Goal: Task Accomplishment & Management: Use online tool/utility

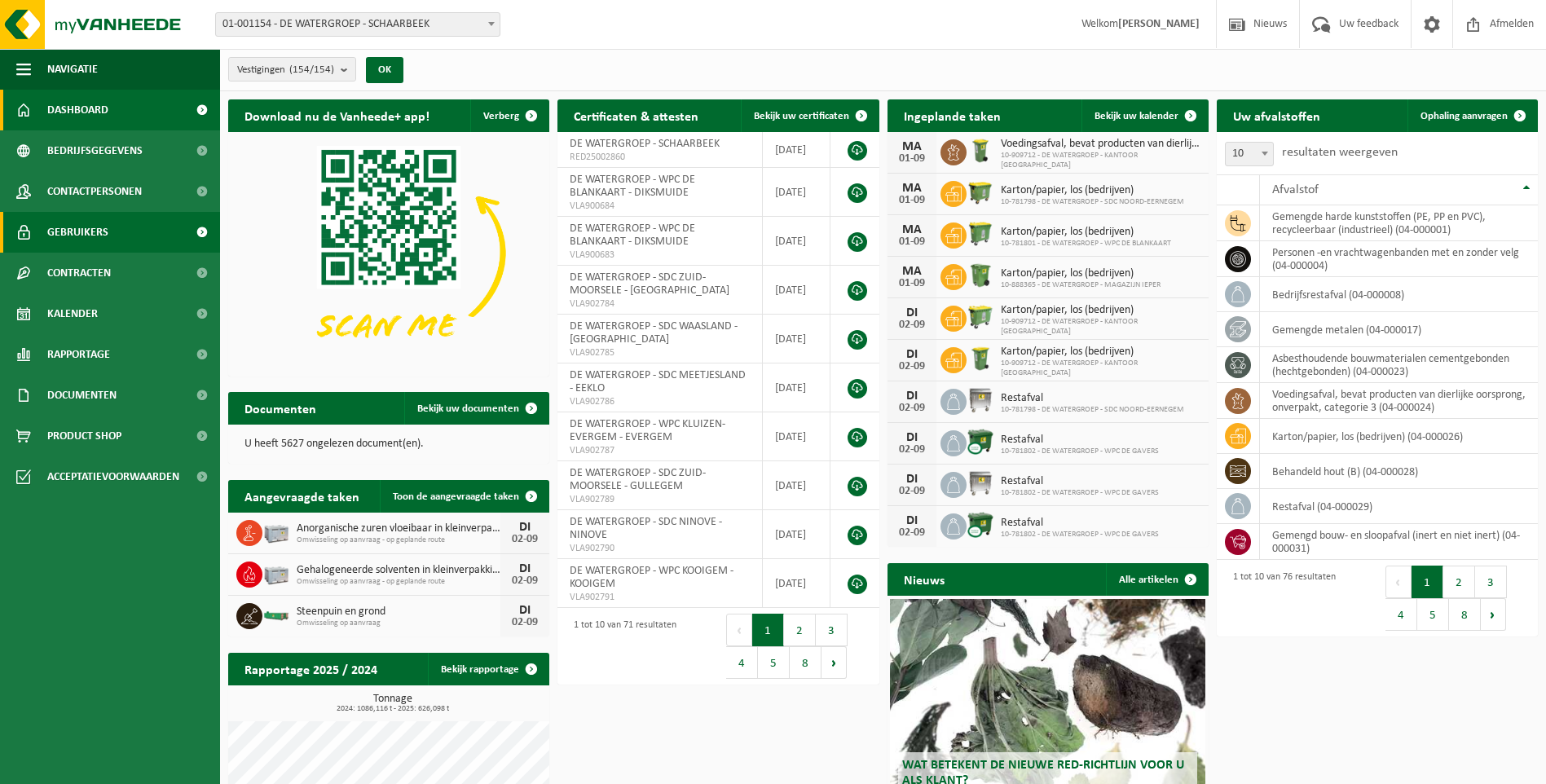
click at [140, 242] on link "Gebruikers" at bounding box center [110, 232] width 220 height 41
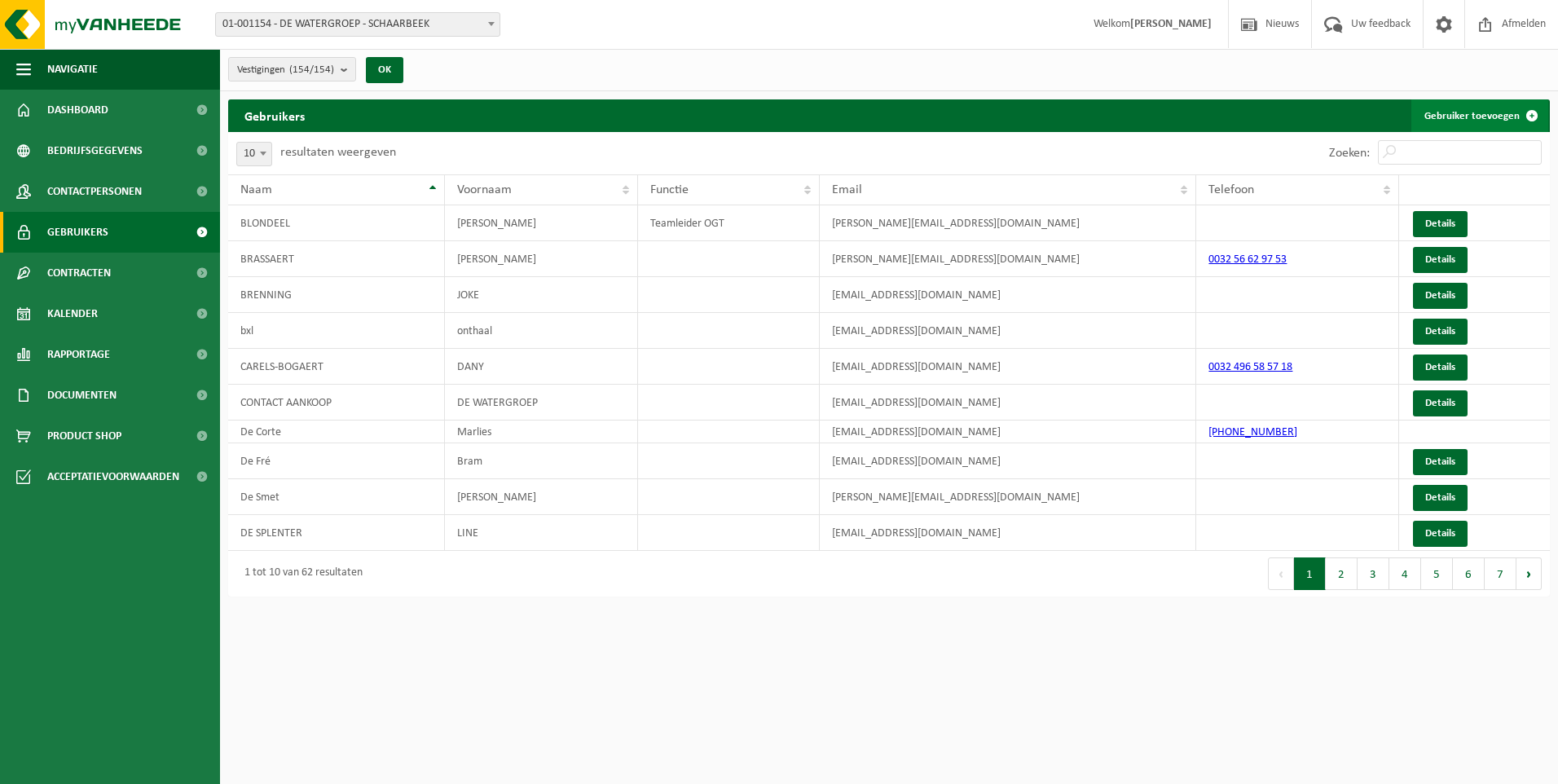
click at [1436, 110] on link "Gebruiker toevoegen" at bounding box center [1479, 116] width 137 height 33
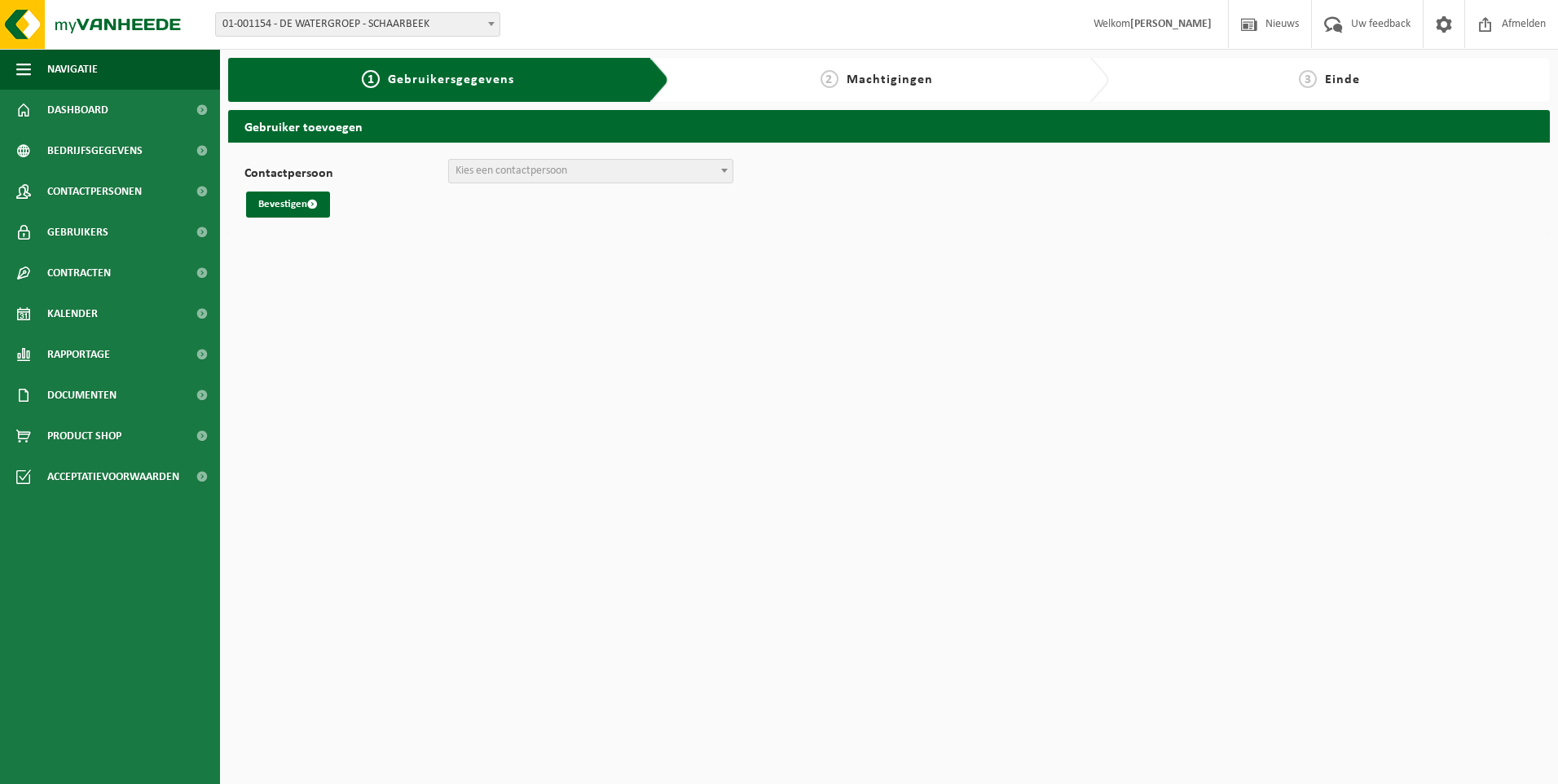
click at [518, 169] on span "Kies een contactpersoon" at bounding box center [511, 171] width 112 height 12
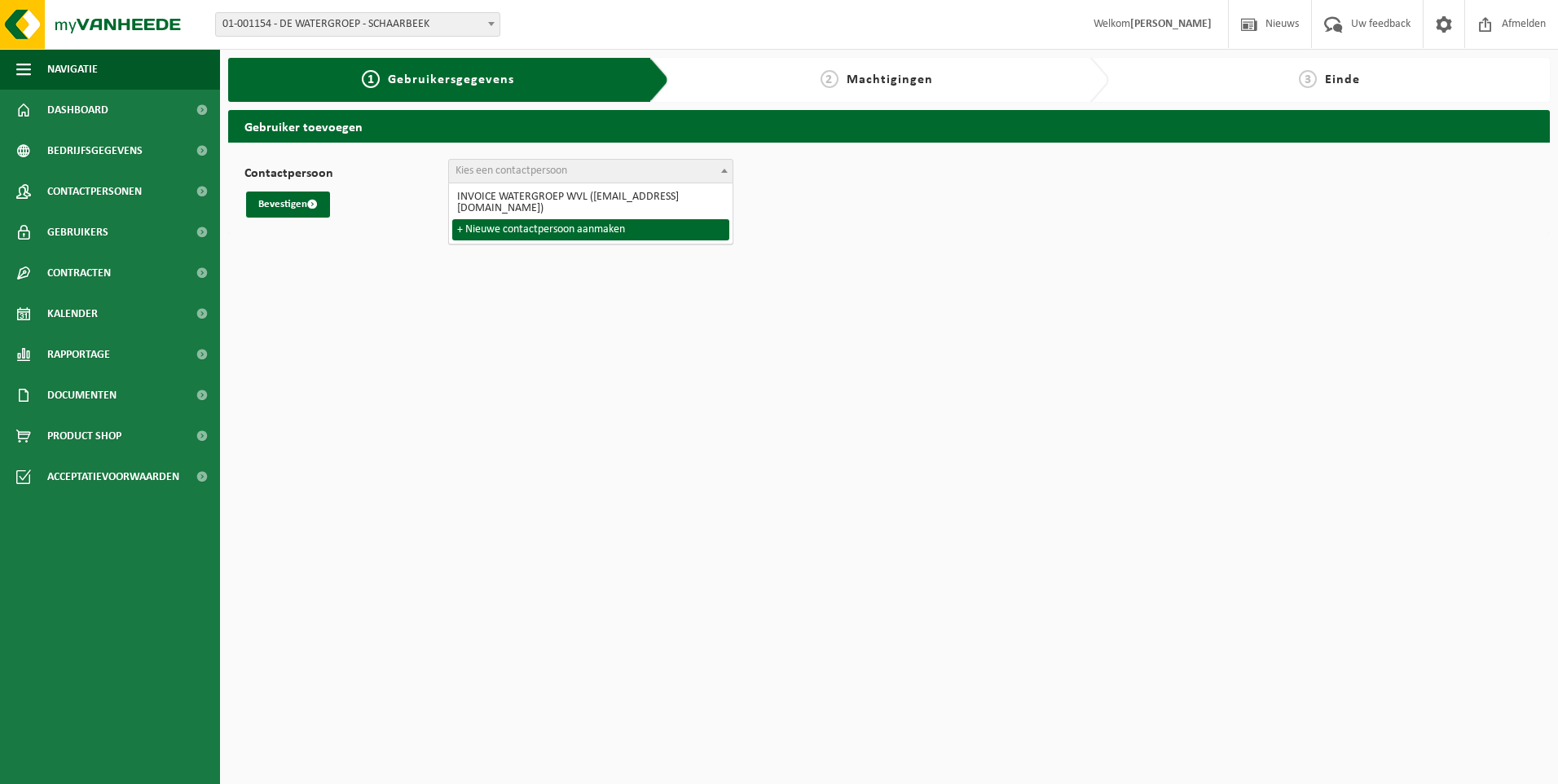
select select "0"
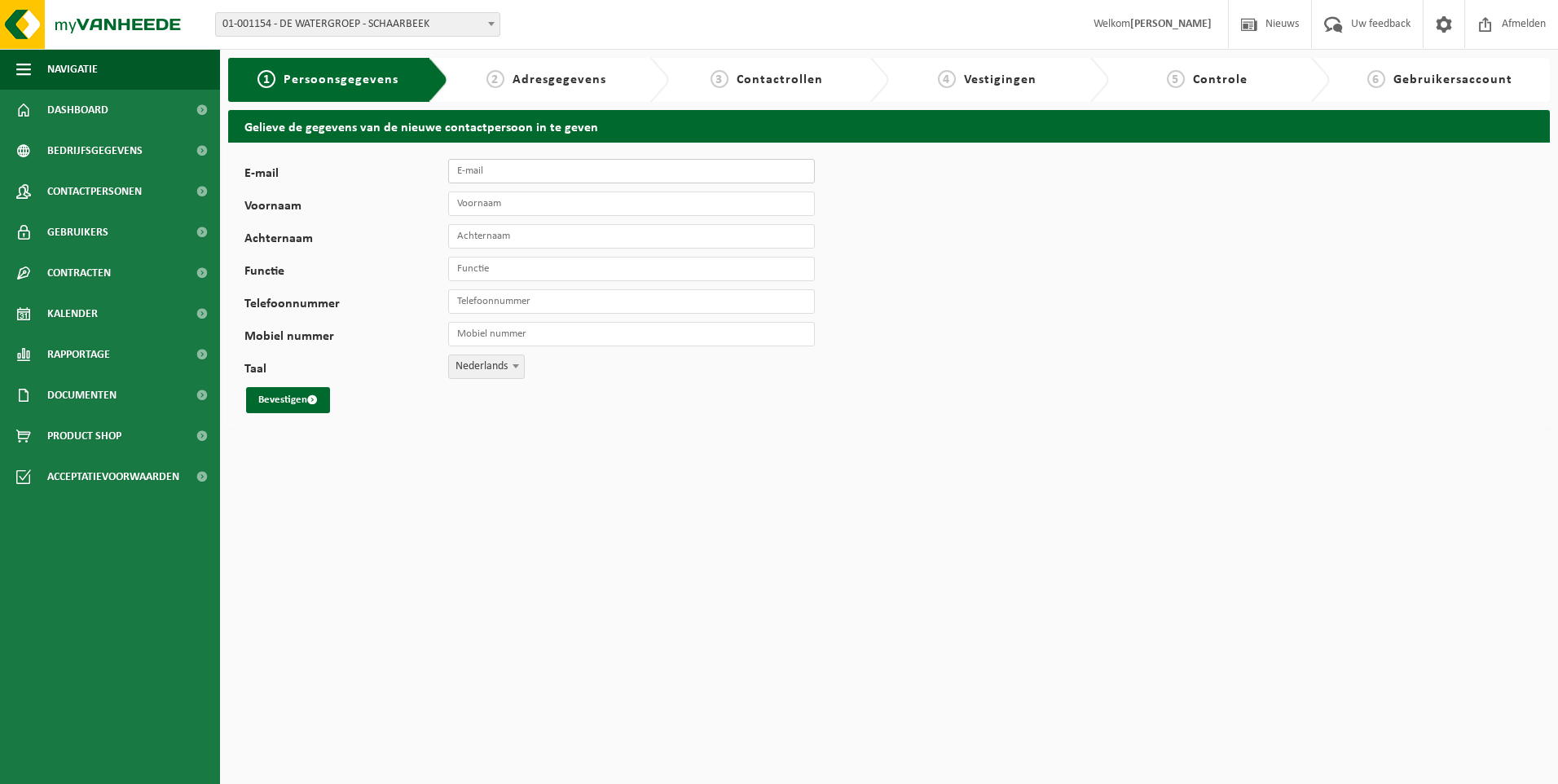
click at [482, 178] on input "E-mail" at bounding box center [631, 171] width 366 height 25
type input "janus.vanmassenhove@dewatergroep.be"
type input "Janus Van Massenhove"
type input "[PHONE_NUMBER]"
drag, startPoint x: 585, startPoint y: 174, endPoint x: 432, endPoint y: 192, distance: 154.1
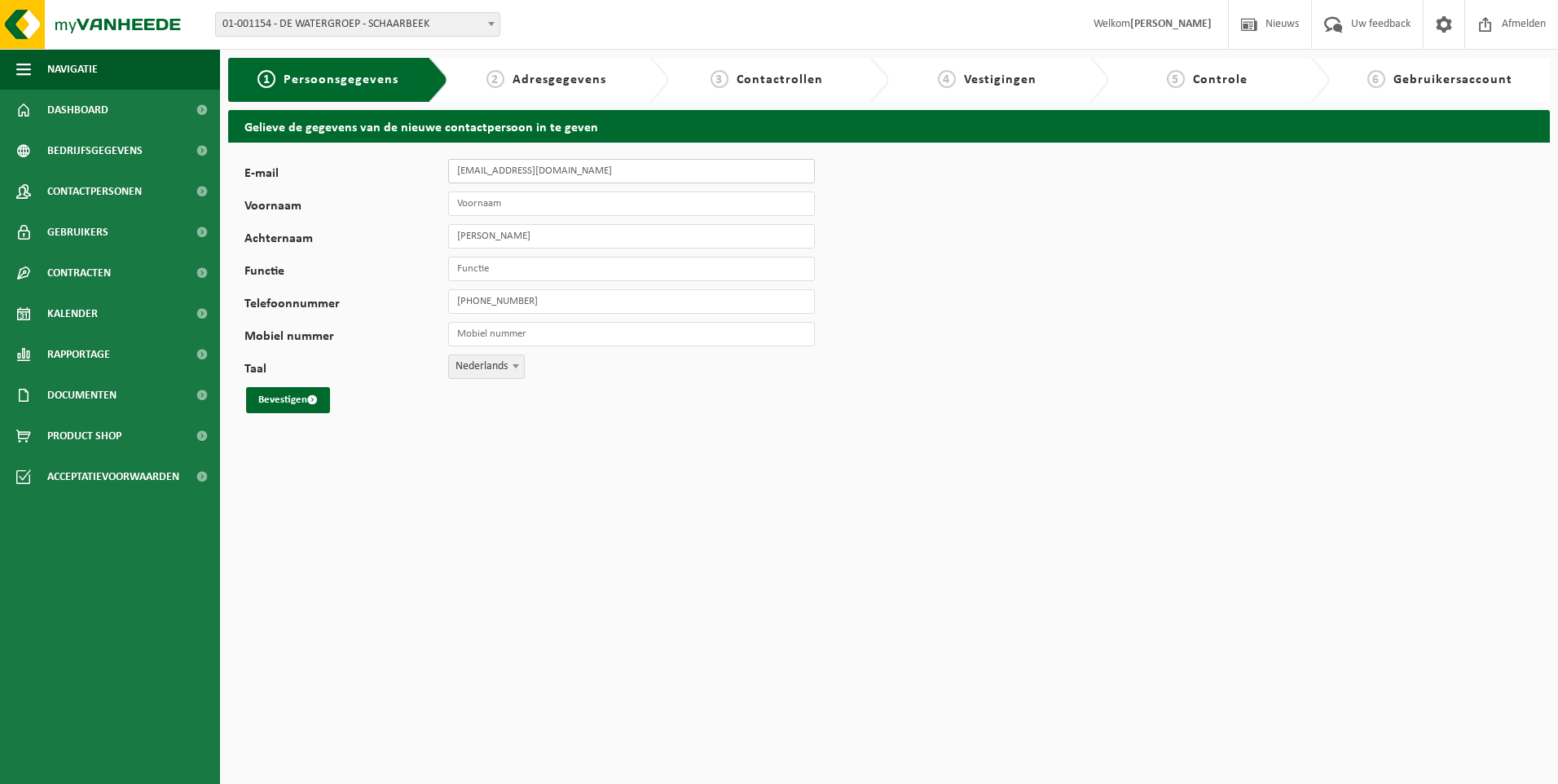
click at [432, 192] on div "E-mail els.rombaut@hotmail.com Voornaam Achternaam Janus Van Massenhove Functie…" at bounding box center [509, 286] width 529 height 255
click at [495, 169] on input "janus.vanmassenhove@dewatergroep.be" at bounding box center [631, 171] width 366 height 25
click at [500, 172] on input "janus.vanmassenhove@dewatergroep.be" at bounding box center [631, 171] width 366 height 25
type input "[EMAIL_ADDRESS][DOMAIN_NAME]"
type input "Janus"
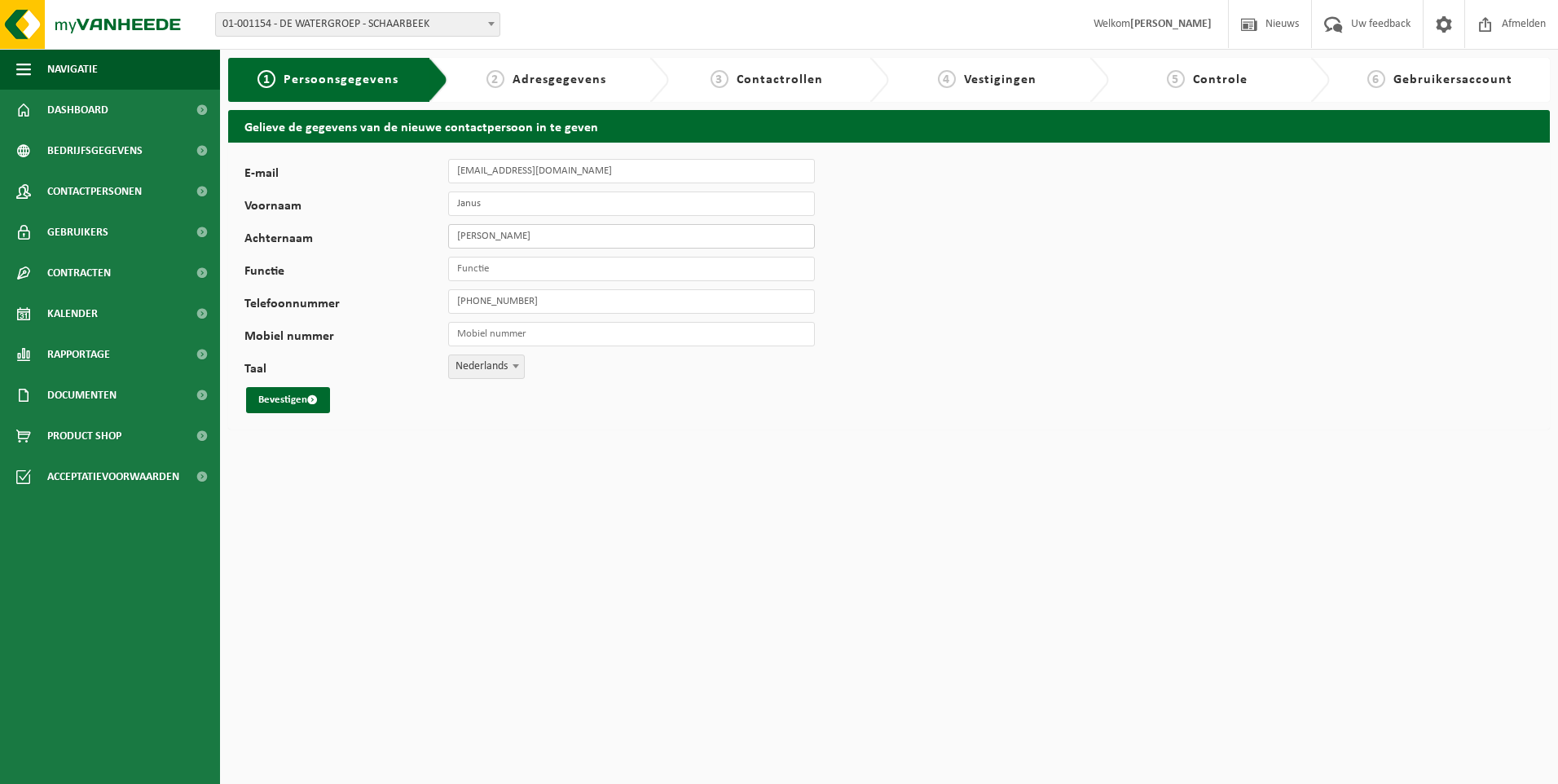
type input "Van Massenhove"
type input "P"
click at [633, 266] on input "Deskundige procescontrole en" at bounding box center [631, 268] width 366 height 25
type input "Deskundige procescontrole en waterbehandeling"
click at [562, 332] on input "Mobiel nummer" at bounding box center [631, 334] width 366 height 25
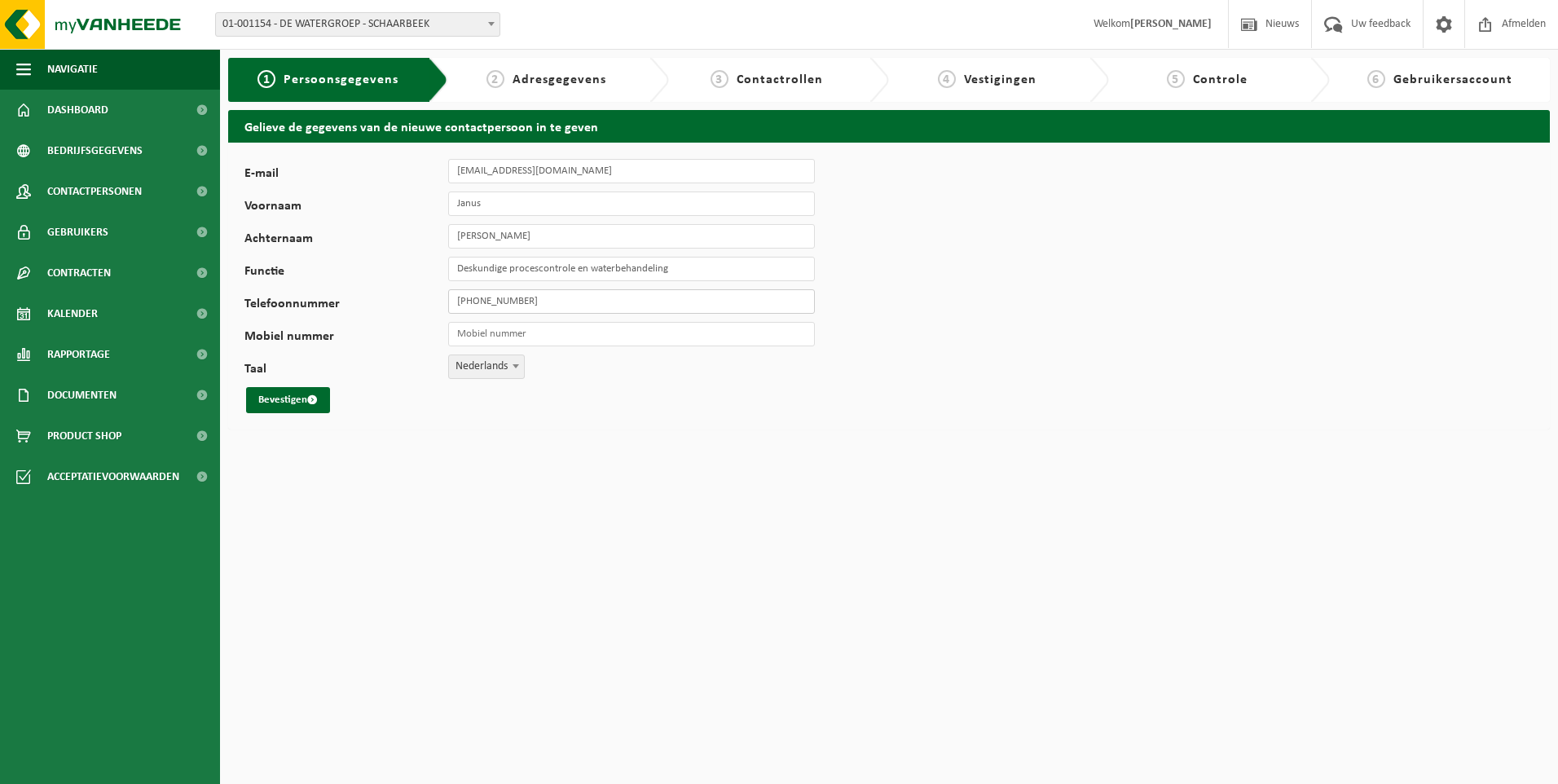
drag, startPoint x: 564, startPoint y: 306, endPoint x: 429, endPoint y: 309, distance: 135.0
click at [429, 309] on div "Telefoonnummer +32 485 03 61 93" at bounding box center [538, 301] width 587 height 25
click at [570, 328] on input "Mobiel nummer" at bounding box center [631, 334] width 366 height 25
paste input "[PHONE_NUMBER]"
type input "[PHONE_NUMBER]"
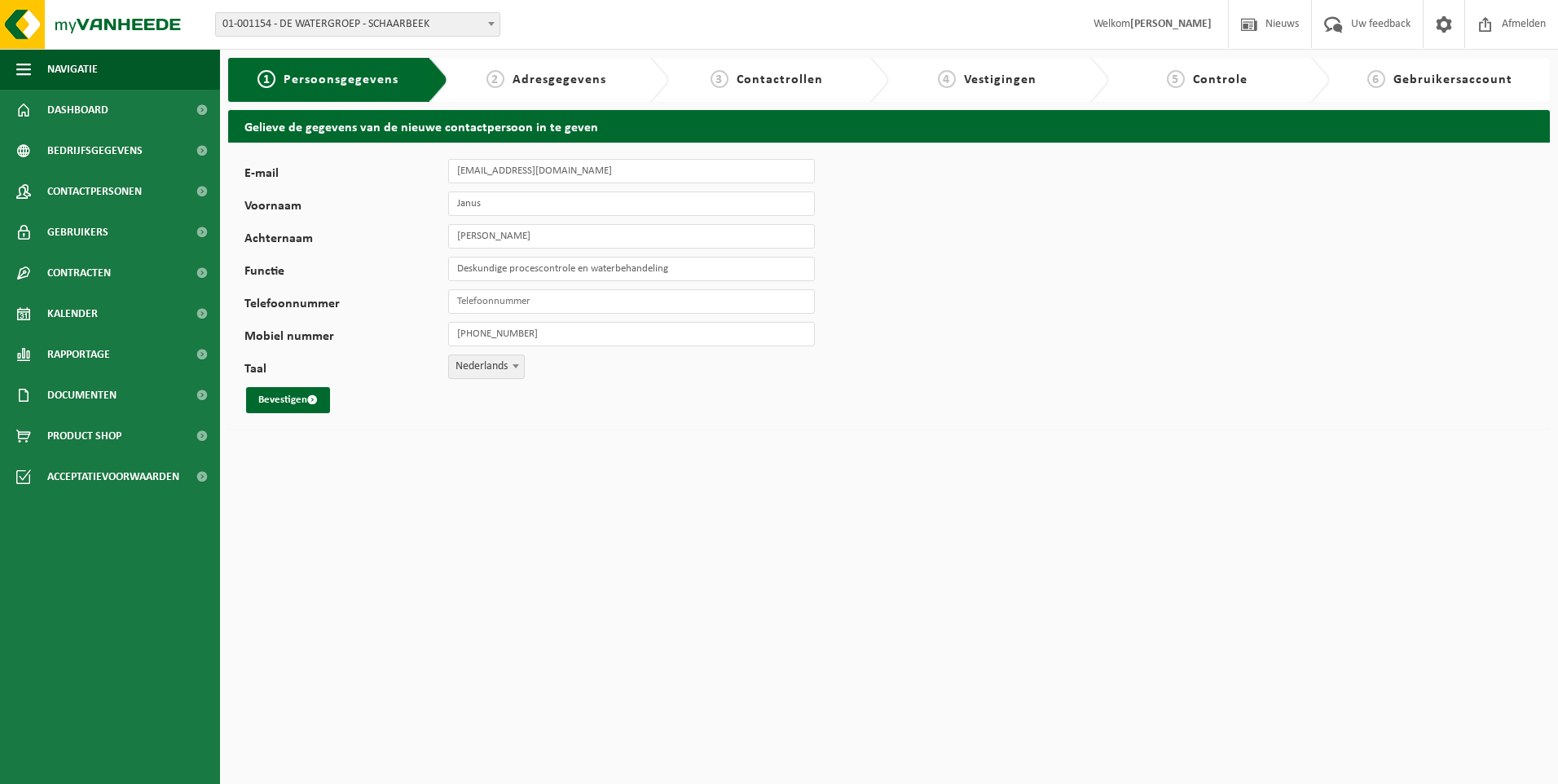
click at [952, 416] on div "E-mail janus.van.massenhove@dewatergroep.be Voornaam Janus Achternaam Van Masse…" at bounding box center [889, 286] width 1321 height 287
click at [288, 398] on button "Bevestigen" at bounding box center [288, 400] width 84 height 26
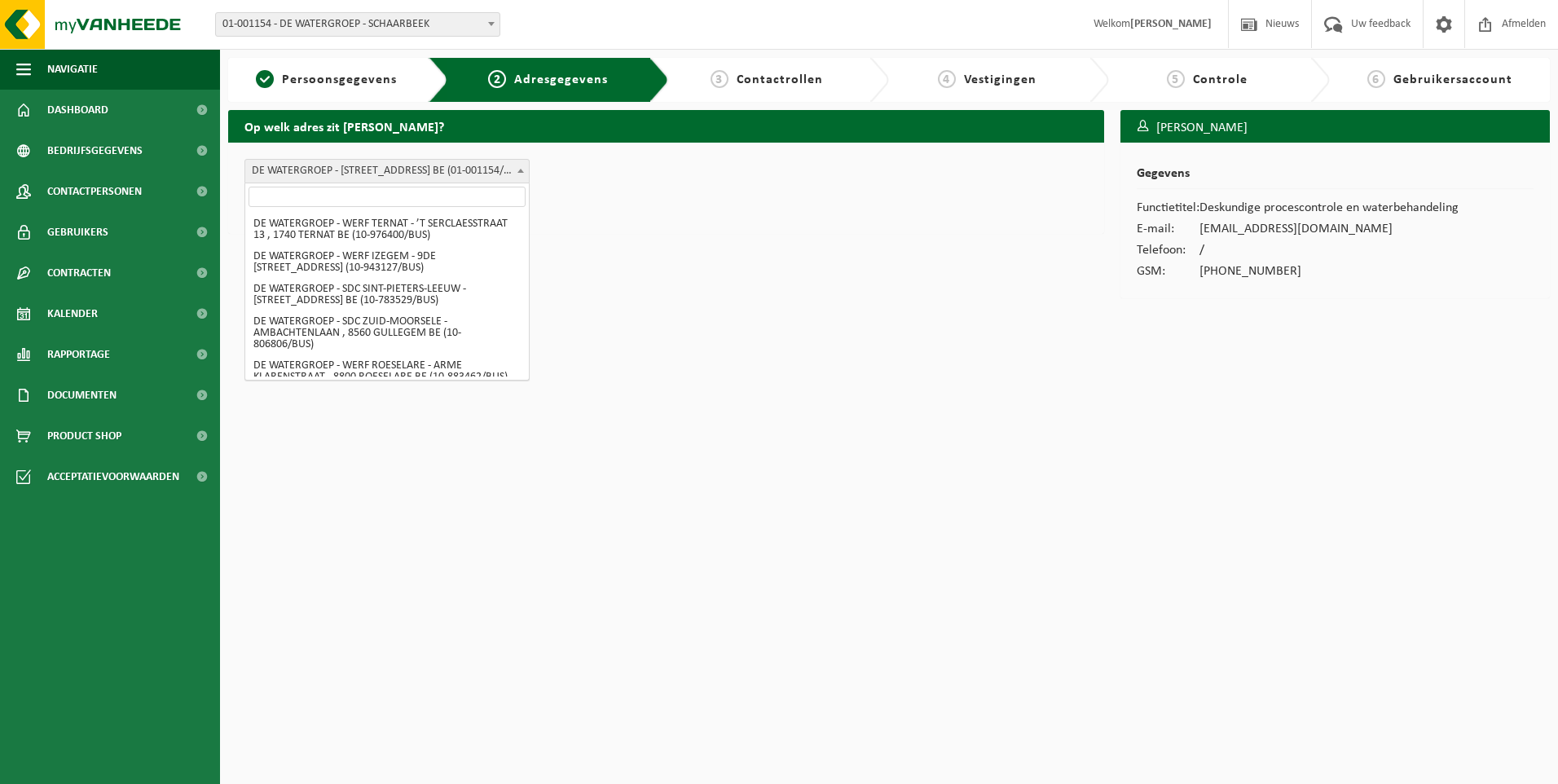
click at [519, 173] on span at bounding box center [520, 170] width 16 height 21
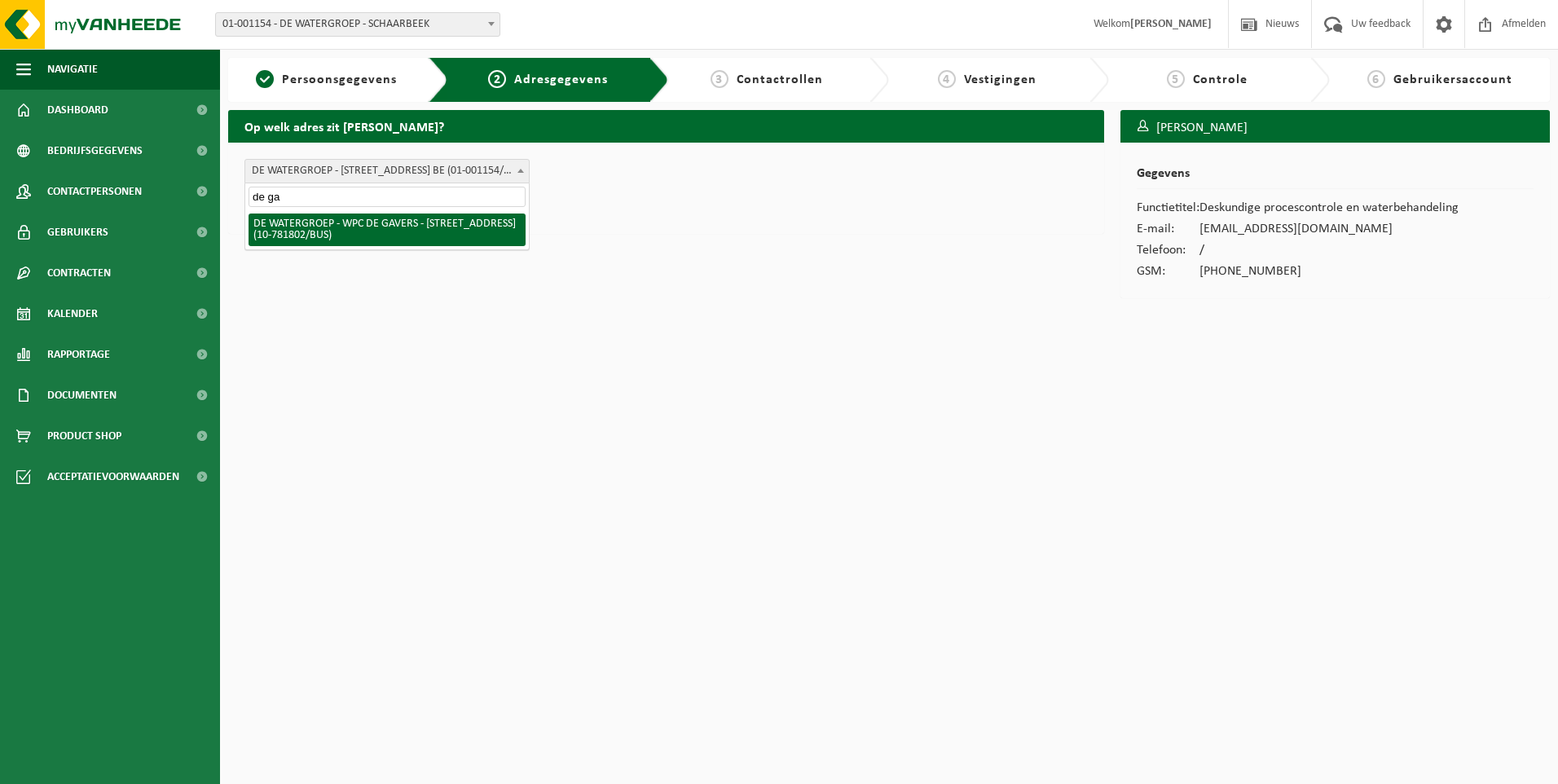
type input "de ga"
select select "91488"
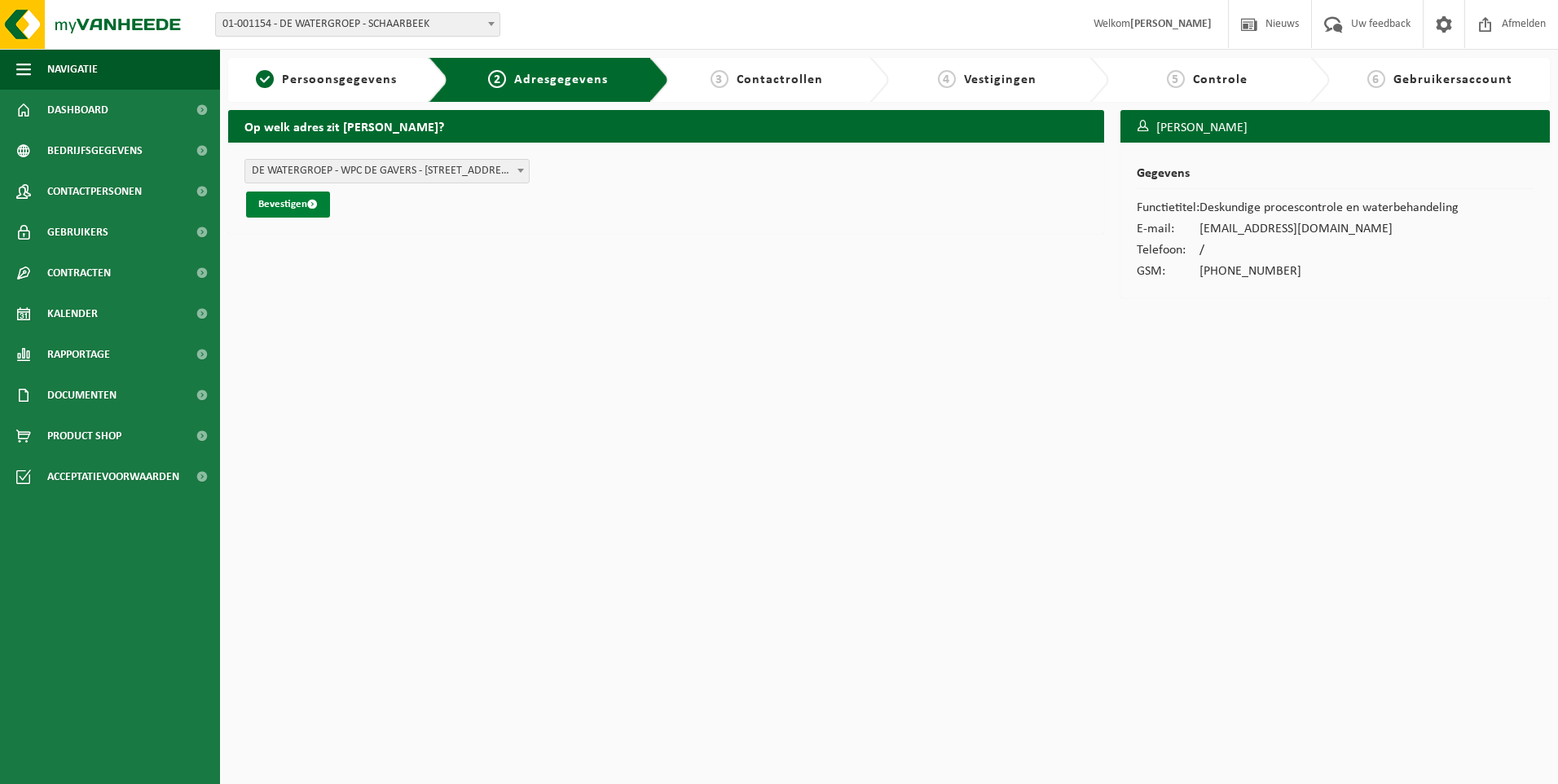
click at [299, 211] on button "Bevestigen" at bounding box center [288, 204] width 84 height 26
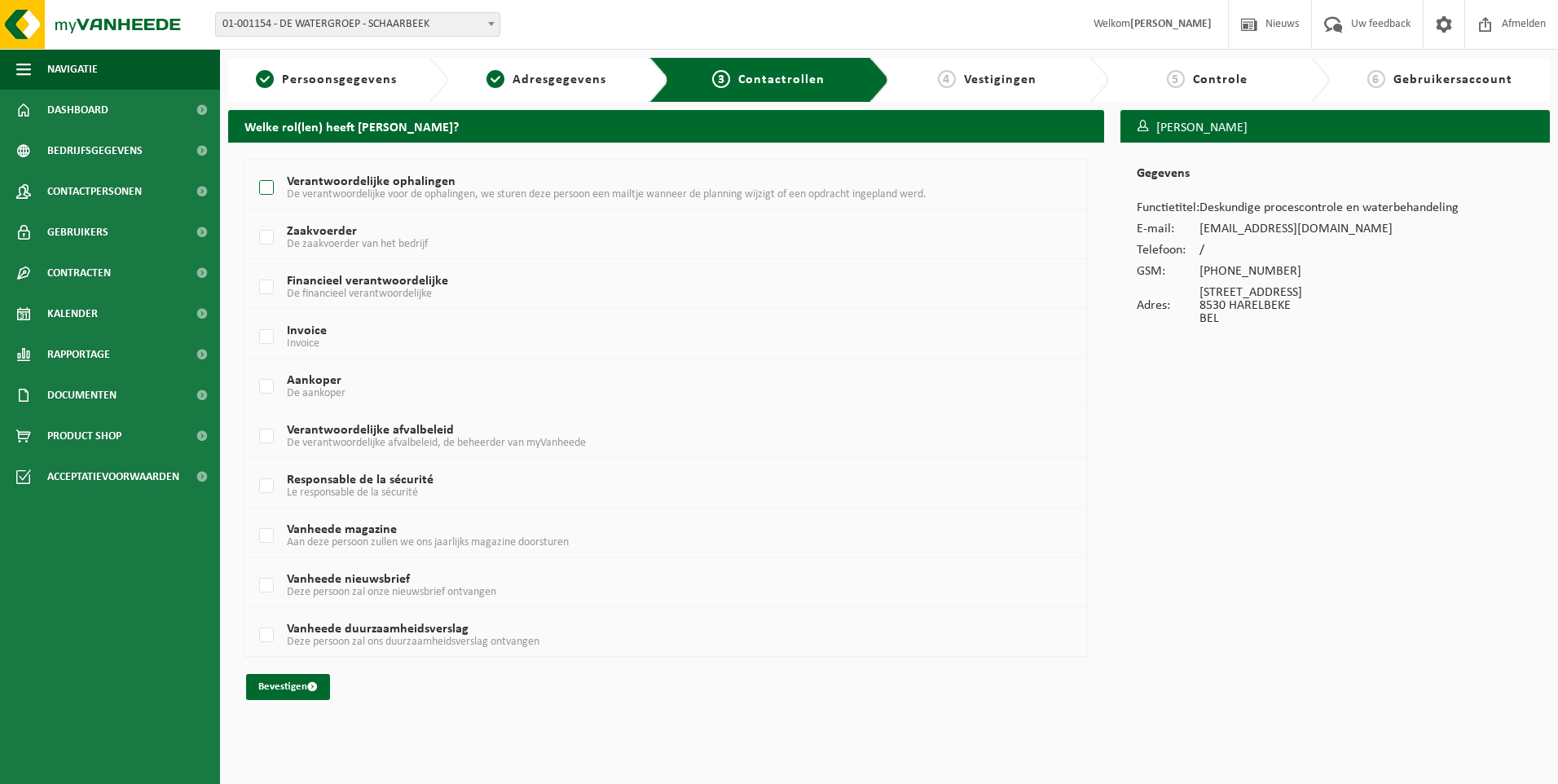
click at [272, 189] on label "Verantwoordelijke ophalingen De verantwoordelijke voor de ophalingen, we sturen…" at bounding box center [630, 188] width 749 height 25
click at [254, 167] on input "Verantwoordelijke ophalingen De verantwoordelijke voor de ophalingen, we sturen…" at bounding box center [253, 167] width 1 height 1
checkbox input "true"
click at [307, 691] on button "Bevestigen" at bounding box center [288, 687] width 84 height 26
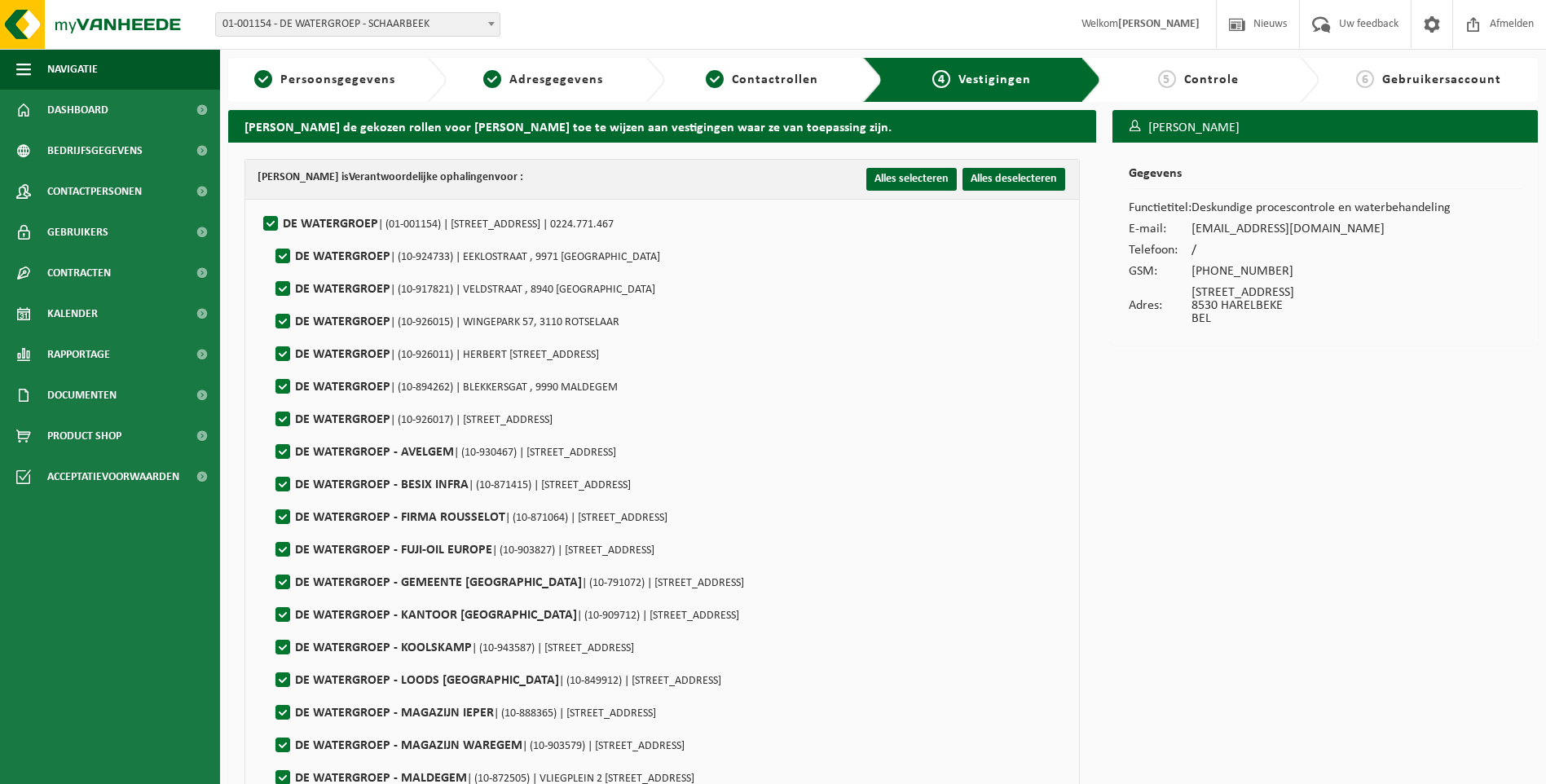
click at [277, 222] on label"] "DE WATERGROEP | (01-001154) | [STREET_ADDRESS] | 0224.771.467" at bounding box center [437, 223] width 354 height 25
click at [257, 204] on input "DE WATERGROEP | (01-001154) | [STREET_ADDRESS] | 0224.771.467" at bounding box center [256, 203] width 1 height 1
checkbox input "false"
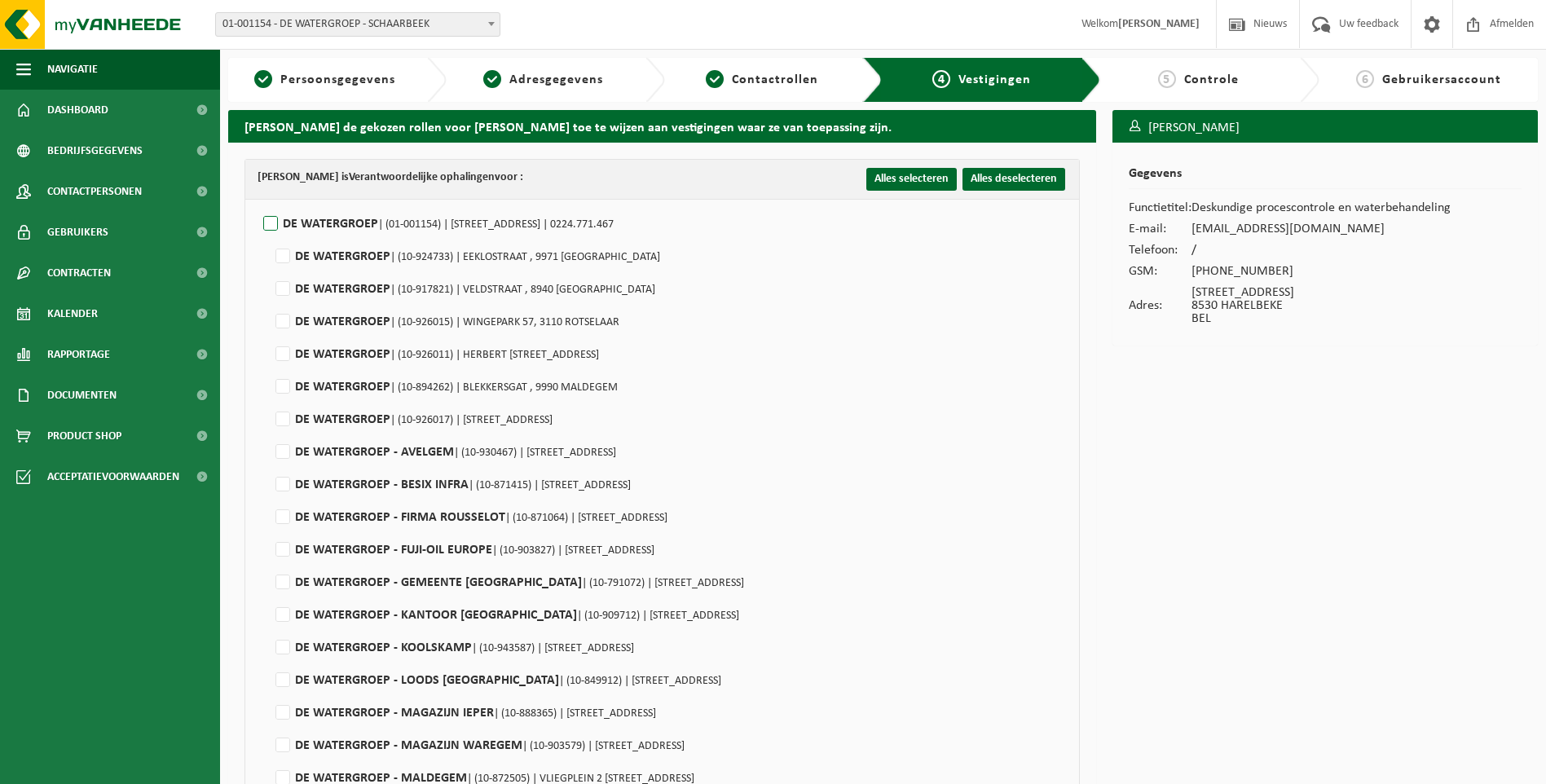
checkbox input "false"
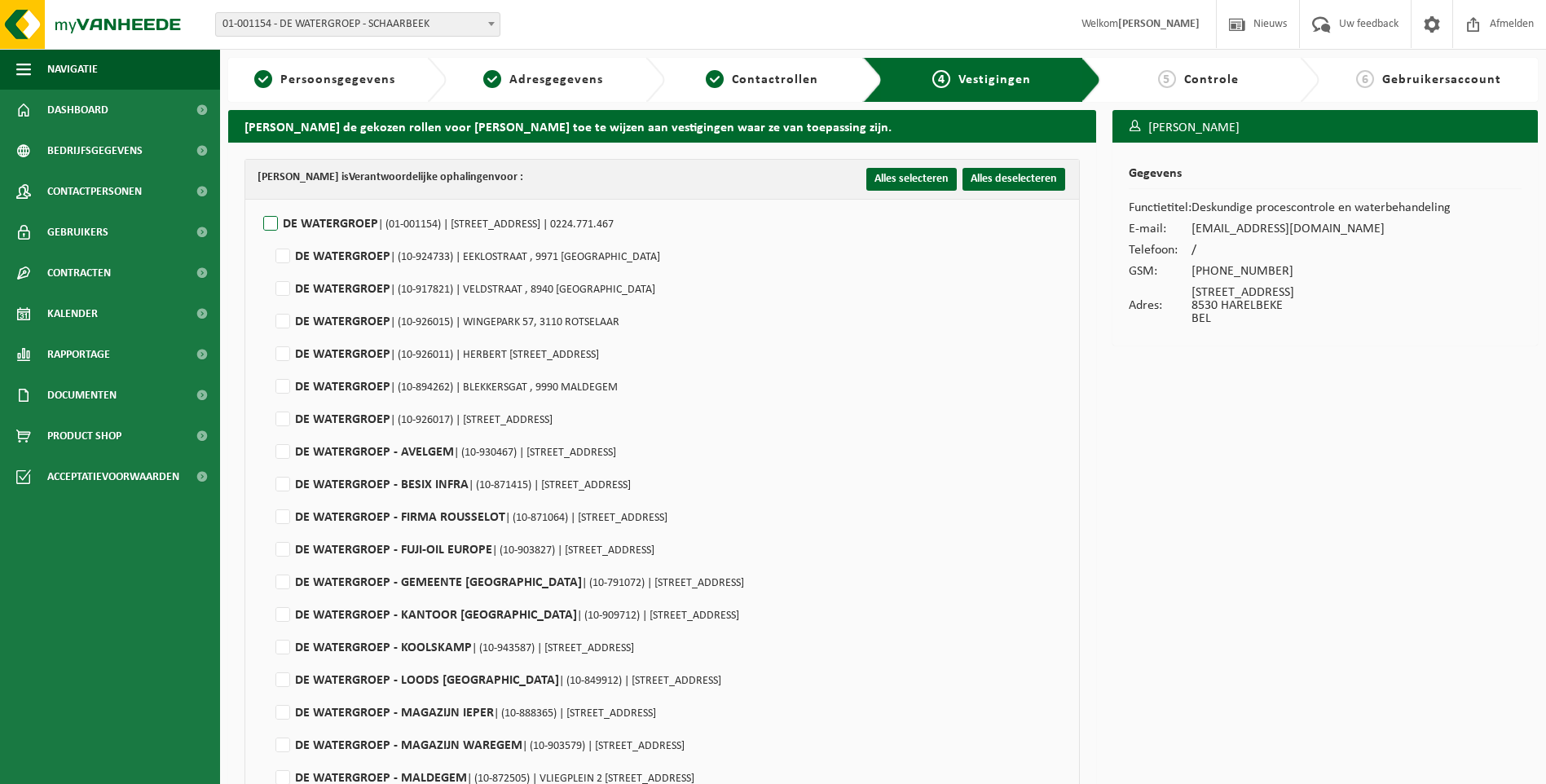
checkbox input "false"
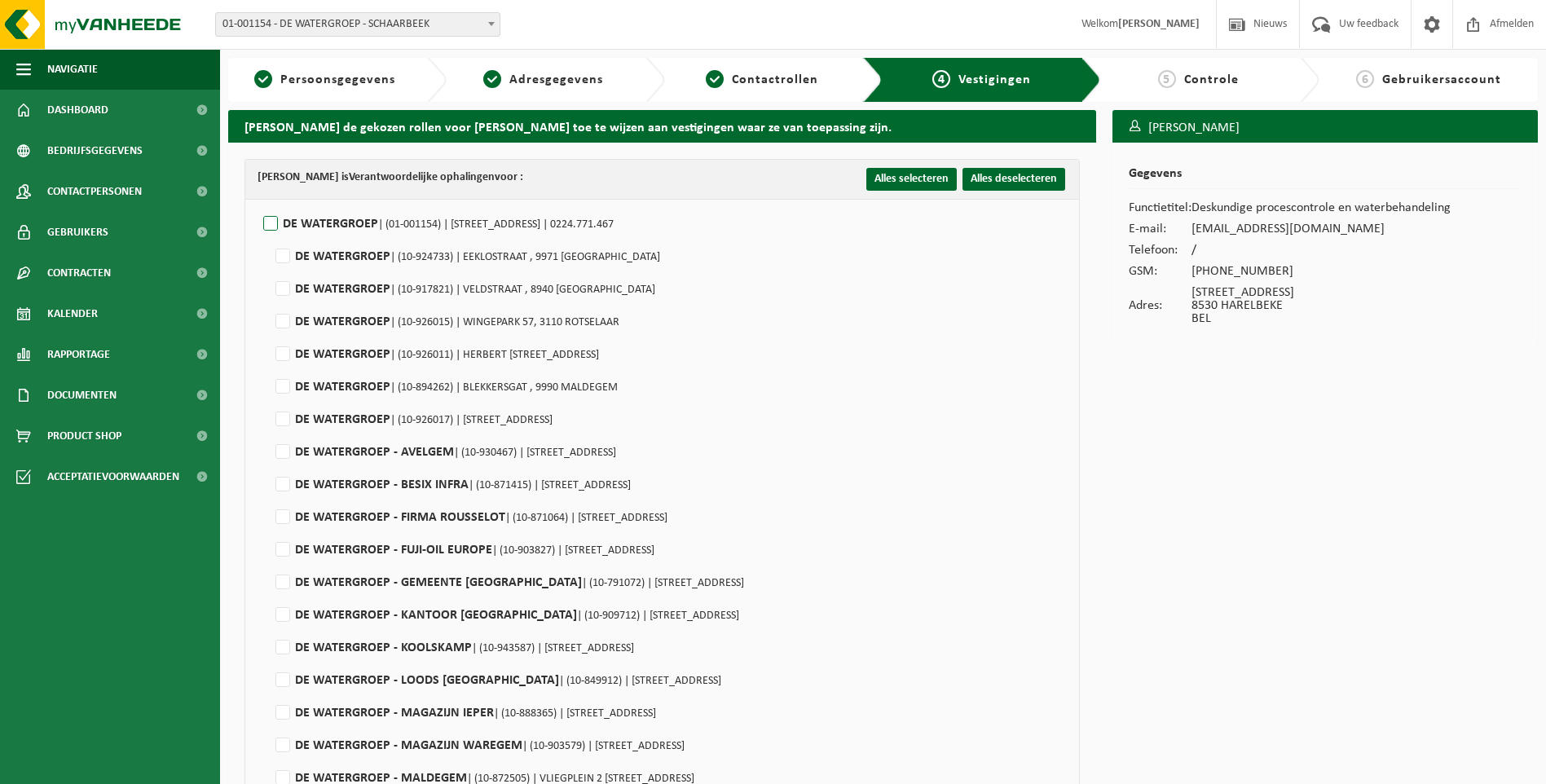
checkbox input "false"
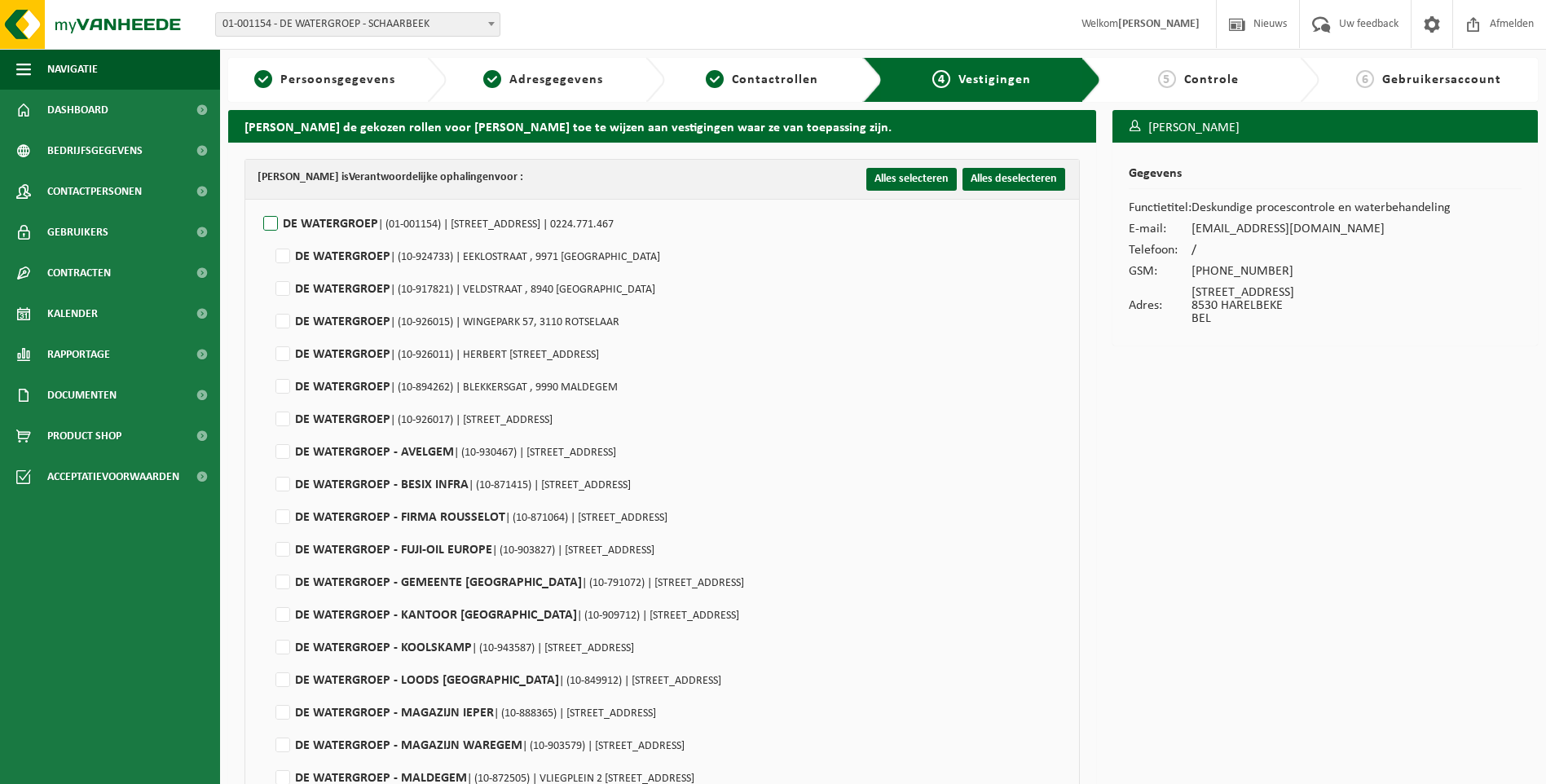
checkbox input "false"
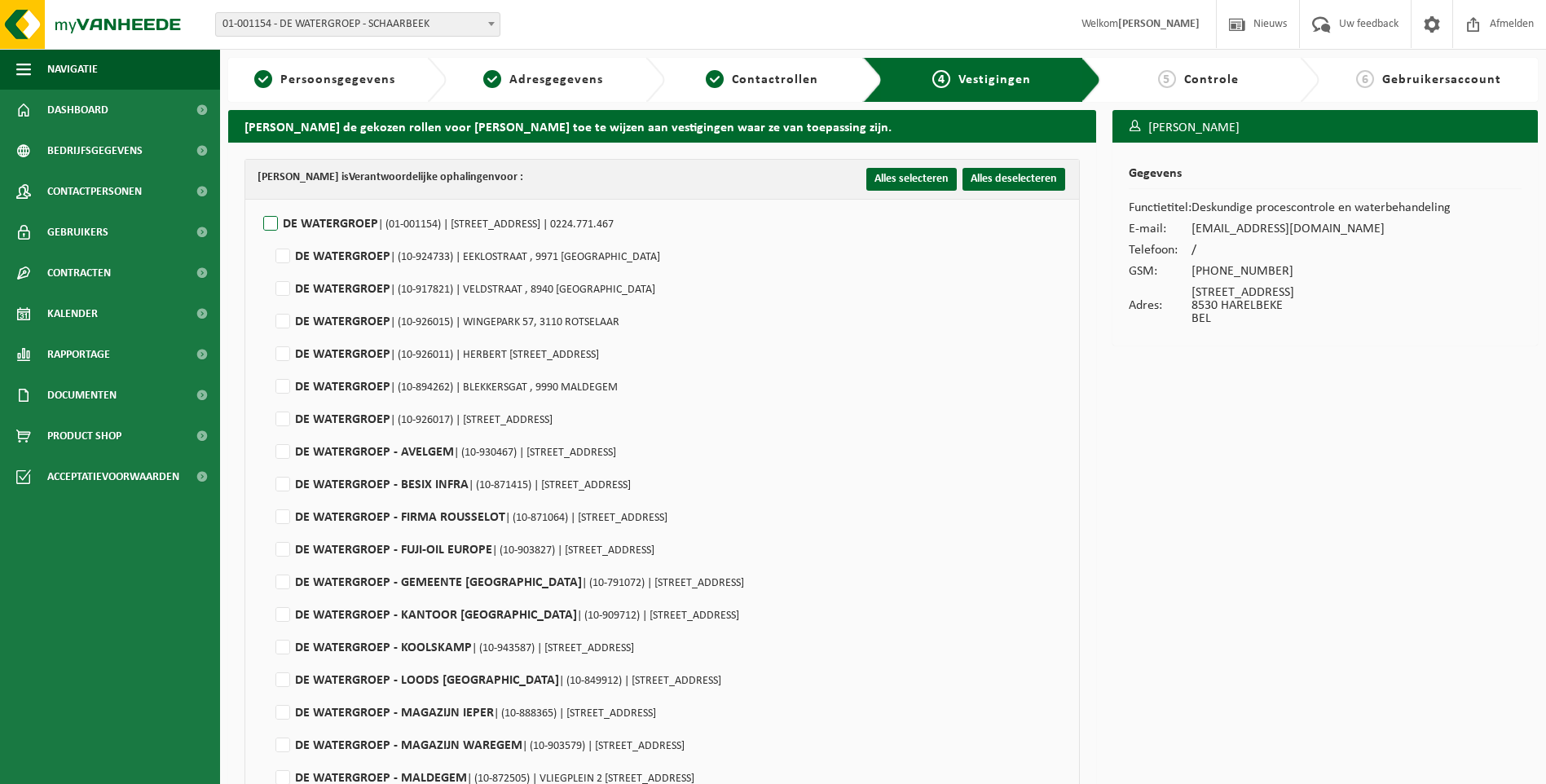
checkbox input "false"
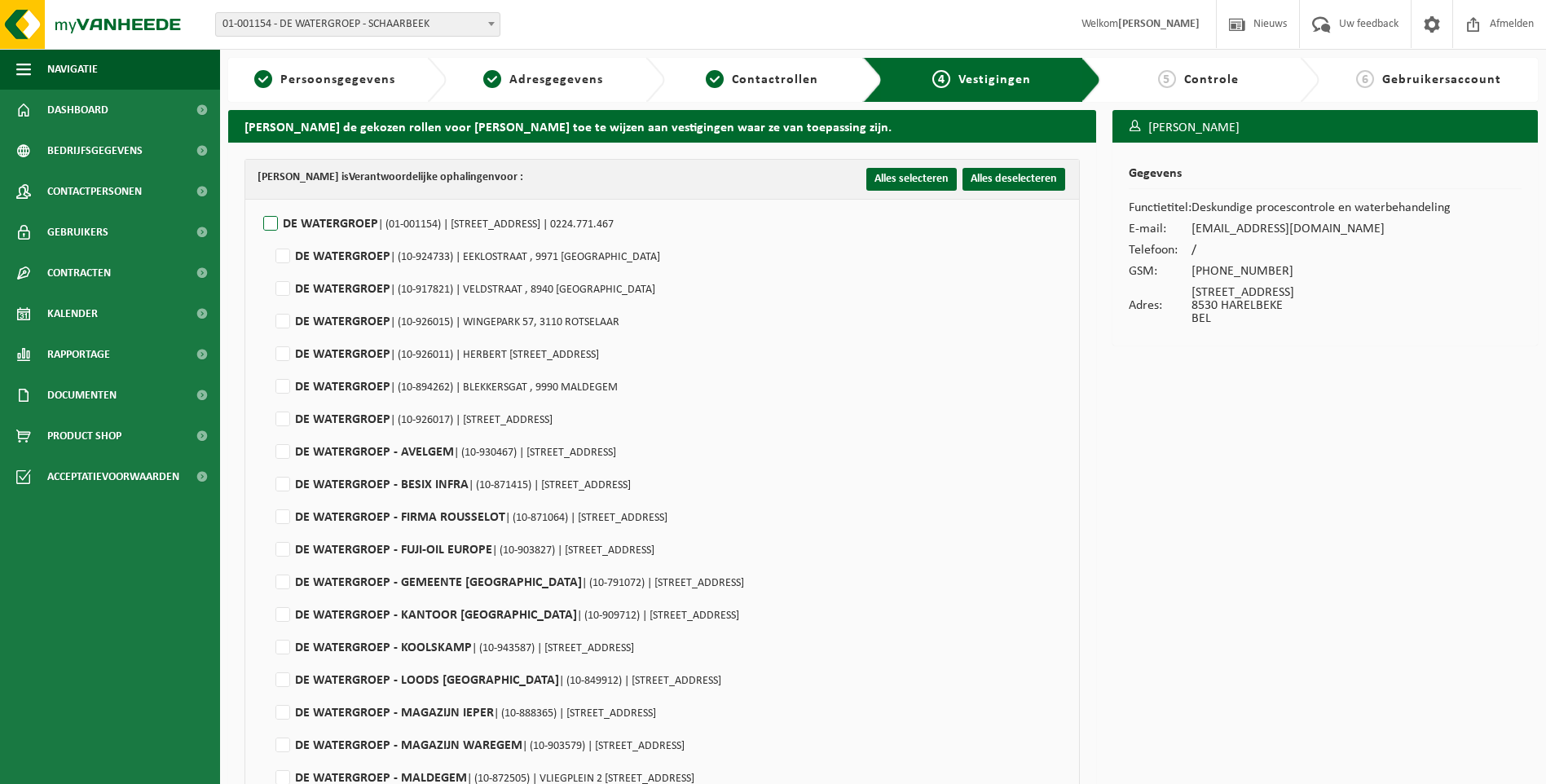
checkbox input "false"
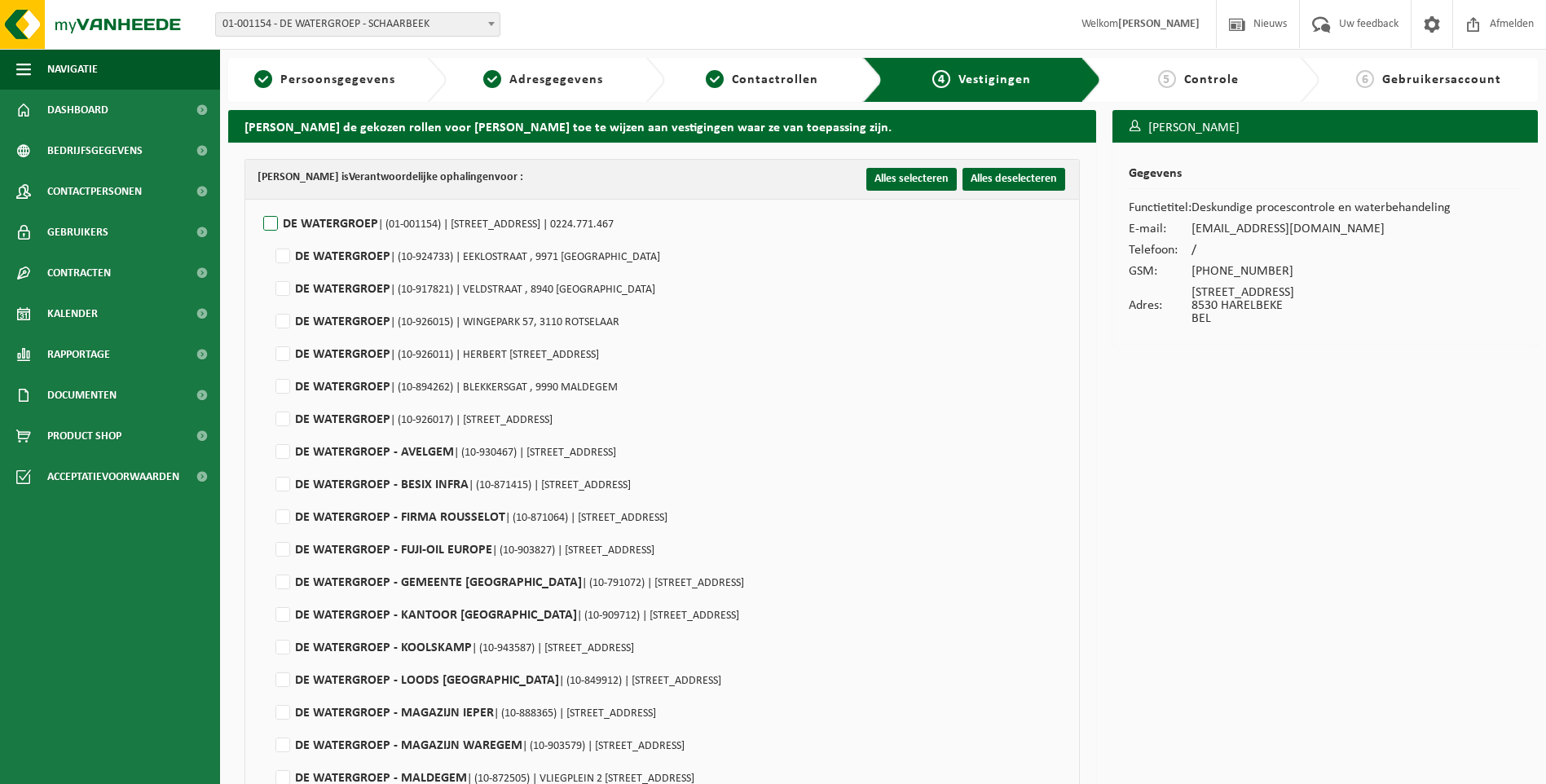
checkbox input "false"
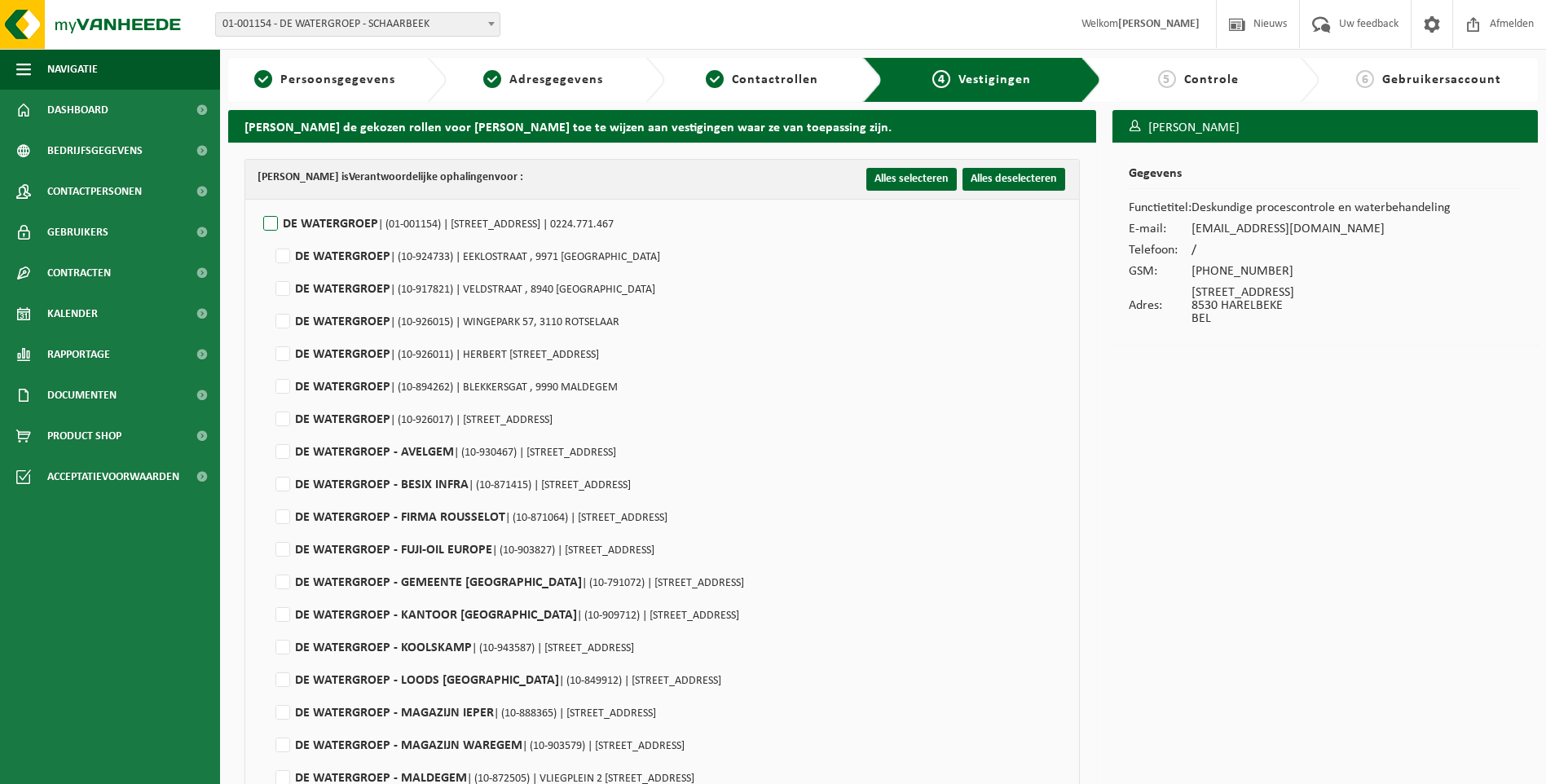
checkbox input "false"
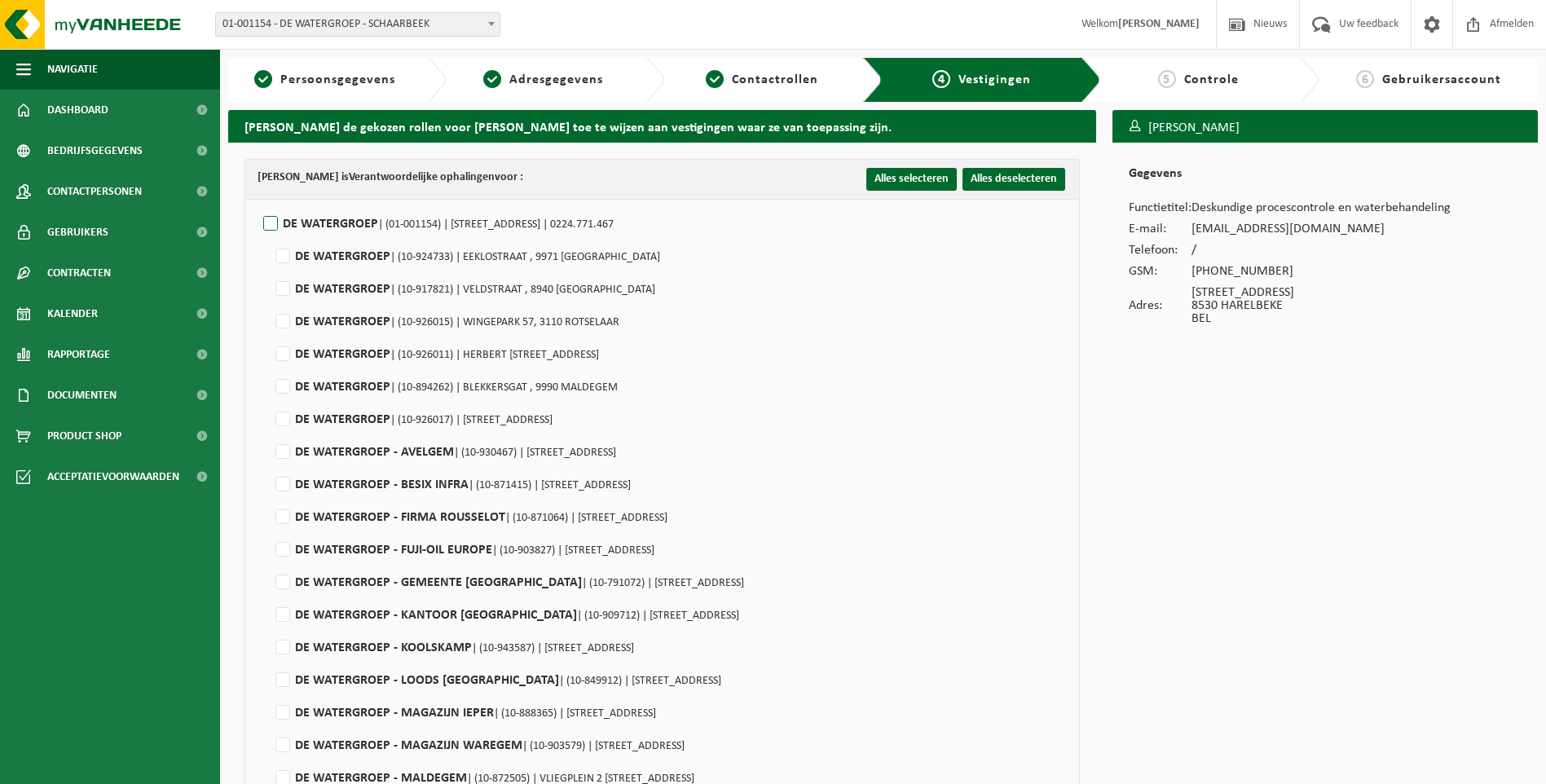
checkbox input "false"
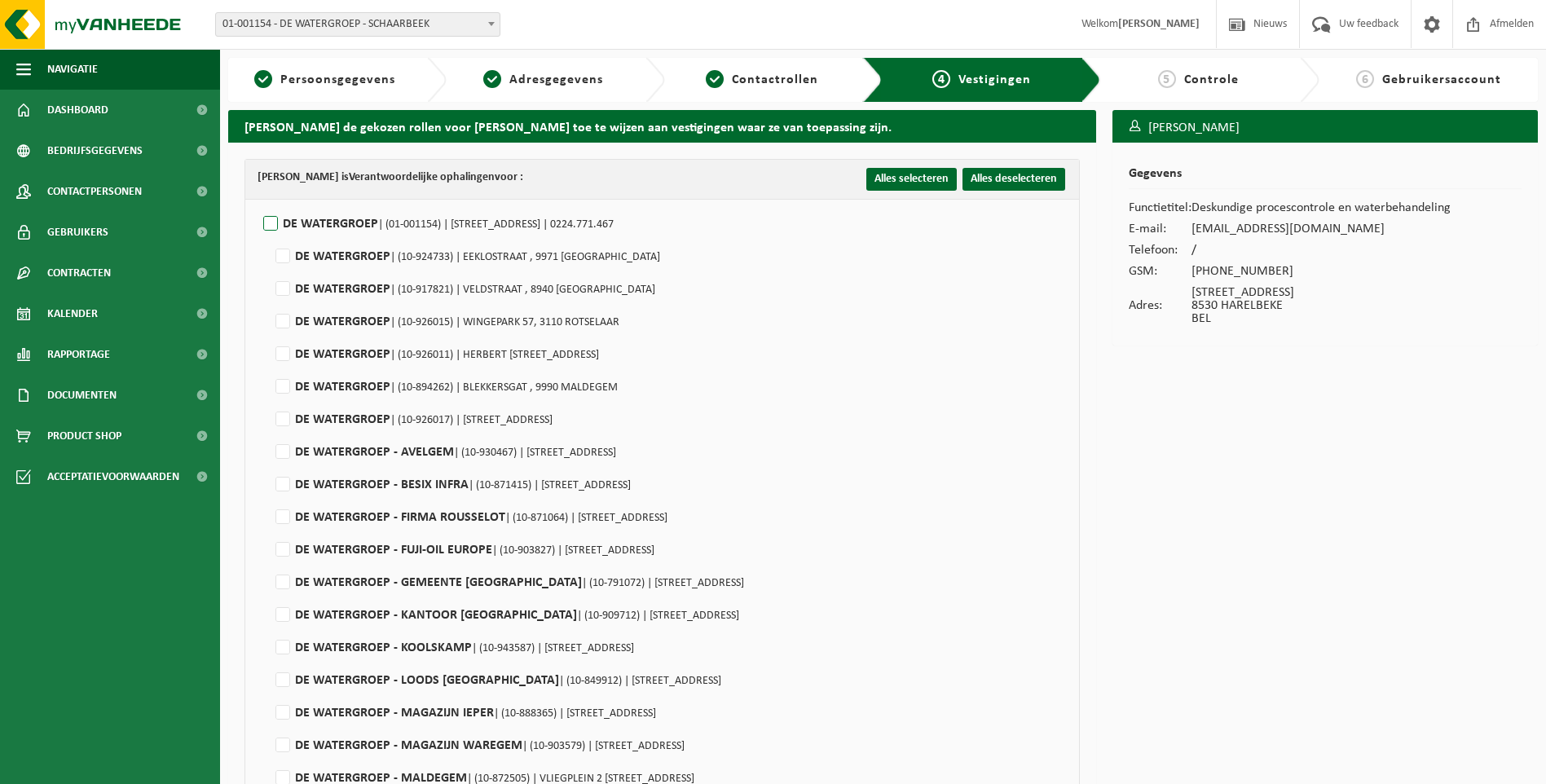
checkbox input "false"
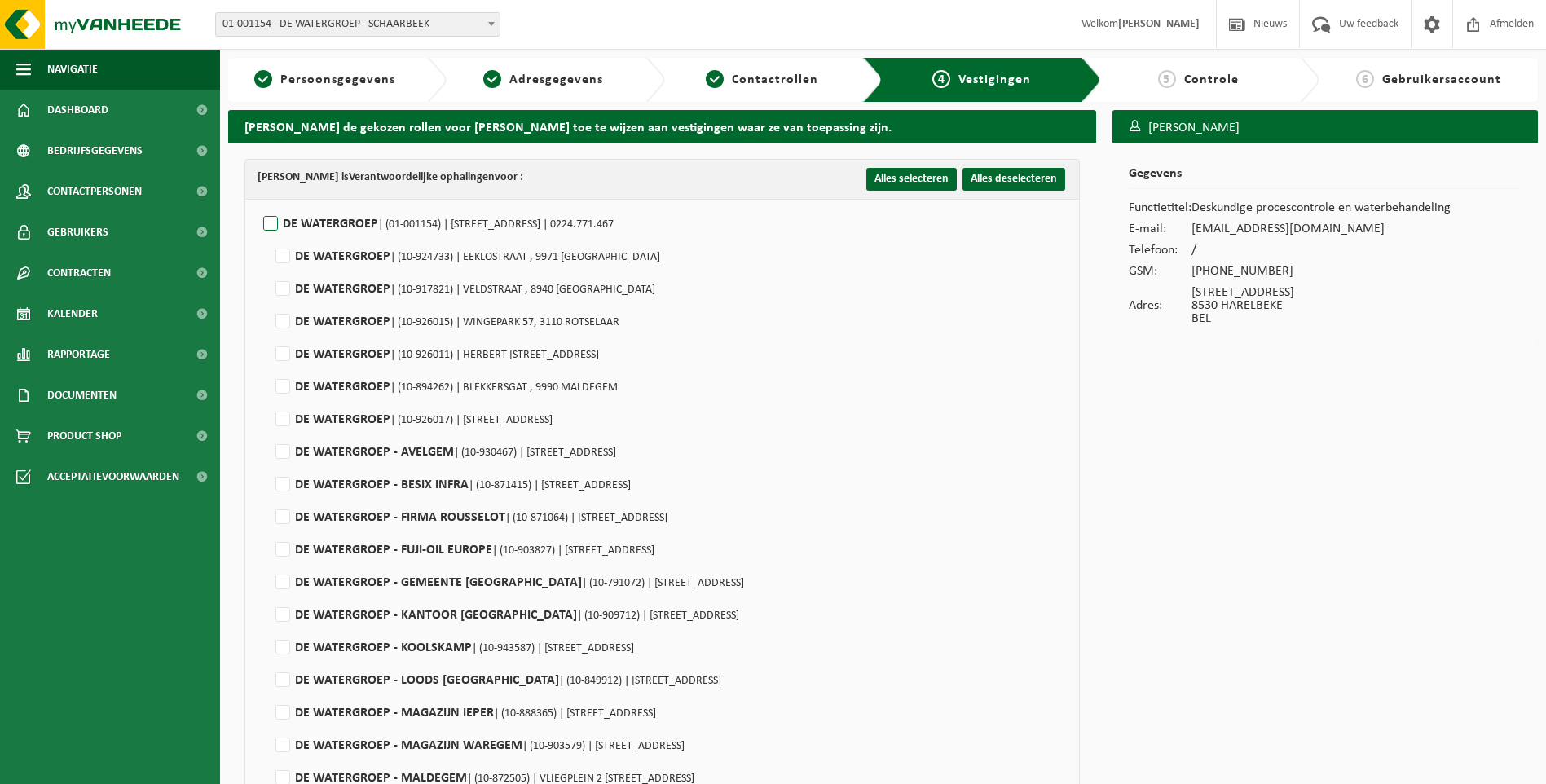
checkbox input "false"
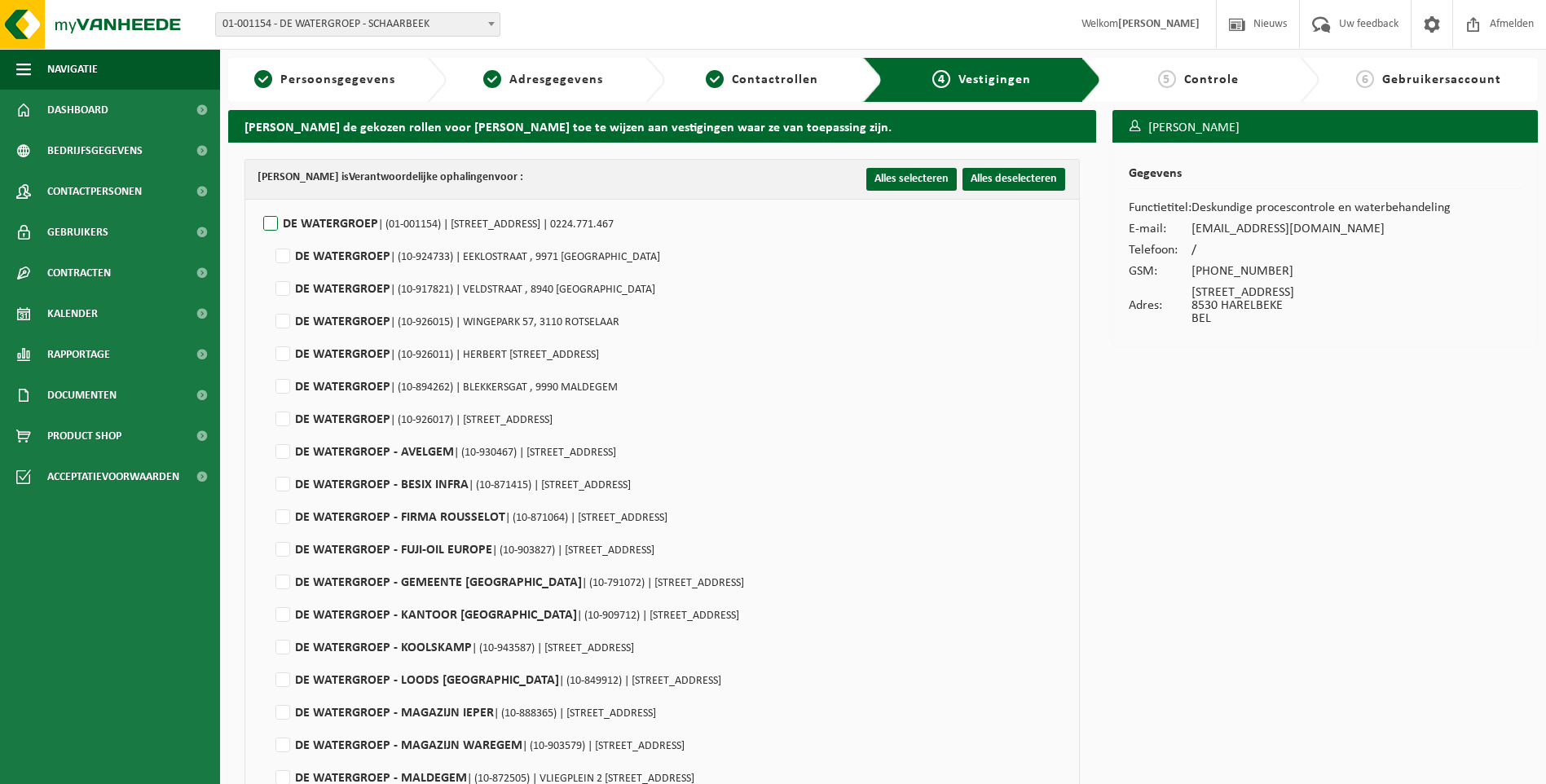
checkbox input "false"
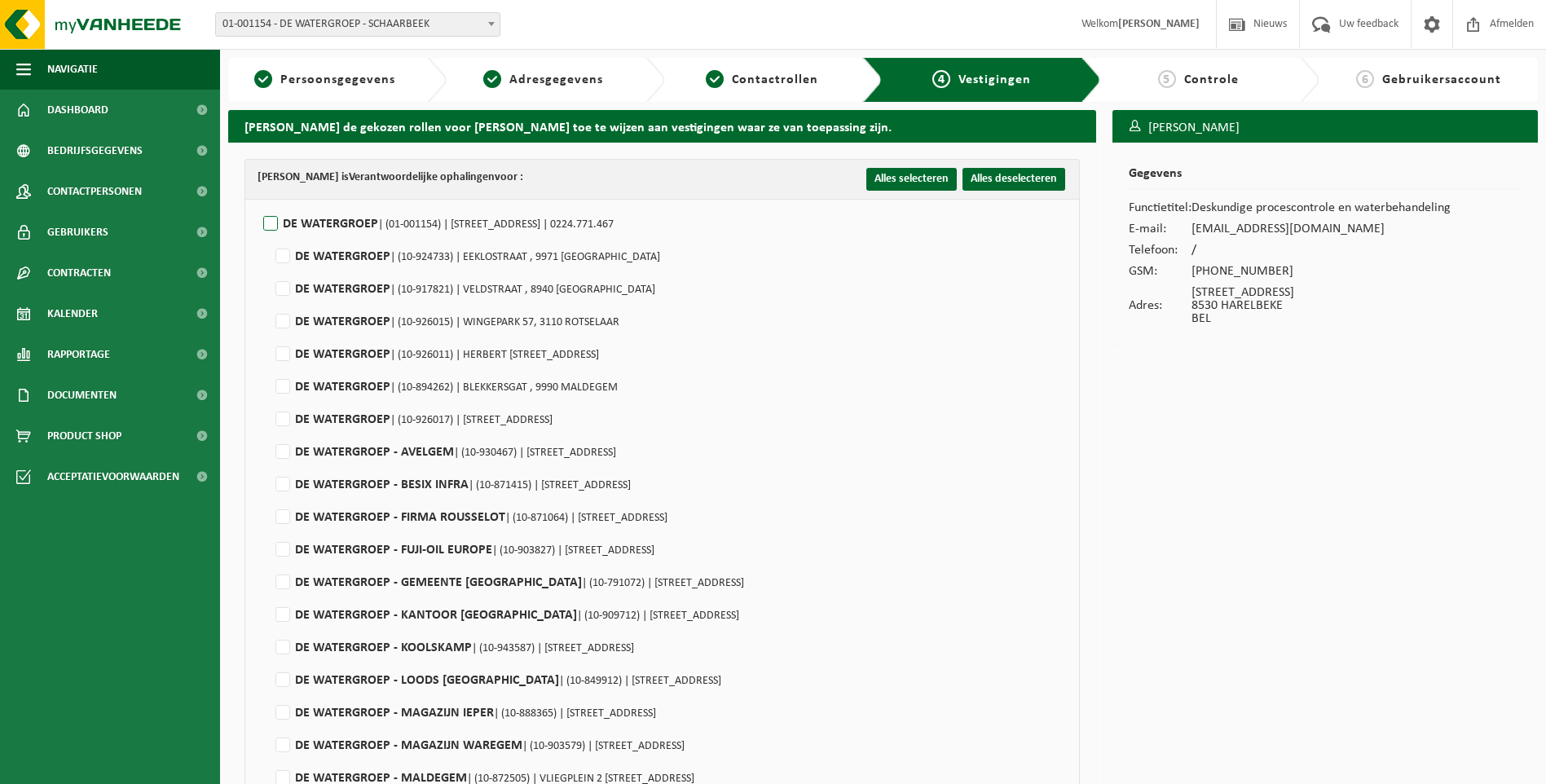
checkbox input "false"
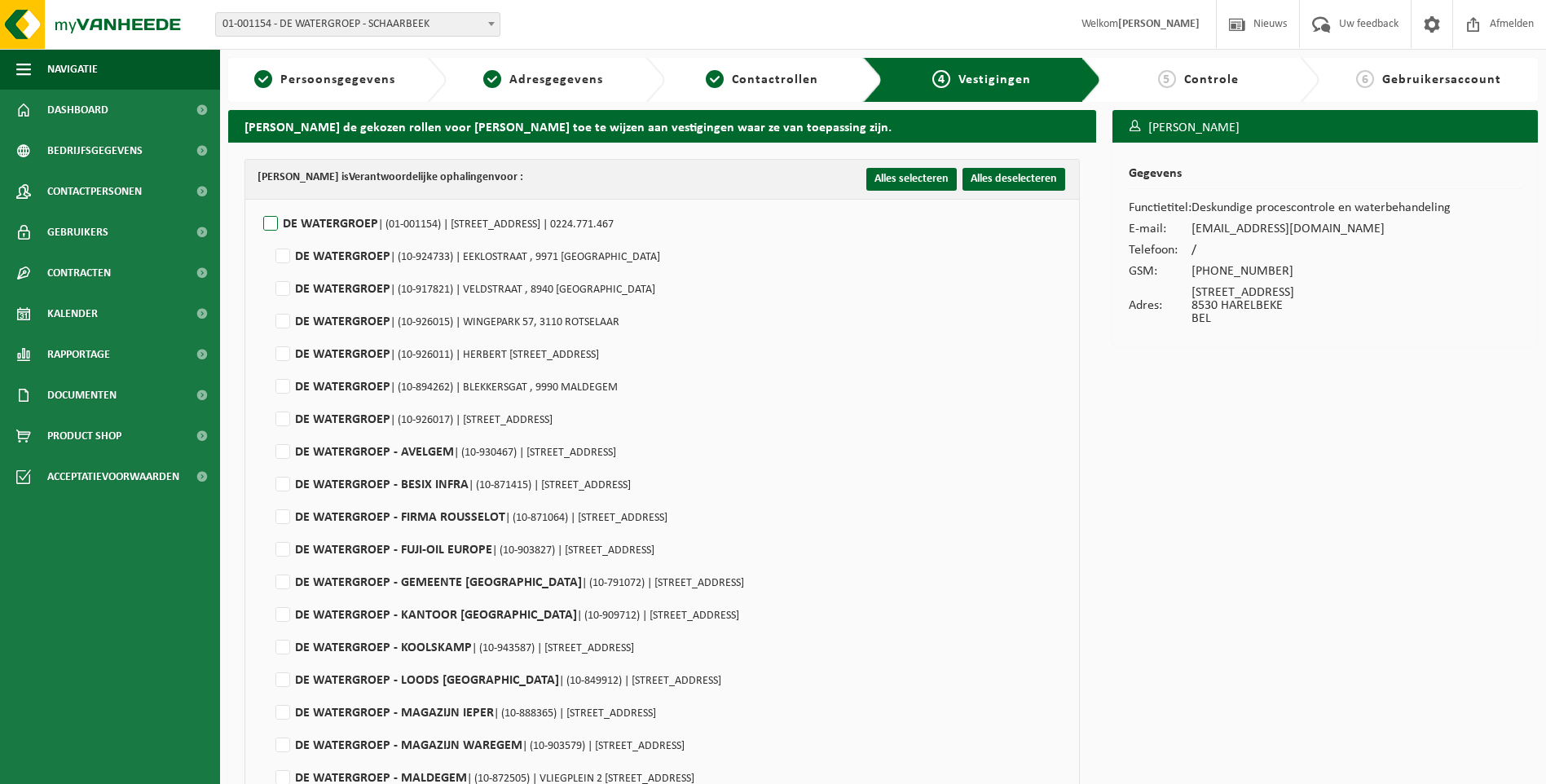
checkbox input "false"
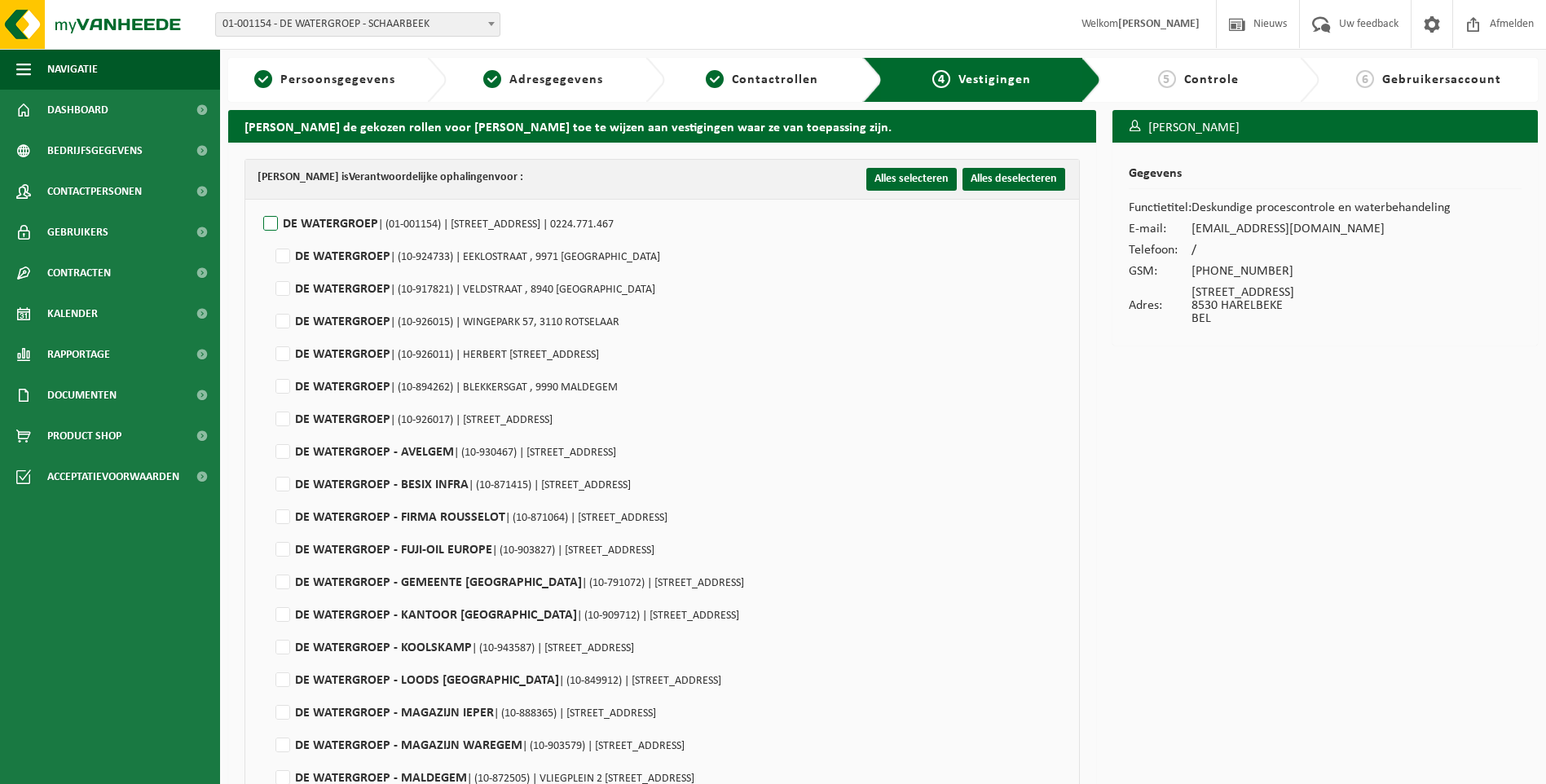
checkbox input "false"
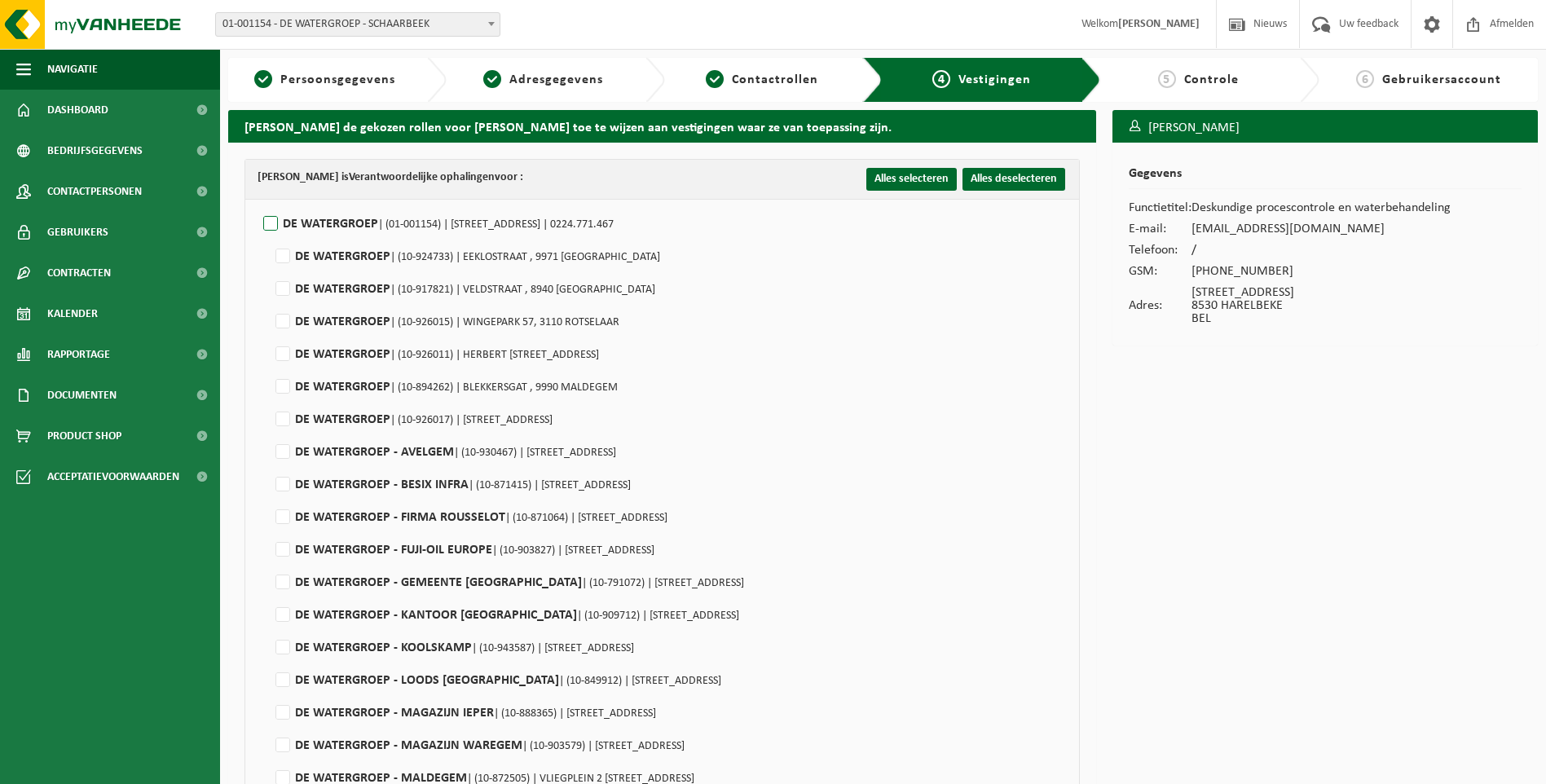
checkbox input "false"
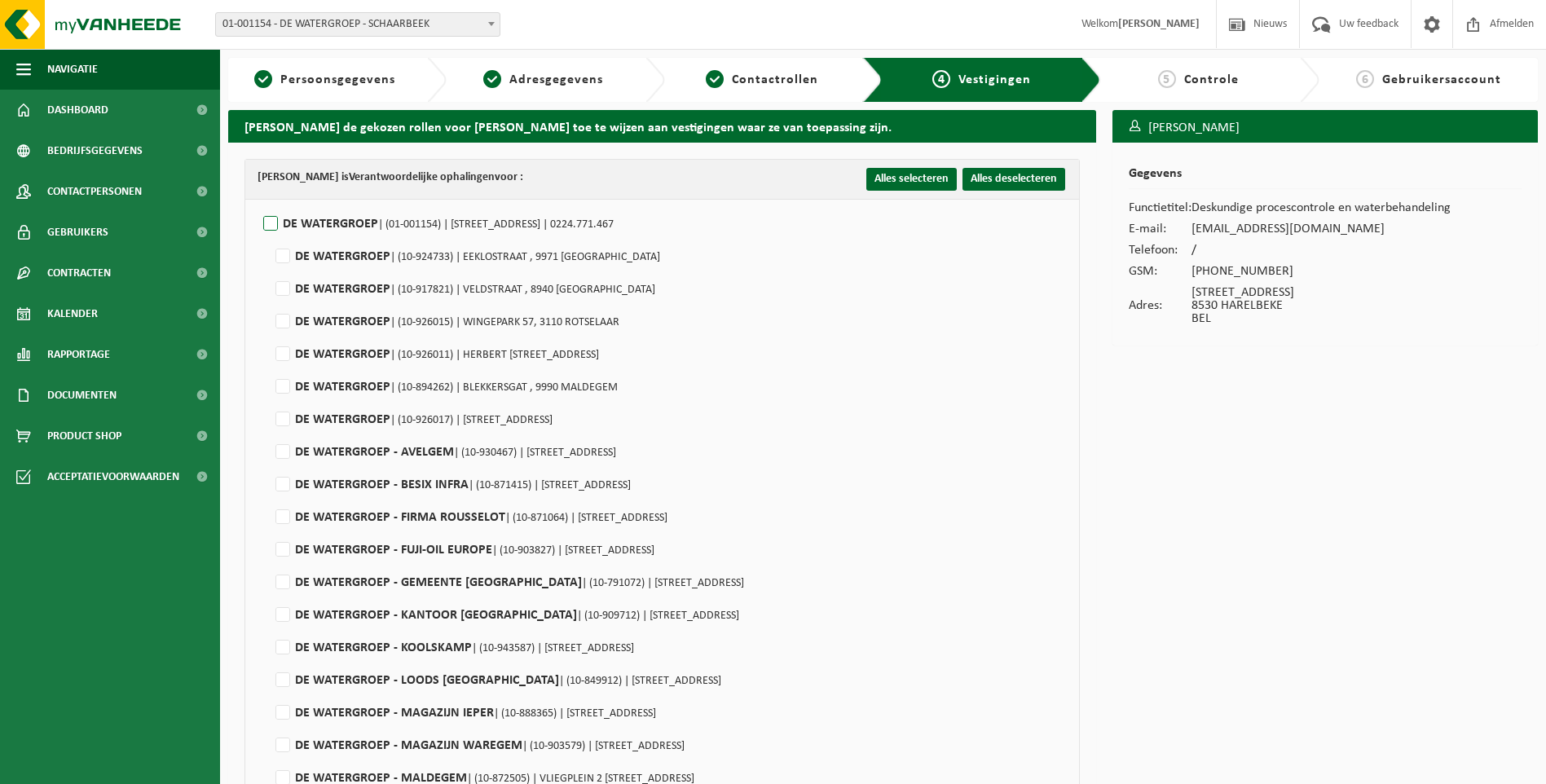
checkbox input "false"
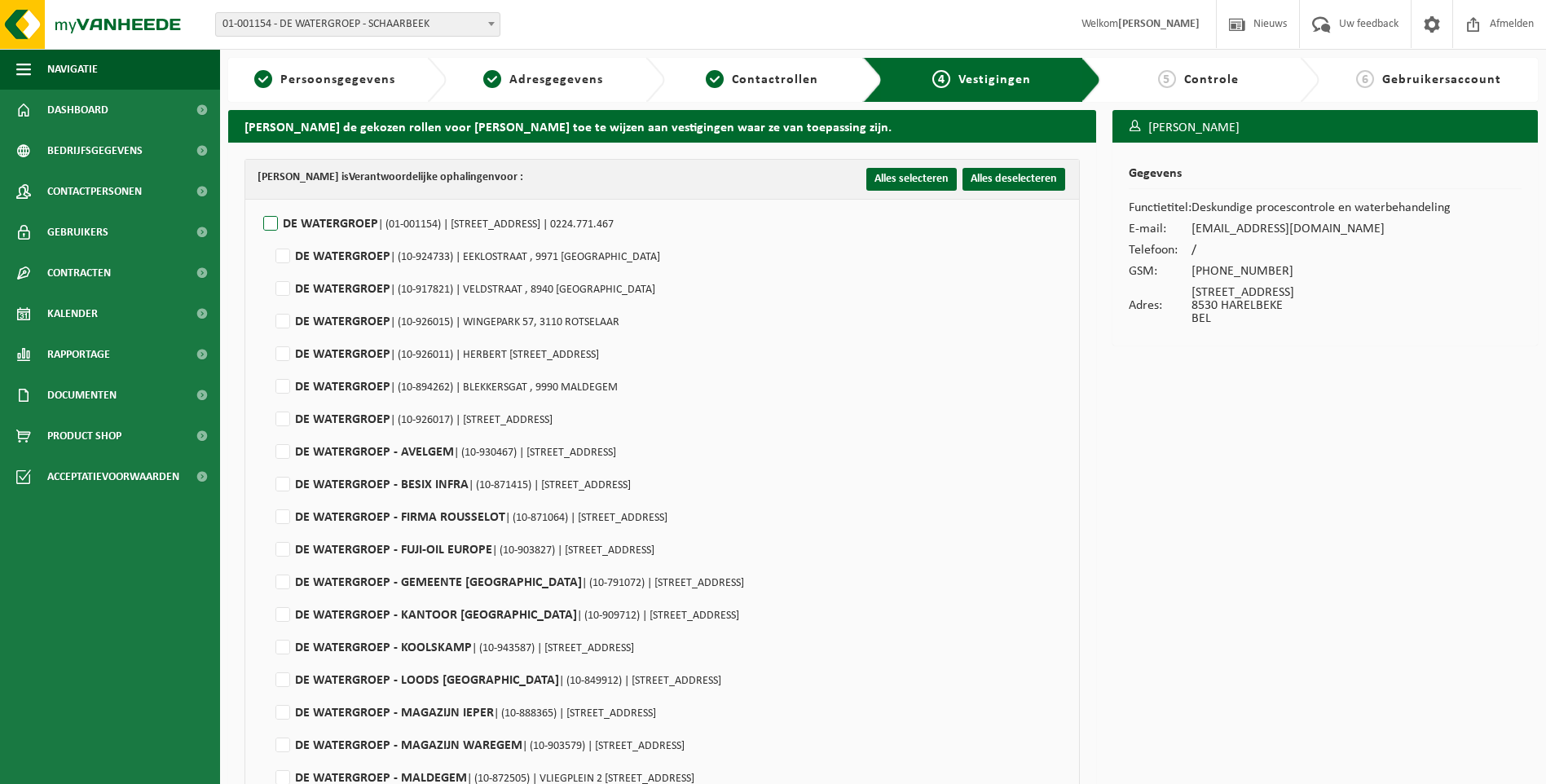
checkbox input "false"
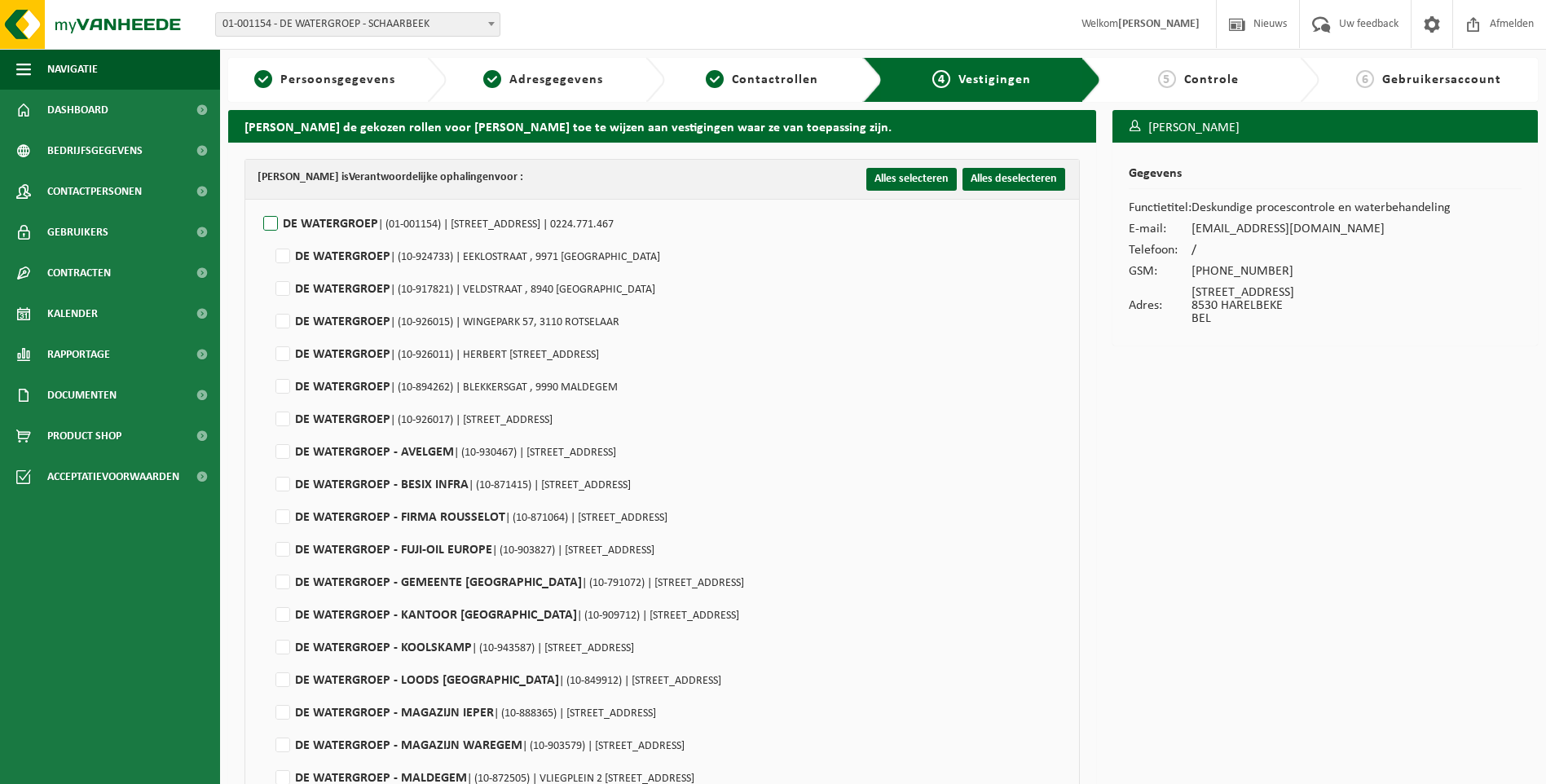
checkbox input "false"
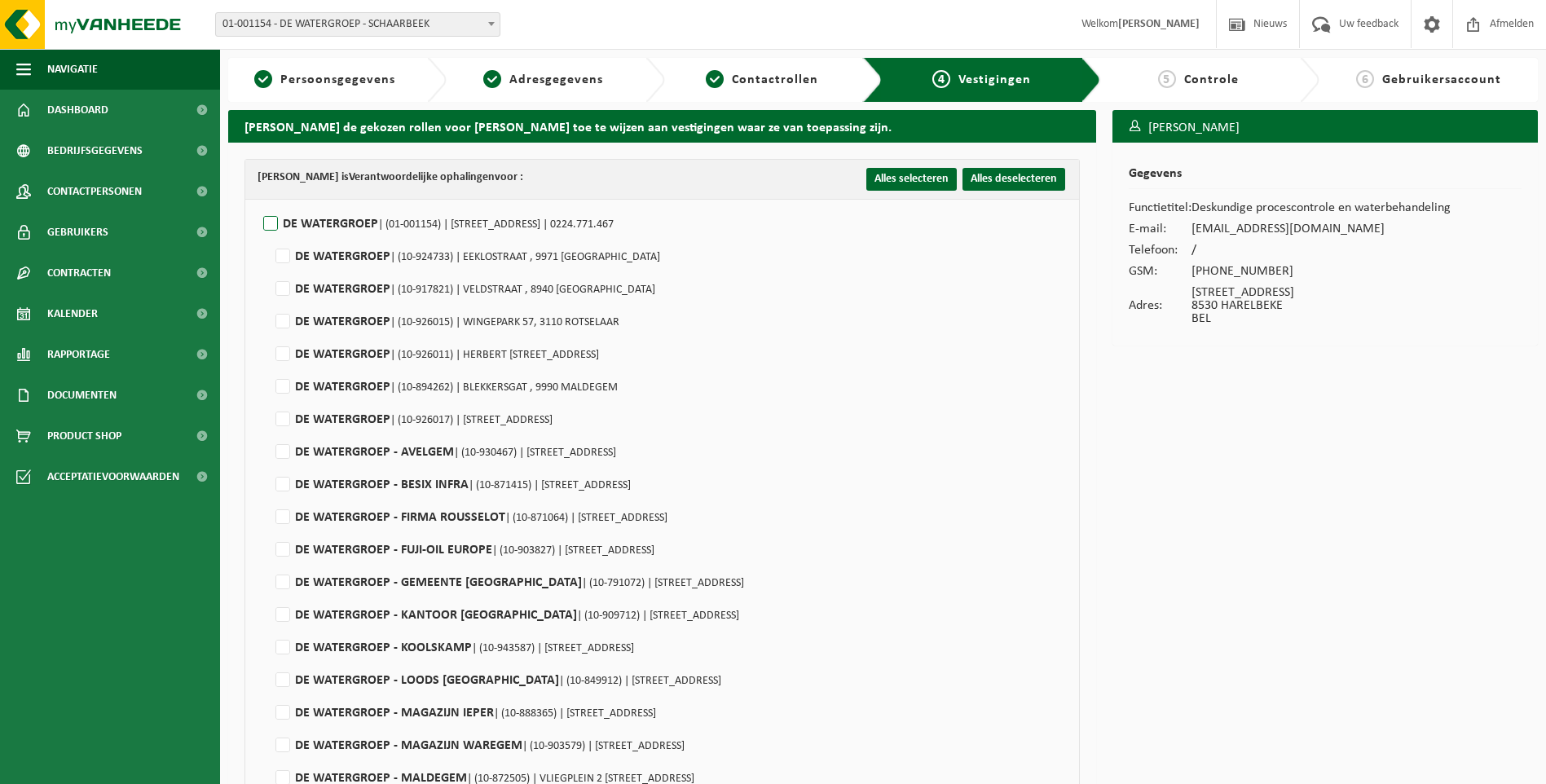
checkbox input "false"
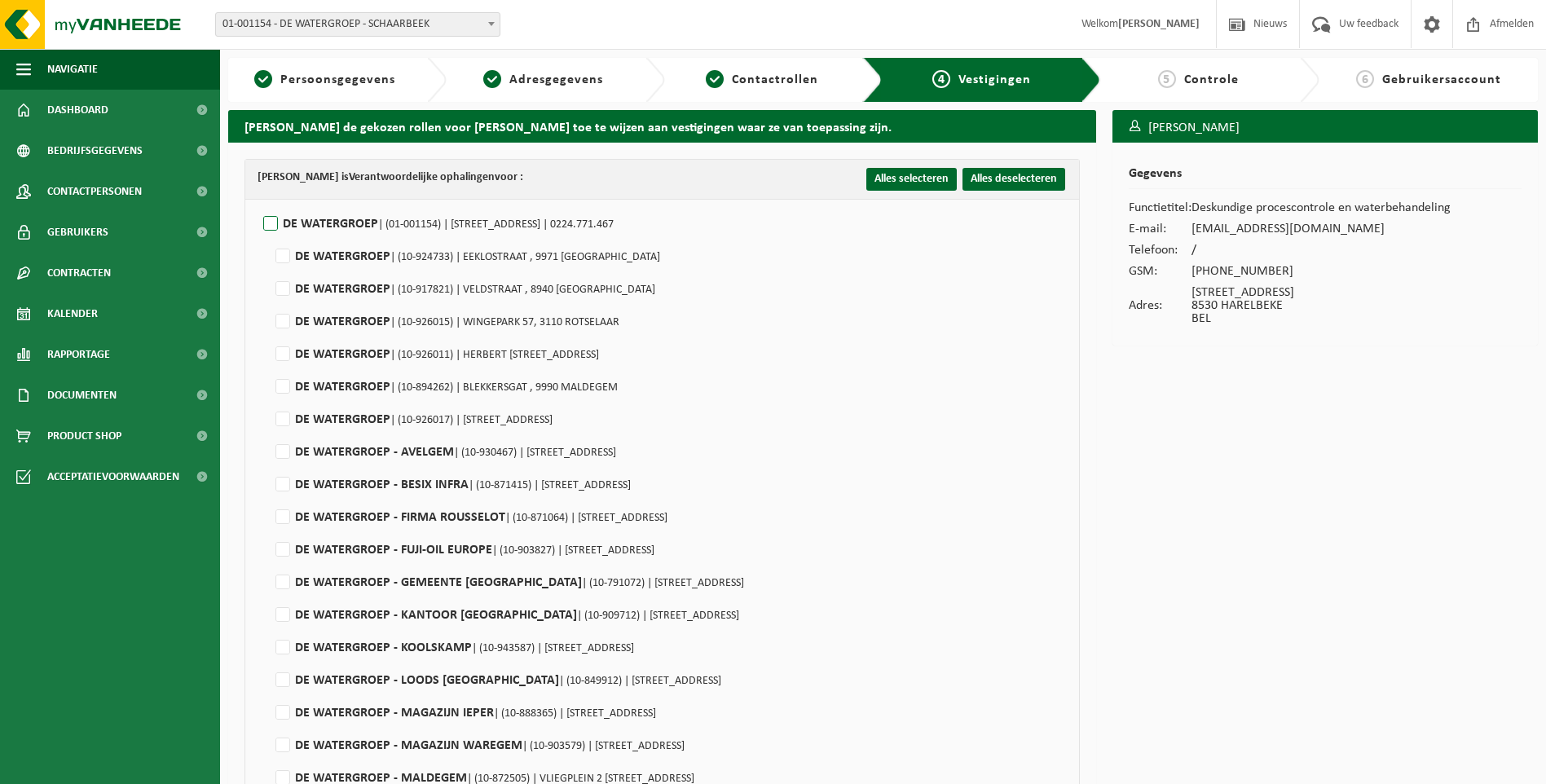
checkbox input "false"
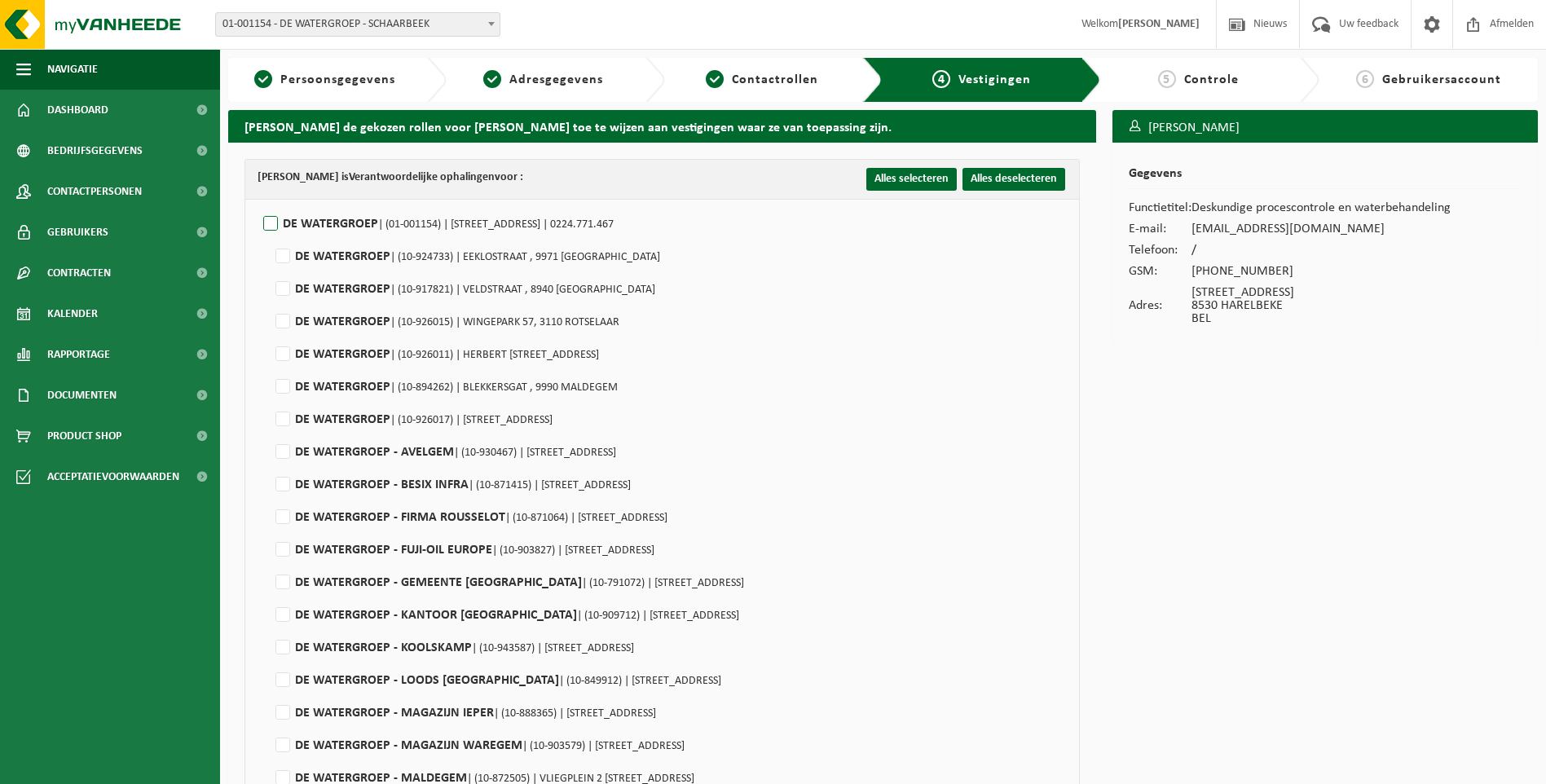
checkbox input "false"
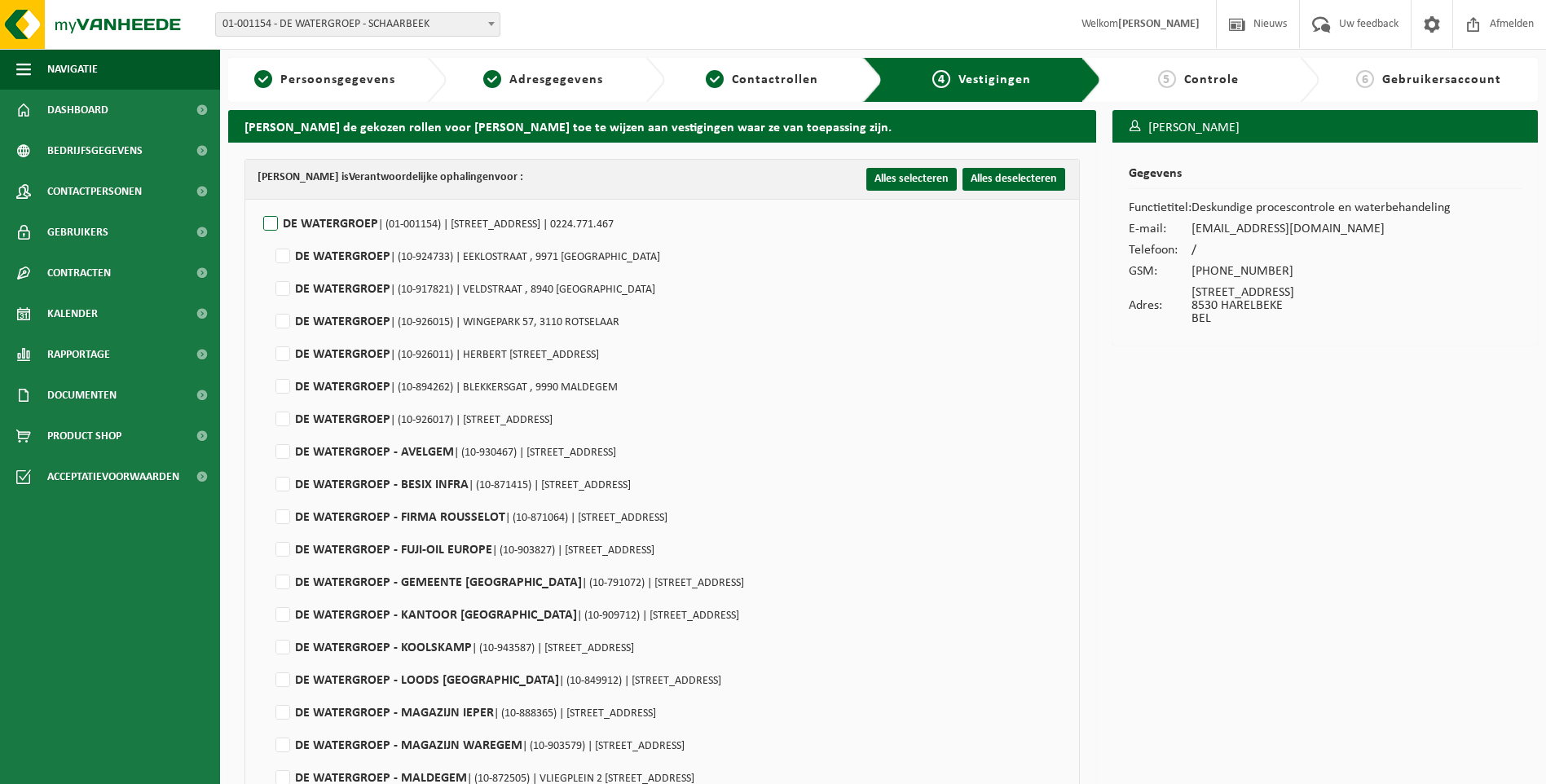
checkbox input "false"
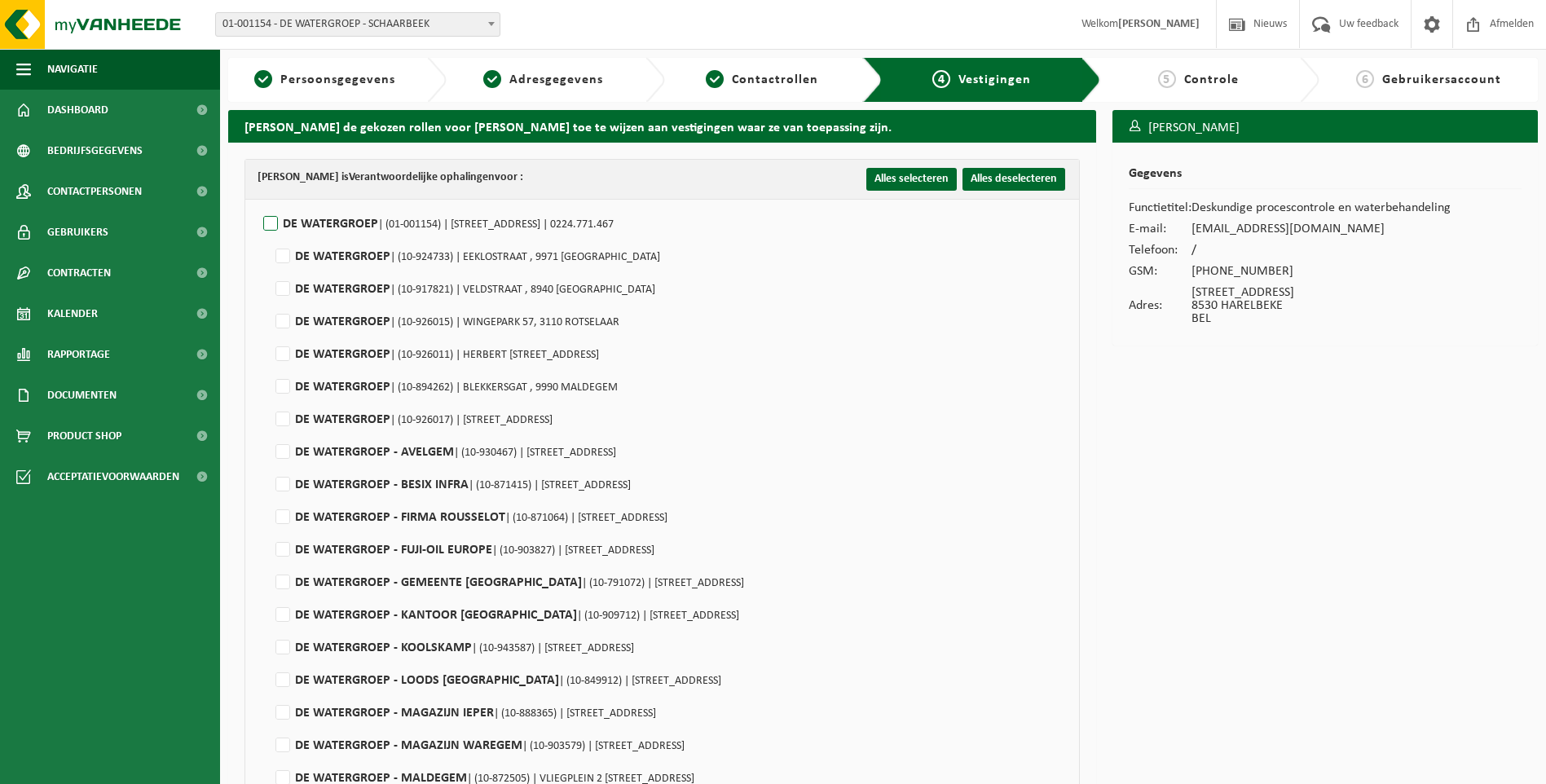
checkbox input "false"
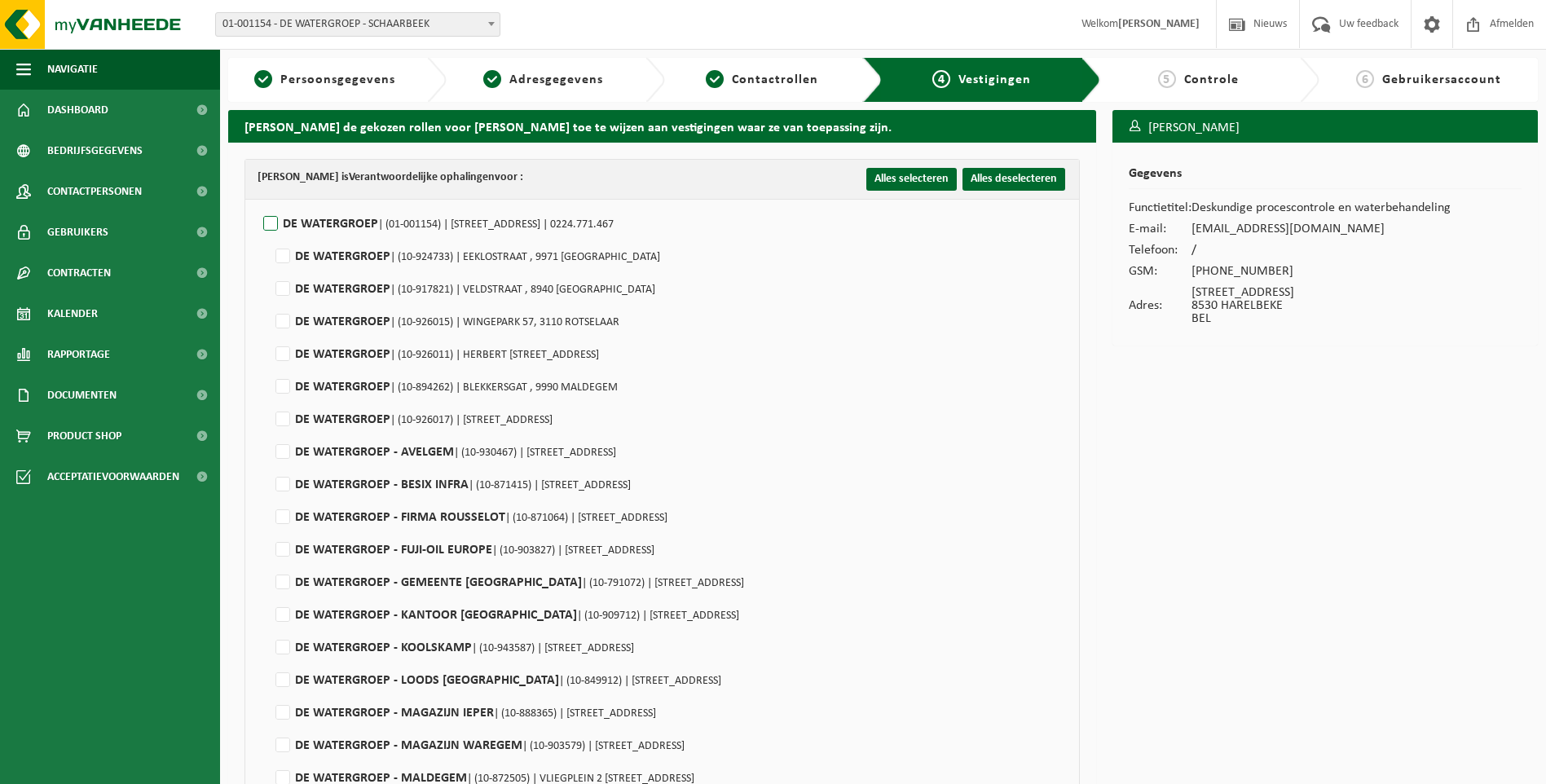
checkbox input "false"
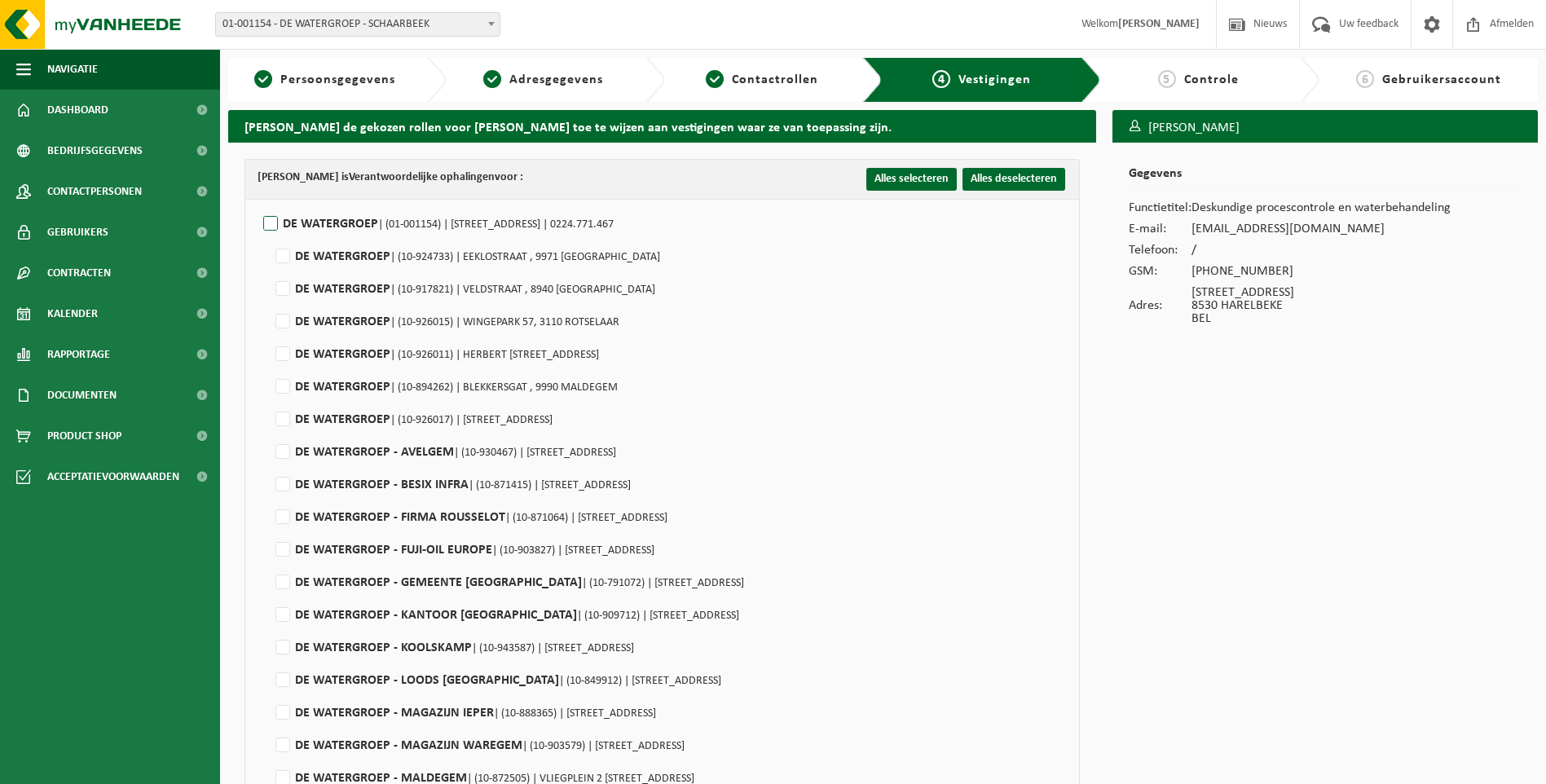
checkbox input "false"
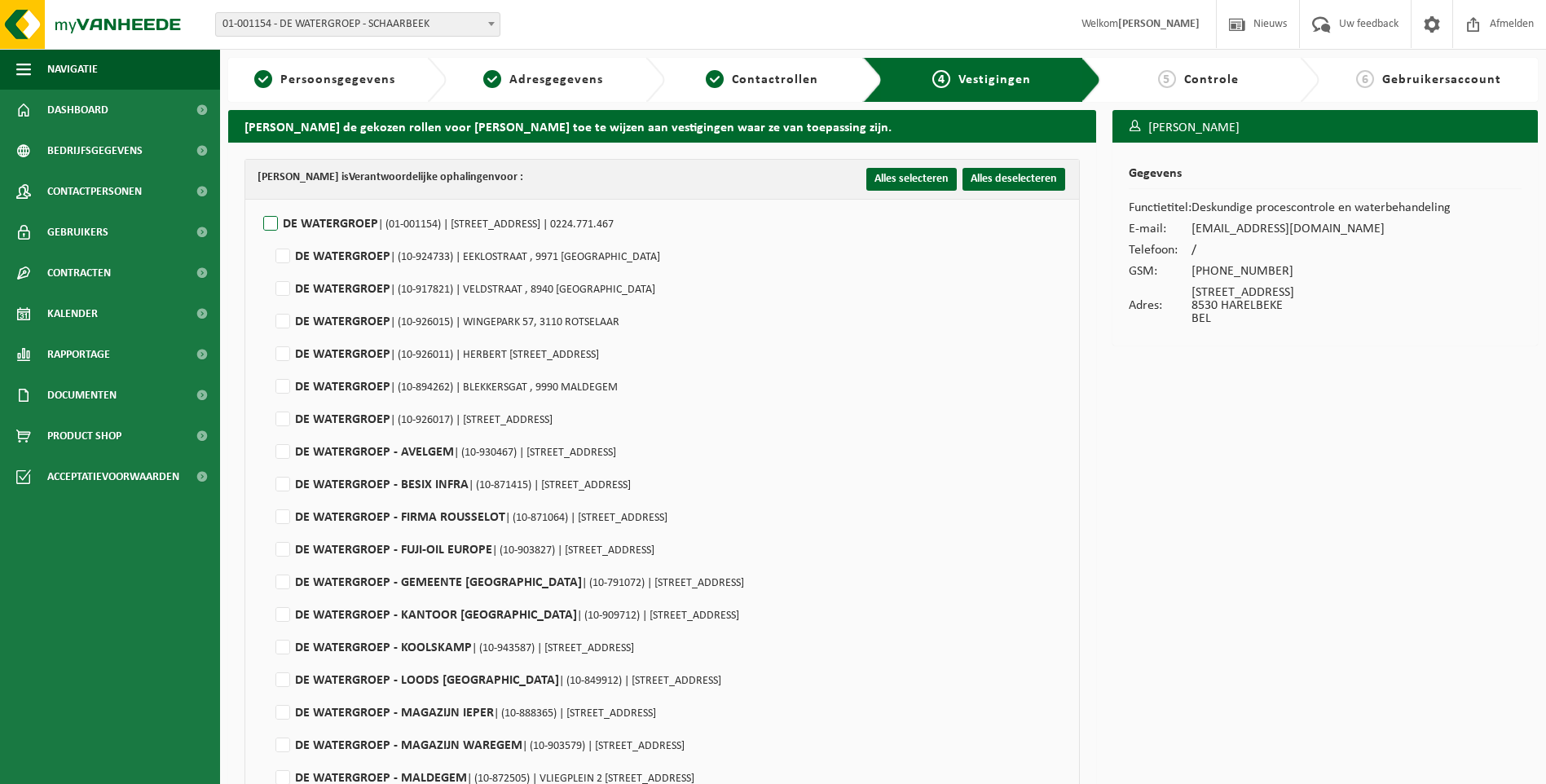
checkbox input "false"
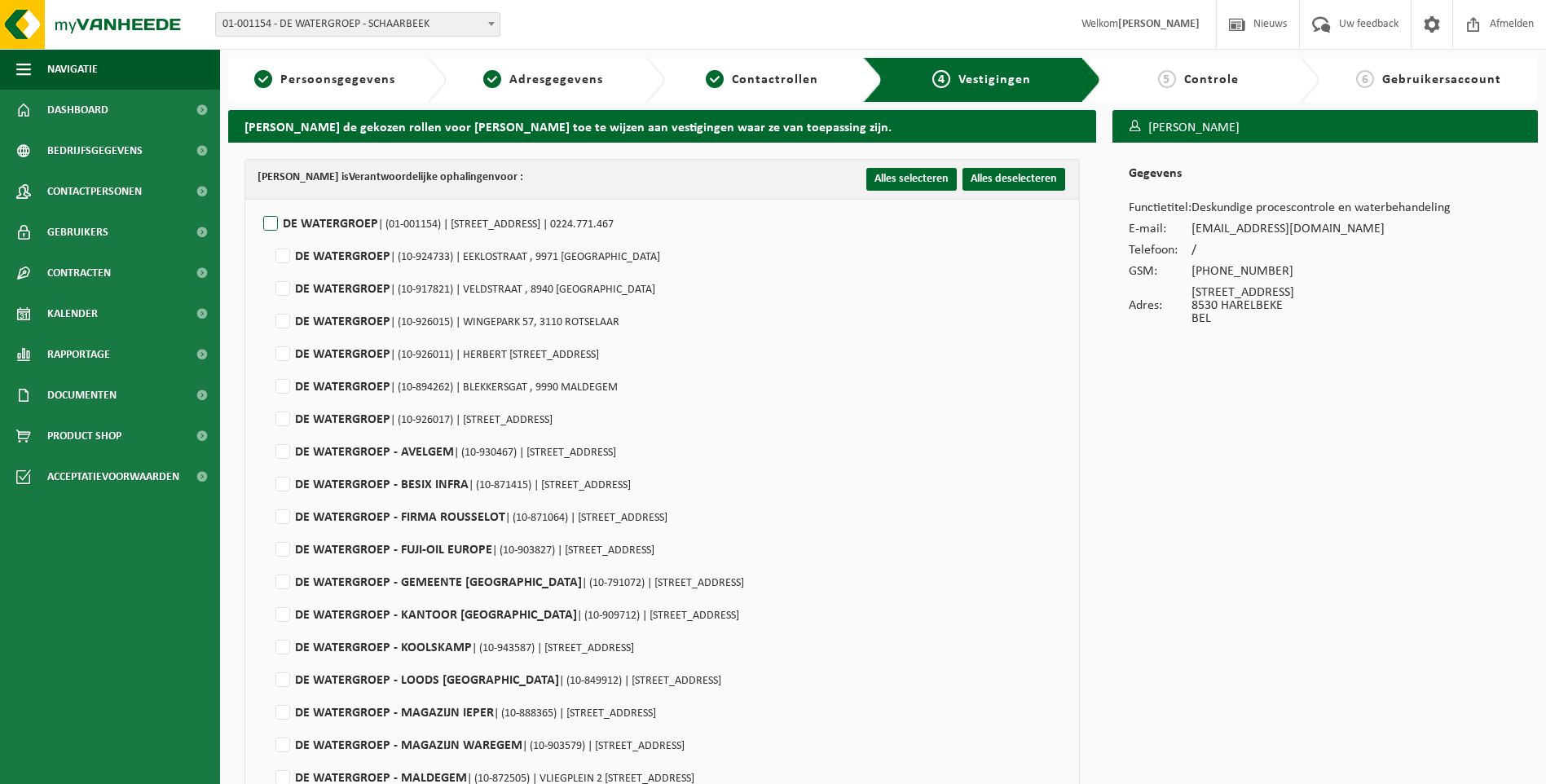
checkbox input "false"
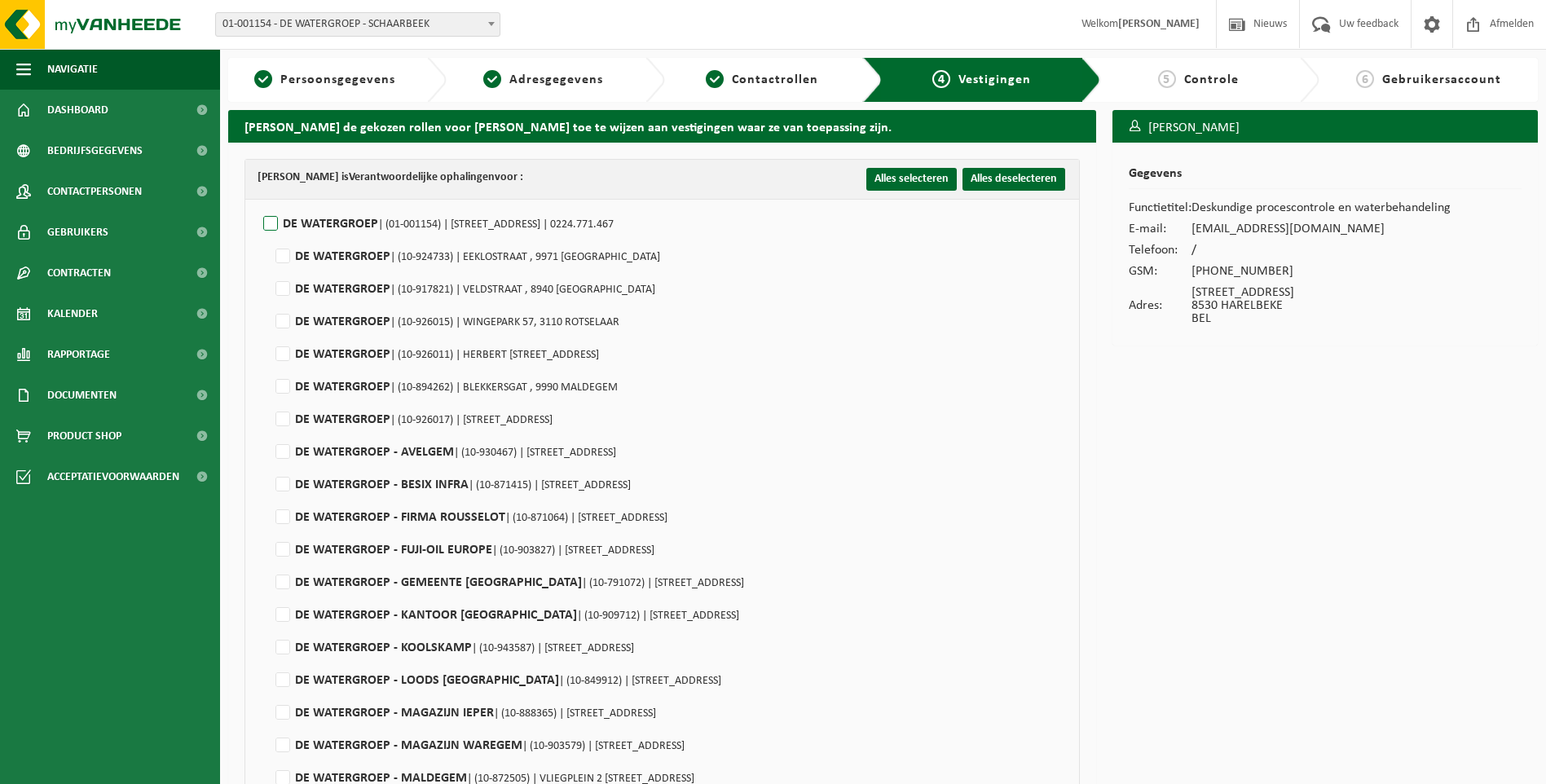
checkbox input "false"
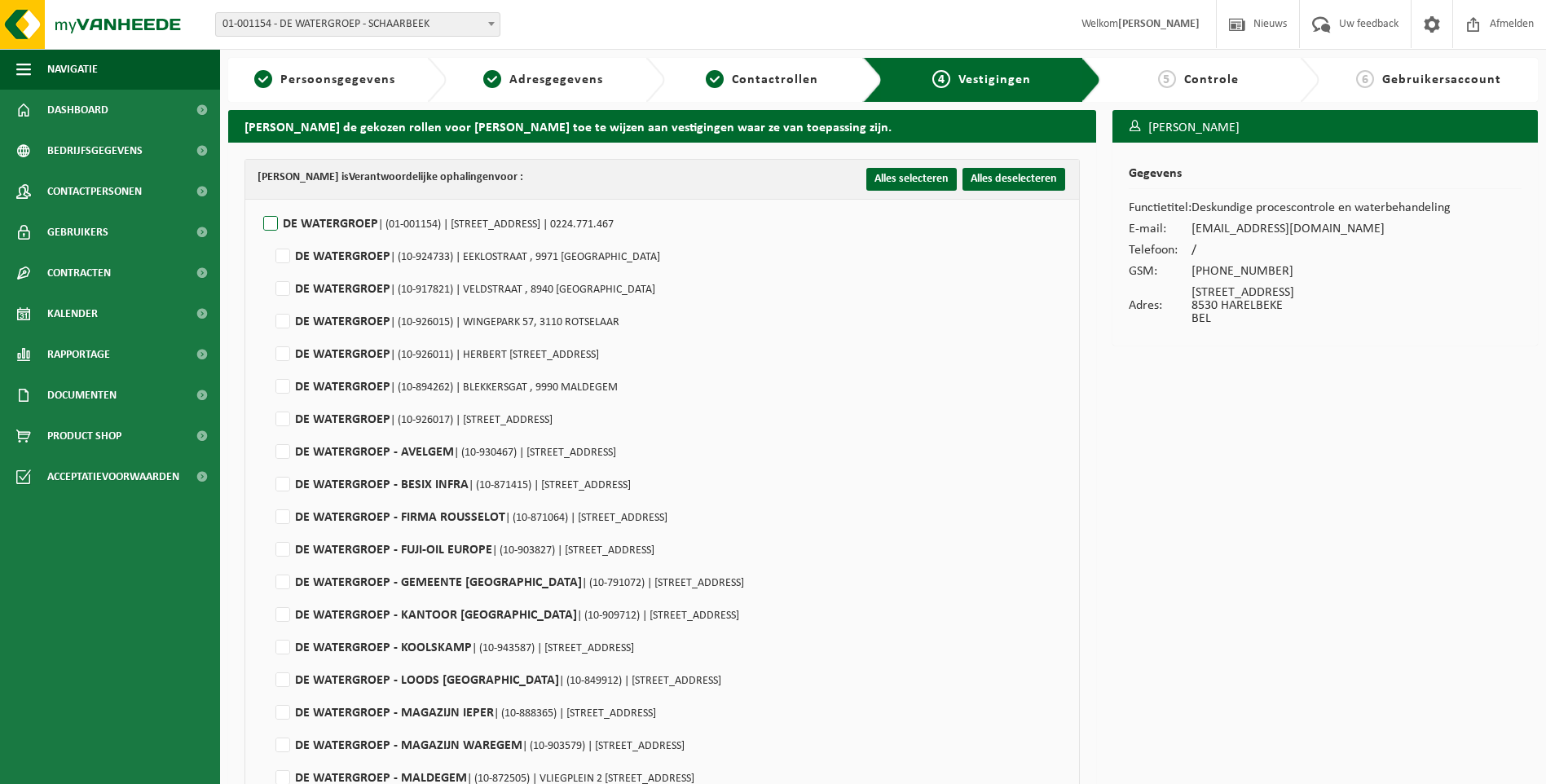
checkbox input "false"
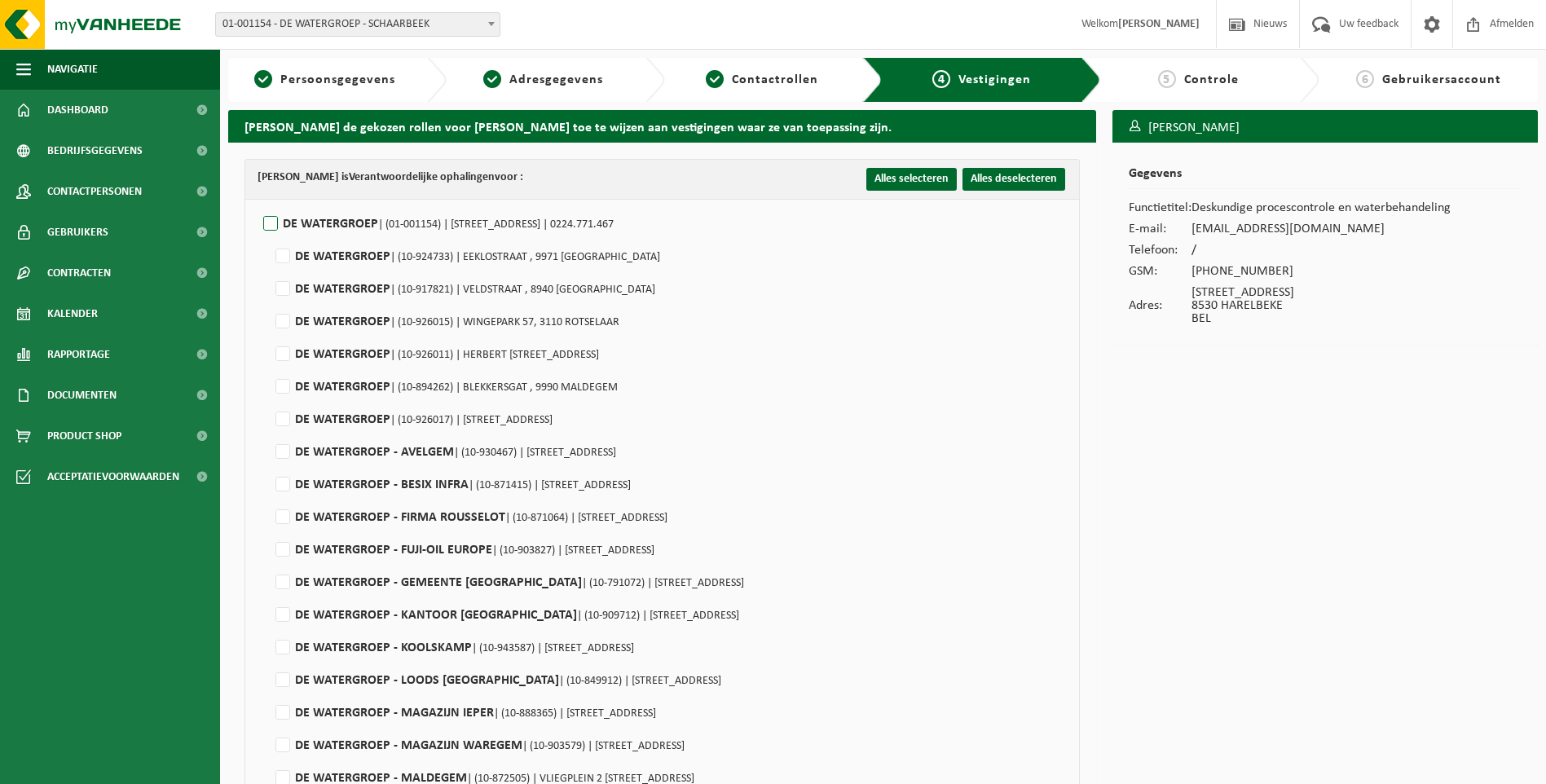
checkbox input "false"
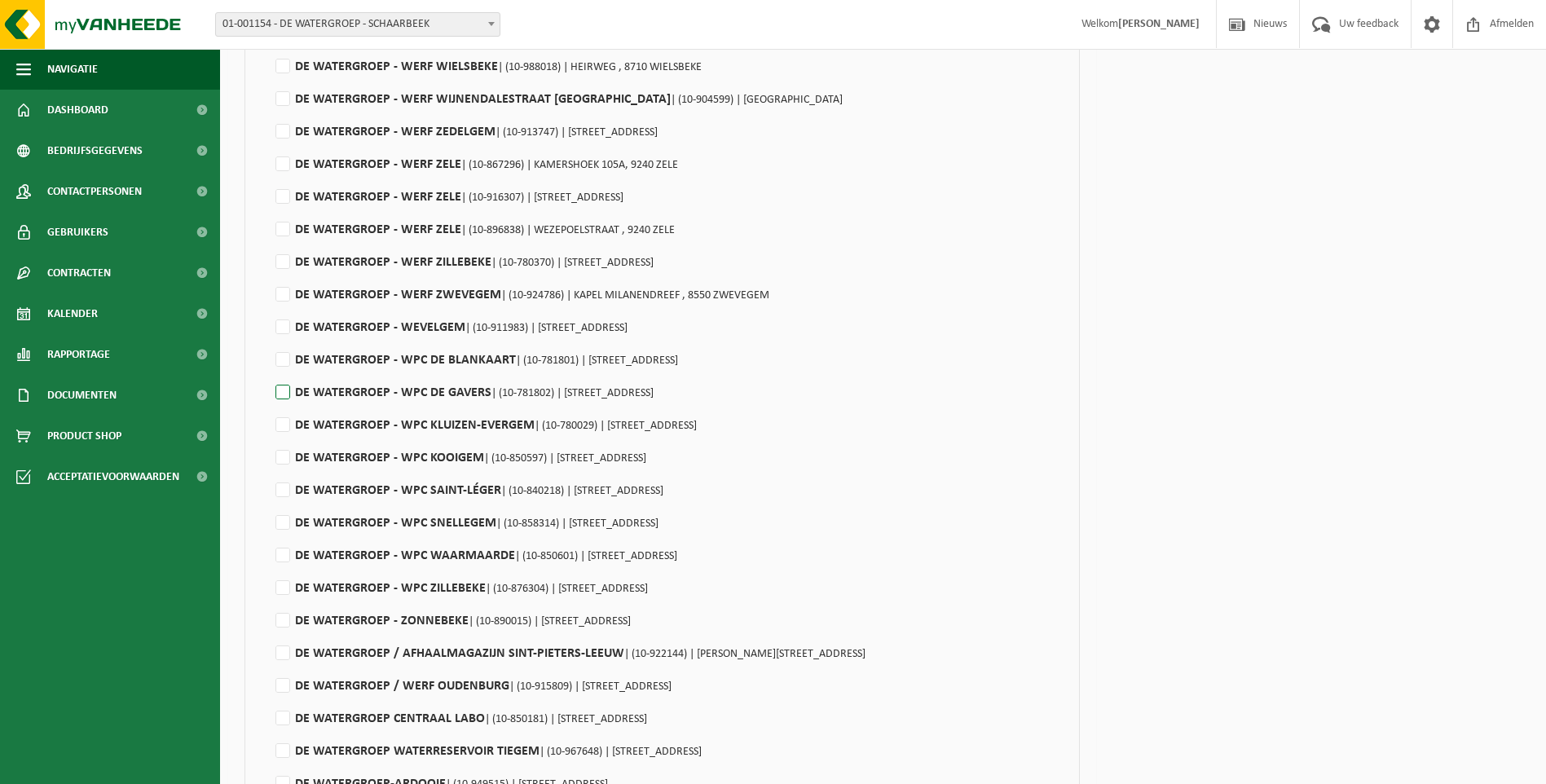
click at [280, 394] on label"] "DE WATERGROEP - WPC DE GAVERS | (10-781802) | BENELUXLAAN 100, 8530 HARELBEKE" at bounding box center [463, 392] width 382 height 25
click at [270, 372] on input "DE WATERGROEP - WPC DE GAVERS | (10-781802) | BENELUXLAAN 100, 8530 HARELBEKE" at bounding box center [269, 371] width 1 height 1
checkbox input "true"
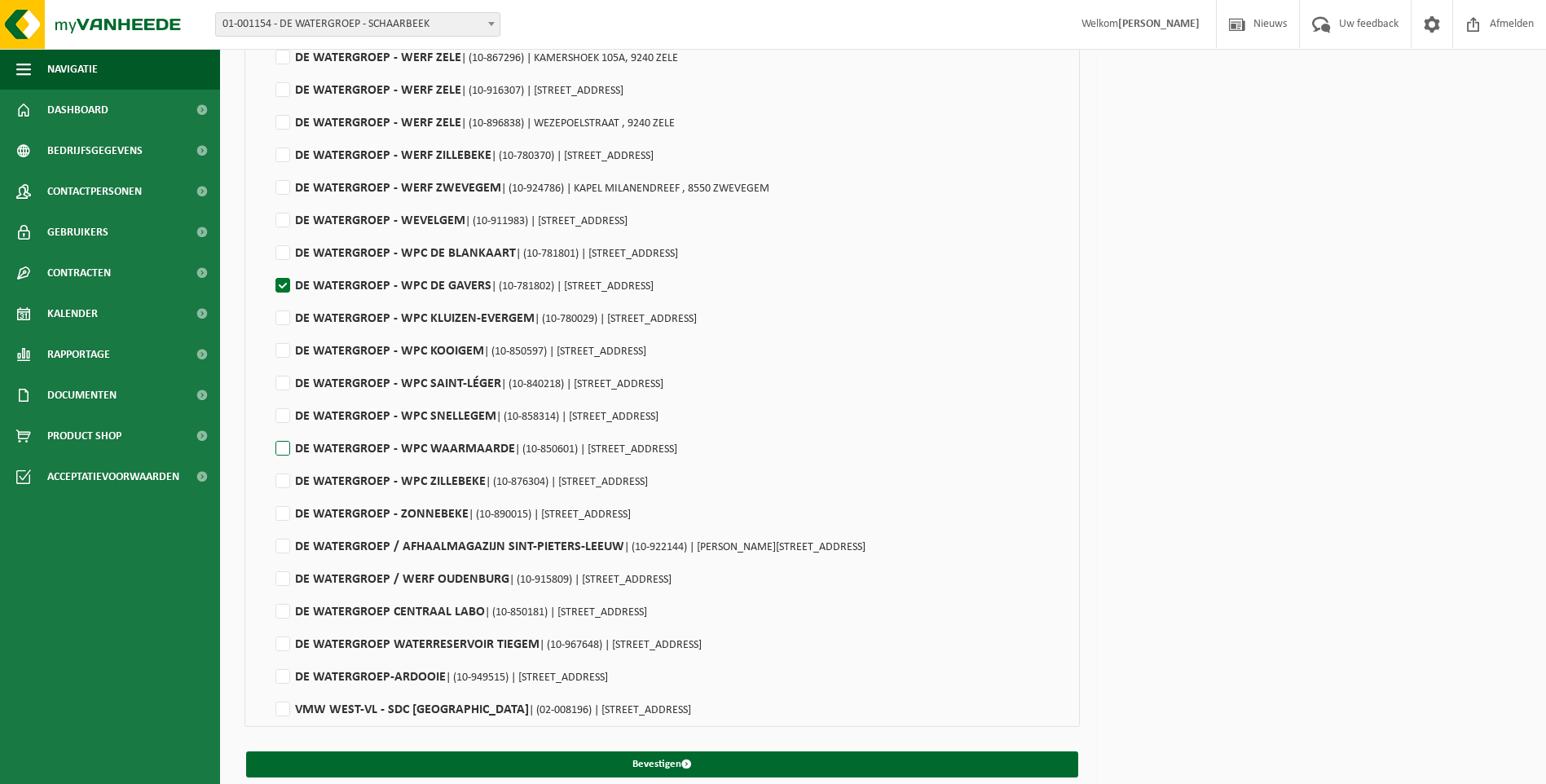
scroll to position [4517, 0]
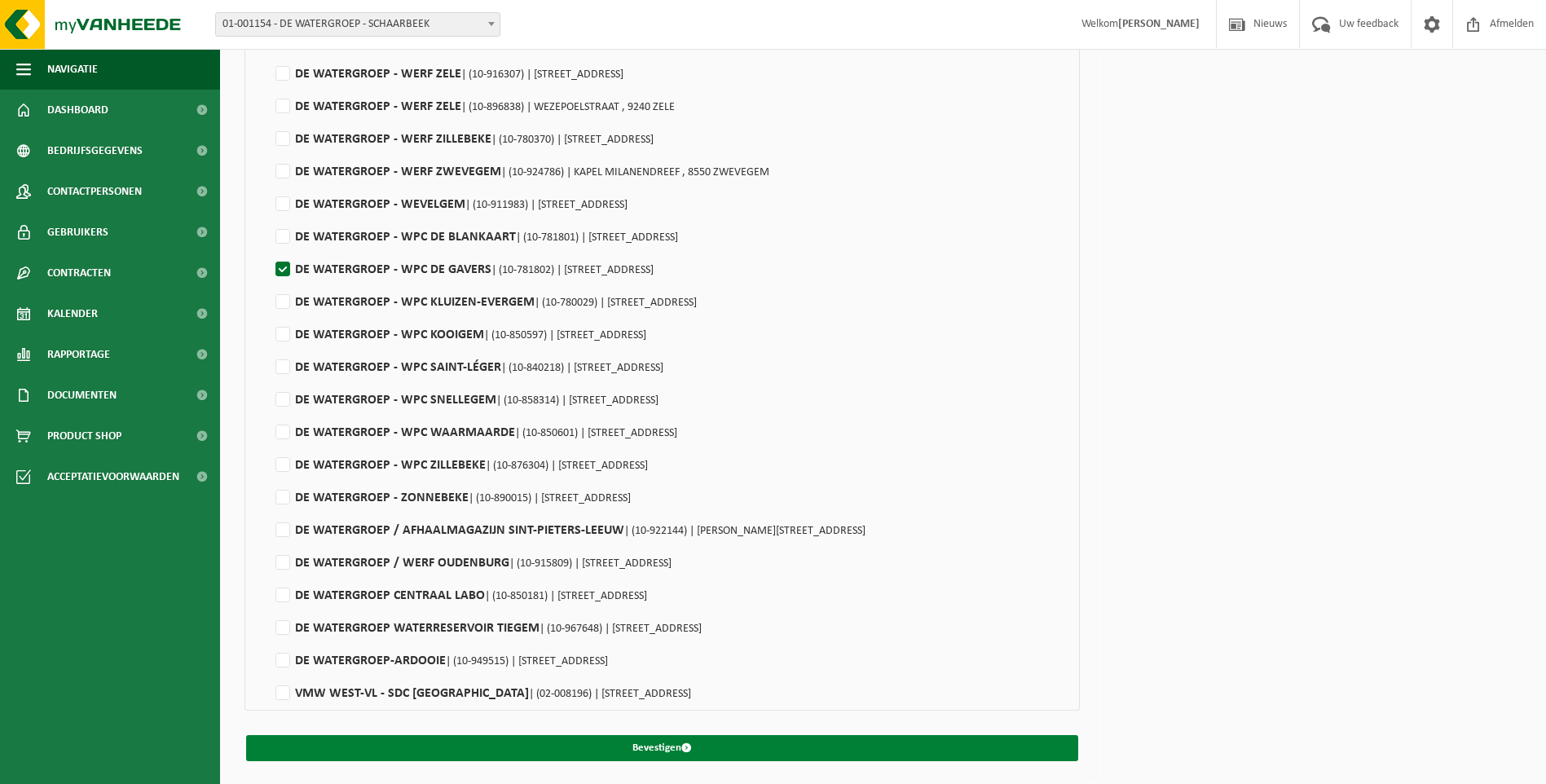
click at [668, 743] on button "Bevestigen" at bounding box center [663, 748] width 833 height 26
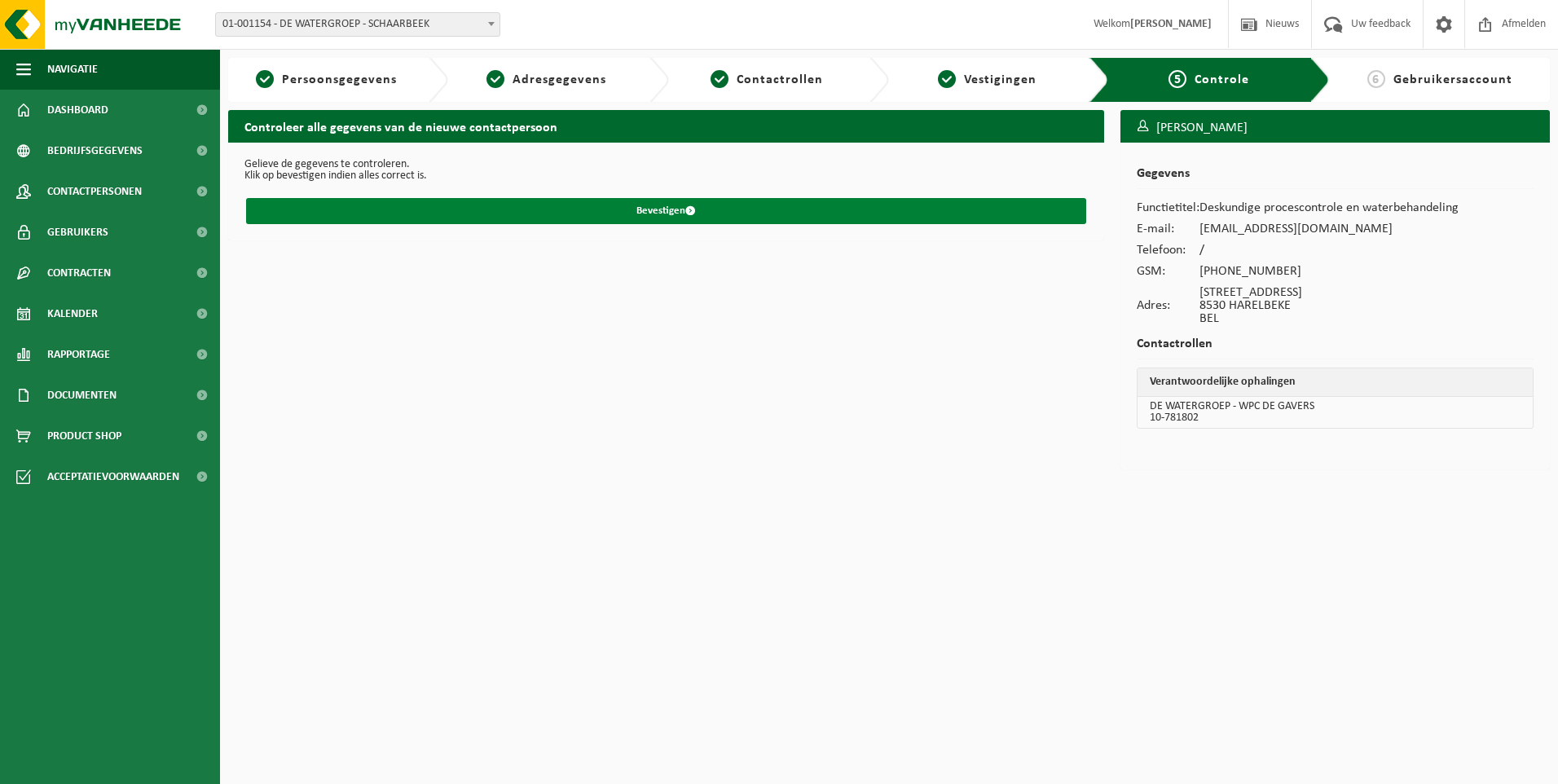
click at [702, 211] on button "Bevestigen" at bounding box center [666, 211] width 840 height 26
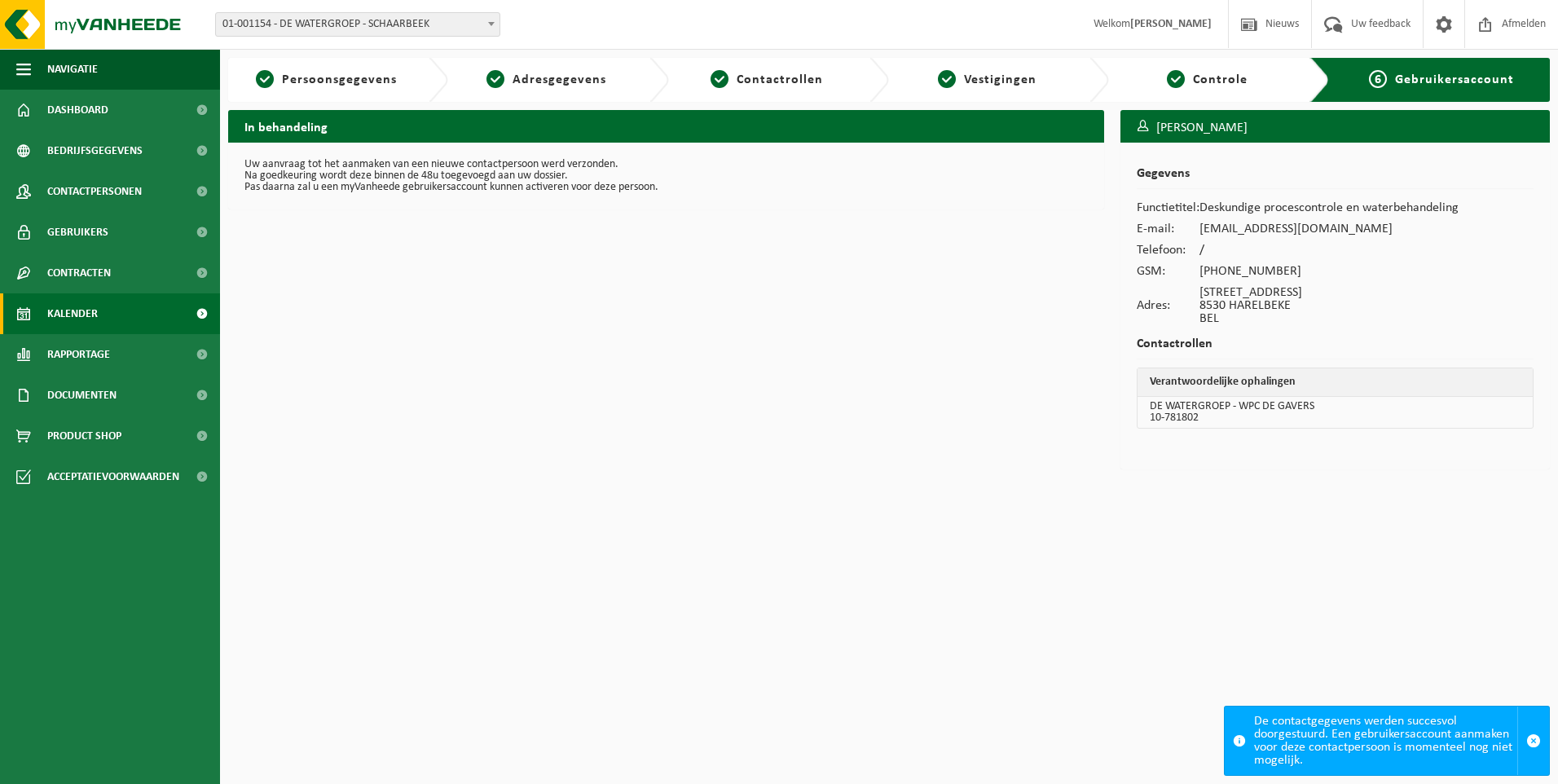
click at [64, 325] on span "Kalender" at bounding box center [73, 314] width 51 height 41
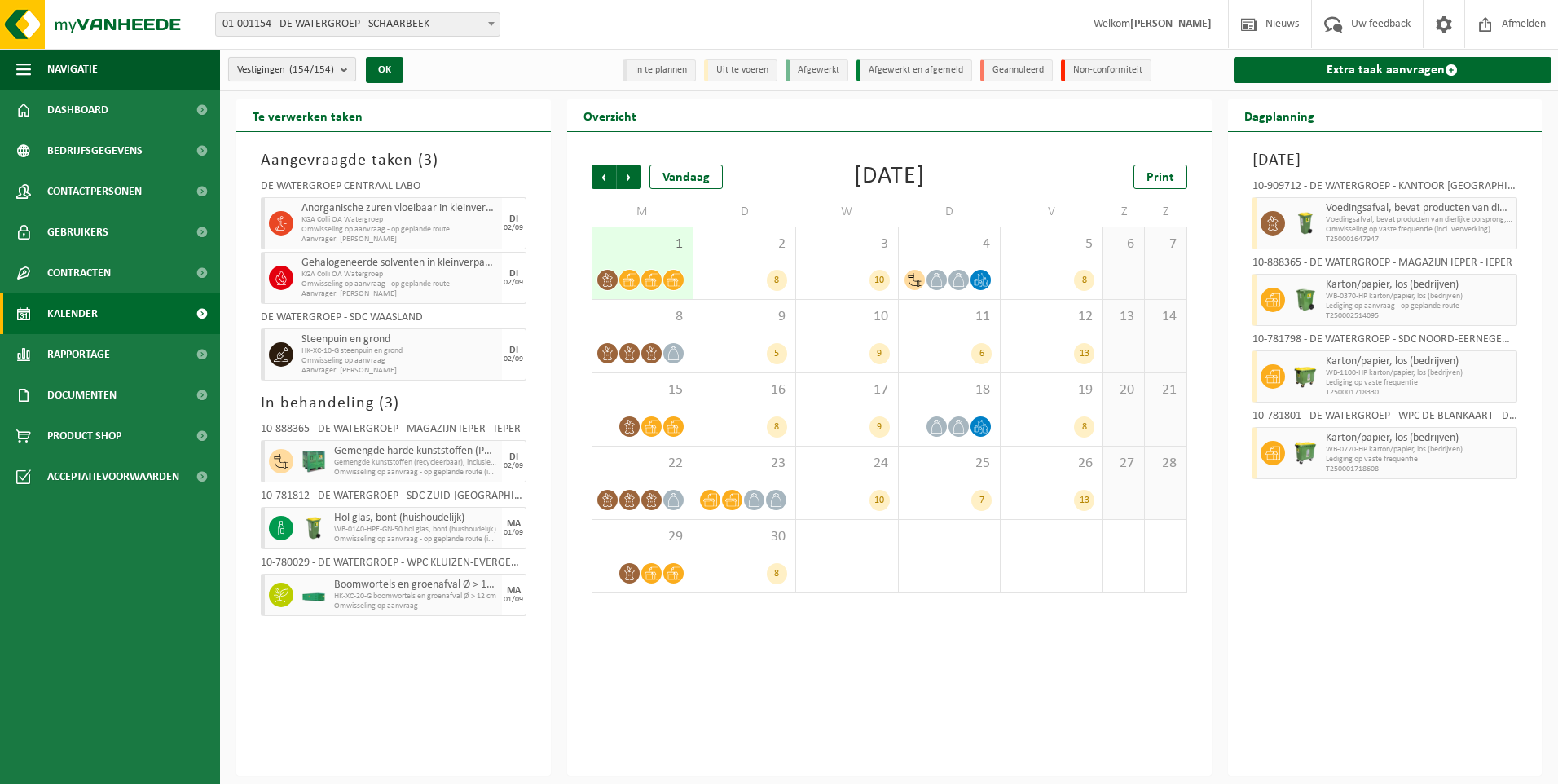
click at [343, 63] on b "submit" at bounding box center [348, 69] width 14 height 23
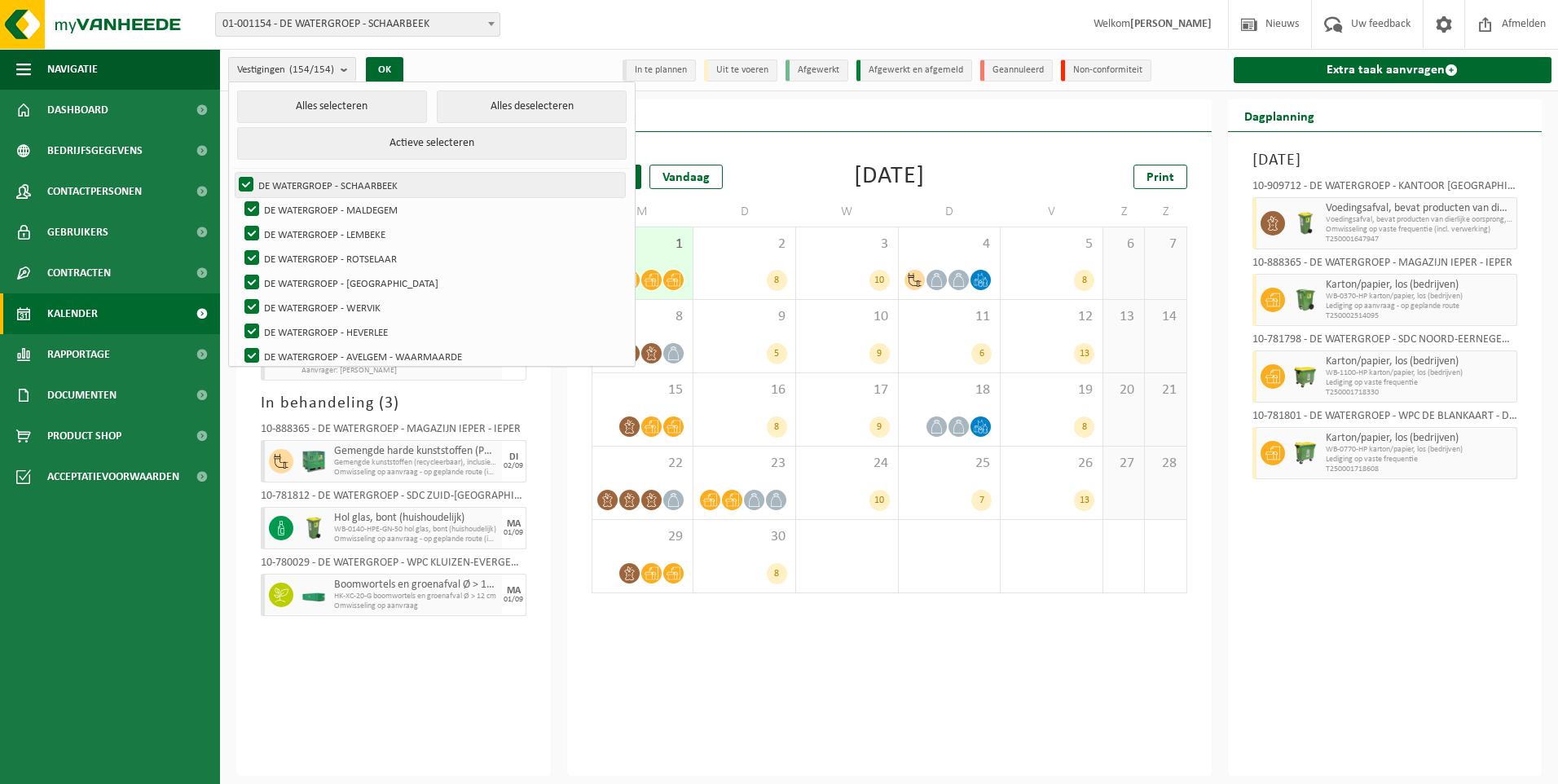
click at [249, 182] on label "DE WATERGROEP - SCHAARBEEK" at bounding box center [430, 184] width 389 height 25
click at [233, 173] on input "DE WATERGROEP - SCHAARBEEK" at bounding box center [233, 172] width 1 height 1
click at [246, 183] on label "DE WATERGROEP - SCHAARBEEK" at bounding box center [430, 184] width 389 height 25
click at [233, 173] on input "DE WATERGROEP - SCHAARBEEK" at bounding box center [233, 172] width 1 height 1
click at [461, 102] on button "Alles deselecteren" at bounding box center [531, 107] width 189 height 33
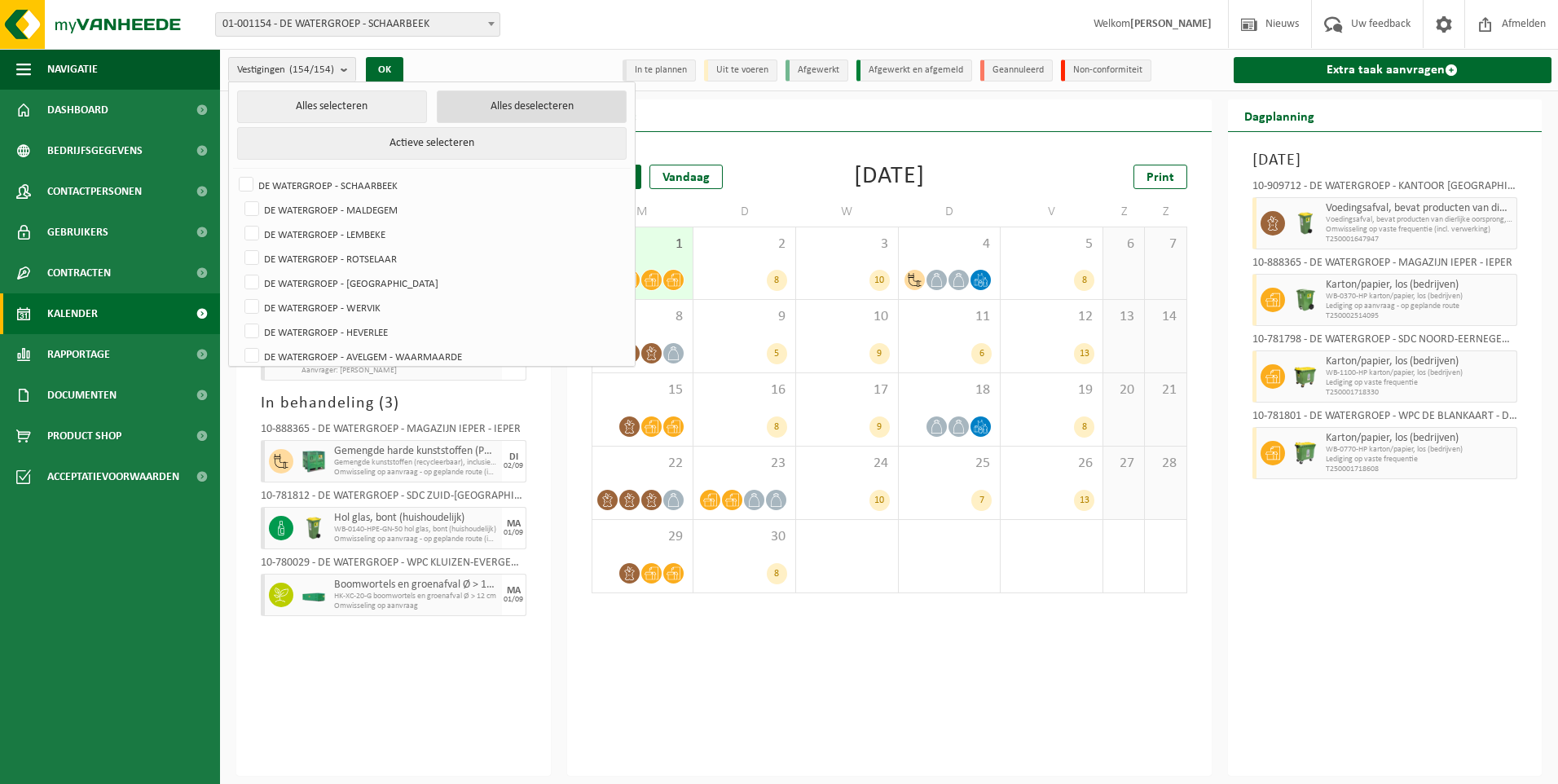
checkbox input "false"
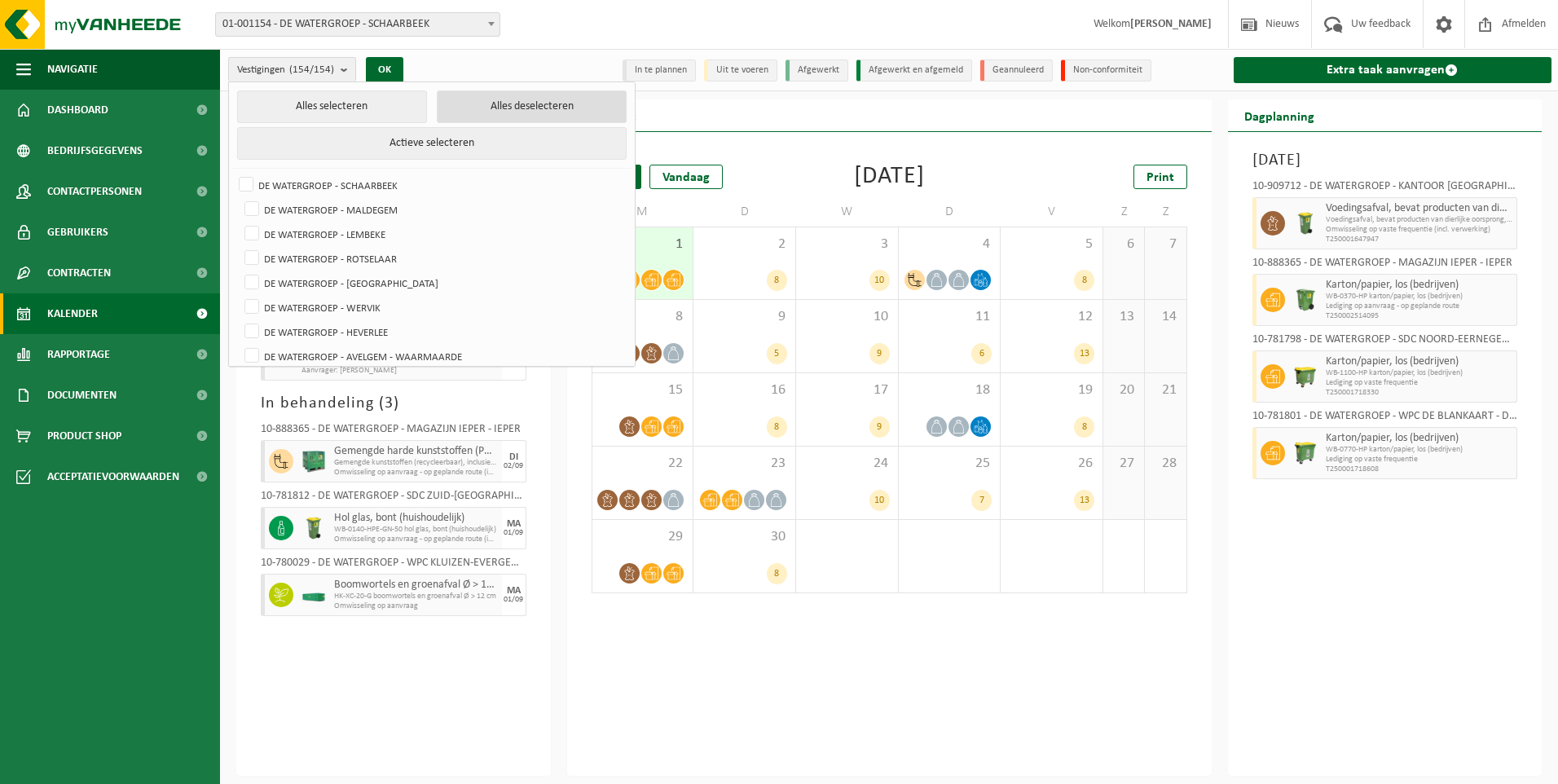
checkbox input "false"
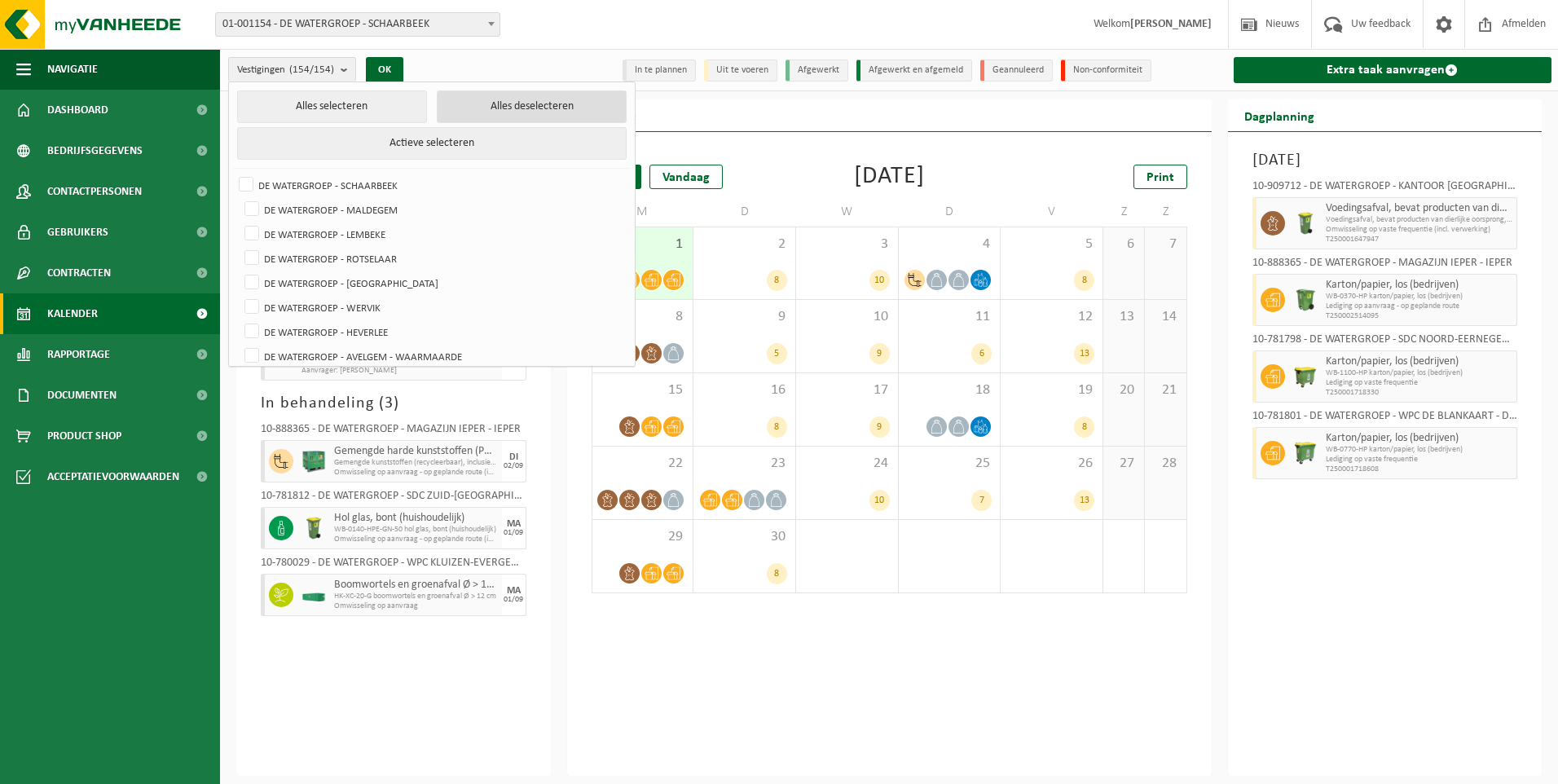
checkbox input "false"
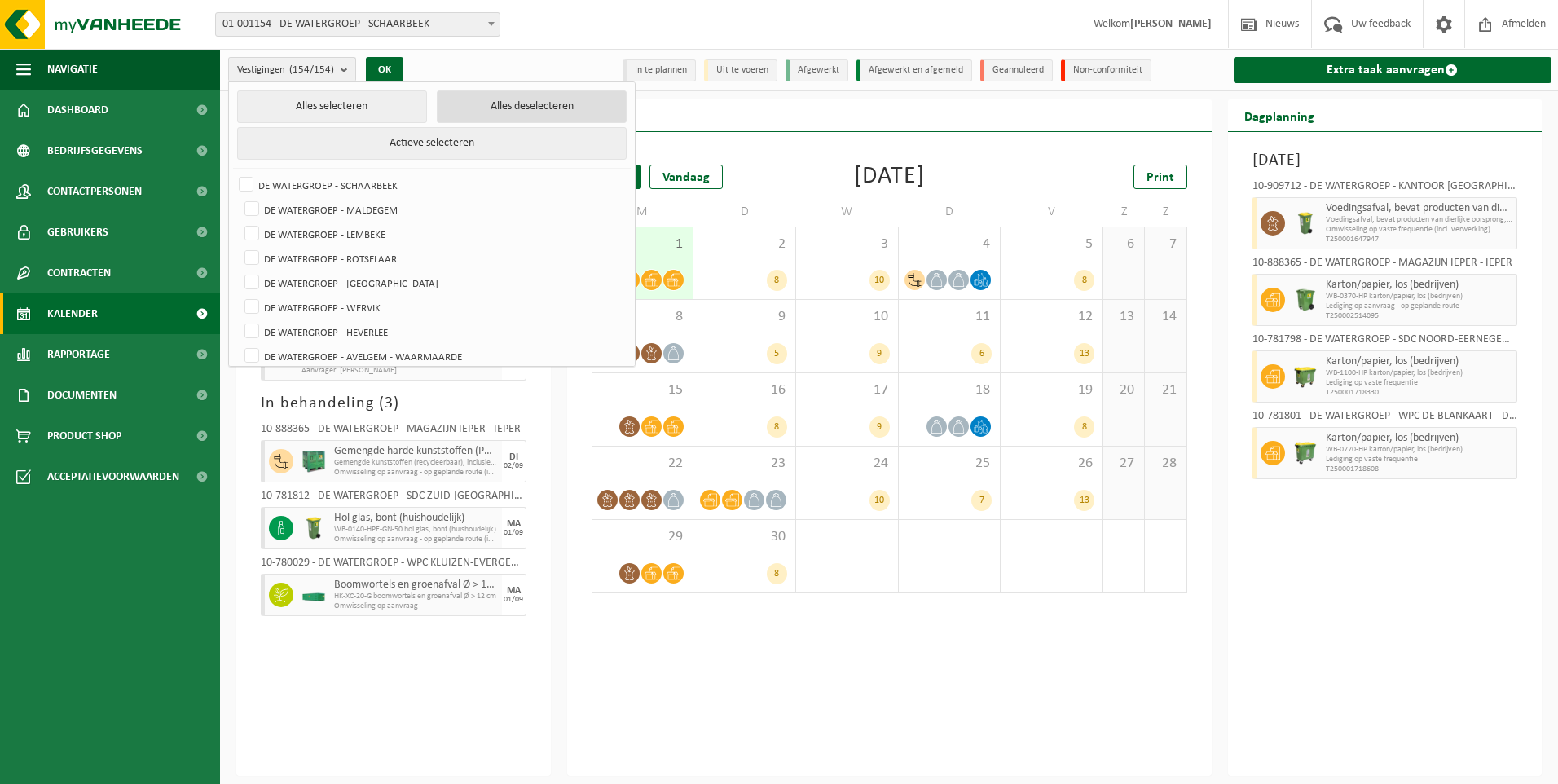
checkbox input "false"
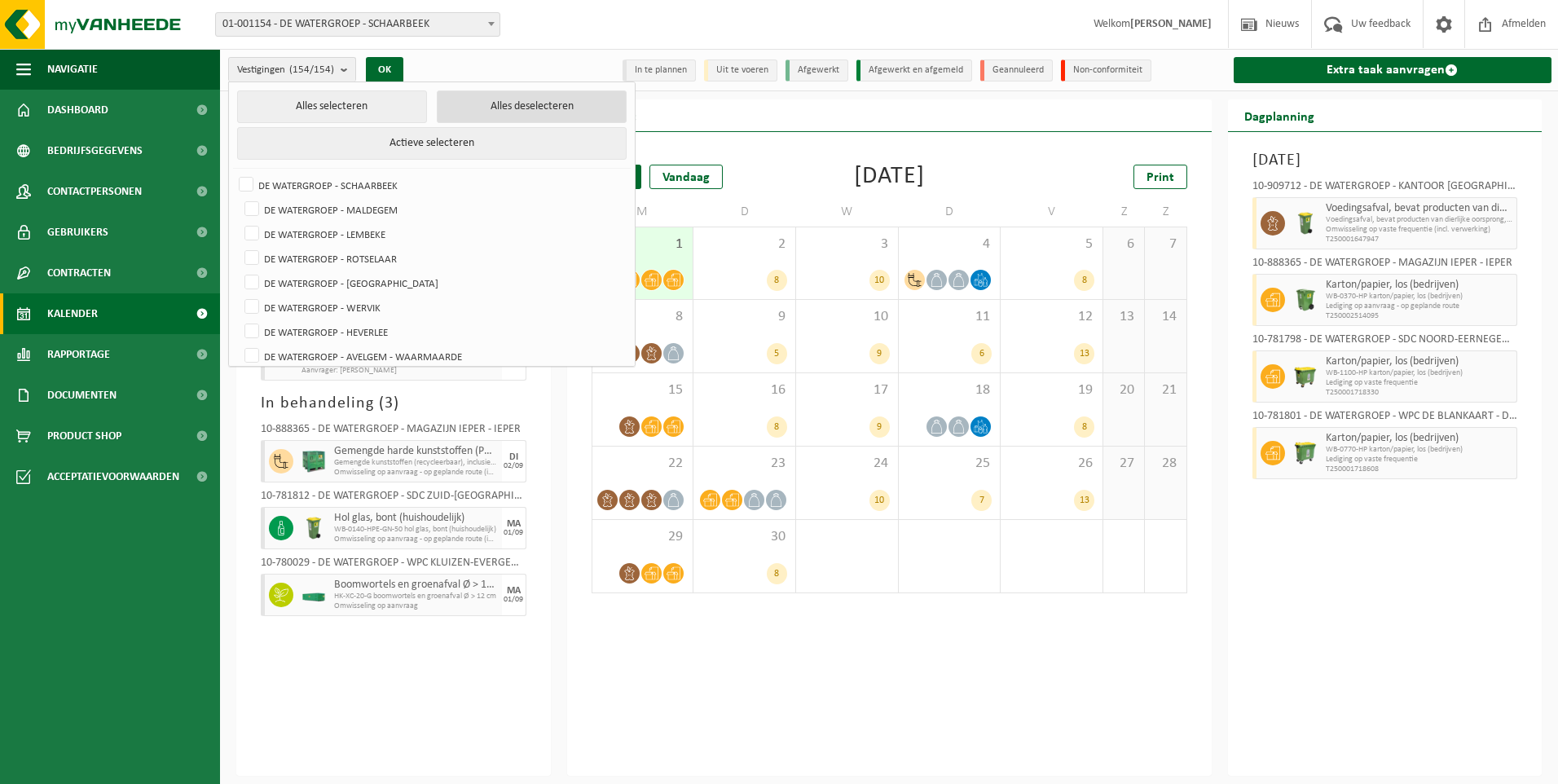
checkbox input "false"
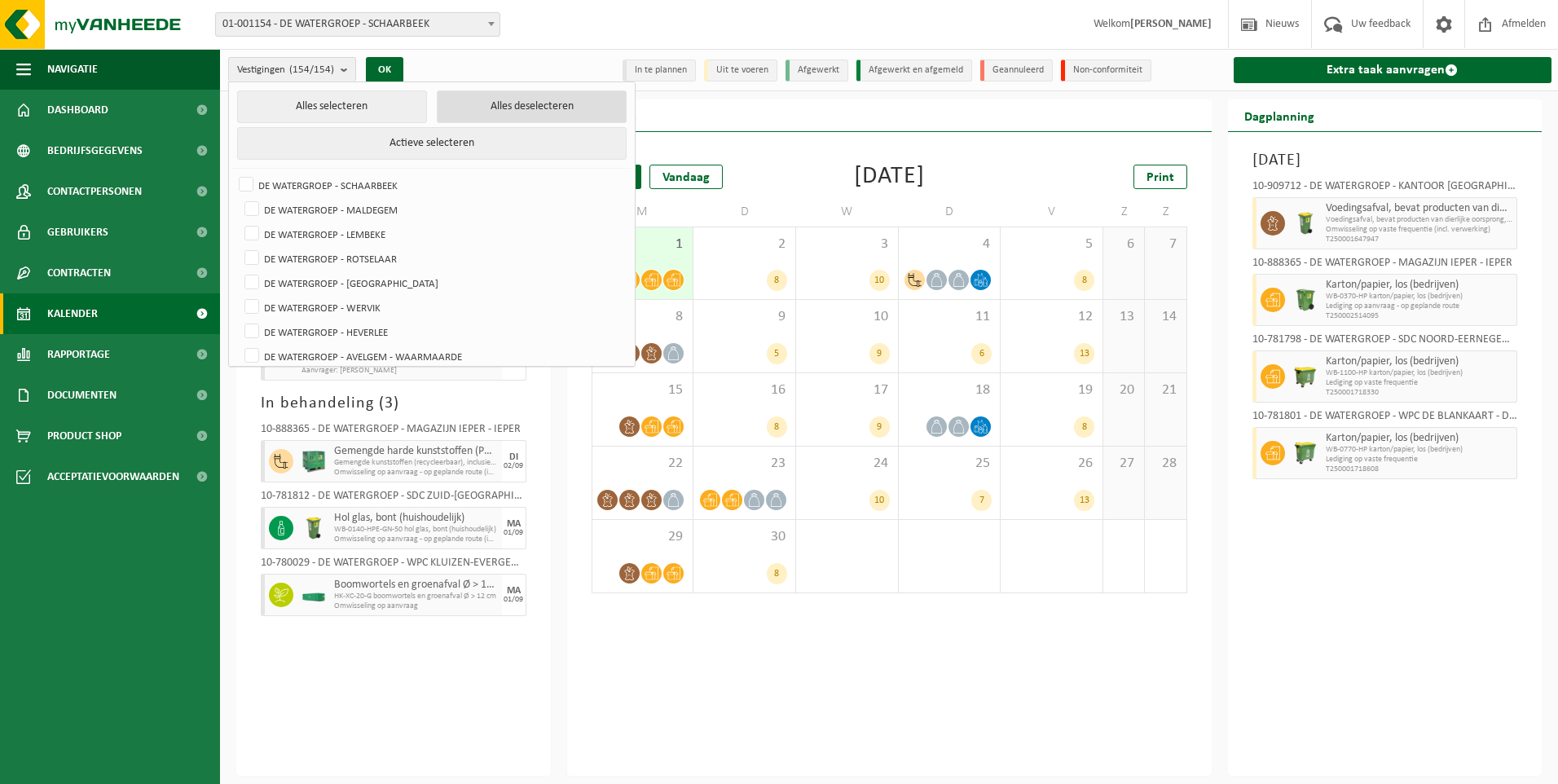
checkbox input "false"
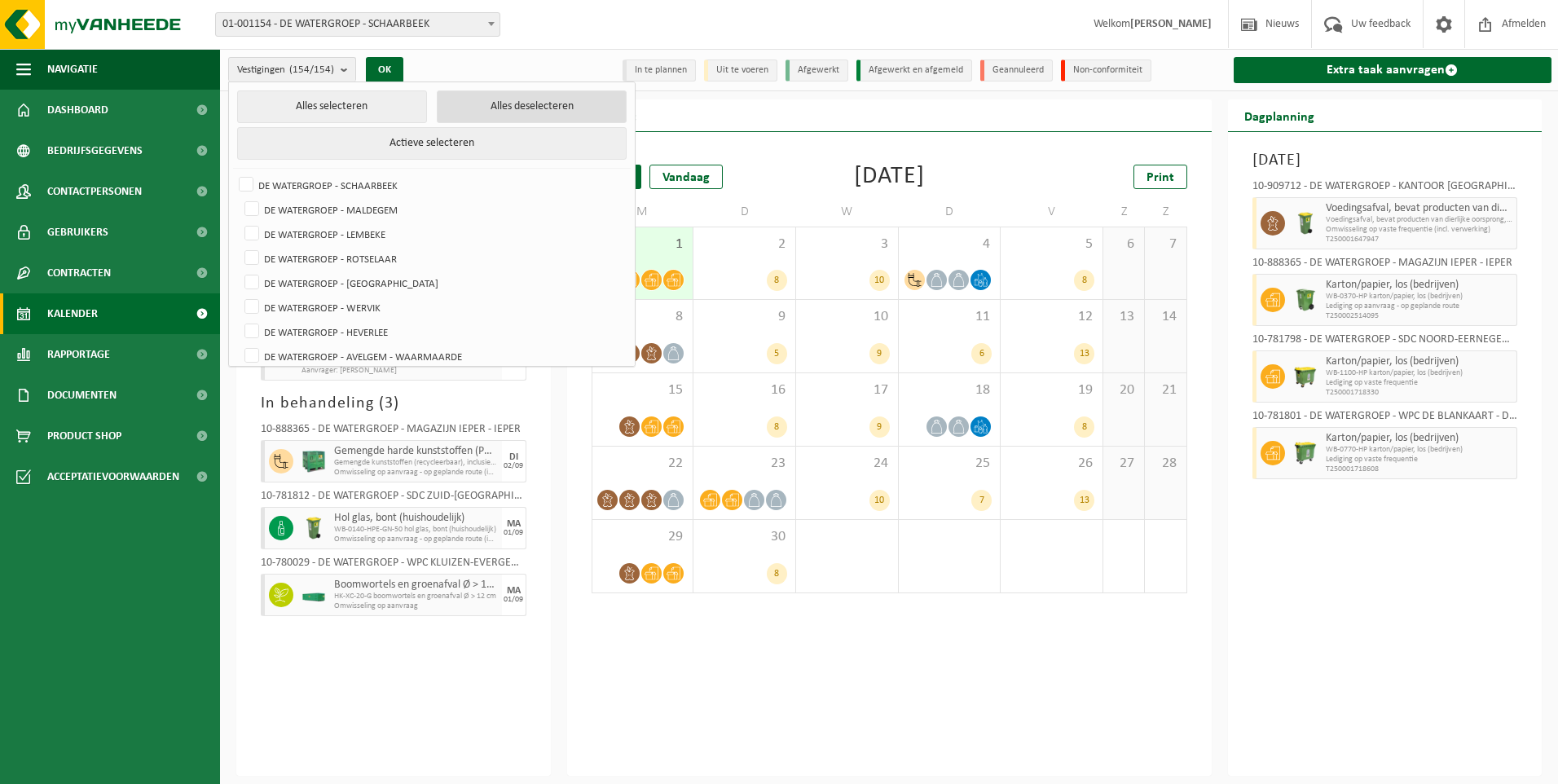
checkbox input "false"
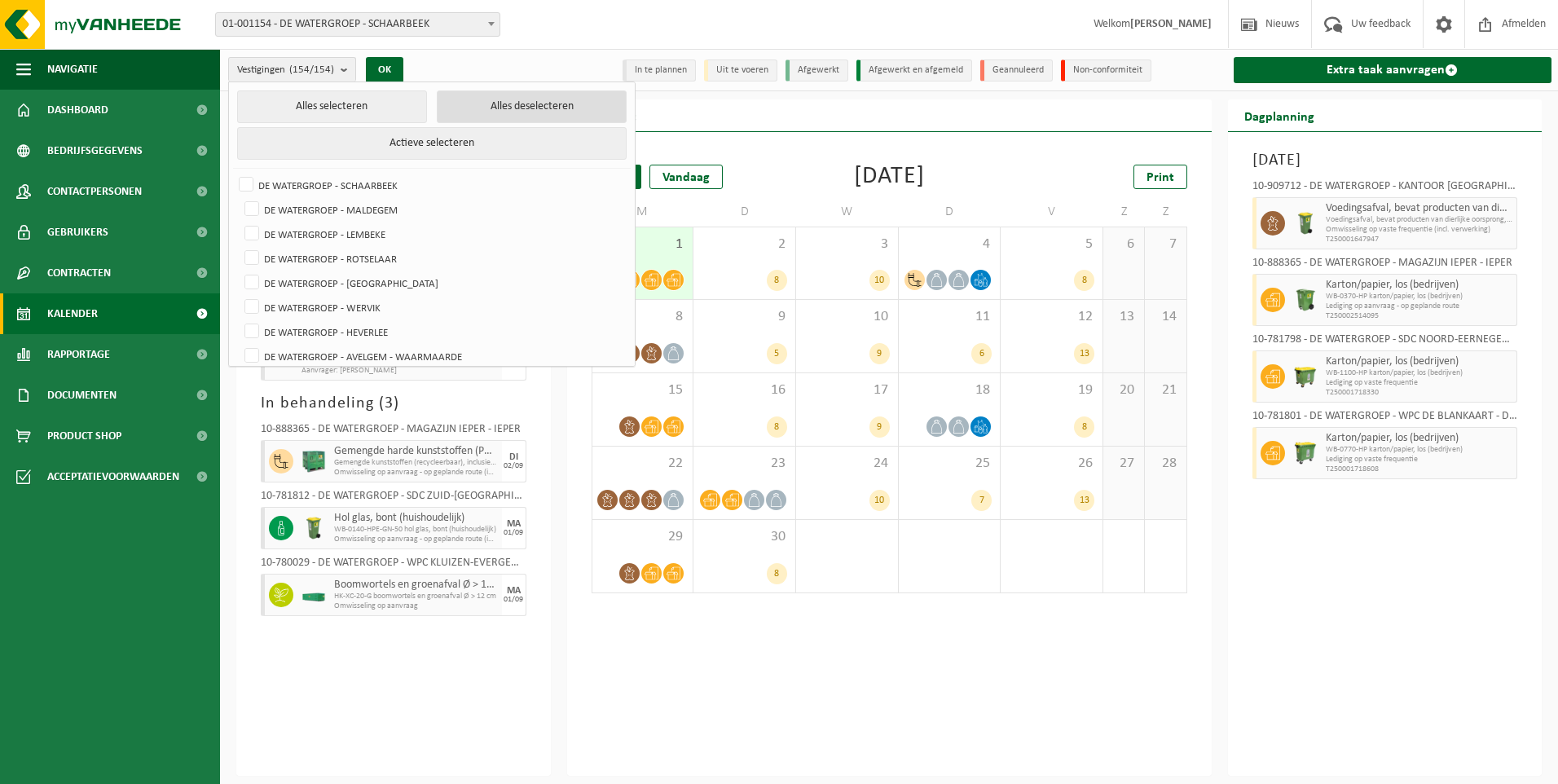
checkbox input "false"
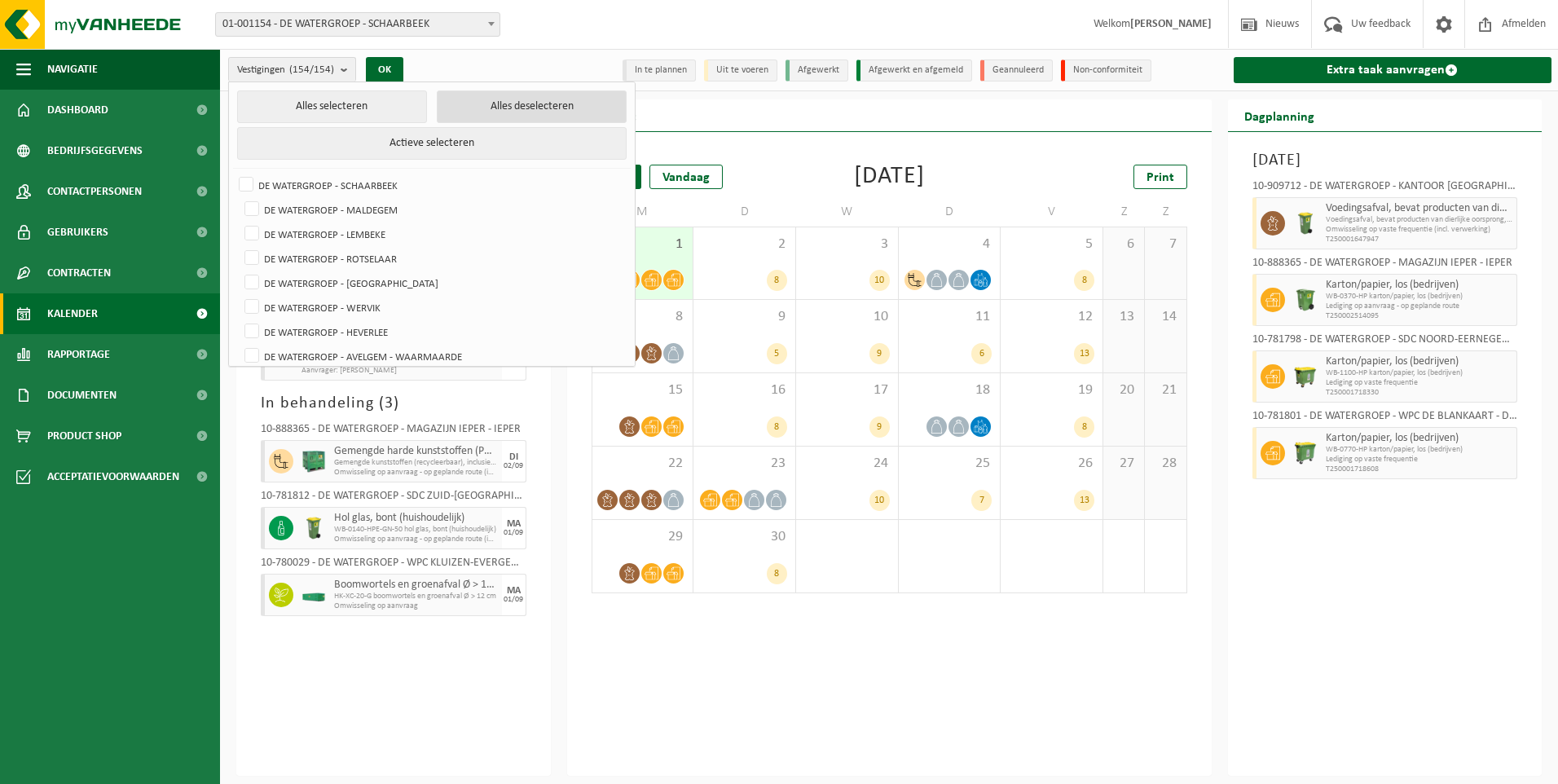
checkbox input "false"
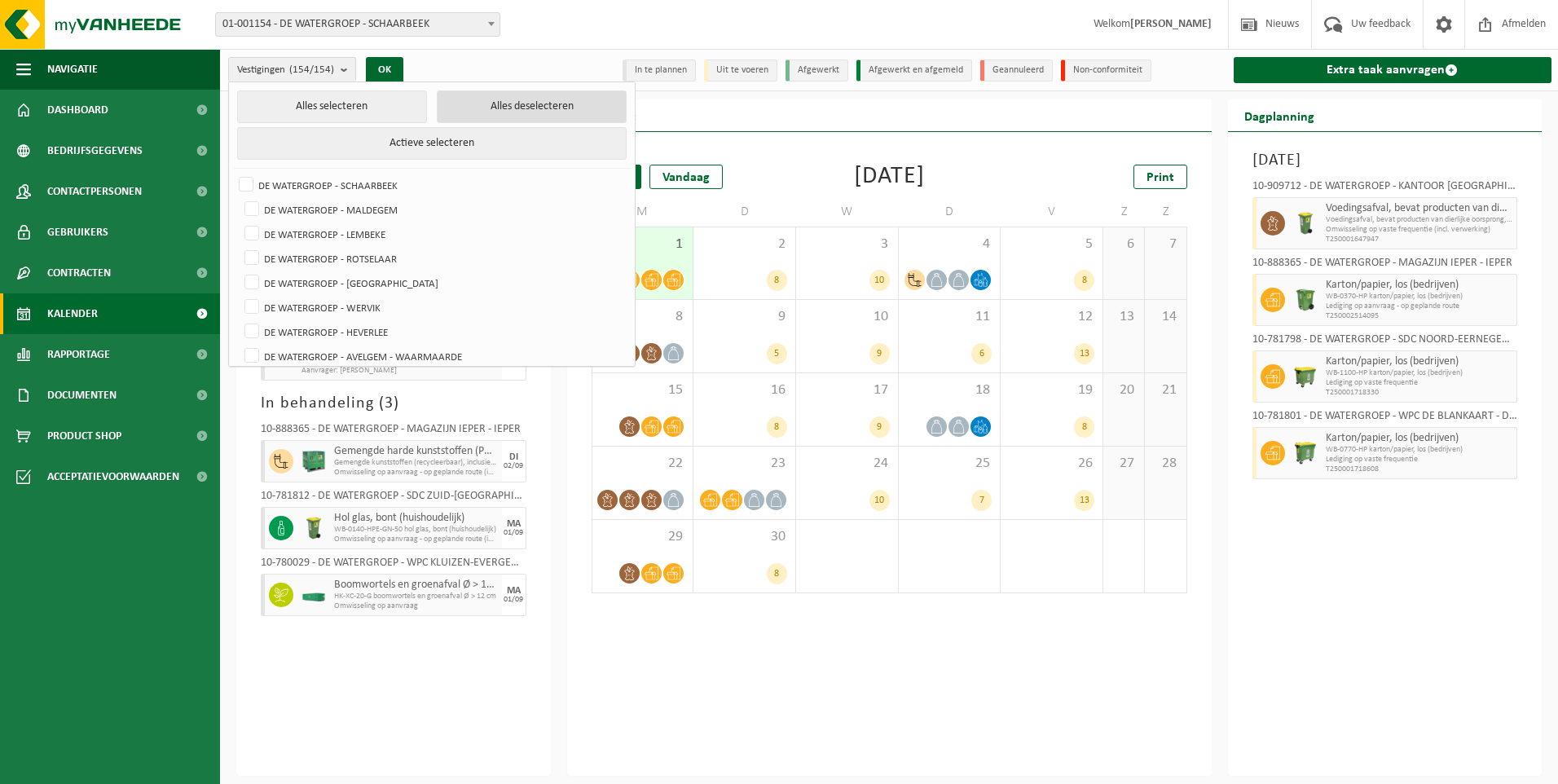
checkbox input "false"
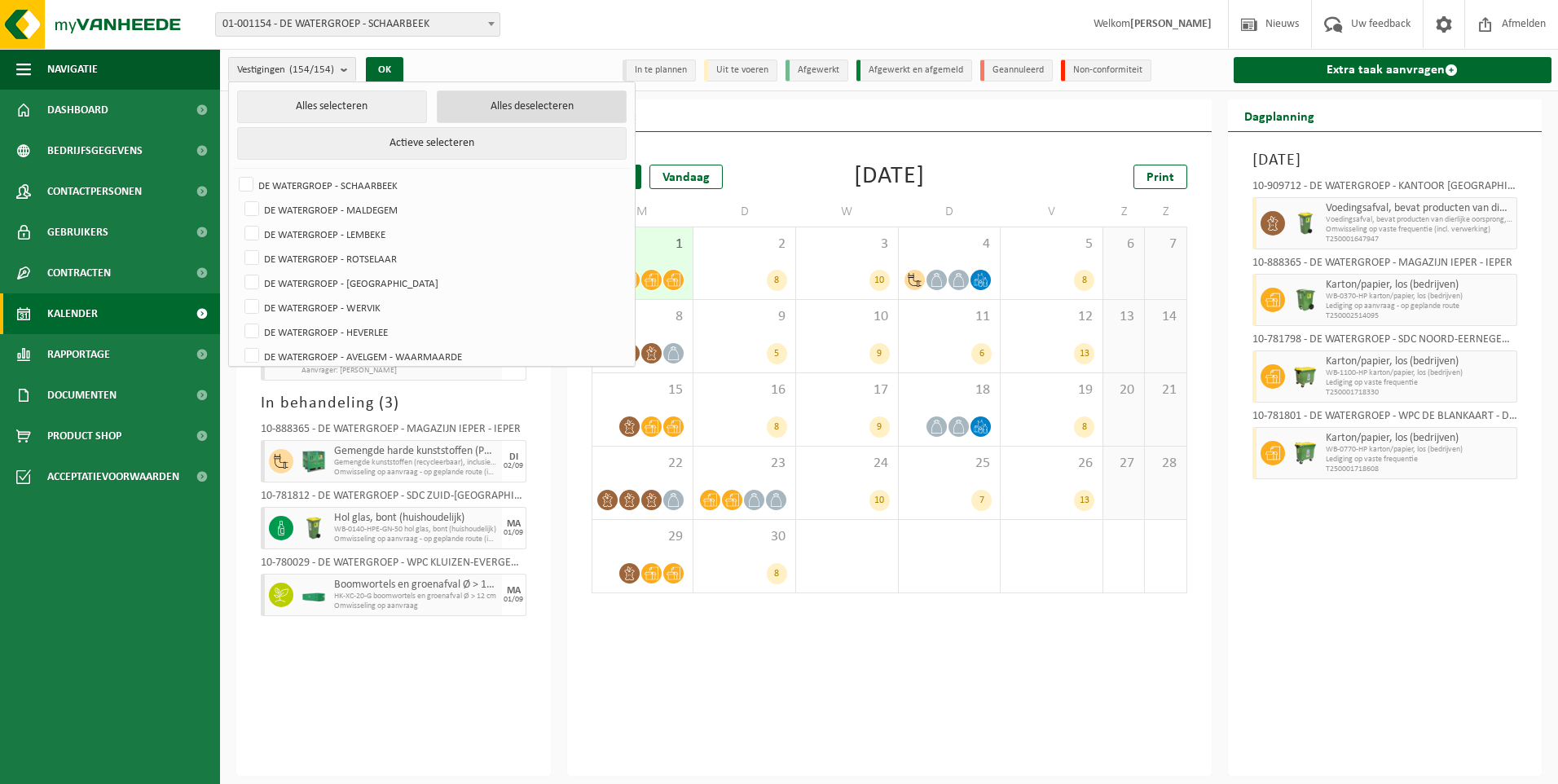
checkbox input "false"
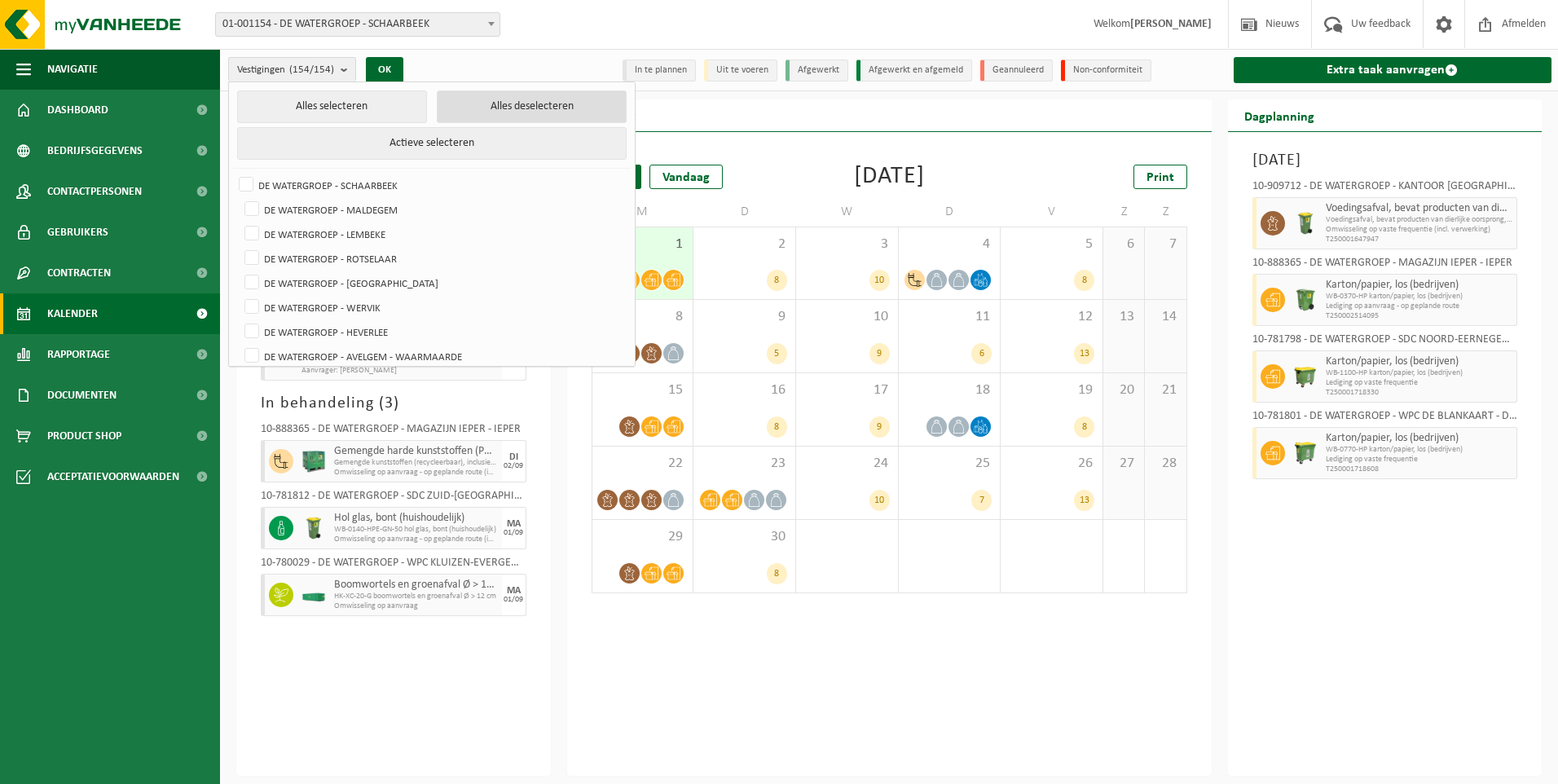
checkbox input "false"
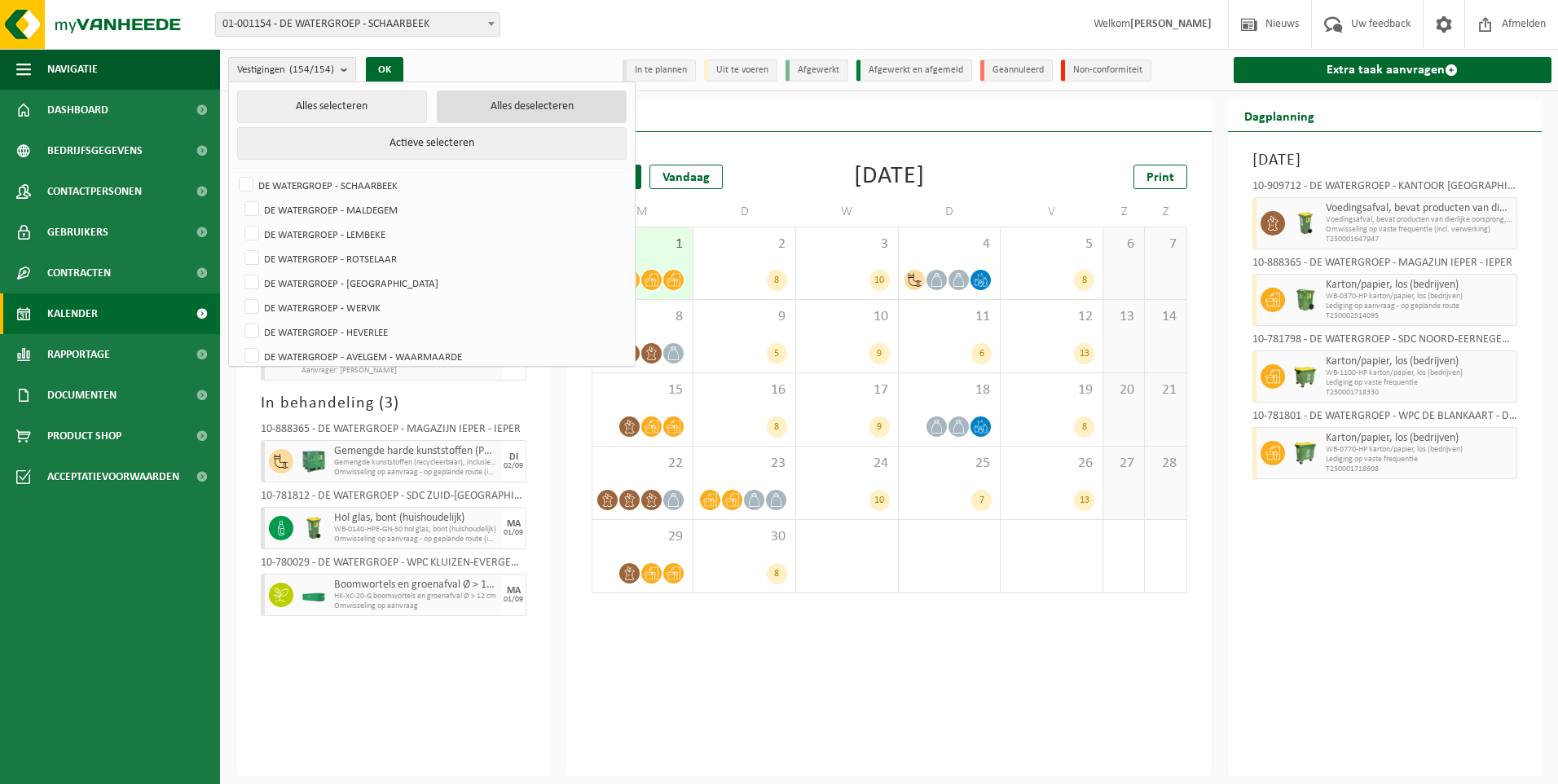
checkbox input "false"
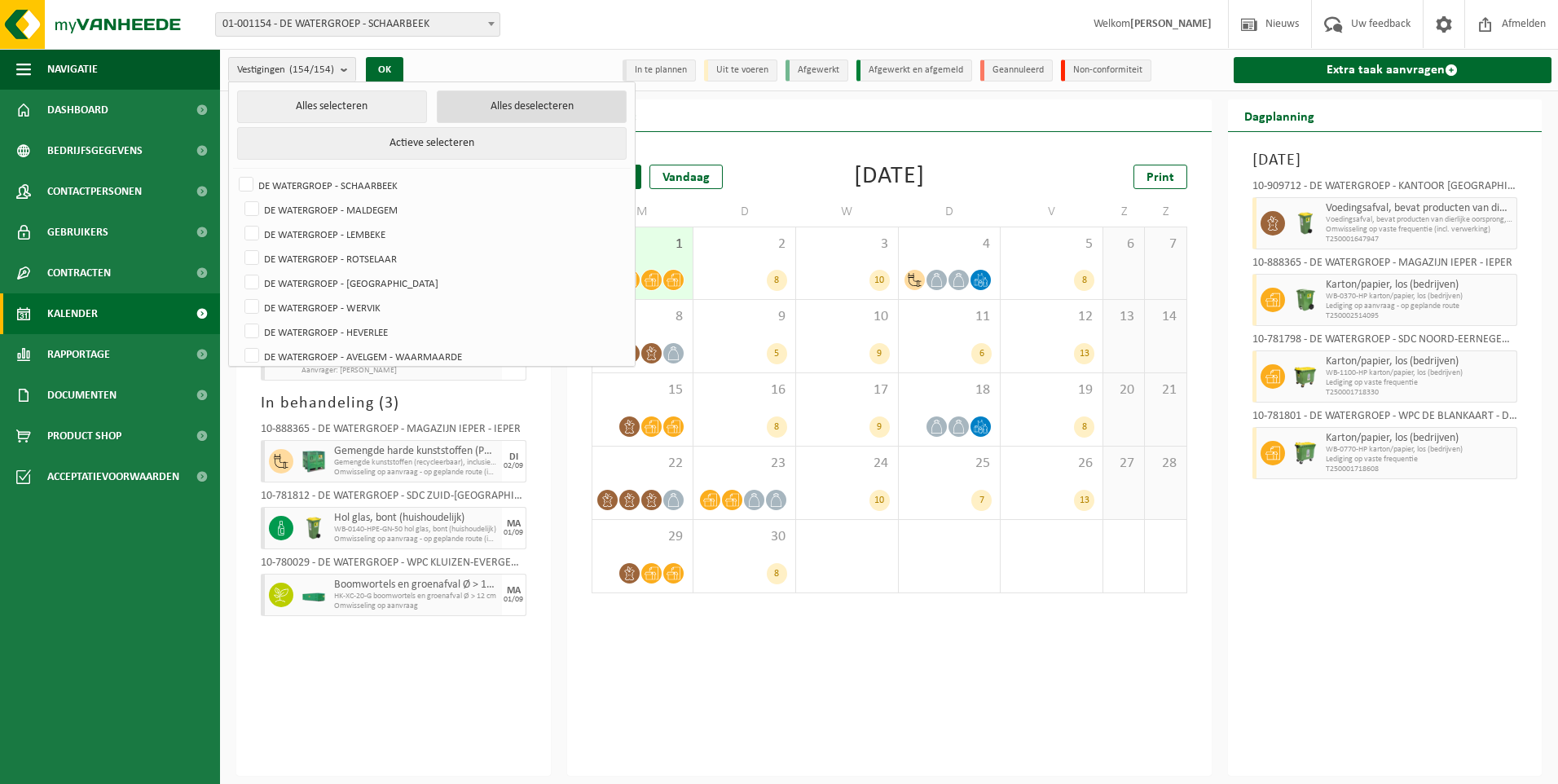
checkbox input "false"
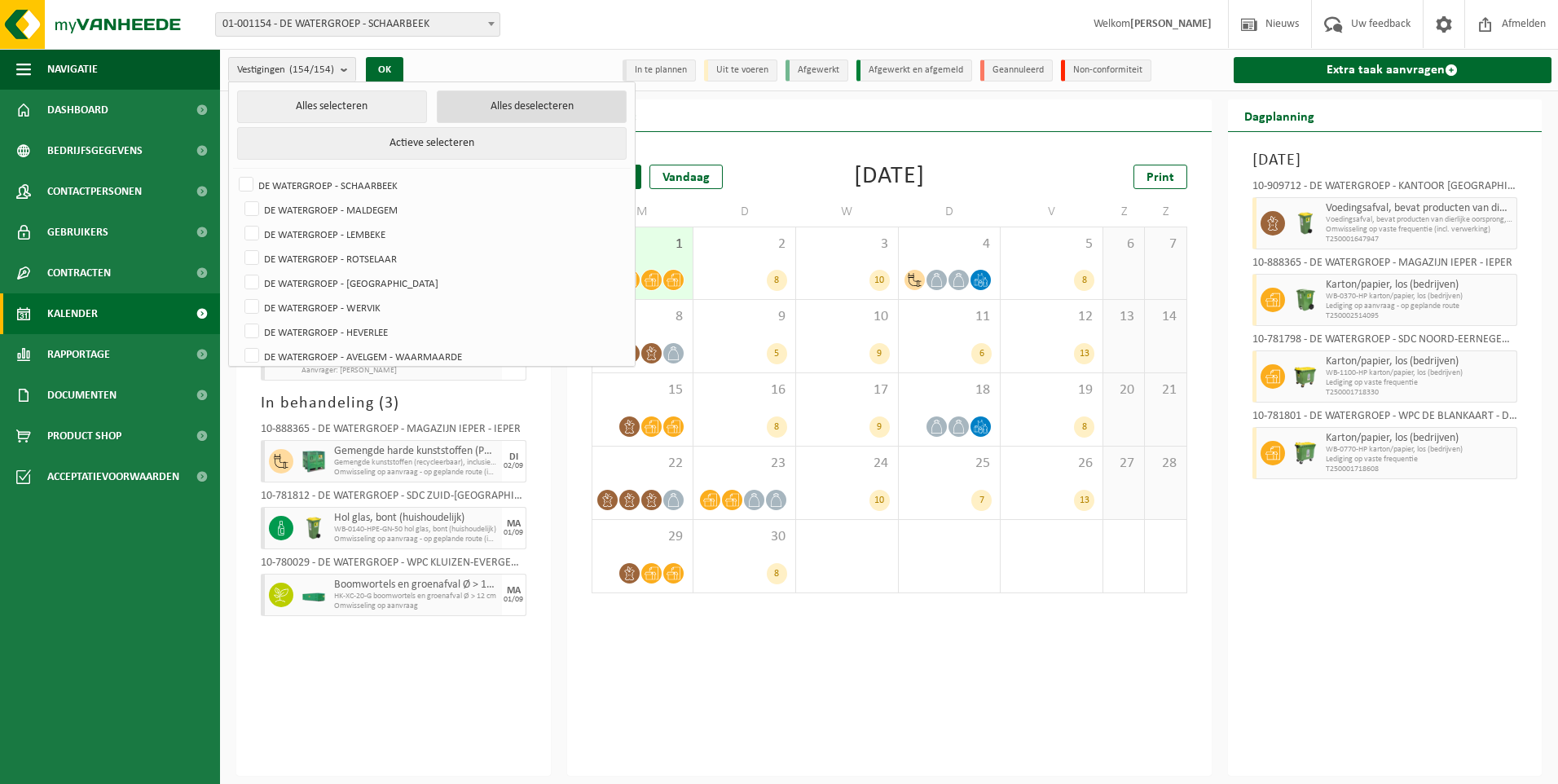
checkbox input "false"
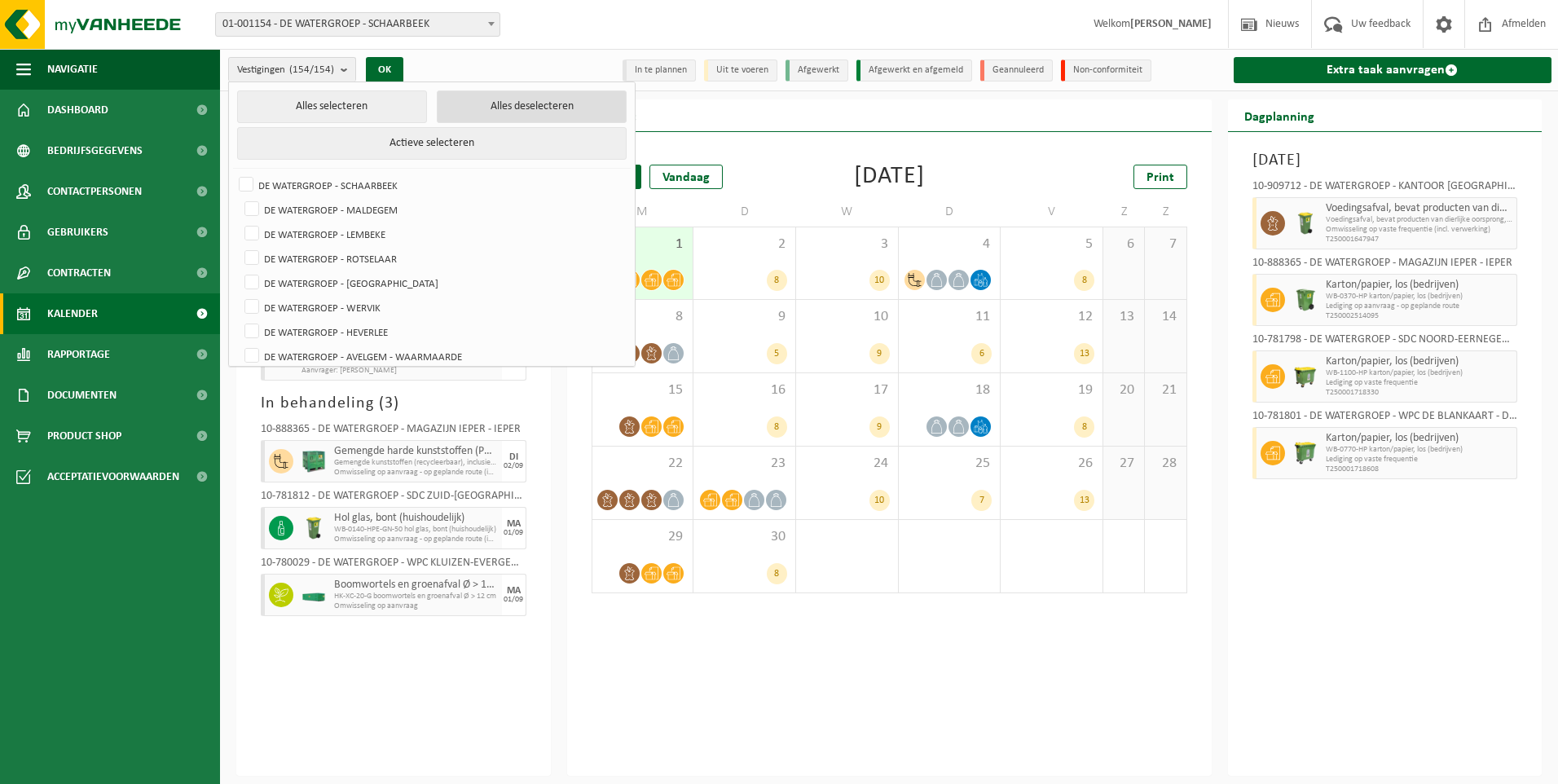
checkbox input "false"
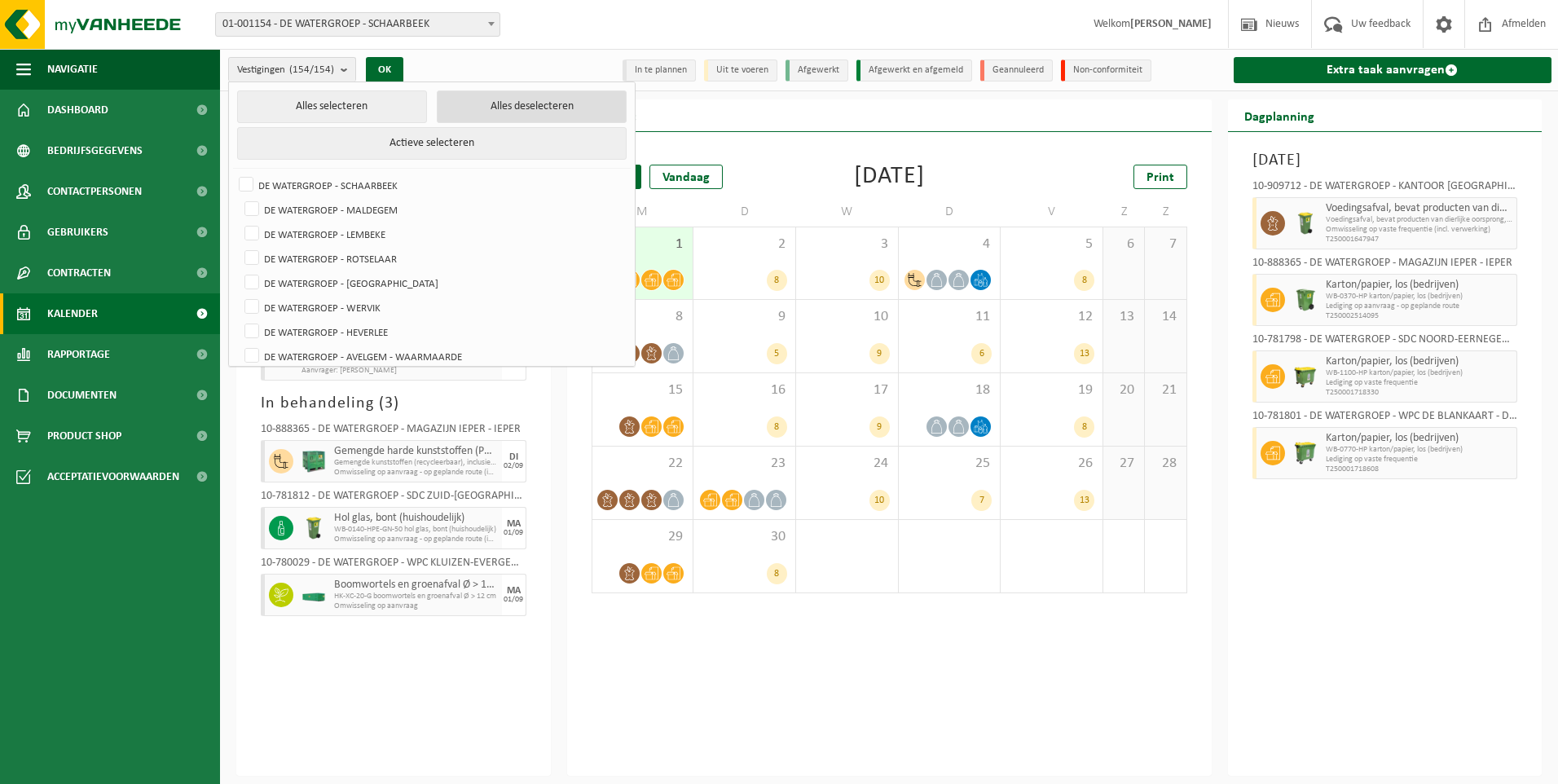
checkbox input "false"
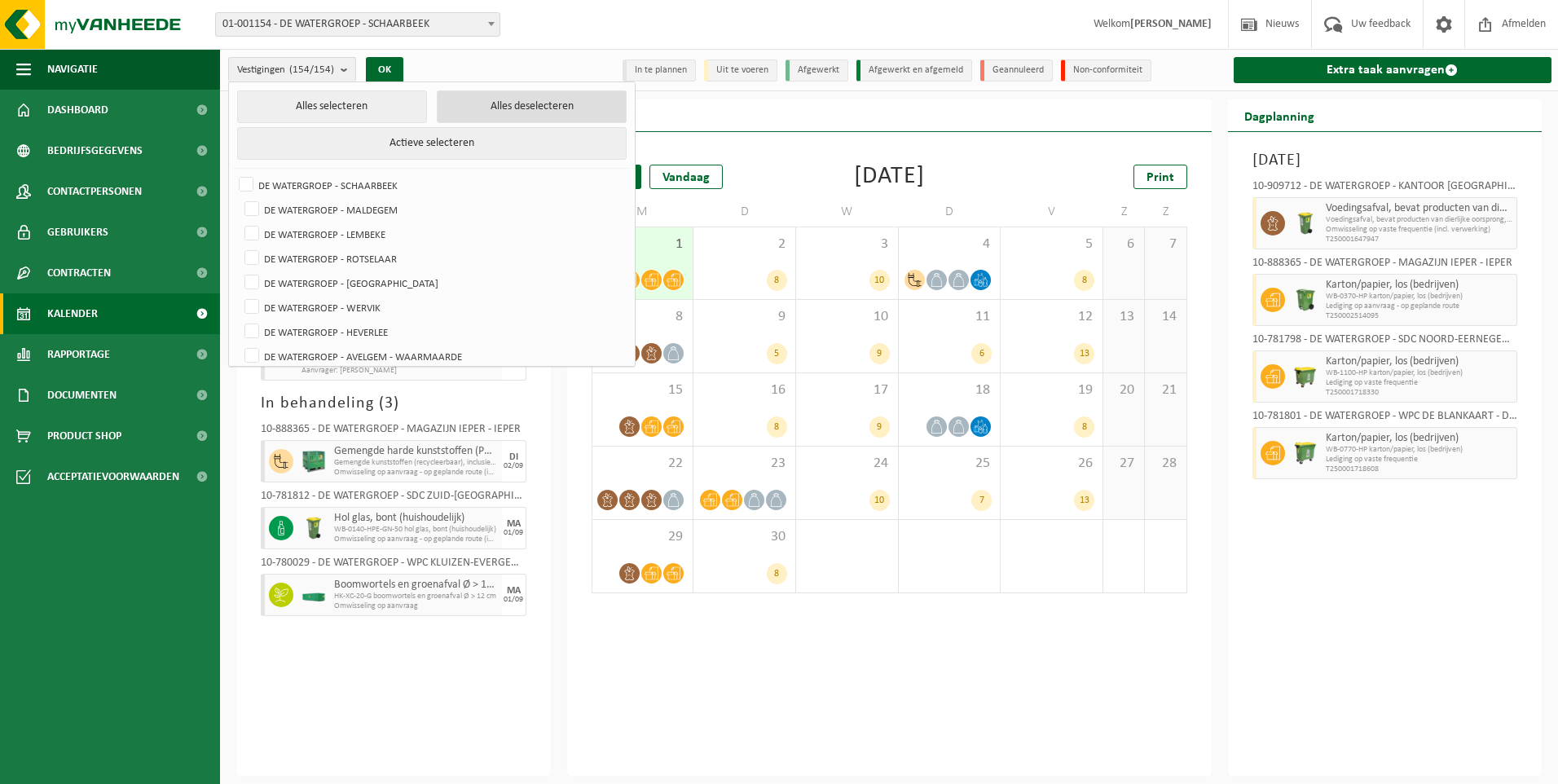
checkbox input "false"
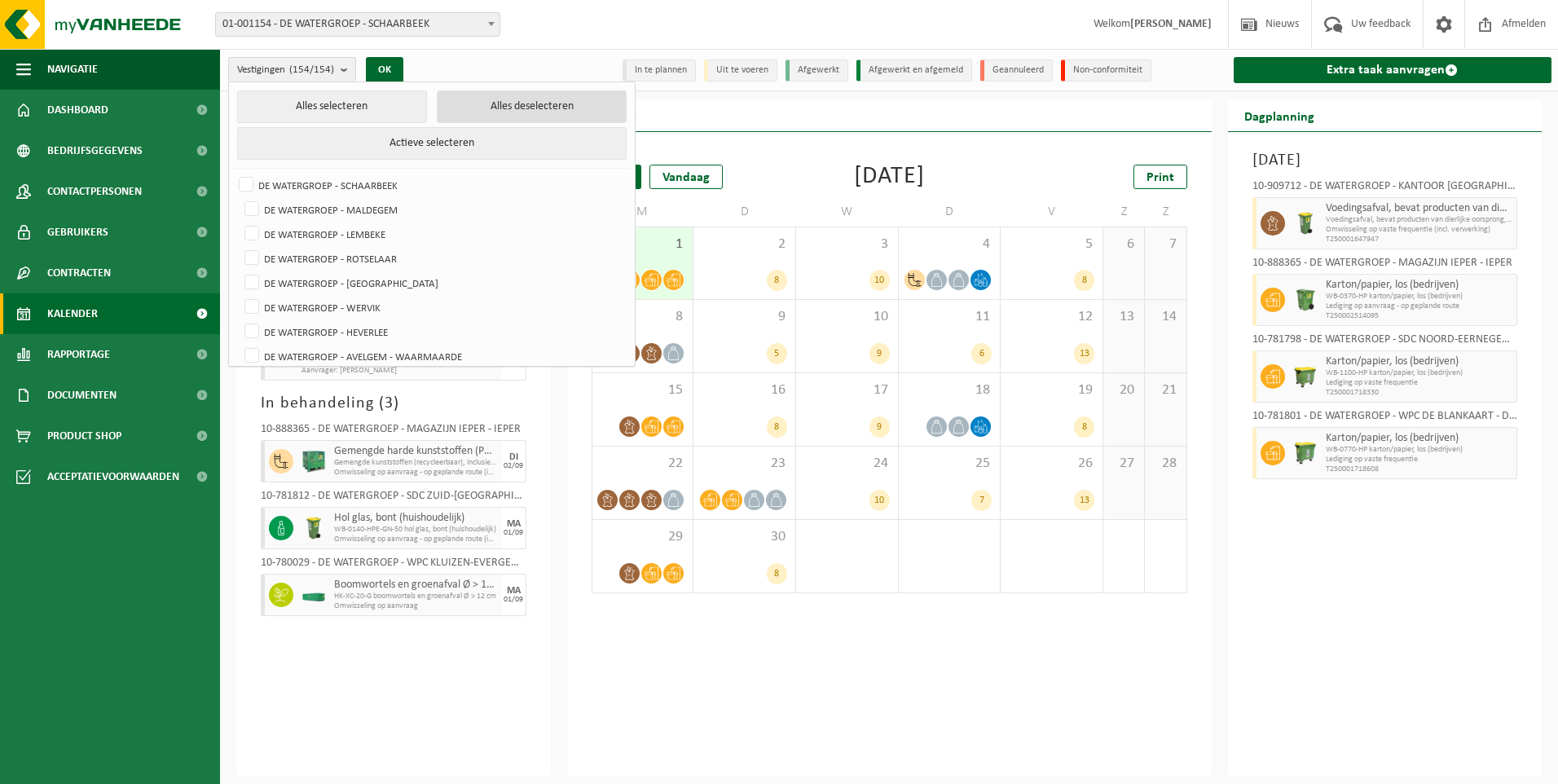
checkbox input "false"
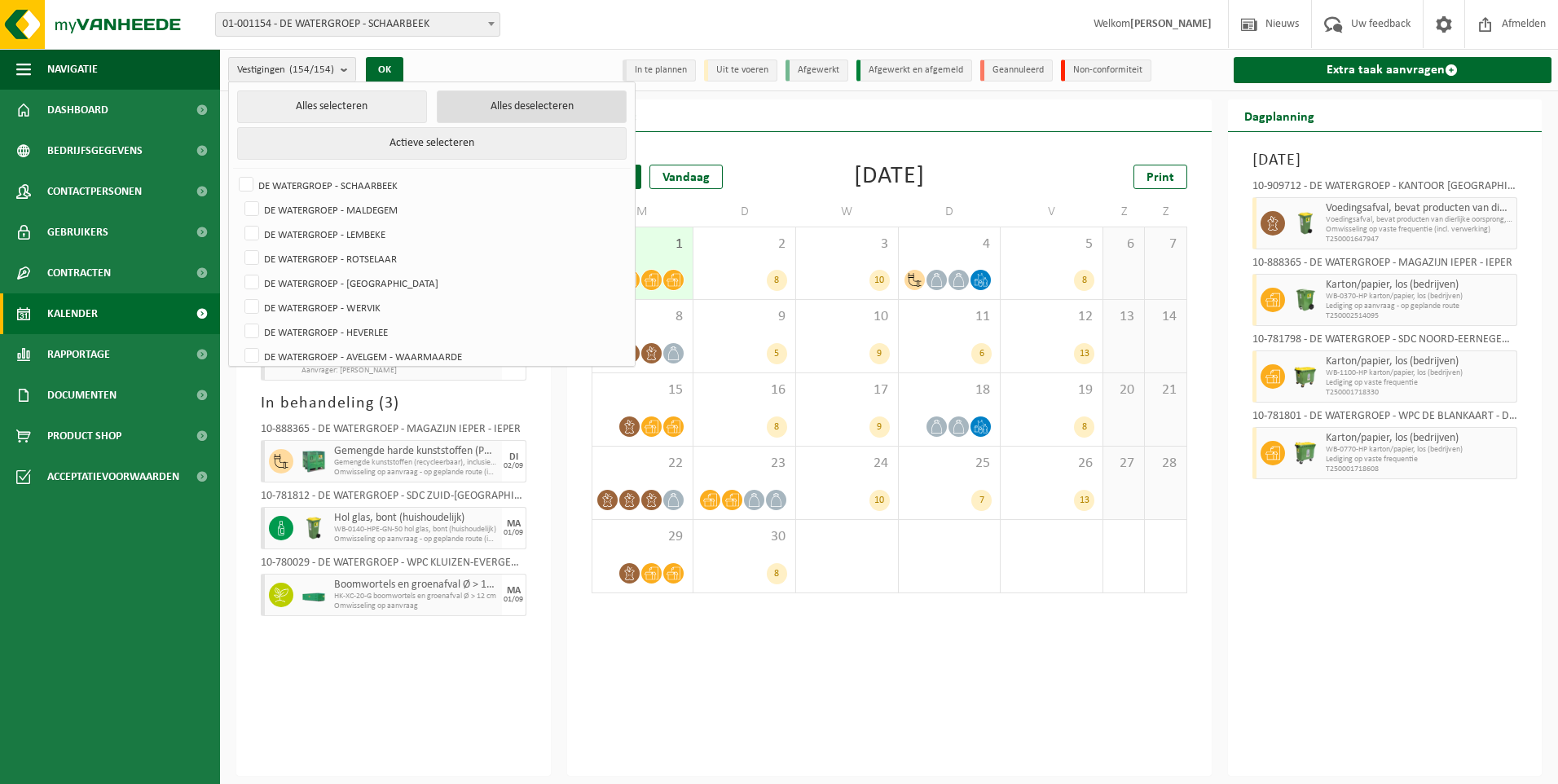
checkbox input "false"
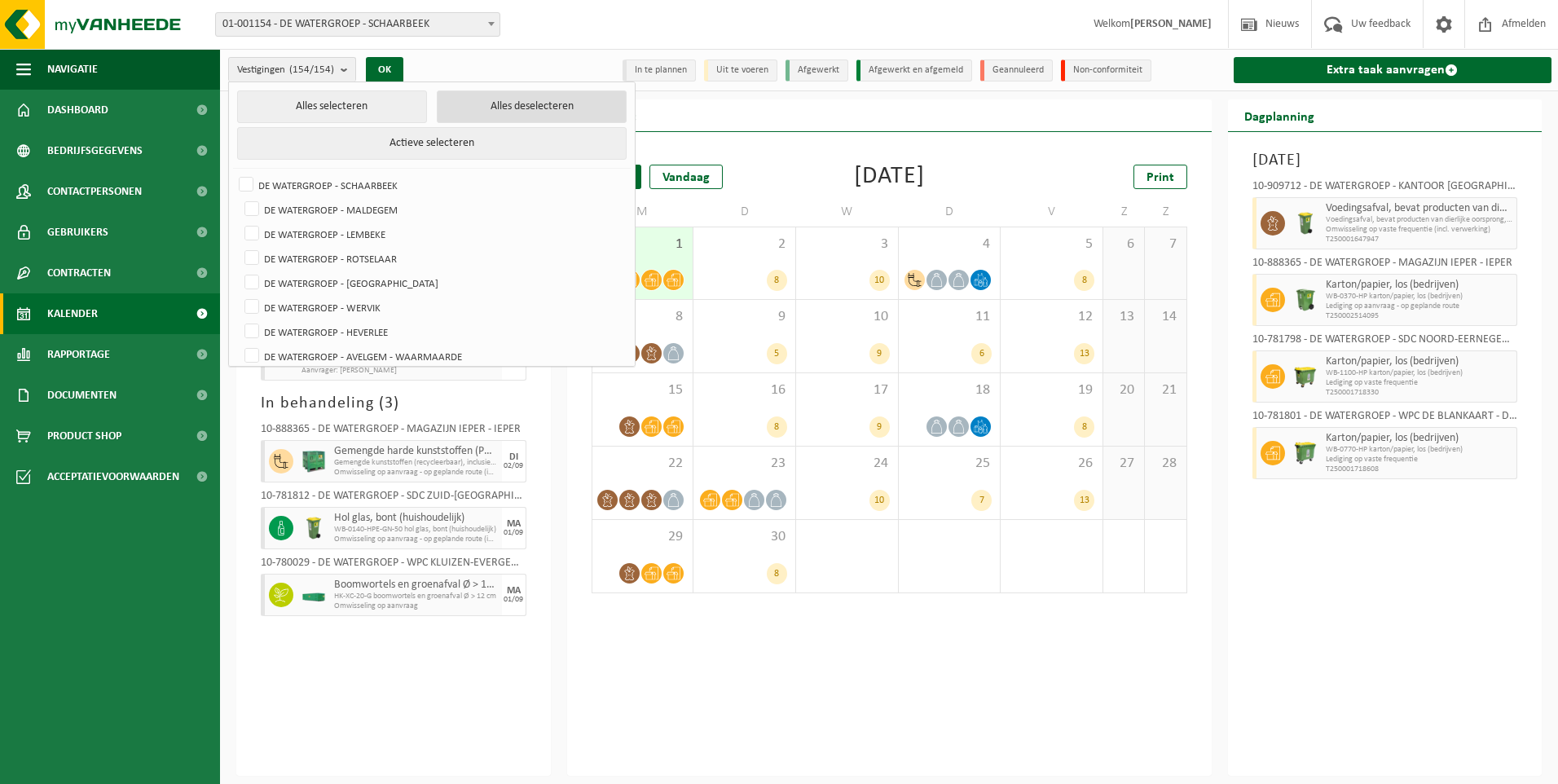
checkbox input "false"
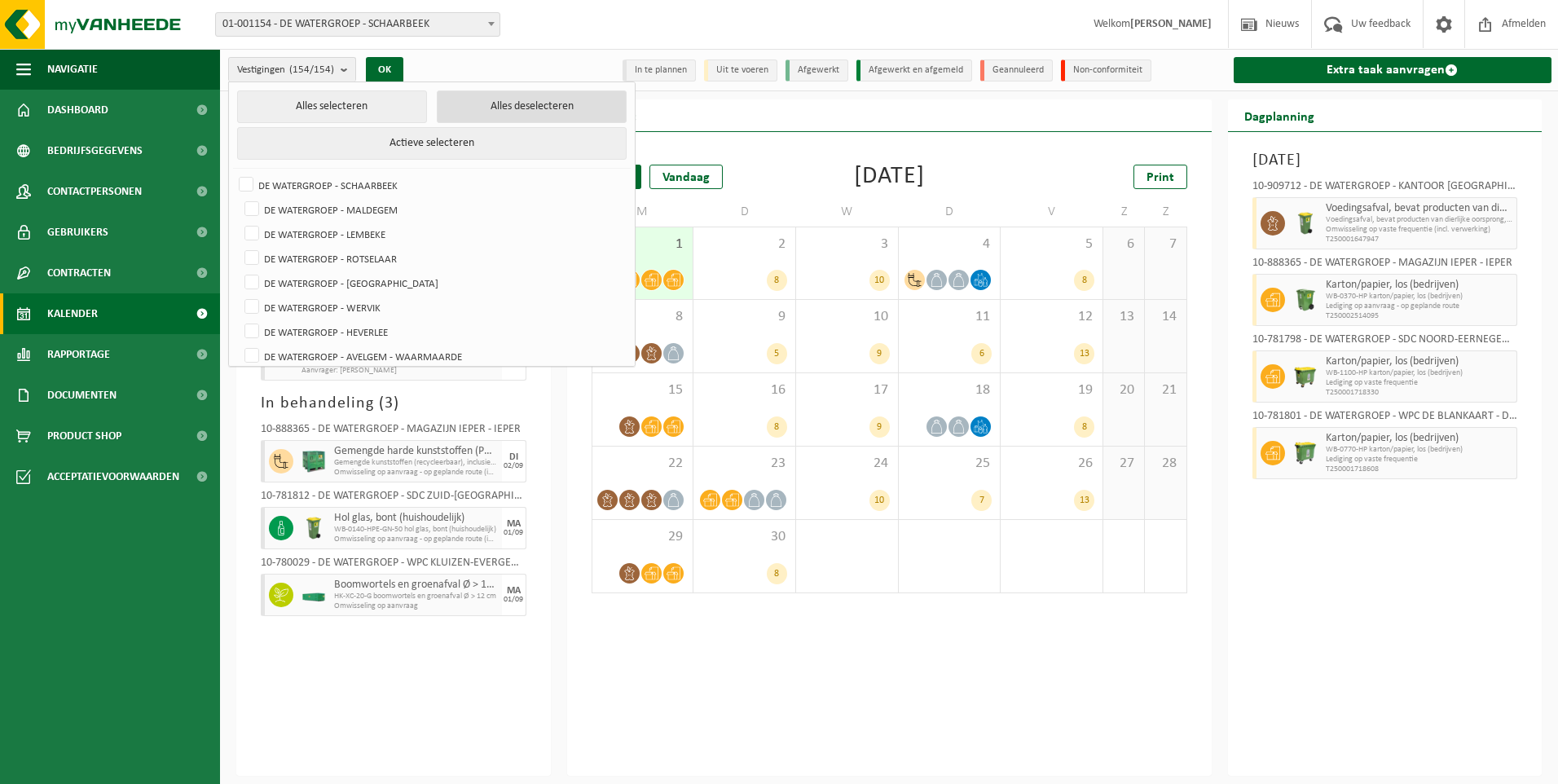
checkbox input "false"
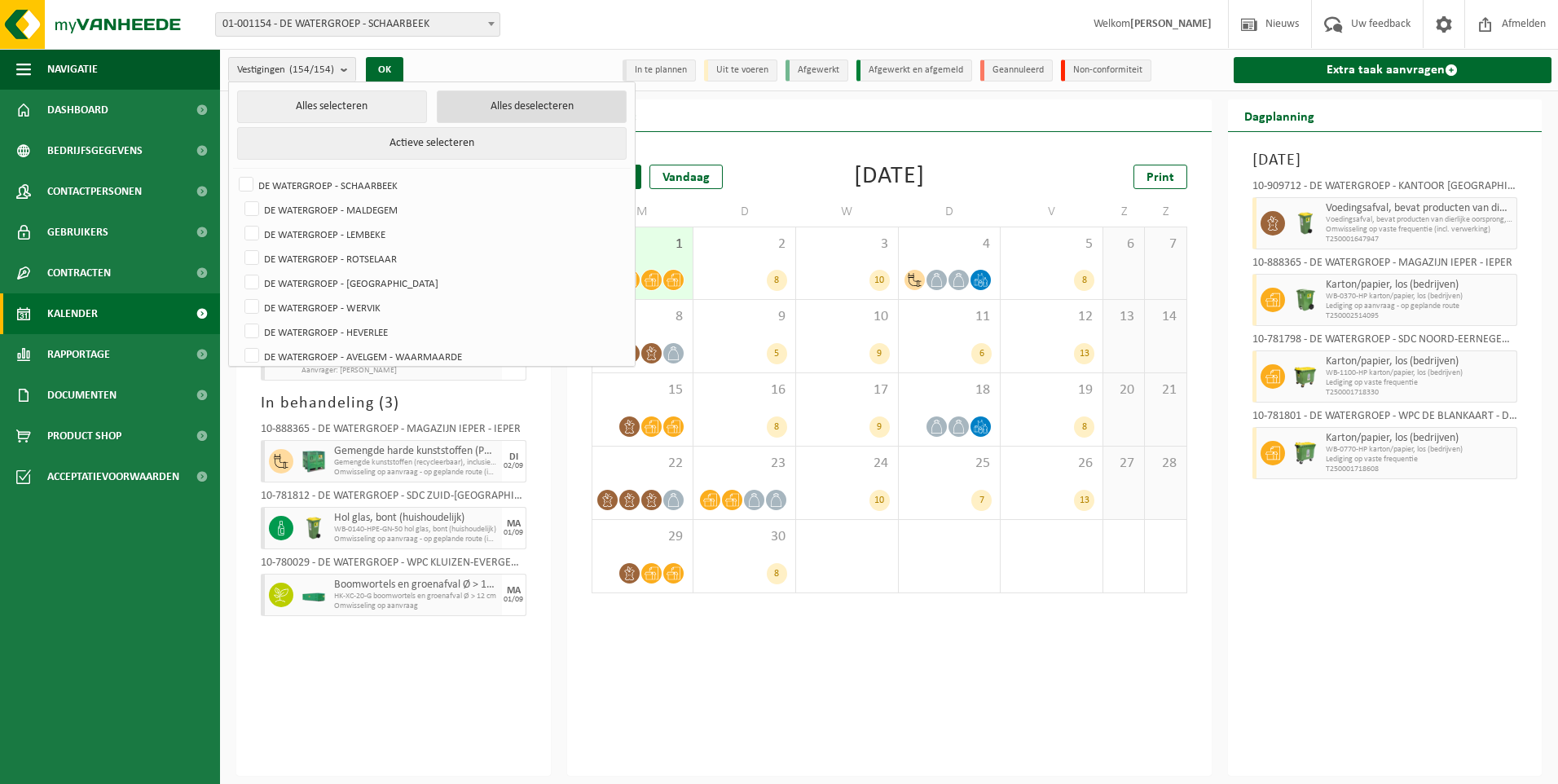
checkbox input "false"
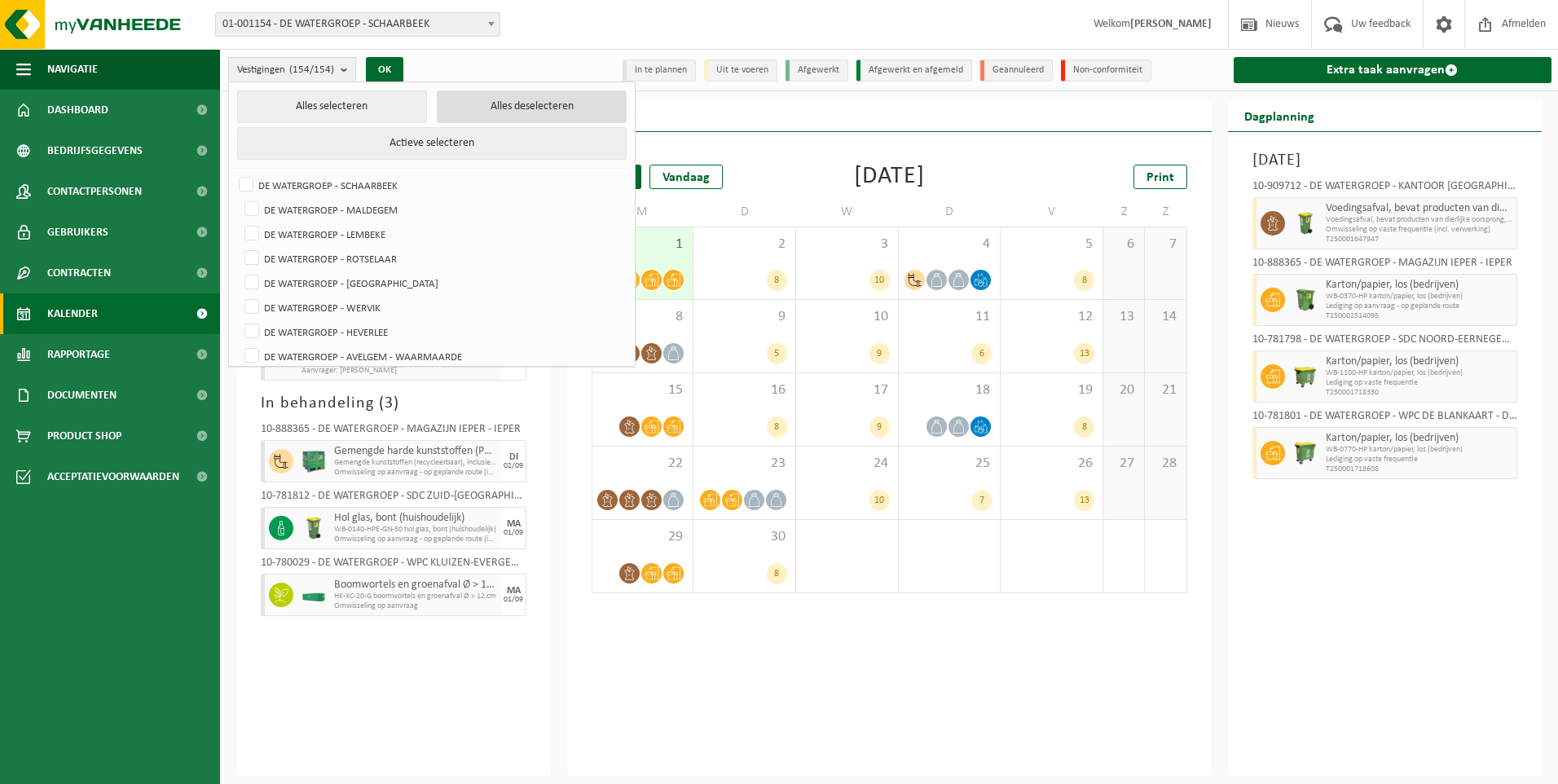
checkbox input "false"
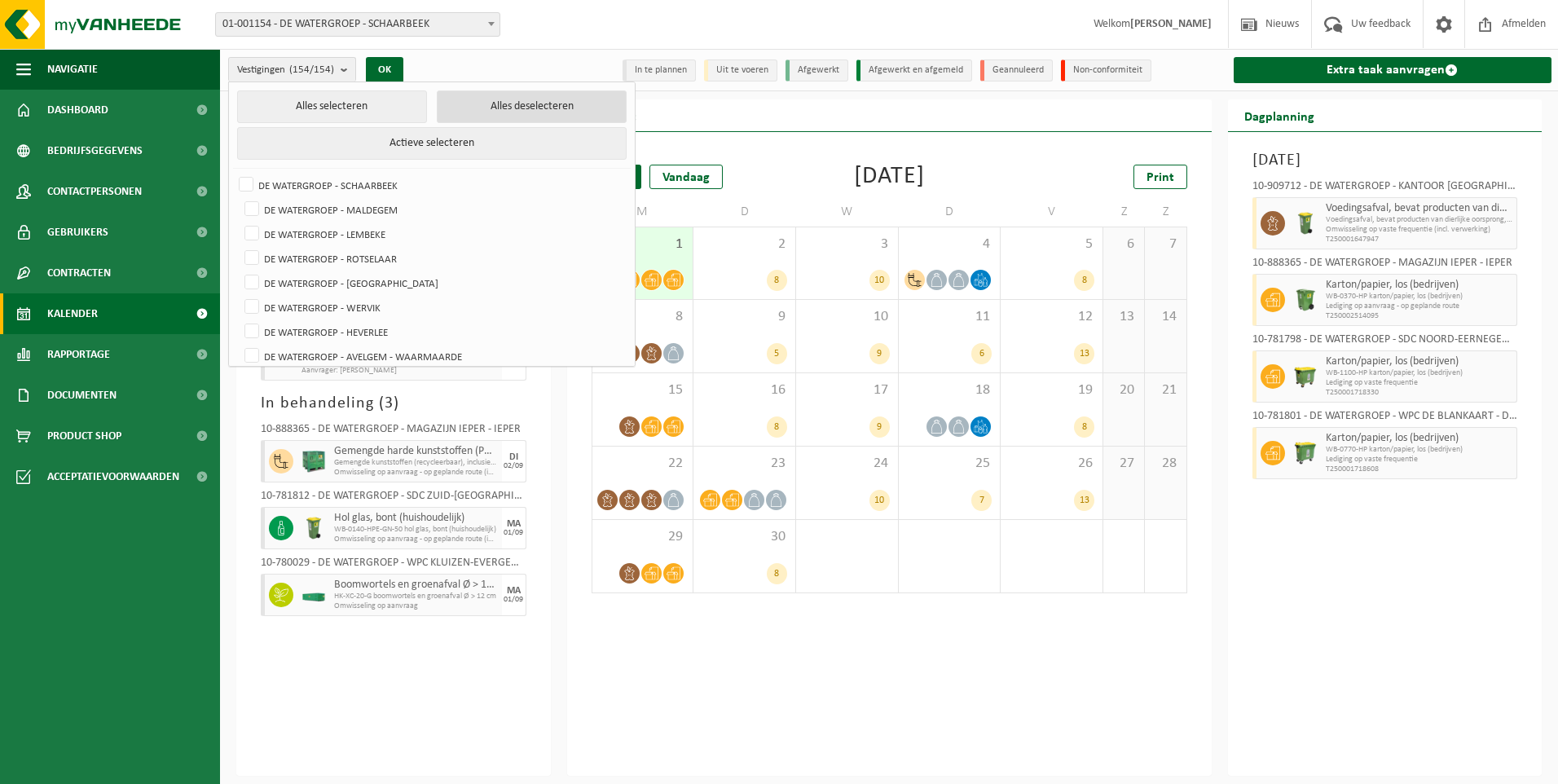
checkbox input "false"
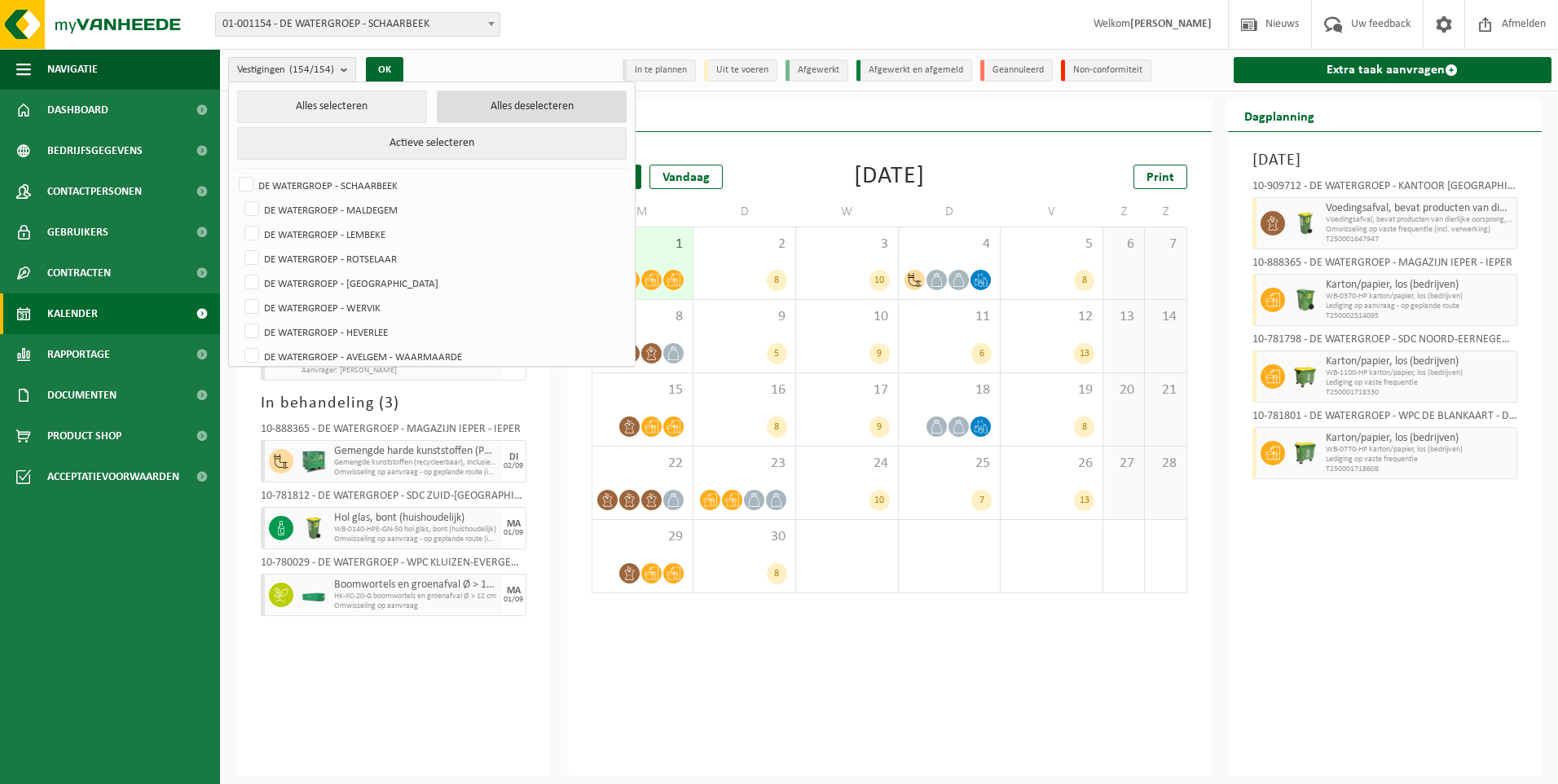
checkbox input "false"
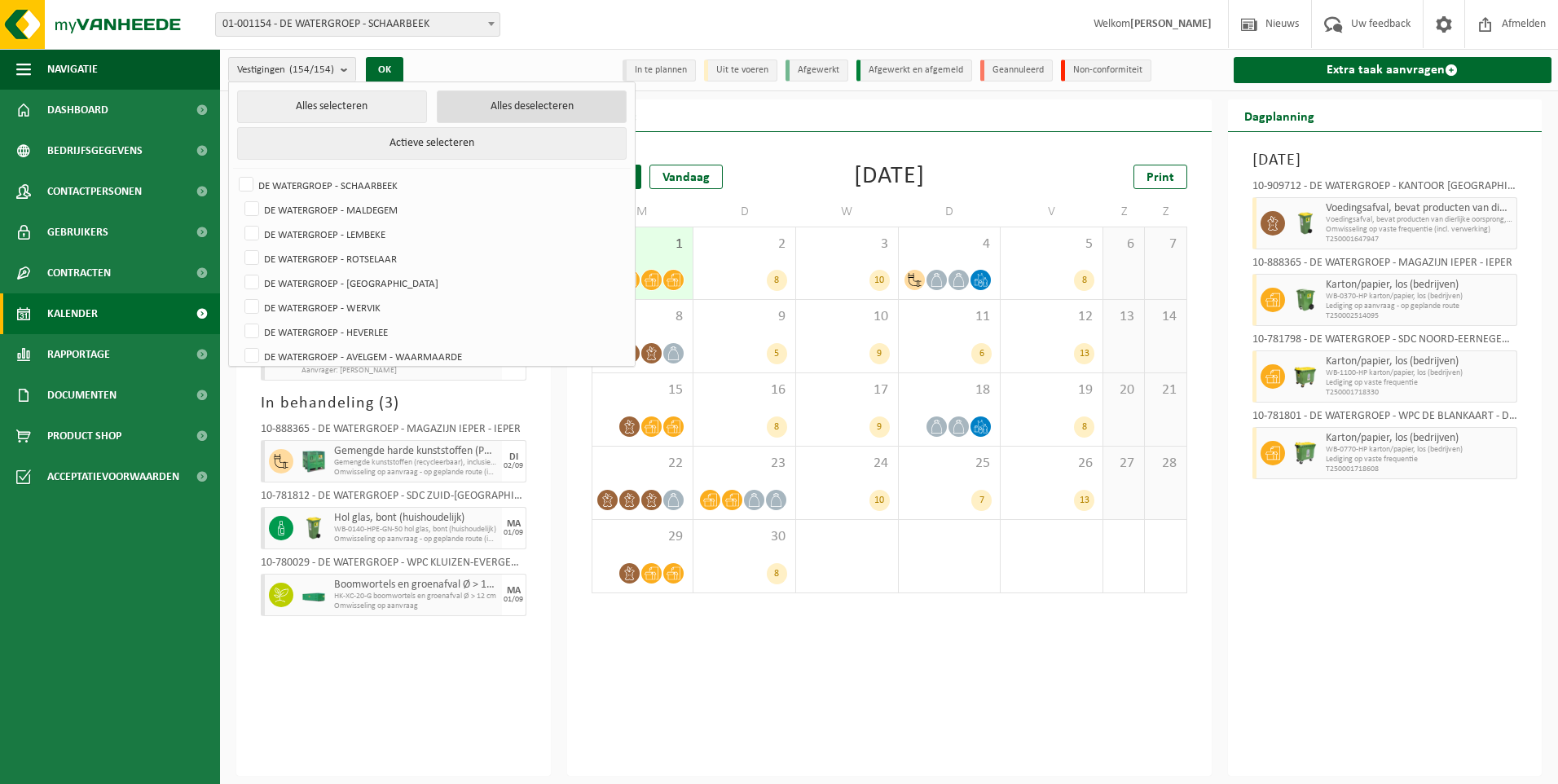
checkbox input "false"
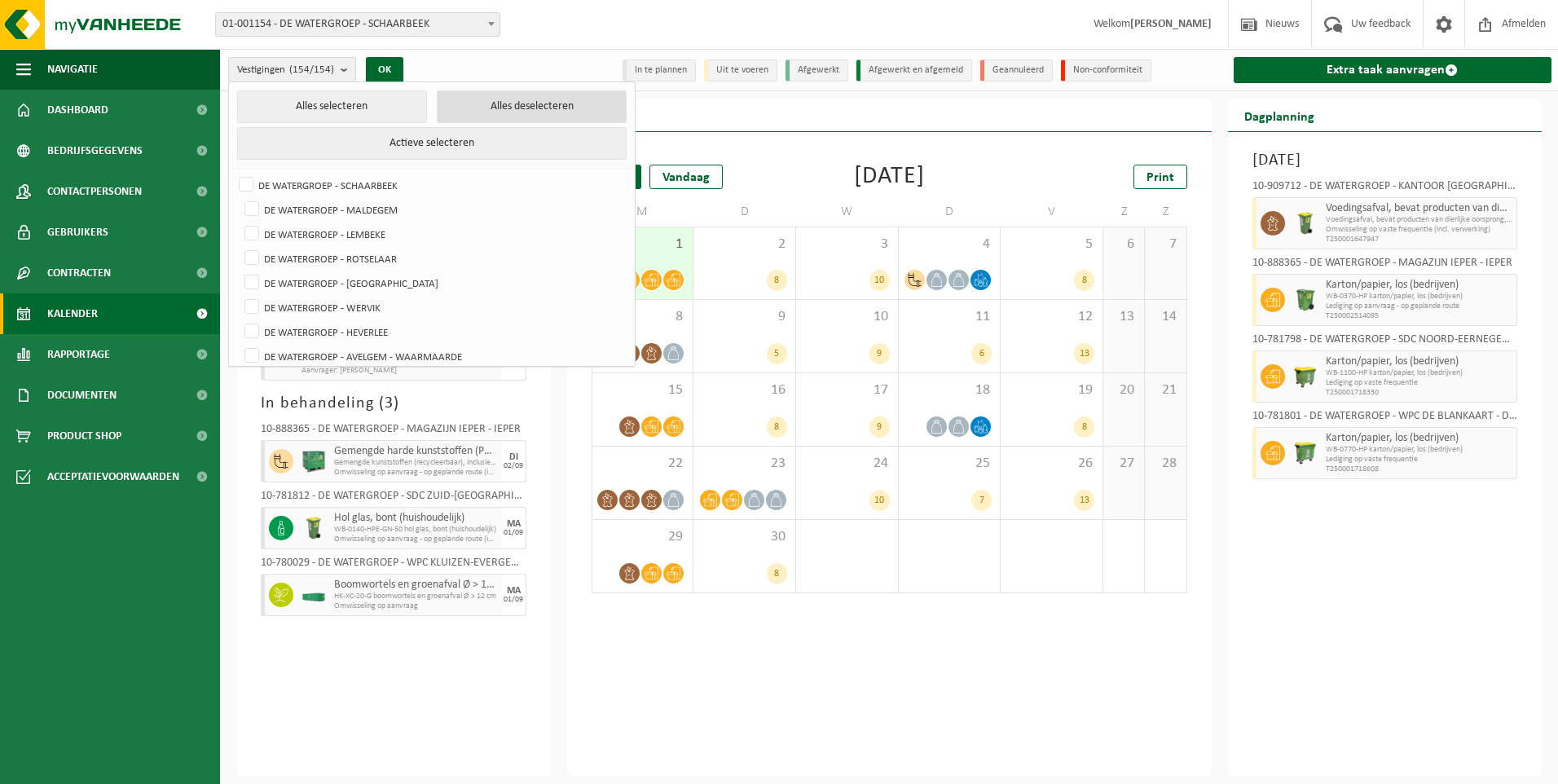
checkbox input "false"
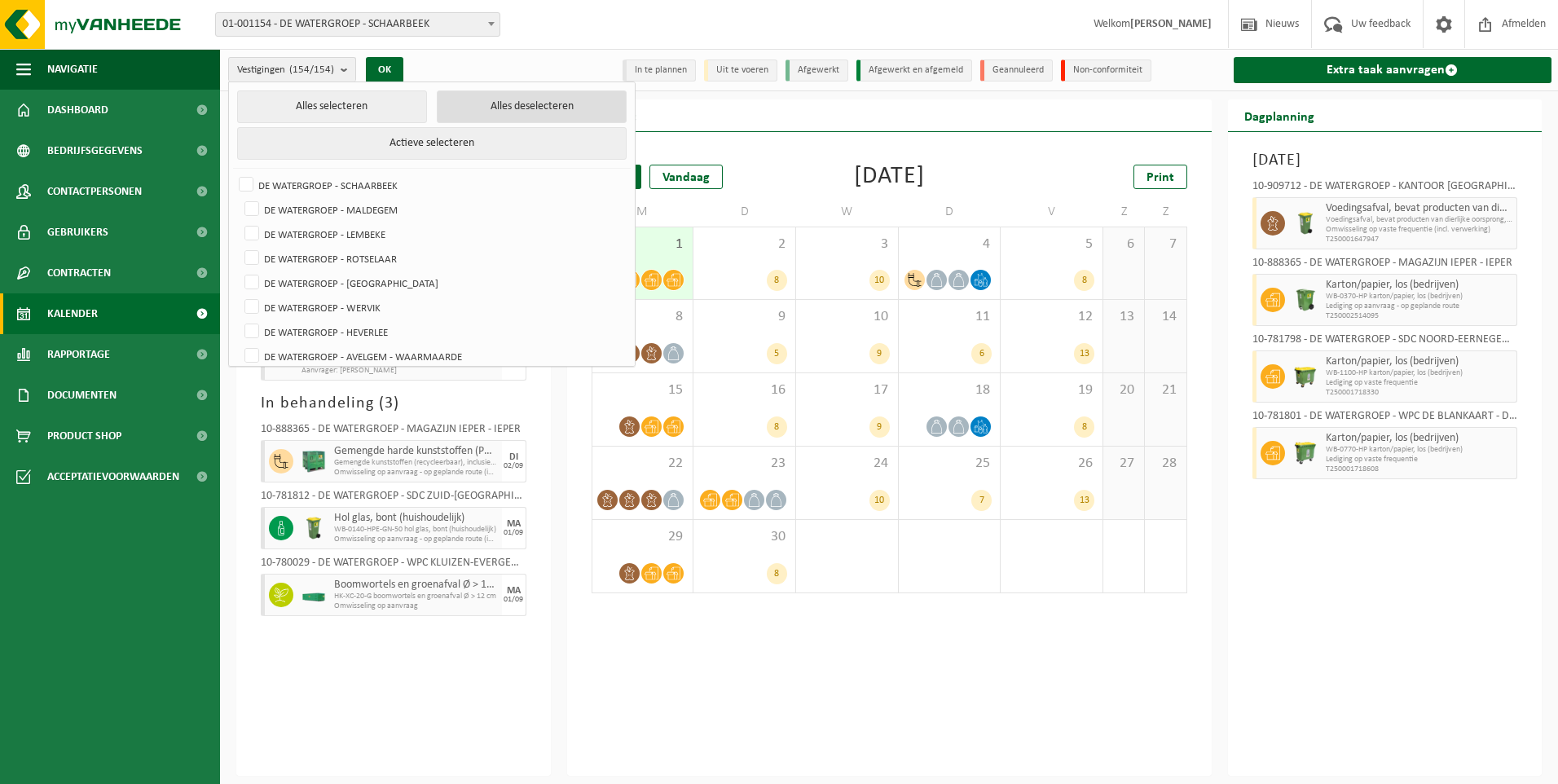
checkbox input "false"
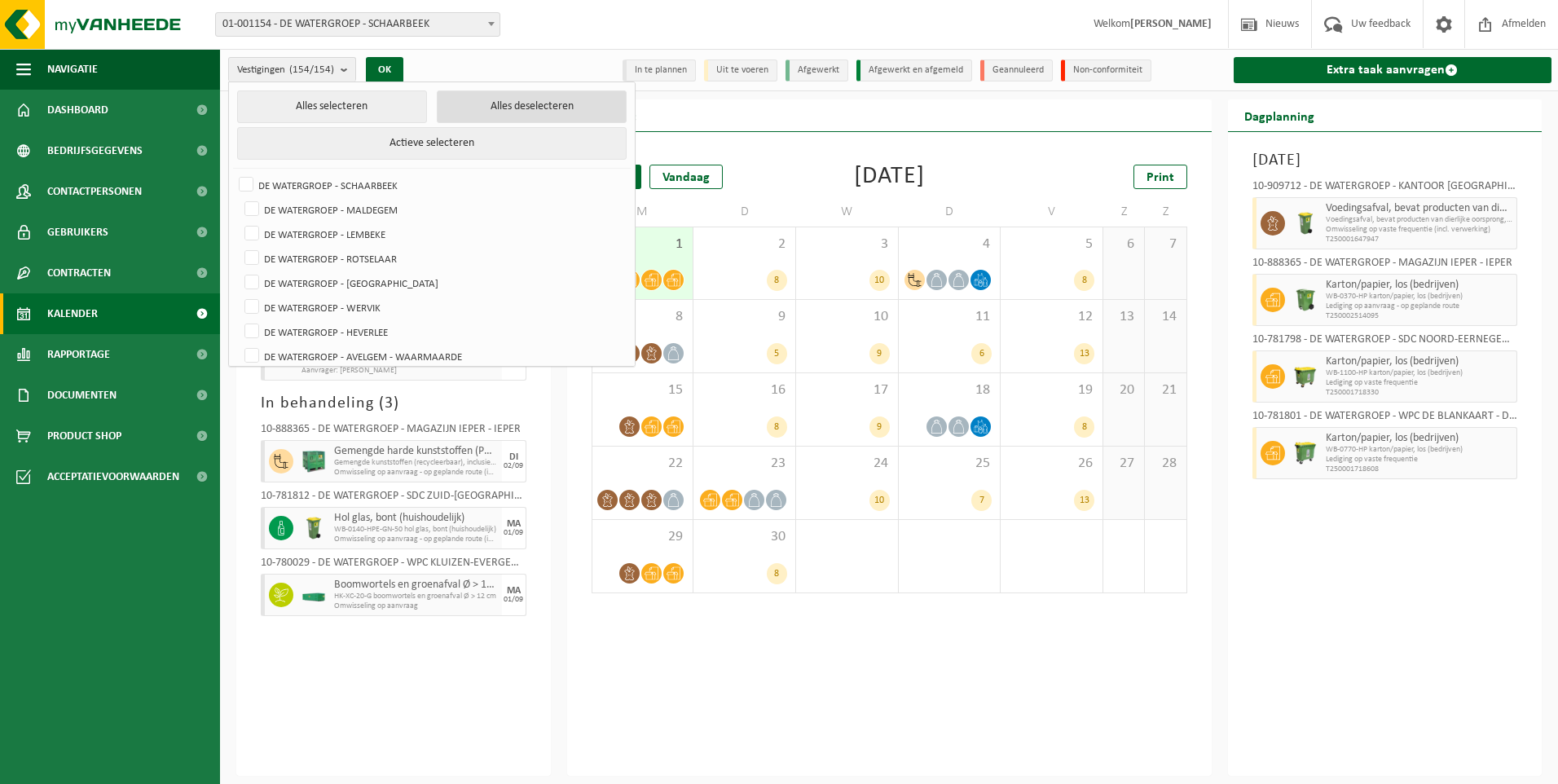
checkbox input "false"
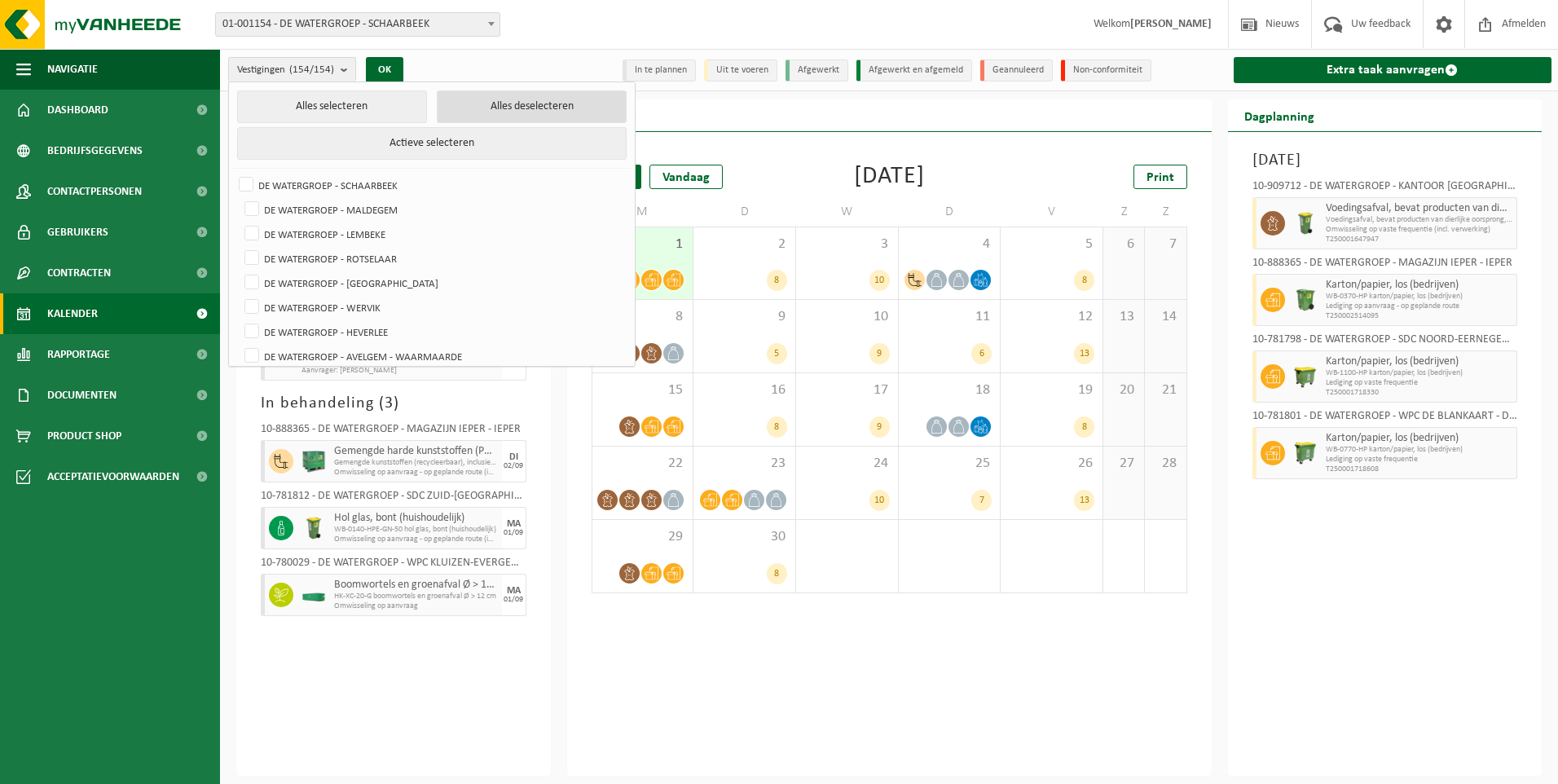
checkbox input "false"
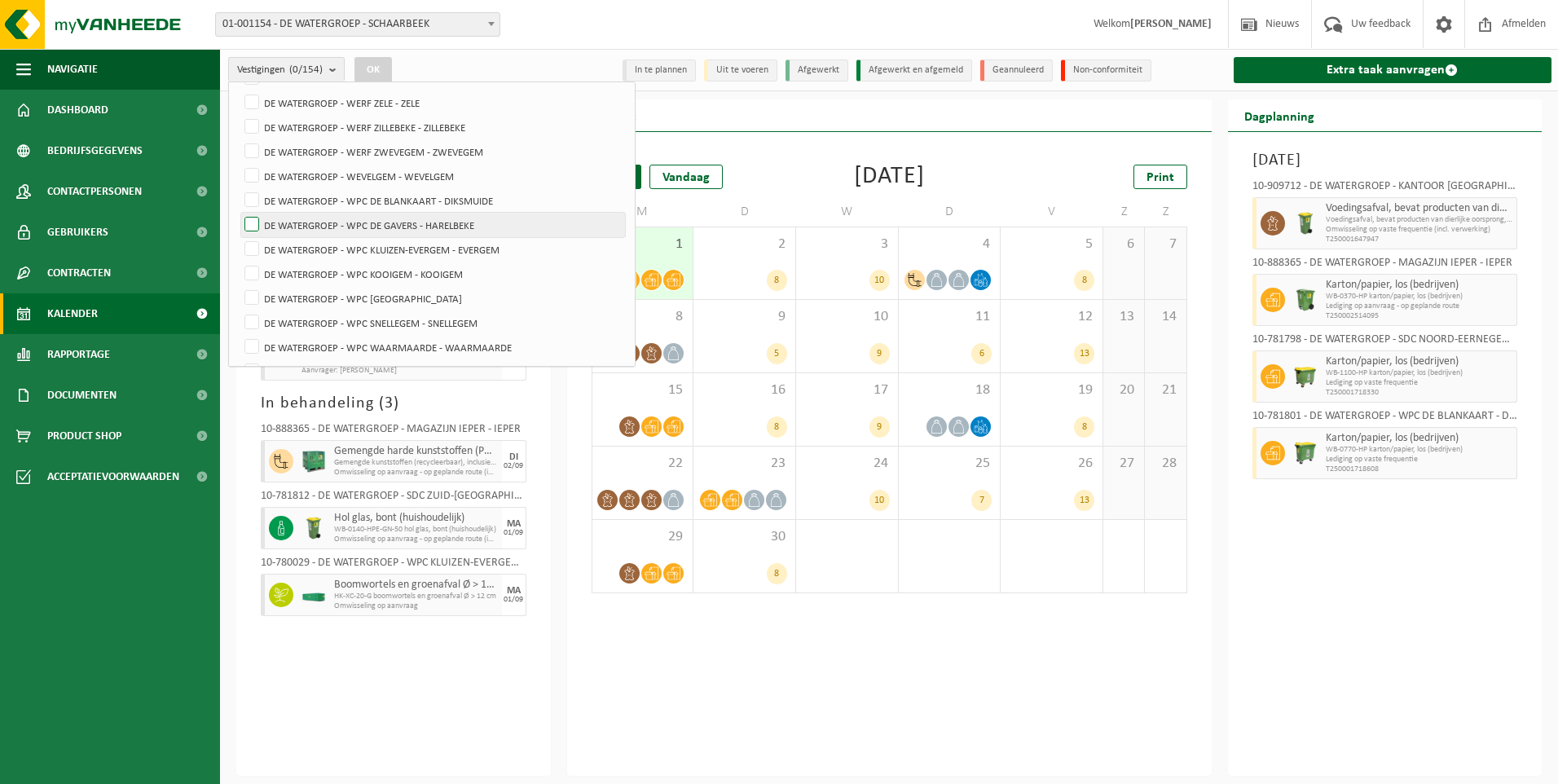
click at [263, 226] on label "DE WATERGROEP - WPC DE GAVERS - HARELBEKE" at bounding box center [433, 224] width 384 height 25
click at [239, 212] on input "DE WATERGROEP - WPC DE GAVERS - HARELBEKE" at bounding box center [238, 211] width 1 height 1
checkbox input "true"
click at [372, 71] on button "OK" at bounding box center [373, 69] width 37 height 26
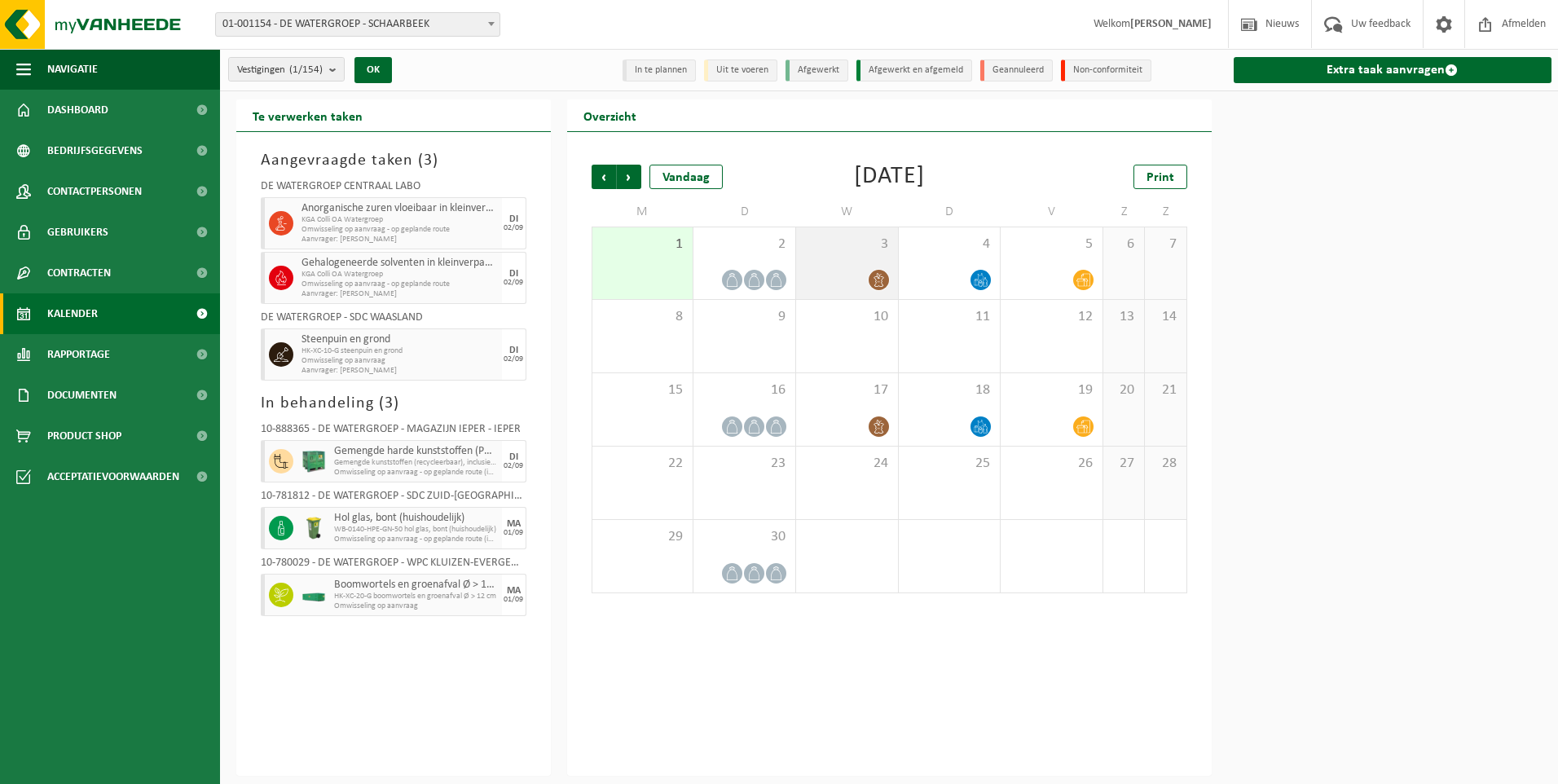
click at [880, 278] on icon at bounding box center [879, 280] width 14 height 14
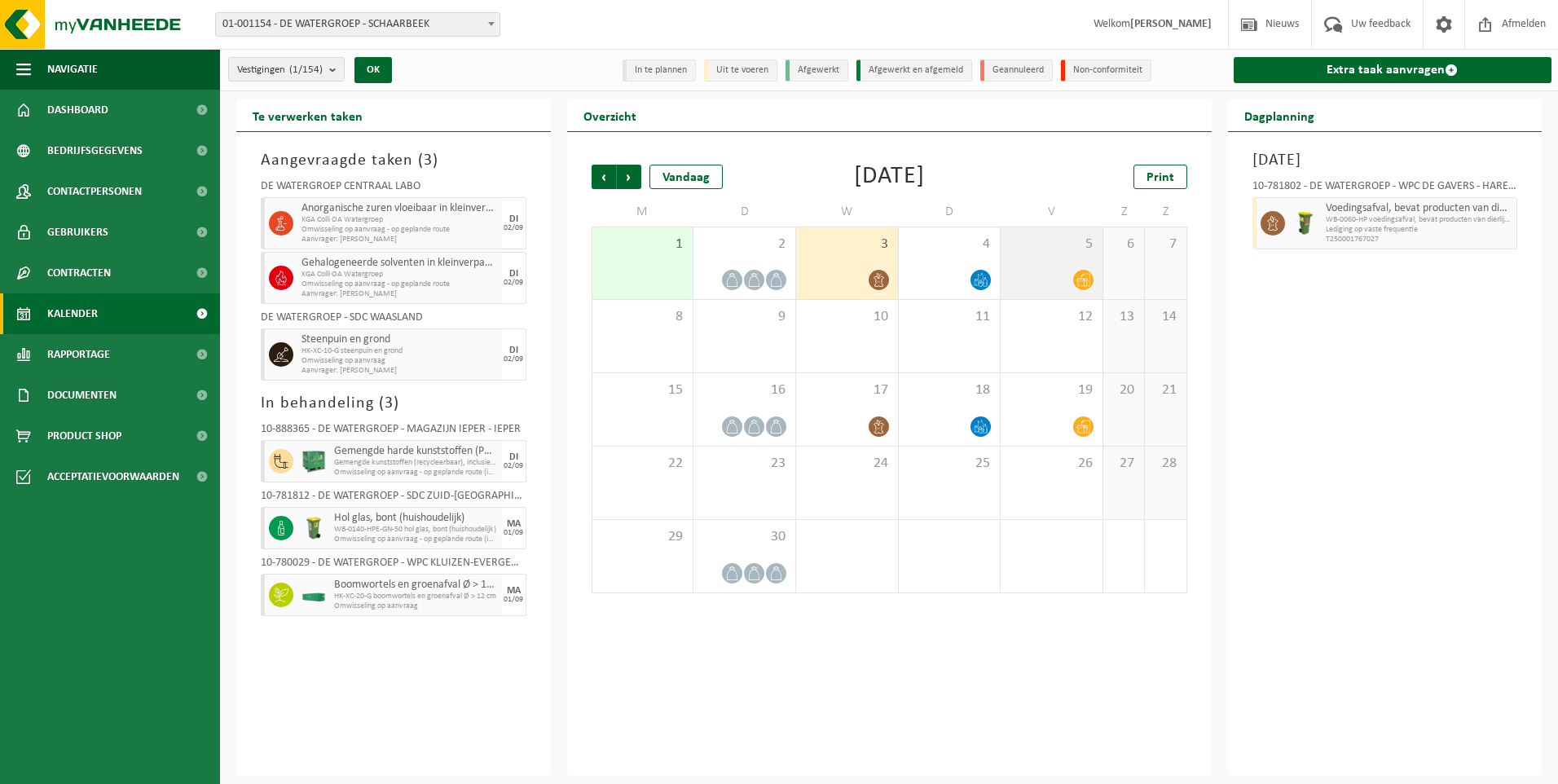
click at [1082, 280] on icon at bounding box center [1083, 280] width 14 height 13
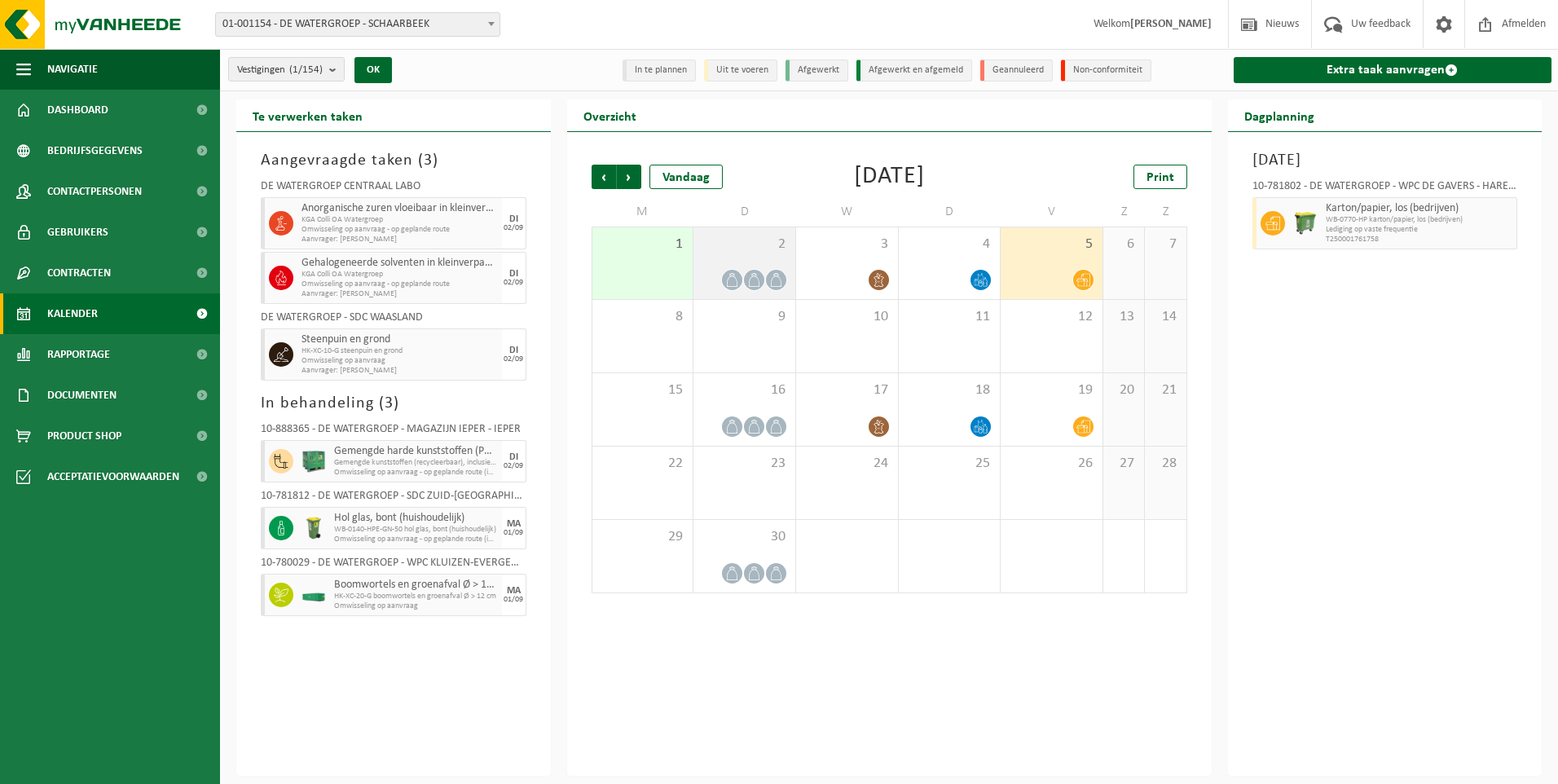
click at [733, 286] on span at bounding box center [732, 280] width 20 height 20
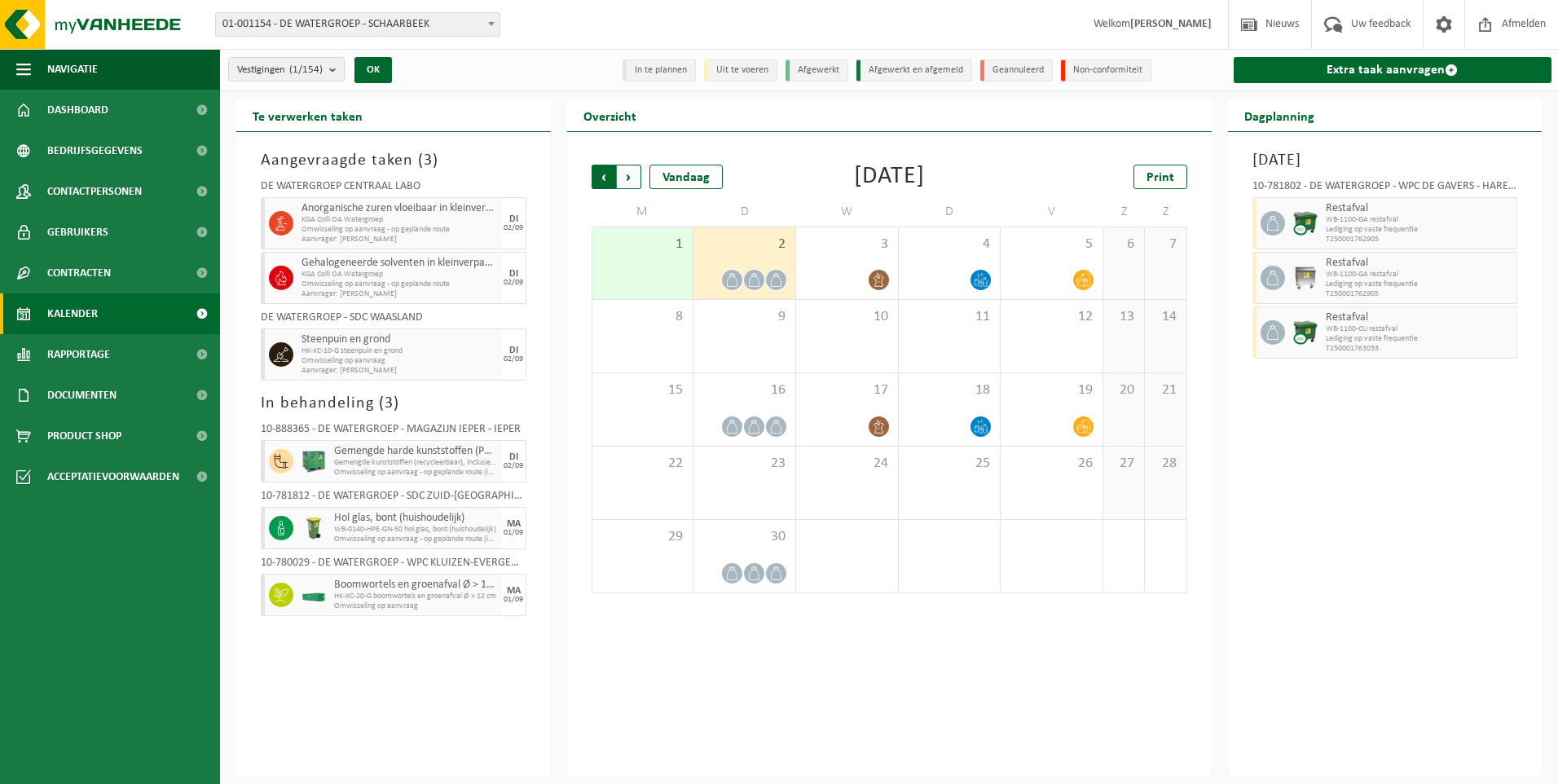
click at [629, 182] on span "Volgende" at bounding box center [628, 177] width 25 height 25
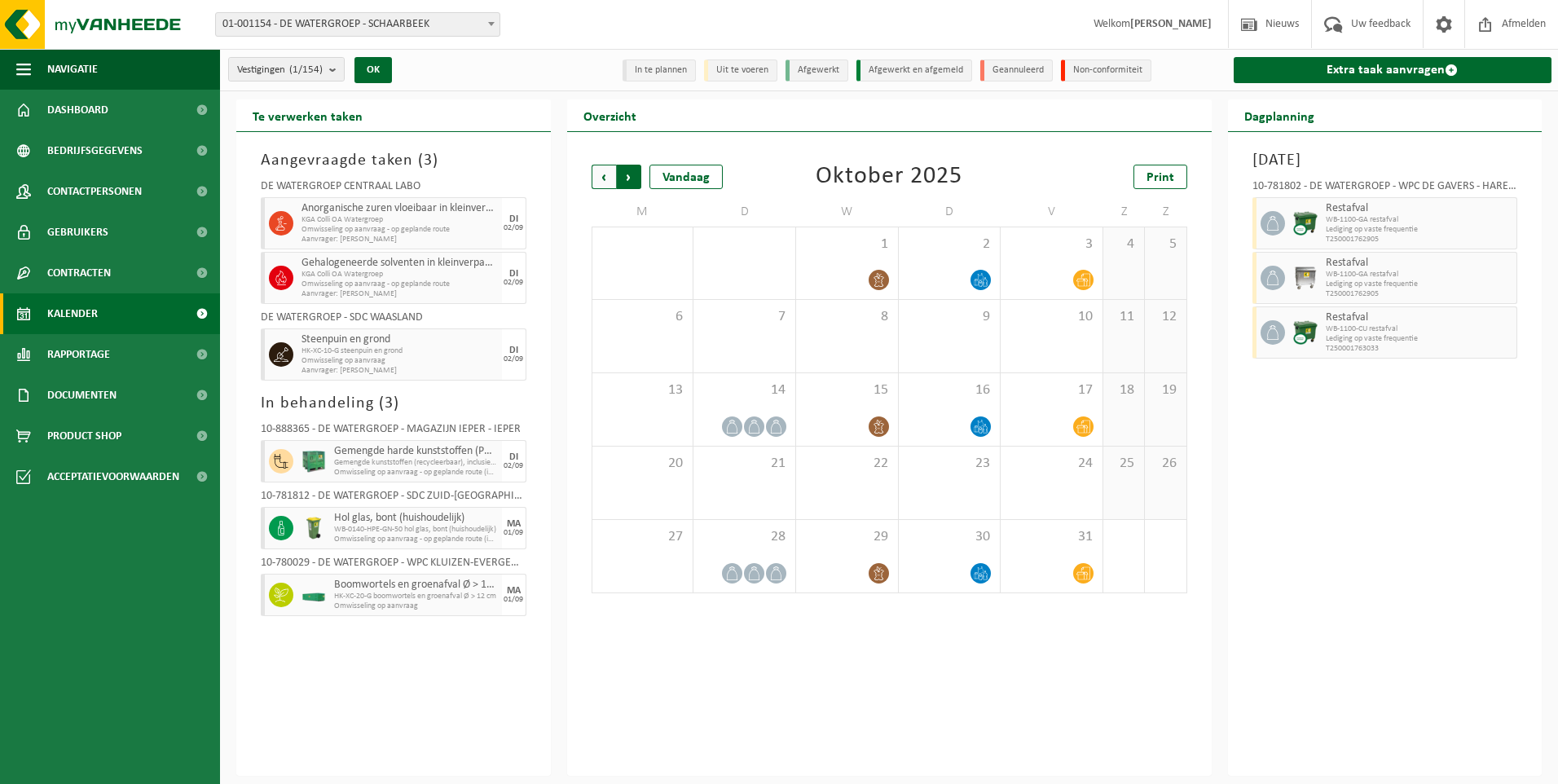
click at [605, 182] on span "Vorige" at bounding box center [603, 177] width 25 height 25
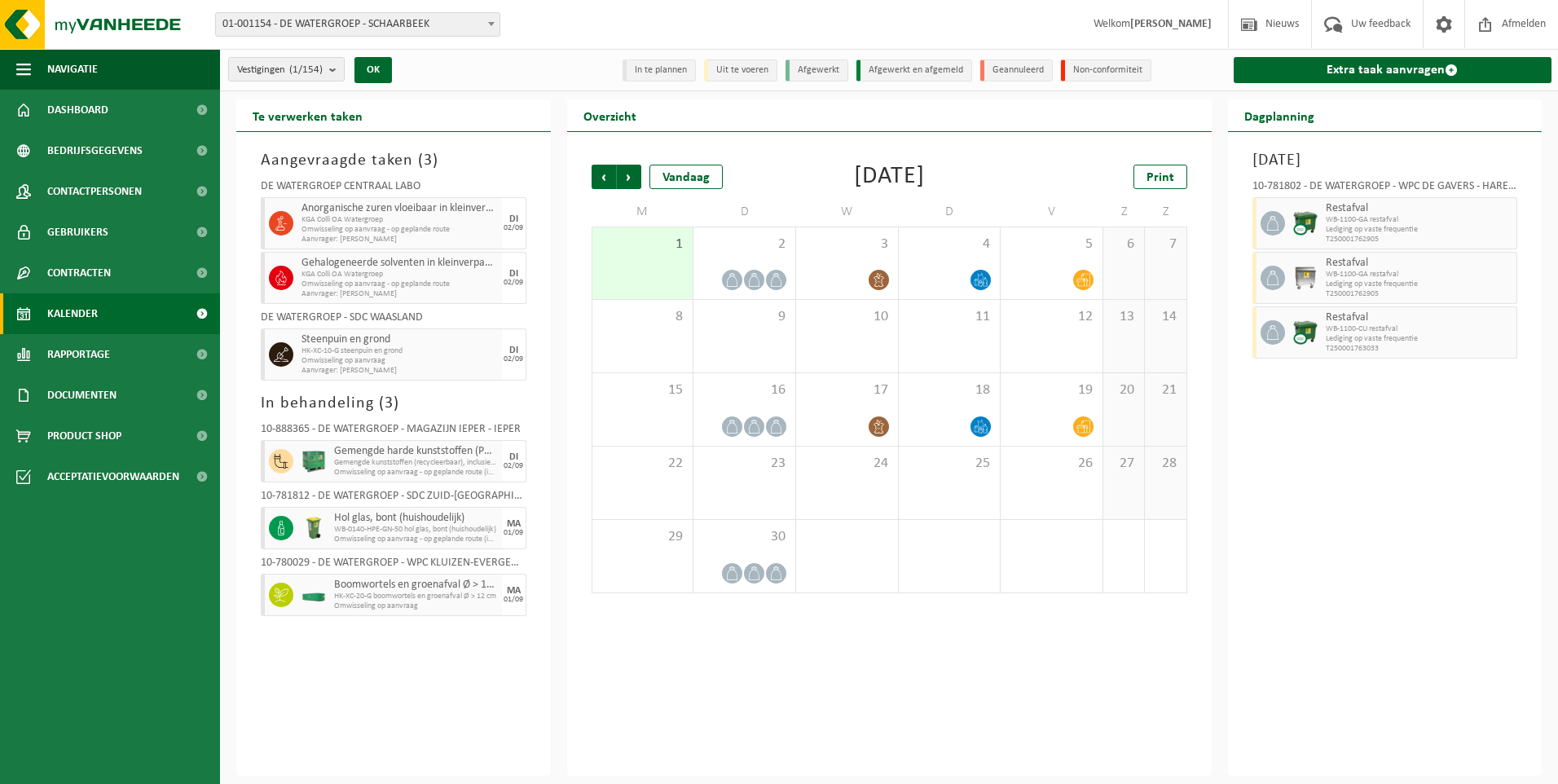
click at [605, 182] on span "Vorige" at bounding box center [603, 177] width 25 height 25
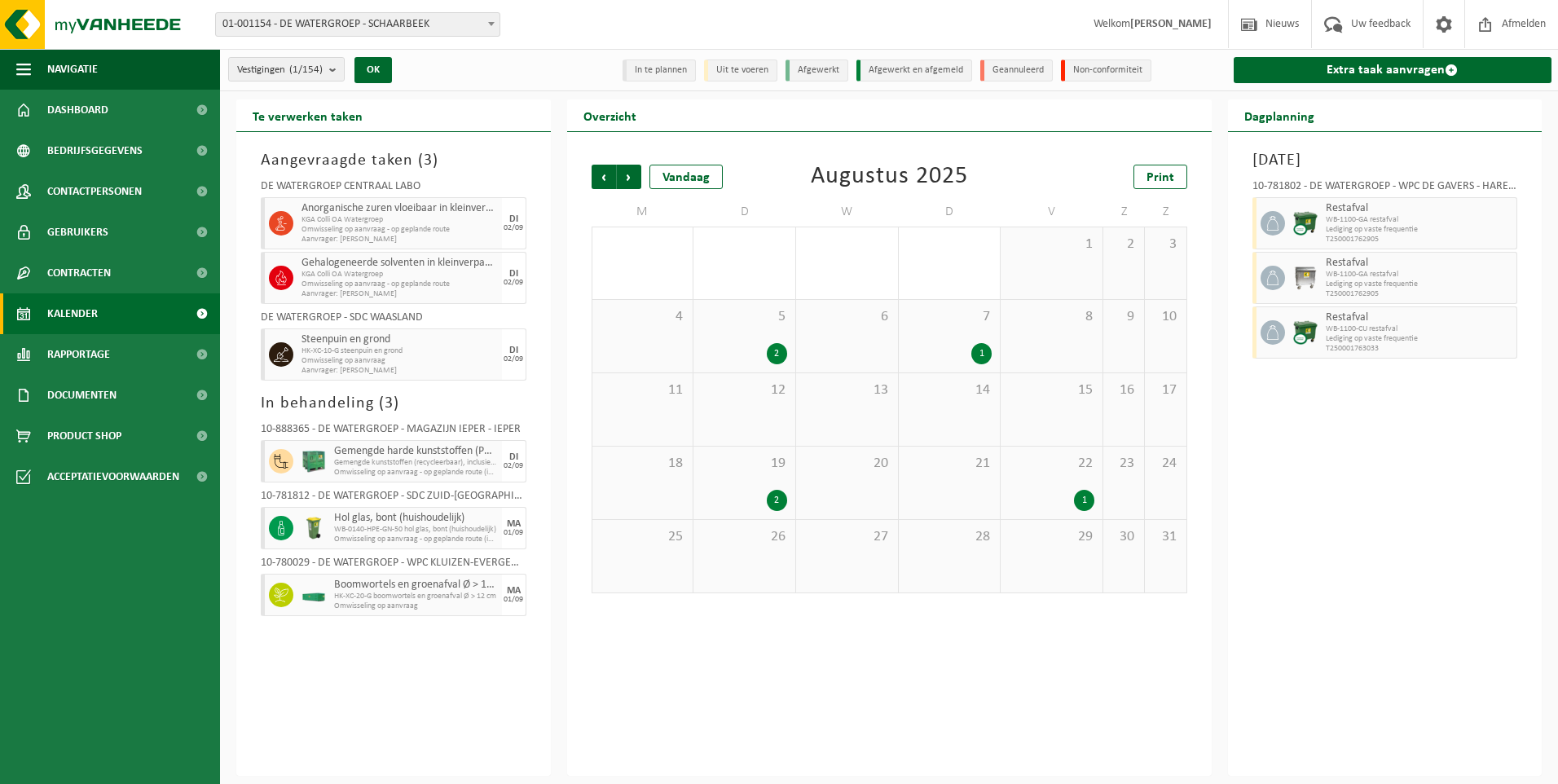
click at [605, 182] on span "Vorige" at bounding box center [603, 177] width 25 height 25
click at [765, 278] on div "1" at bounding box center [743, 280] width 85 height 21
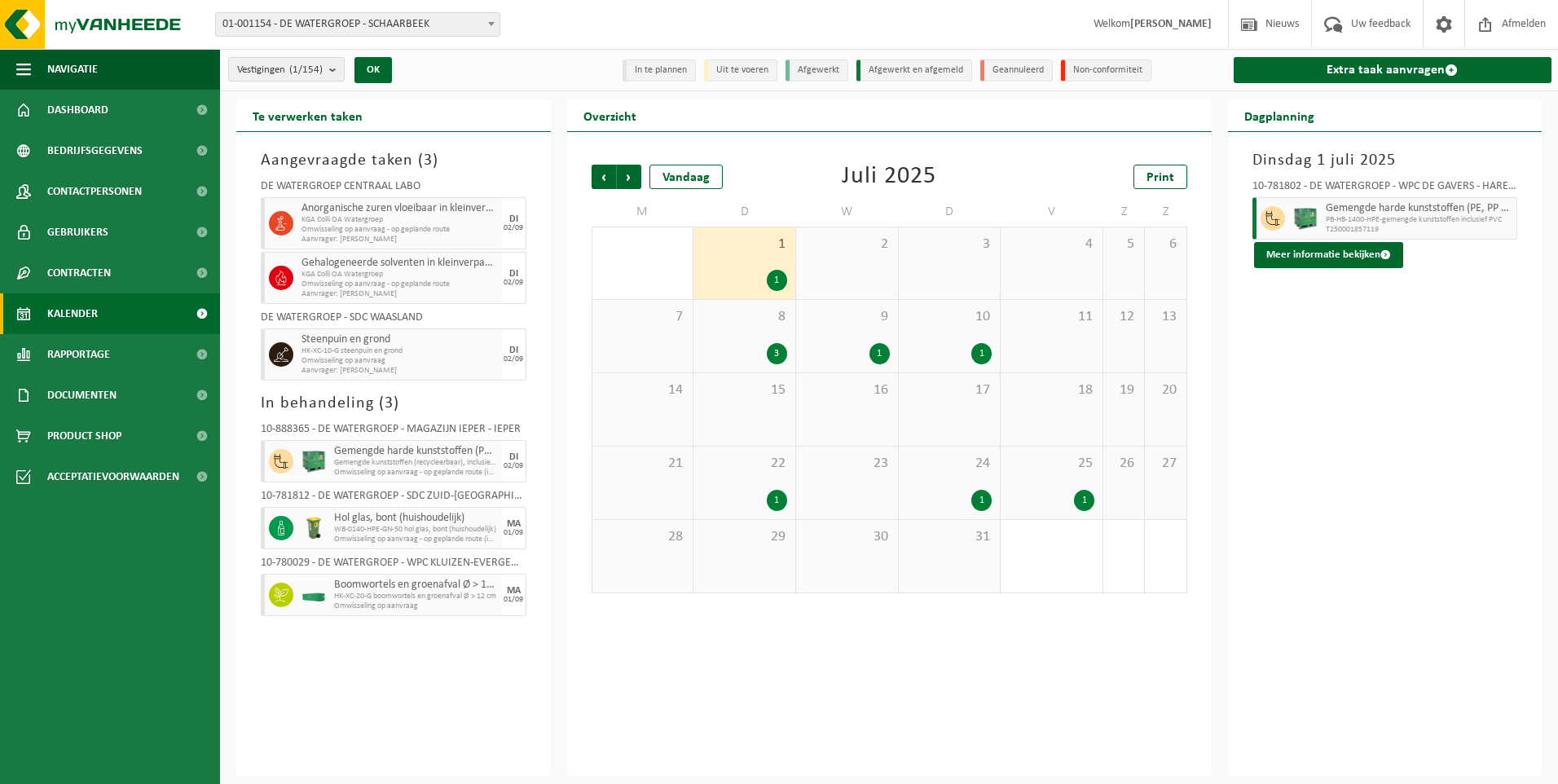
click at [978, 504] on div "1" at bounding box center [981, 500] width 20 height 21
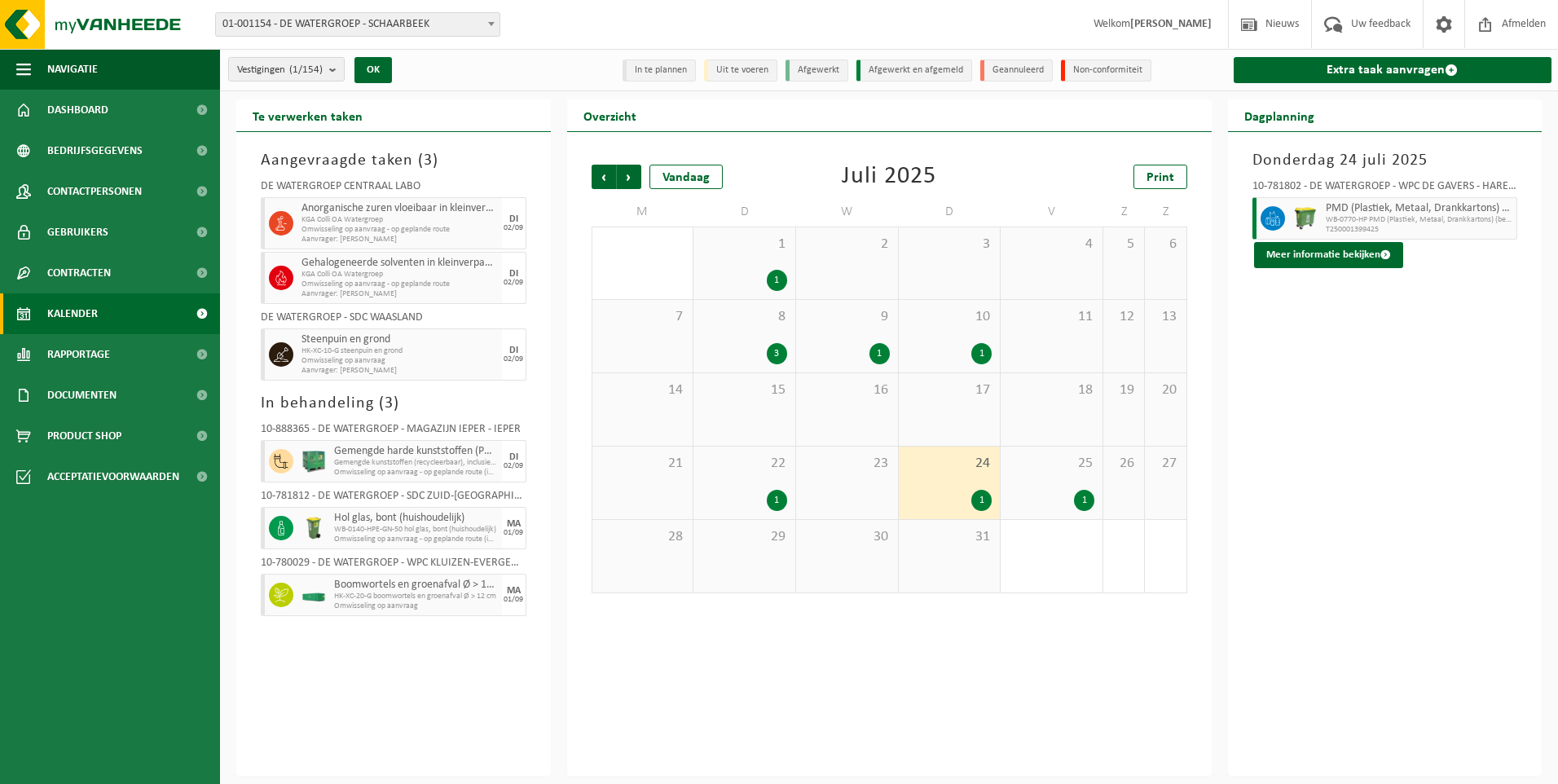
click at [974, 348] on div "1" at bounding box center [981, 354] width 20 height 21
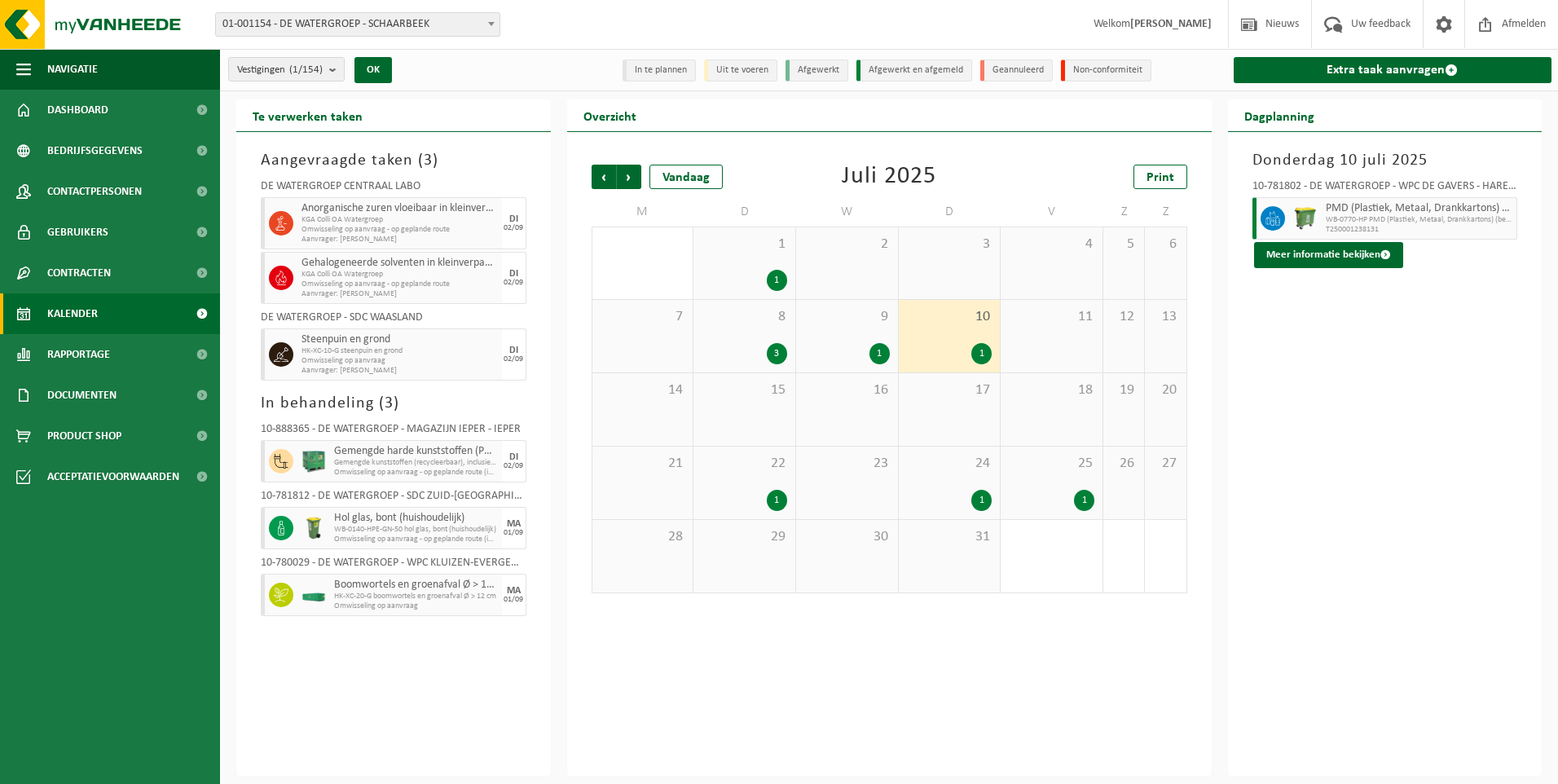
click at [775, 359] on div "3" at bounding box center [776, 354] width 20 height 21
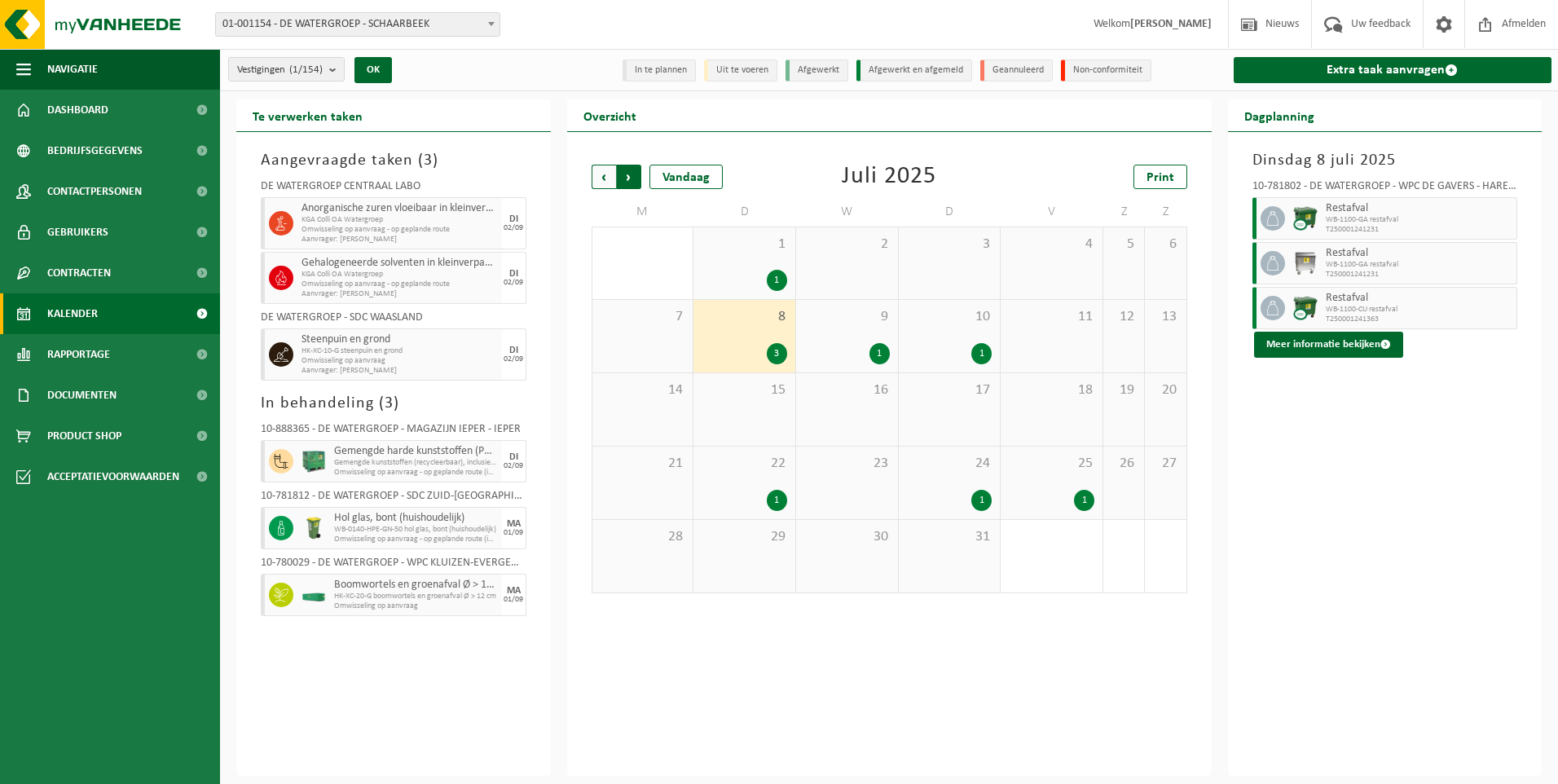
click at [604, 175] on span "Vorige" at bounding box center [603, 177] width 25 height 25
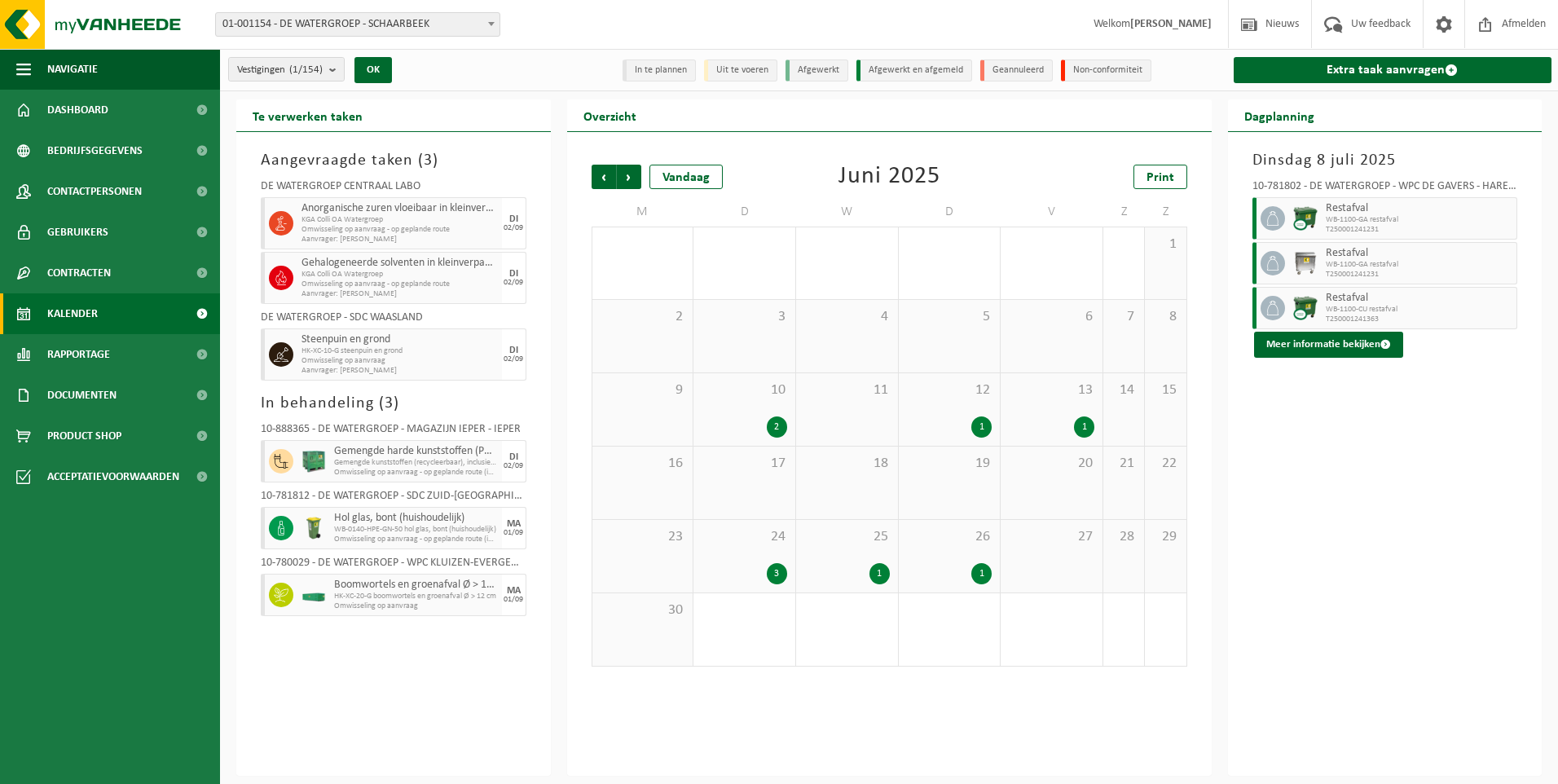
click at [604, 175] on span "Vorige" at bounding box center [603, 177] width 25 height 25
click at [820, 413] on div "16 4" at bounding box center [847, 409] width 101 height 73
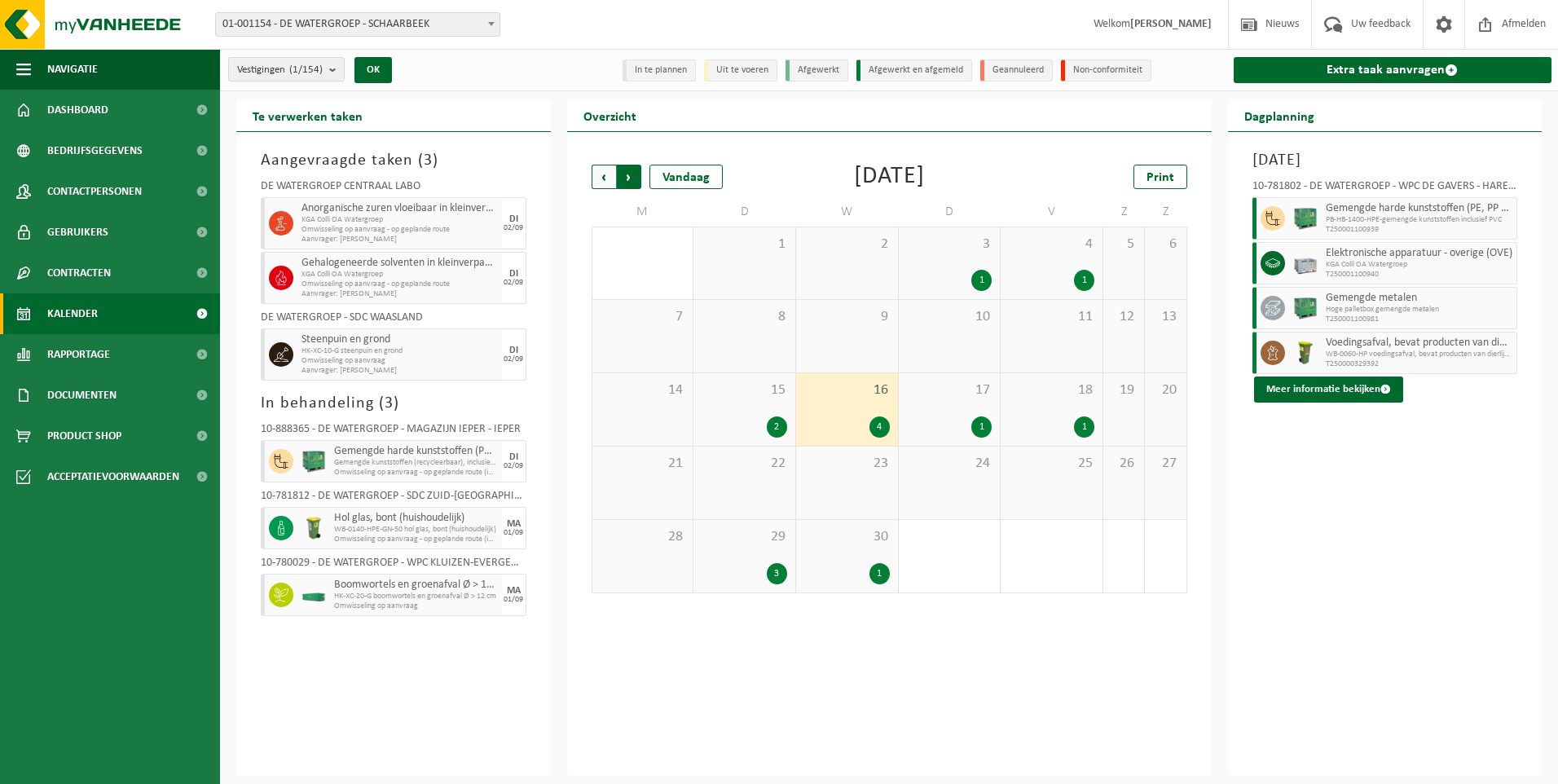
click at [591, 170] on span "Vorige" at bounding box center [603, 177] width 25 height 25
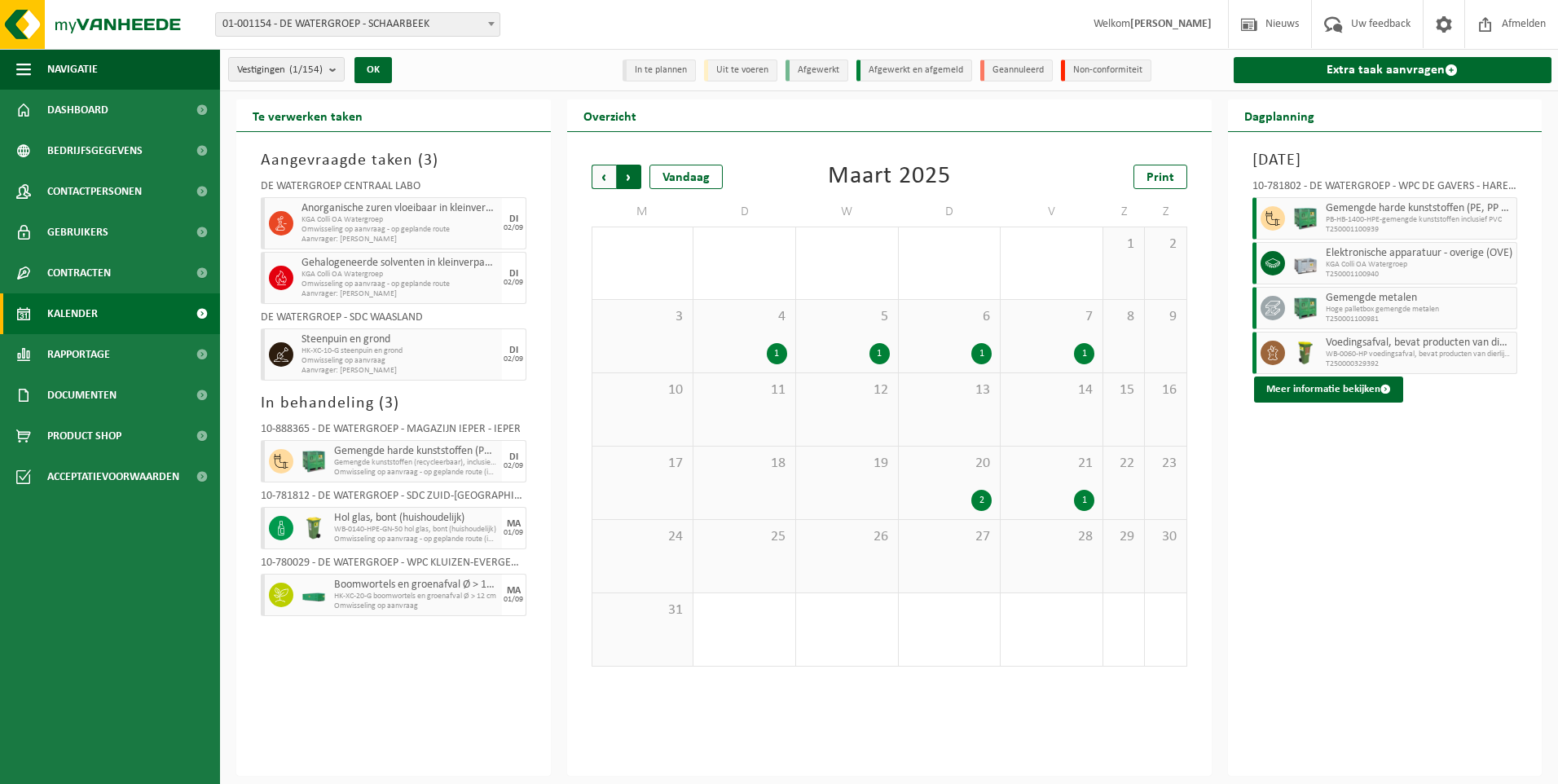
click at [595, 172] on span "Vorige" at bounding box center [603, 177] width 25 height 25
click at [743, 337] on div "7 2" at bounding box center [744, 336] width 101 height 73
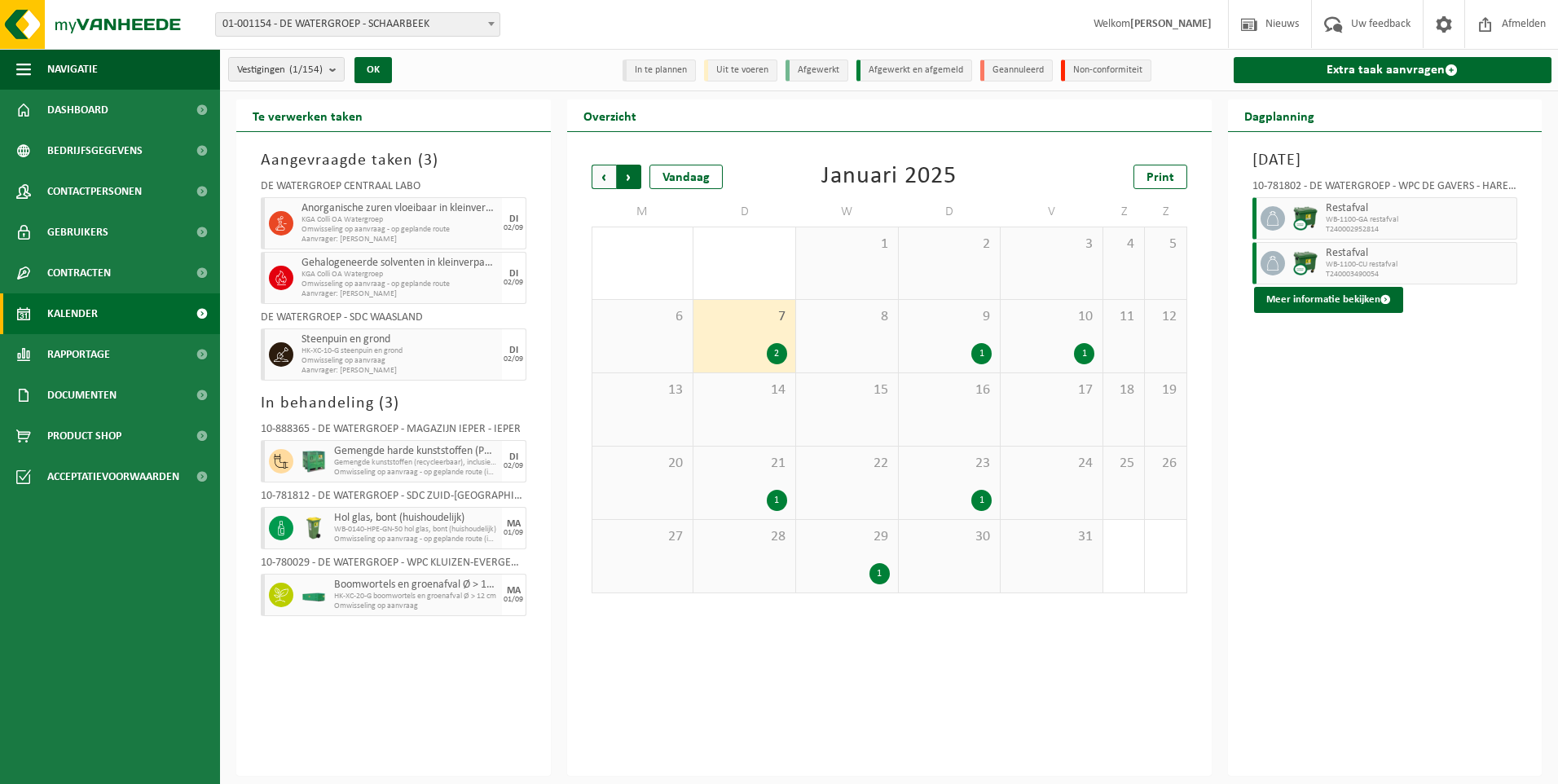
click at [597, 176] on span "Vorige" at bounding box center [603, 177] width 25 height 25
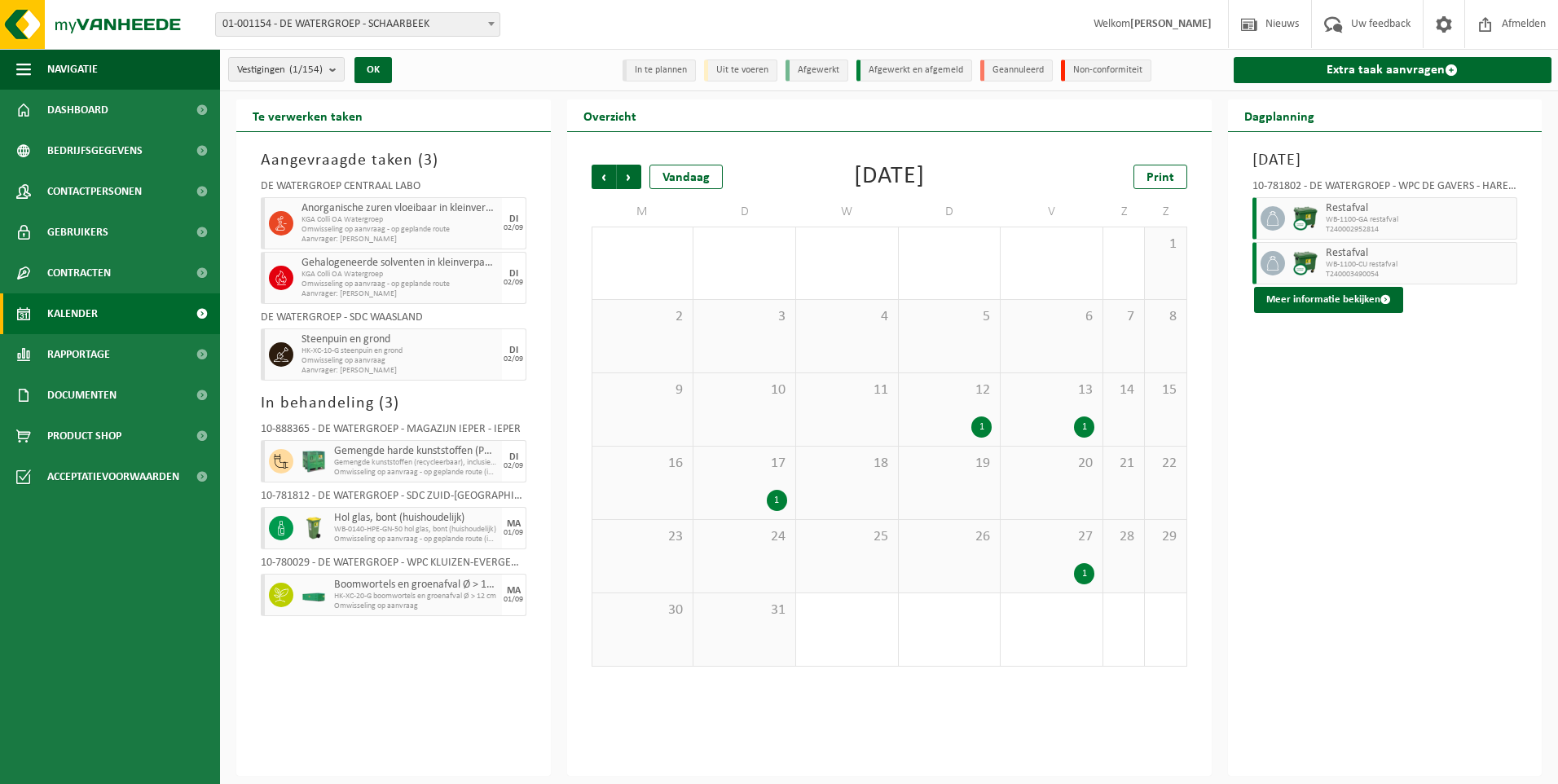
click at [597, 176] on span "Vorige" at bounding box center [603, 177] width 25 height 25
click at [718, 405] on div "12 2" at bounding box center [744, 409] width 101 height 73
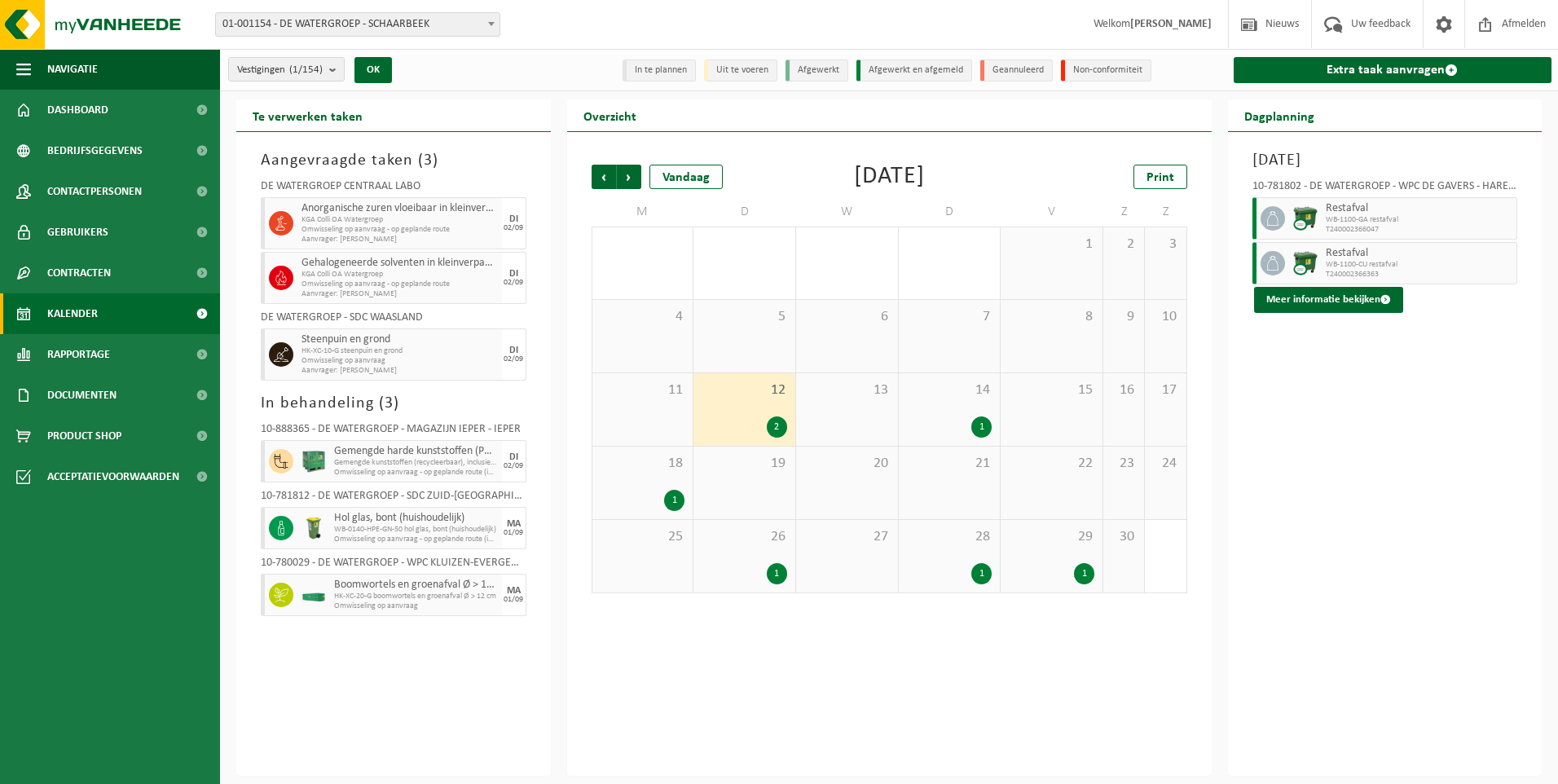
click at [1047, 559] on div "29 1" at bounding box center [1051, 556] width 101 height 73
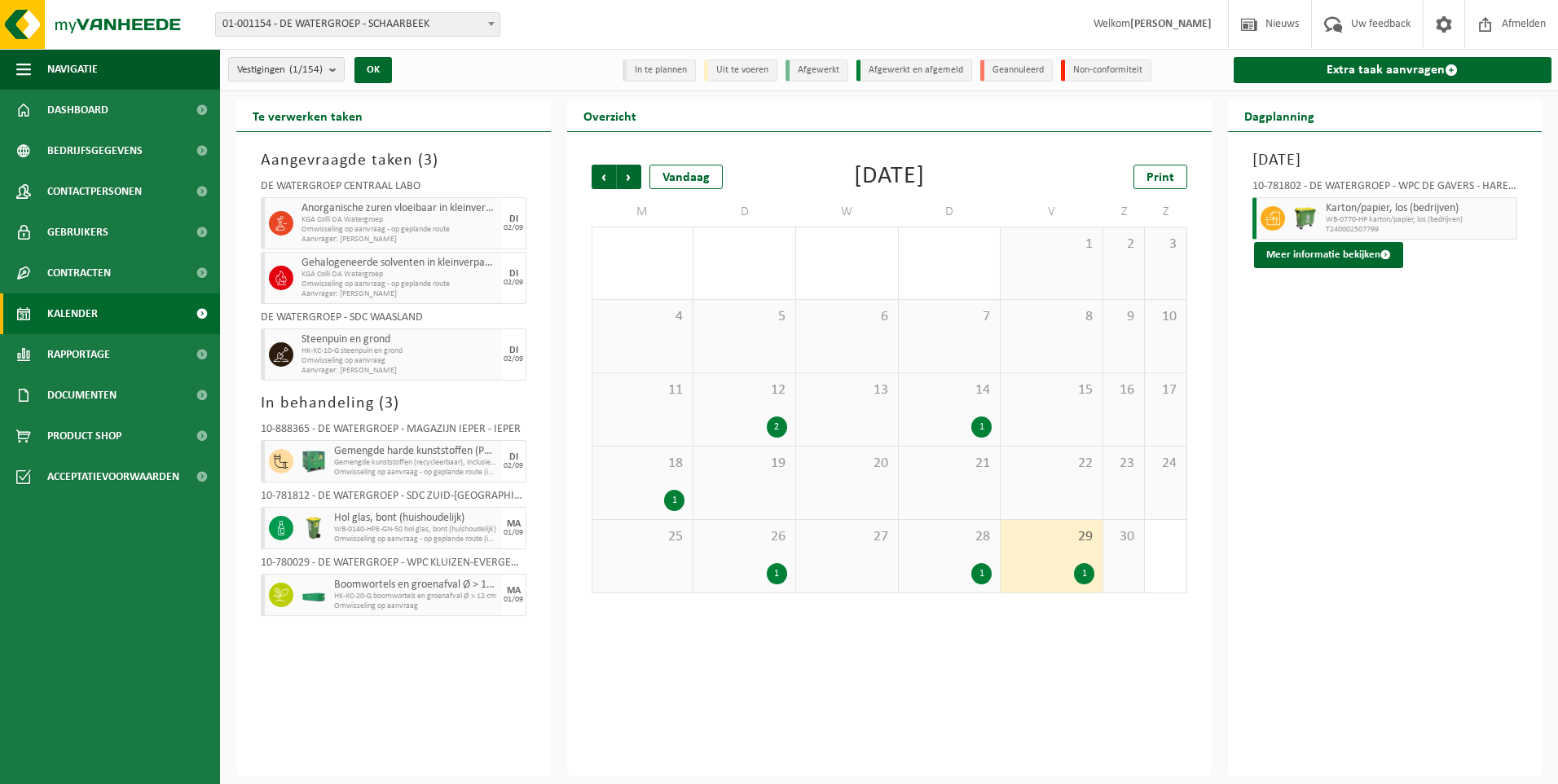
click at [413, 228] on span "Omwisseling op aanvraag - op geplande route" at bounding box center [399, 230] width 196 height 10
click at [601, 179] on span "Vorige" at bounding box center [603, 177] width 25 height 25
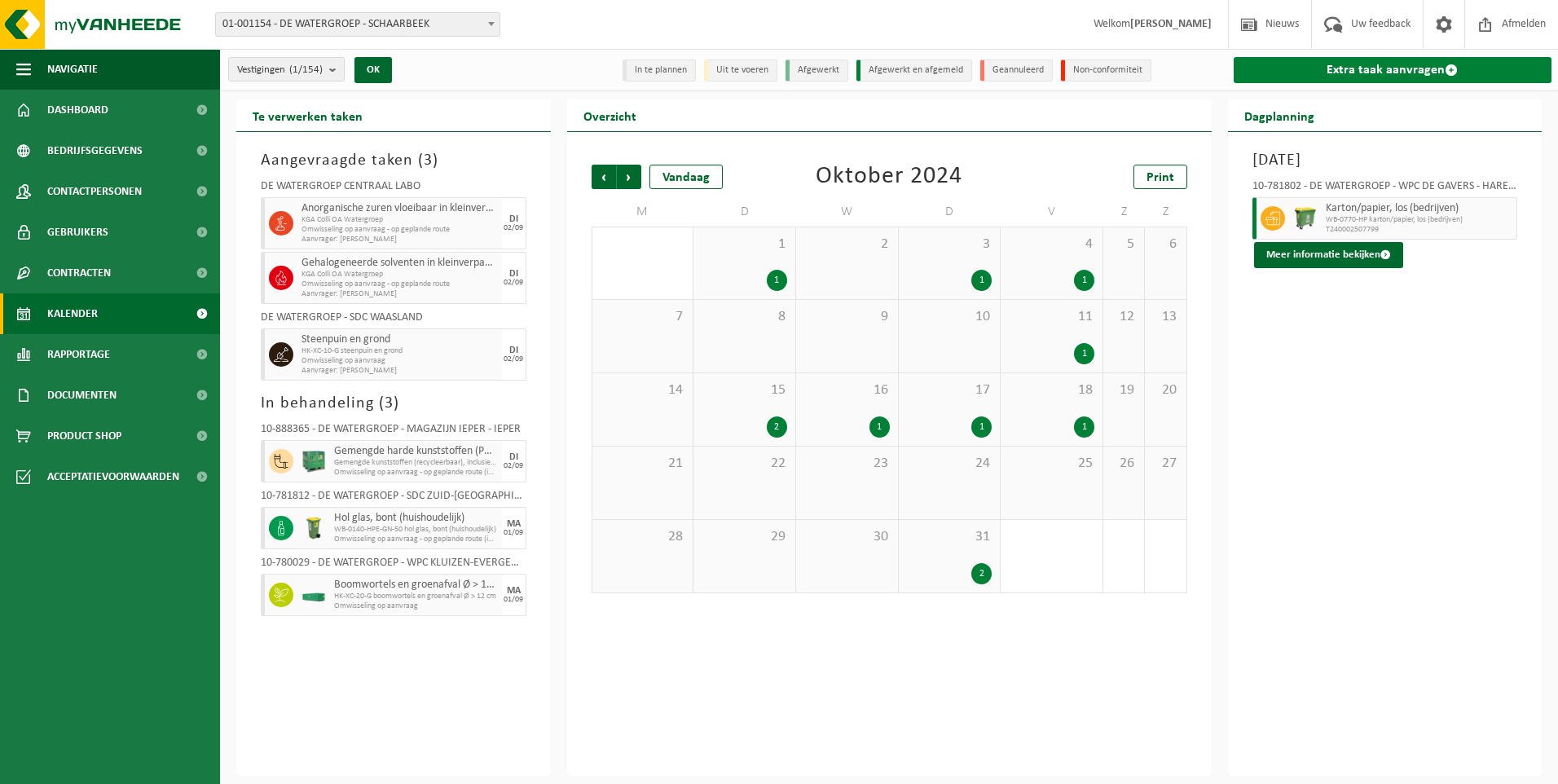
click at [1440, 74] on link "Extra taak aanvragen" at bounding box center [1392, 69] width 319 height 26
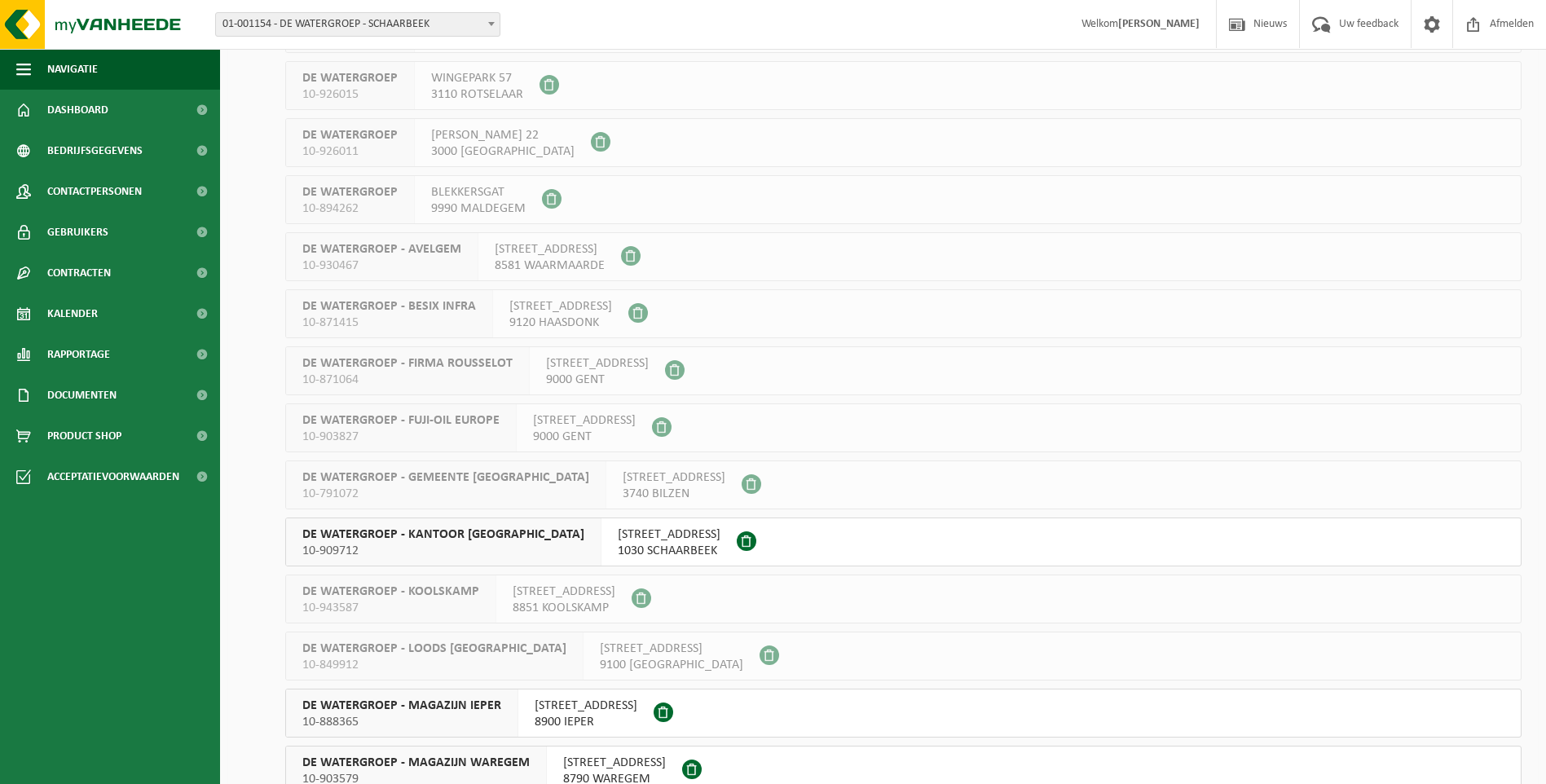
scroll to position [7768, 0]
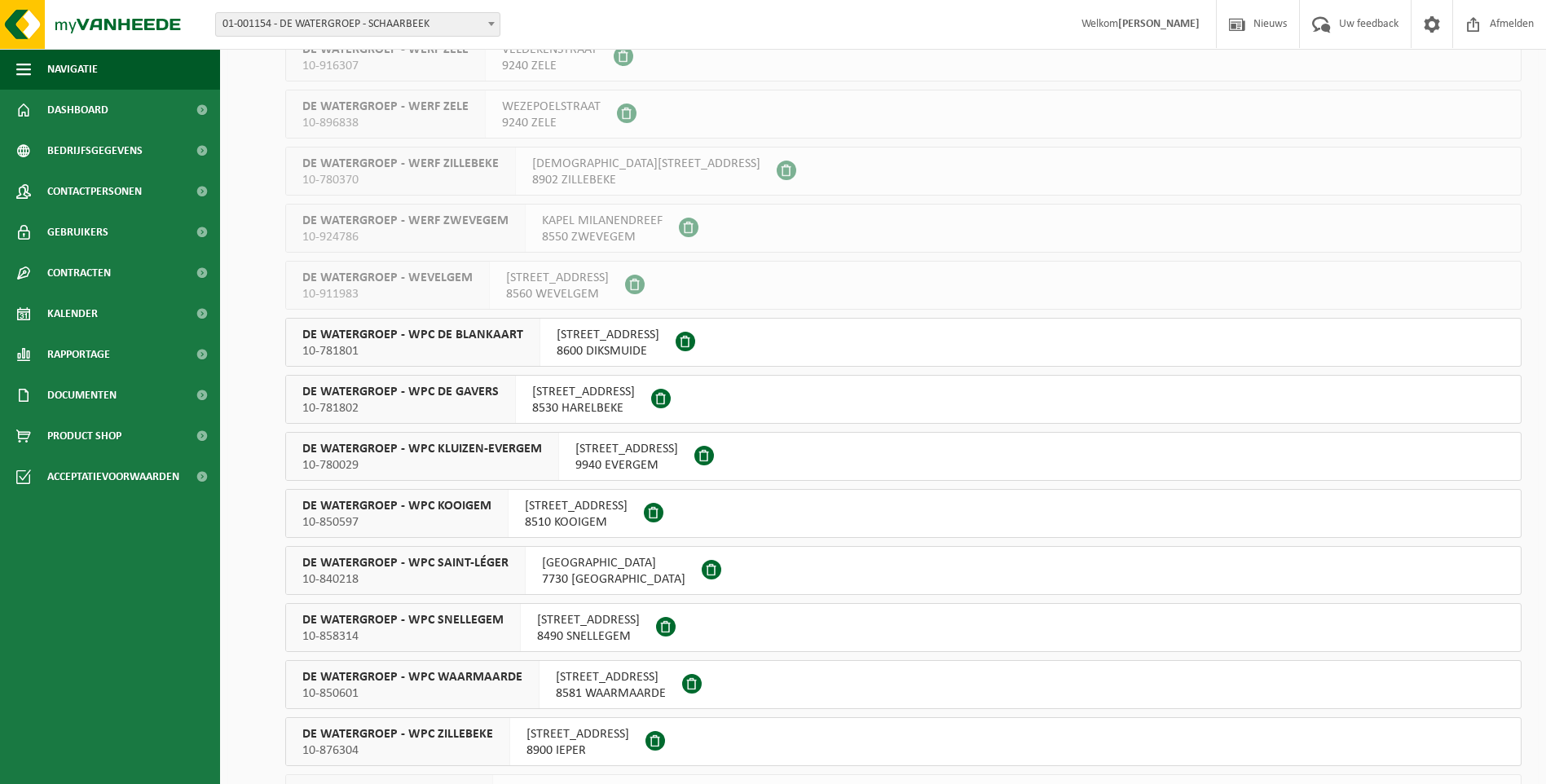
click at [419, 404] on span "10-781802" at bounding box center [400, 408] width 196 height 16
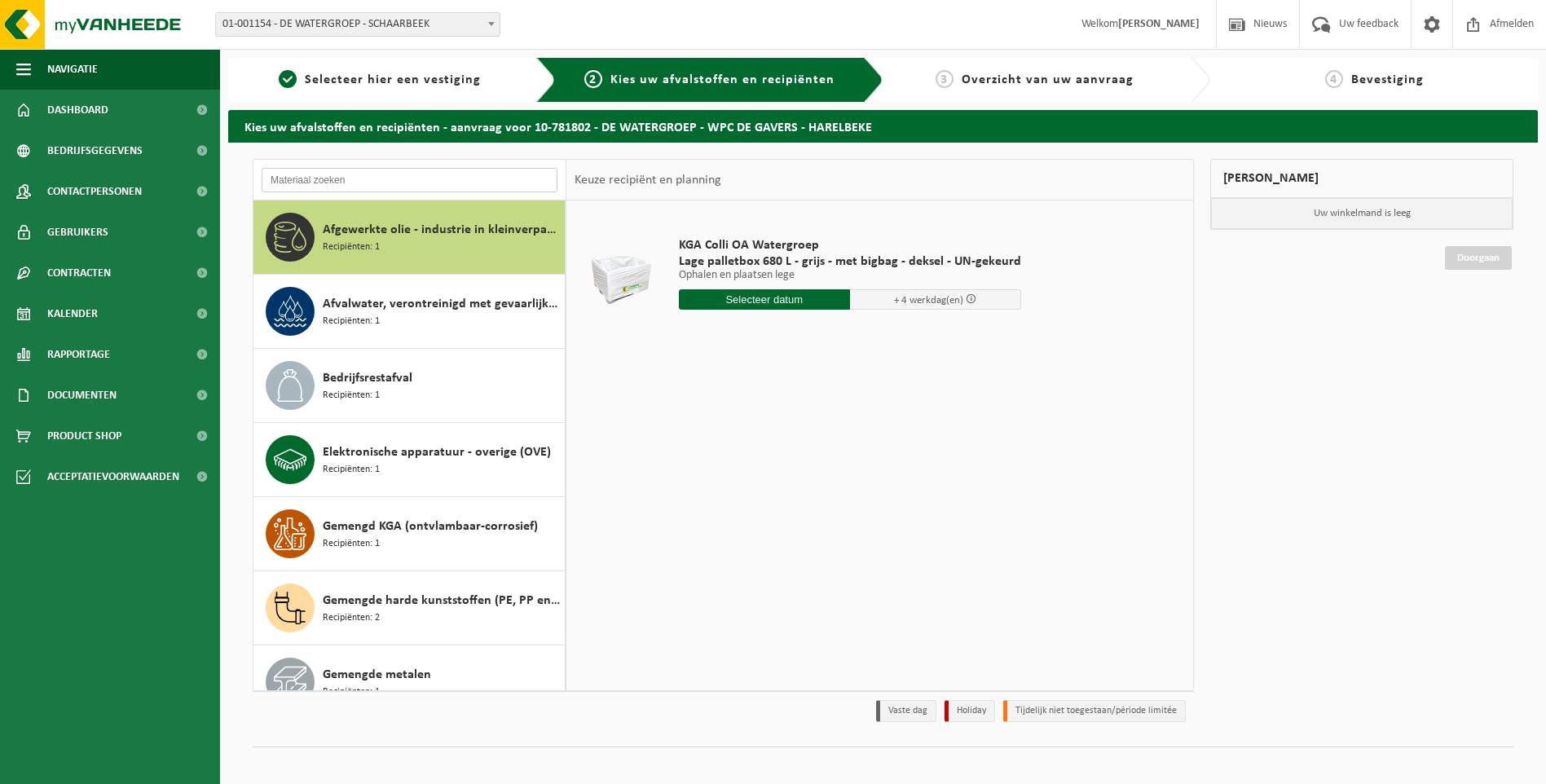
click at [358, 186] on input "text" at bounding box center [410, 179] width 296 height 25
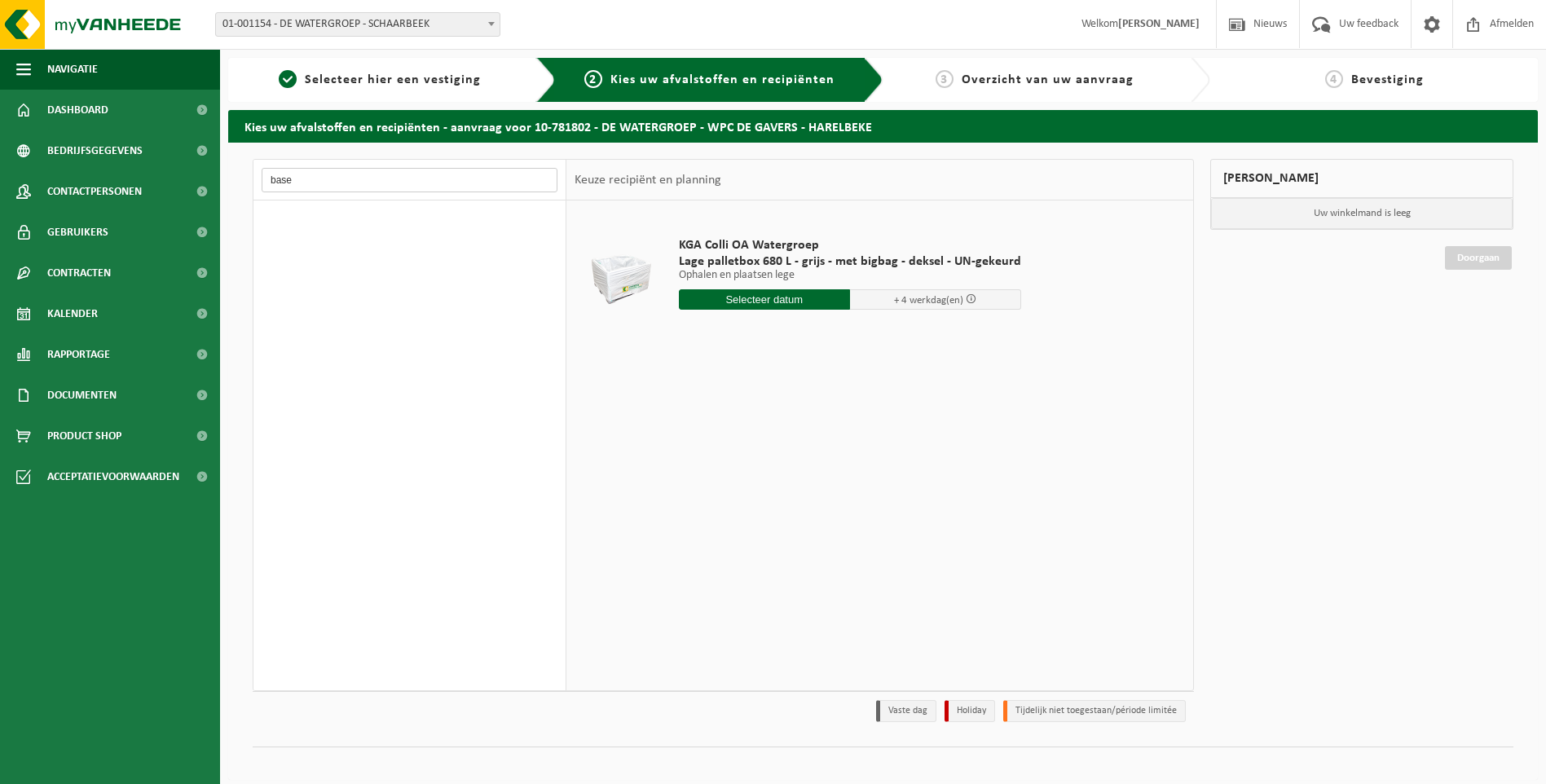
click at [358, 182] on input "base" at bounding box center [410, 179] width 296 height 25
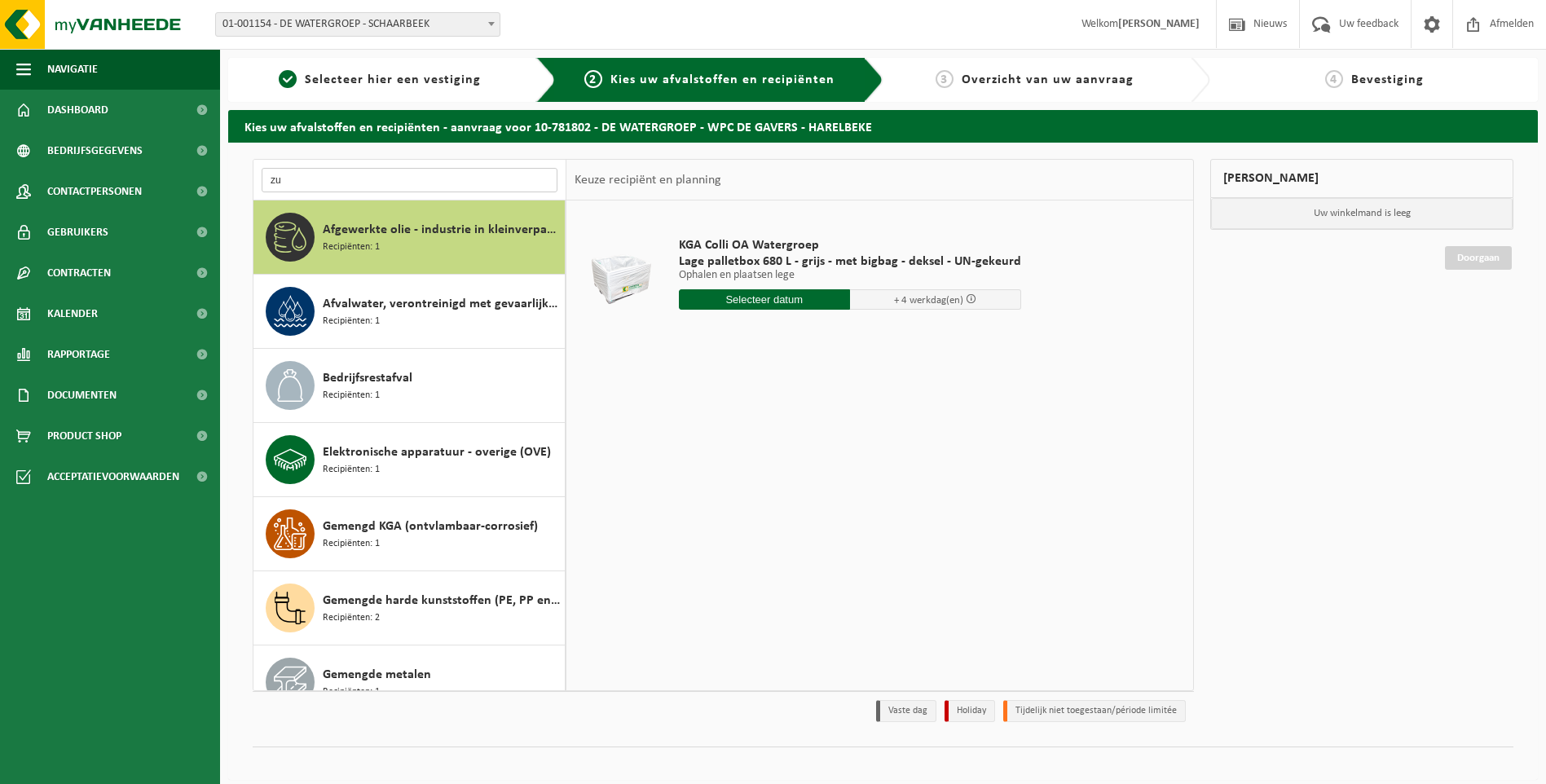
click at [370, 178] on input "zu" at bounding box center [410, 179] width 296 height 25
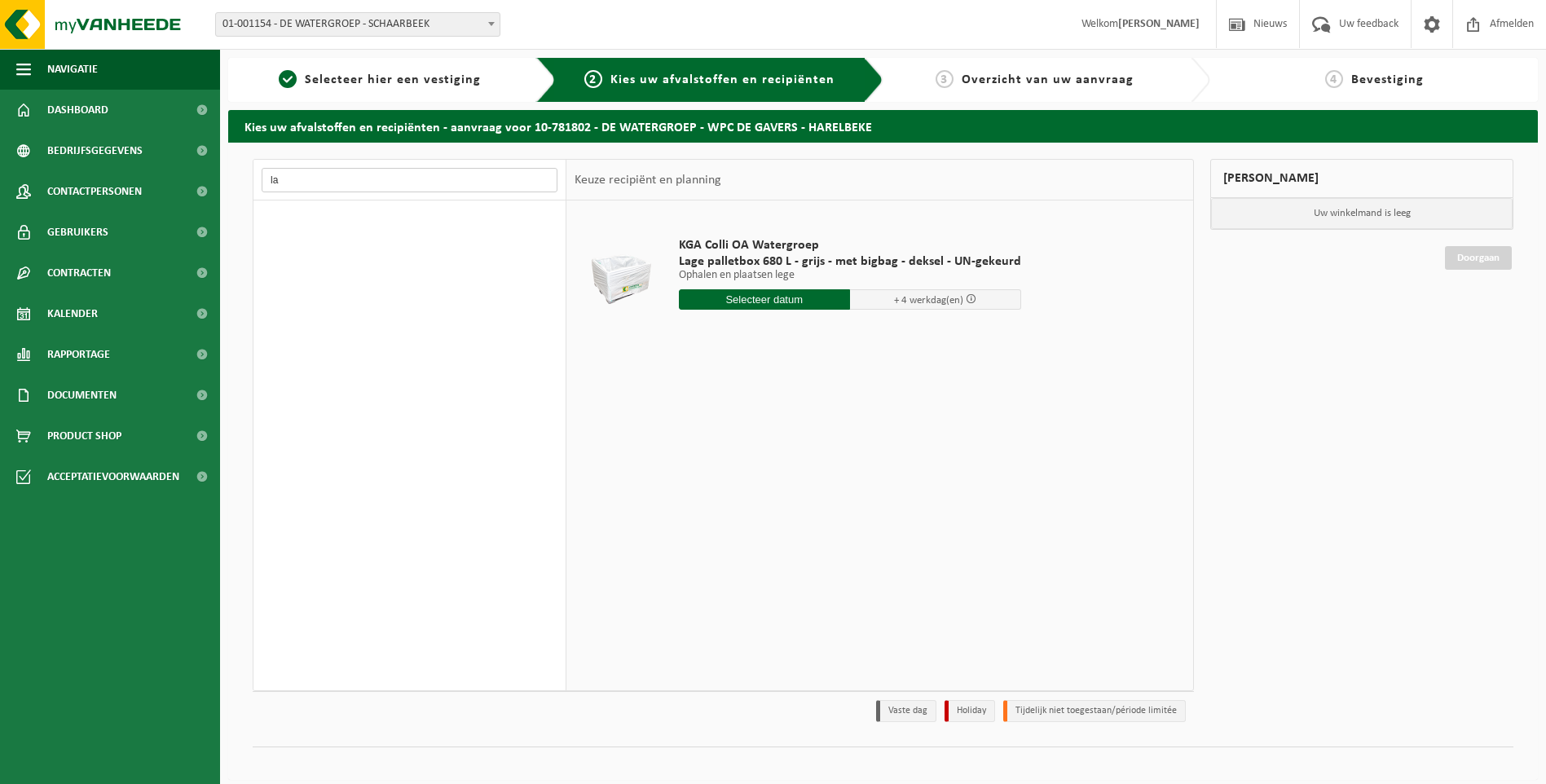
type input "l"
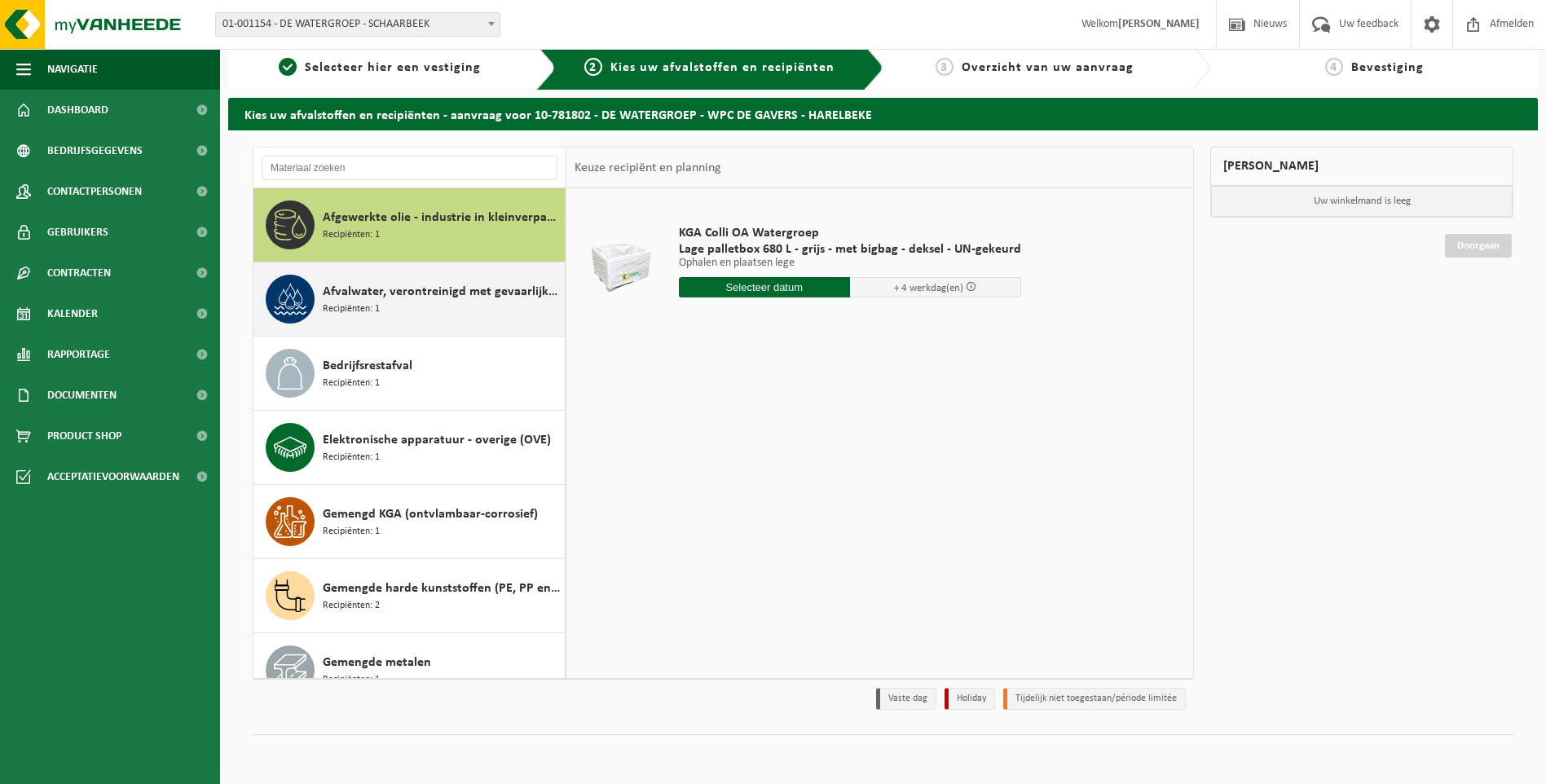
click at [377, 299] on span "Afvalwater, verontreinigd met gevaarlijke producten" at bounding box center [441, 291] width 238 height 19
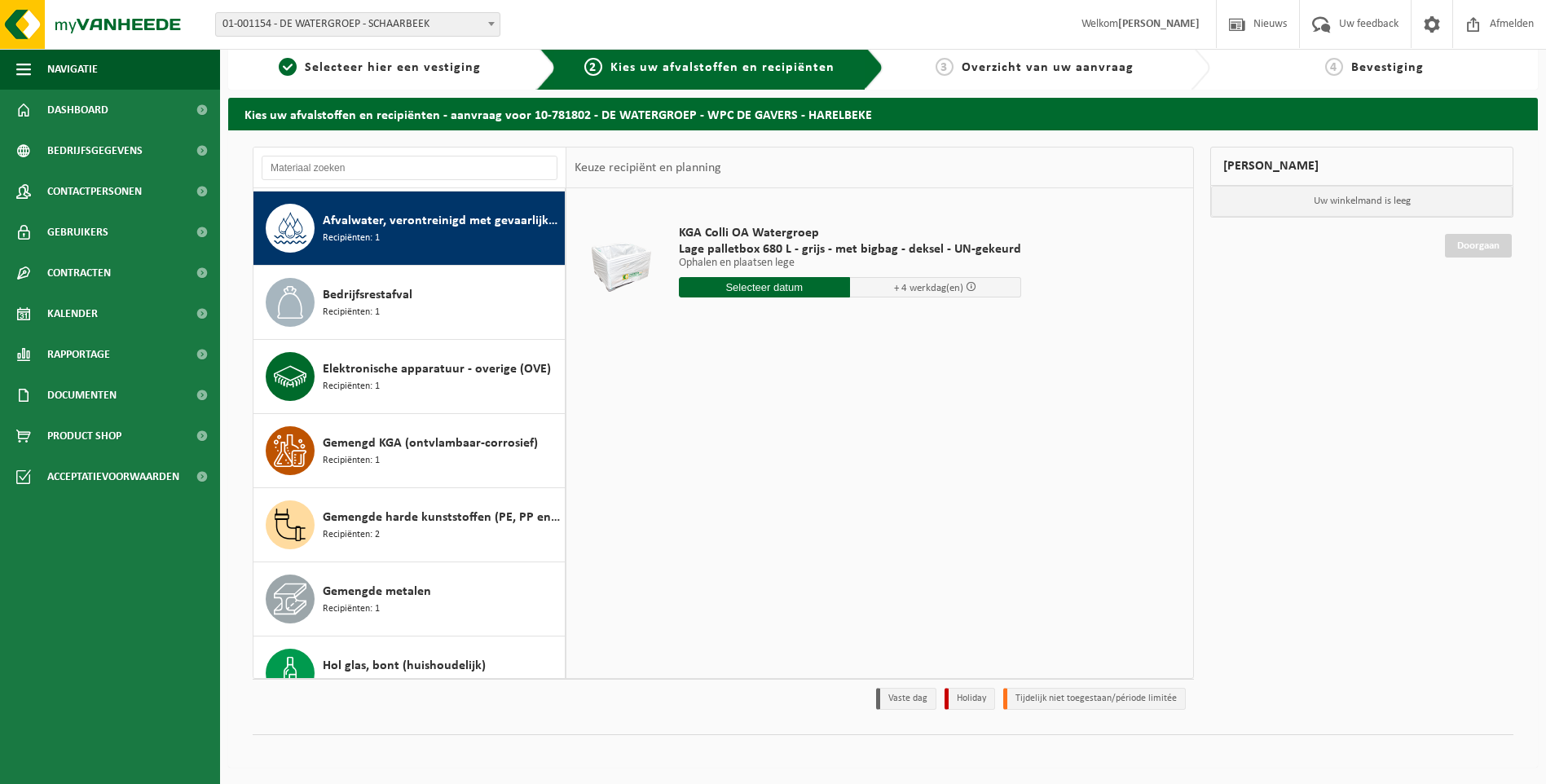
scroll to position [74, 0]
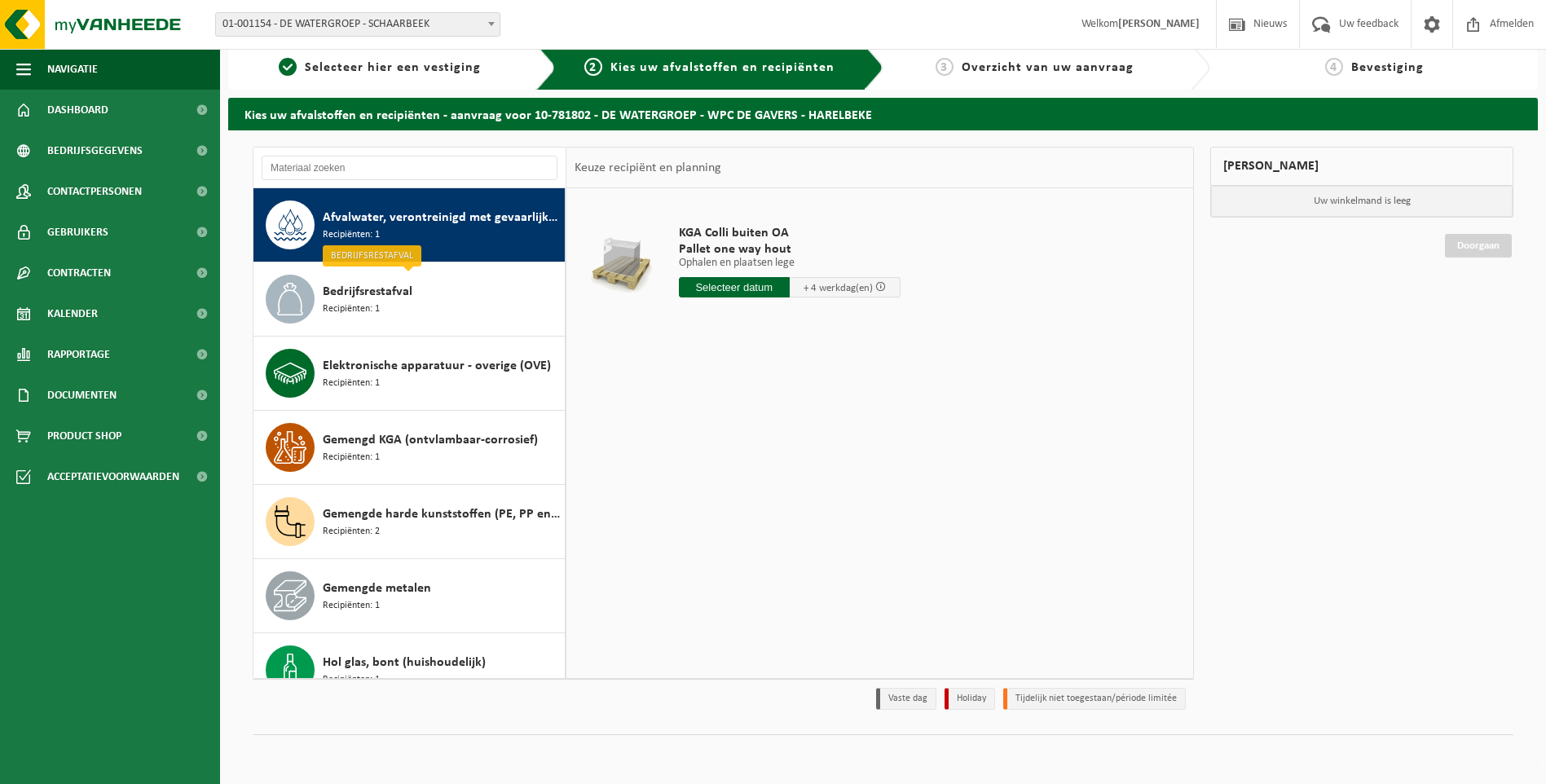
click at [487, 22] on span at bounding box center [491, 23] width 16 height 21
click at [475, 23] on span "01-001154 - DE WATERGROEP - SCHAARBEEK" at bounding box center [357, 24] width 283 height 23
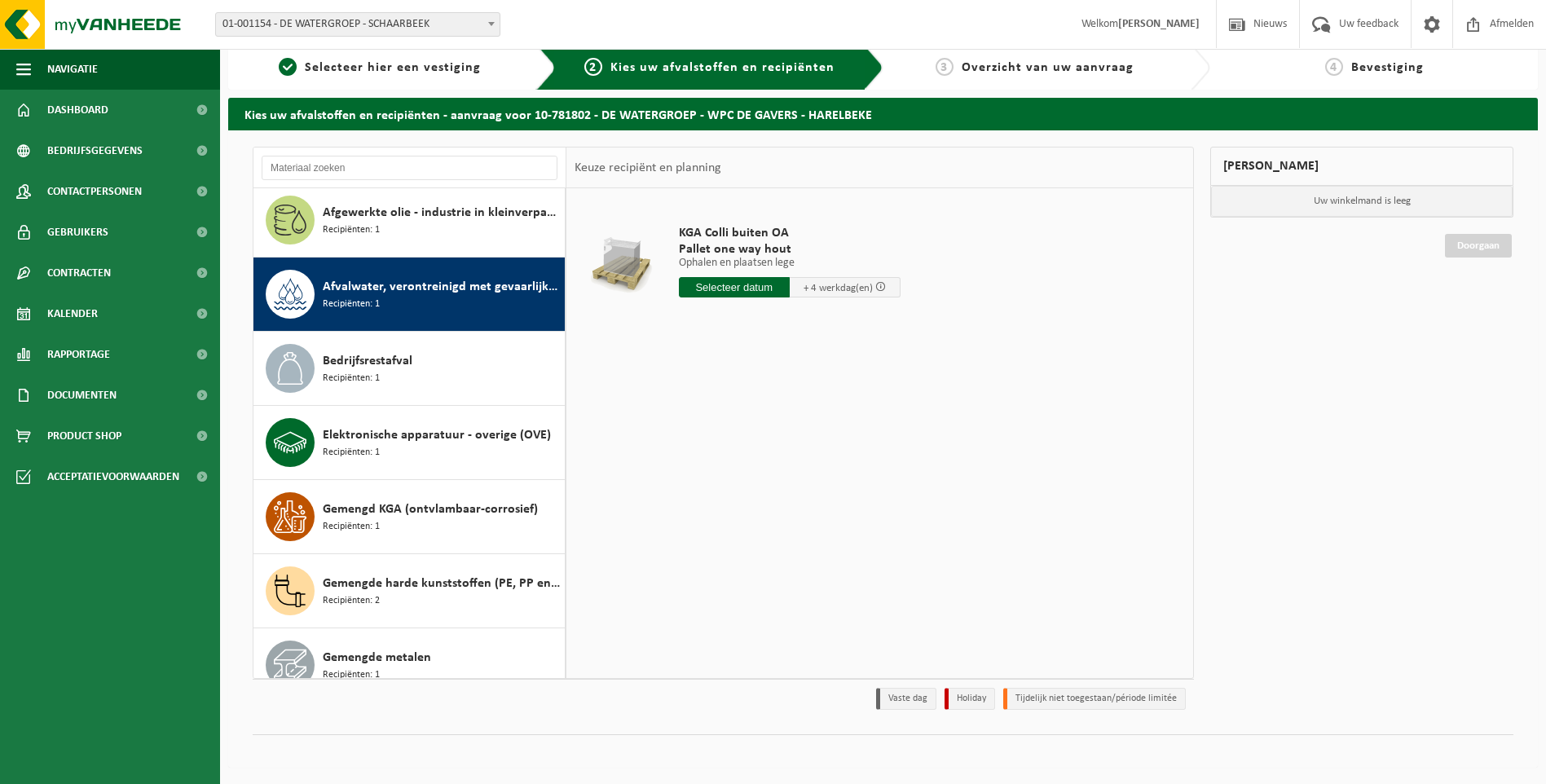
scroll to position [0, 0]
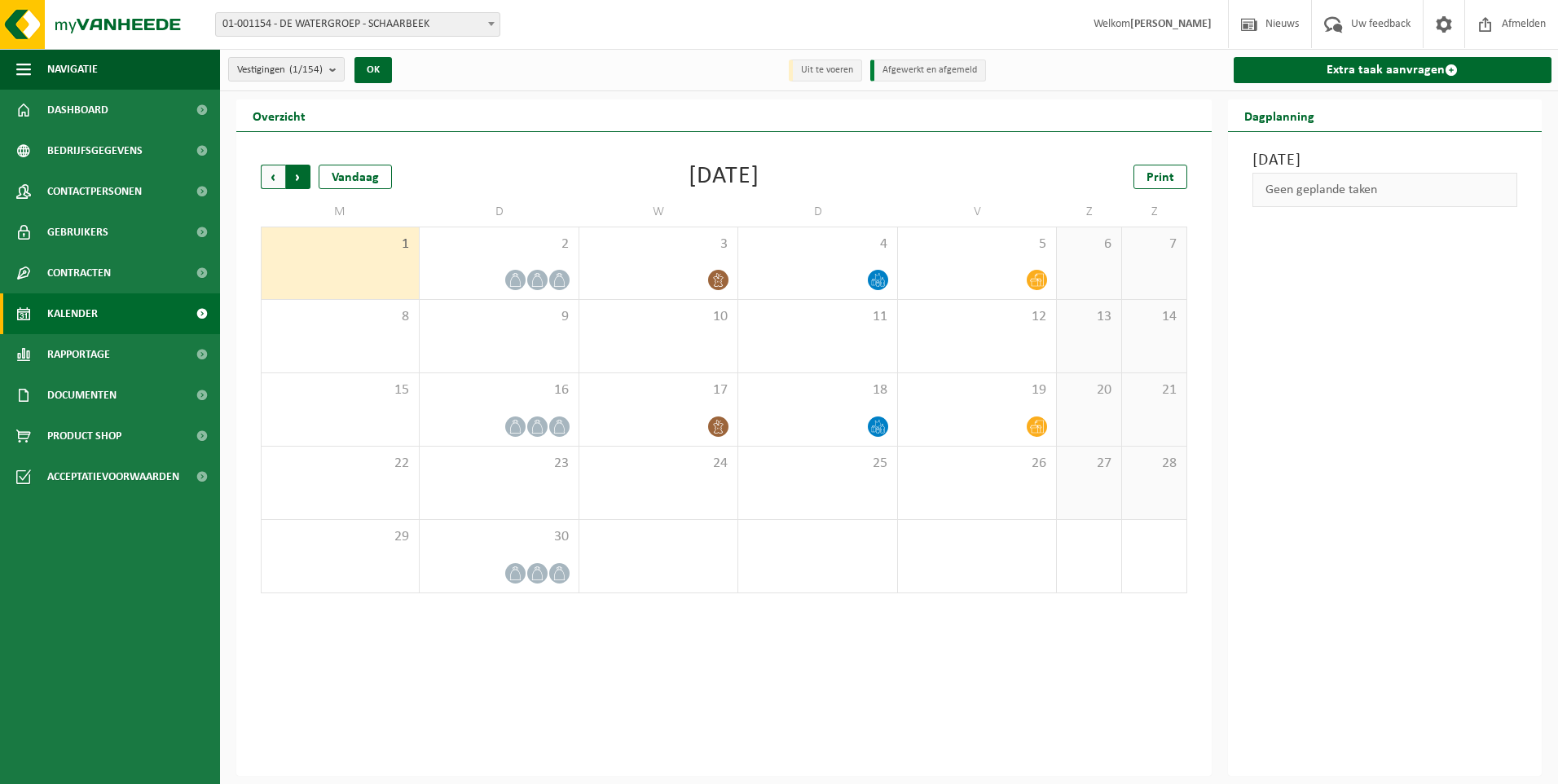
click at [267, 178] on span "Vorige" at bounding box center [272, 177] width 25 height 25
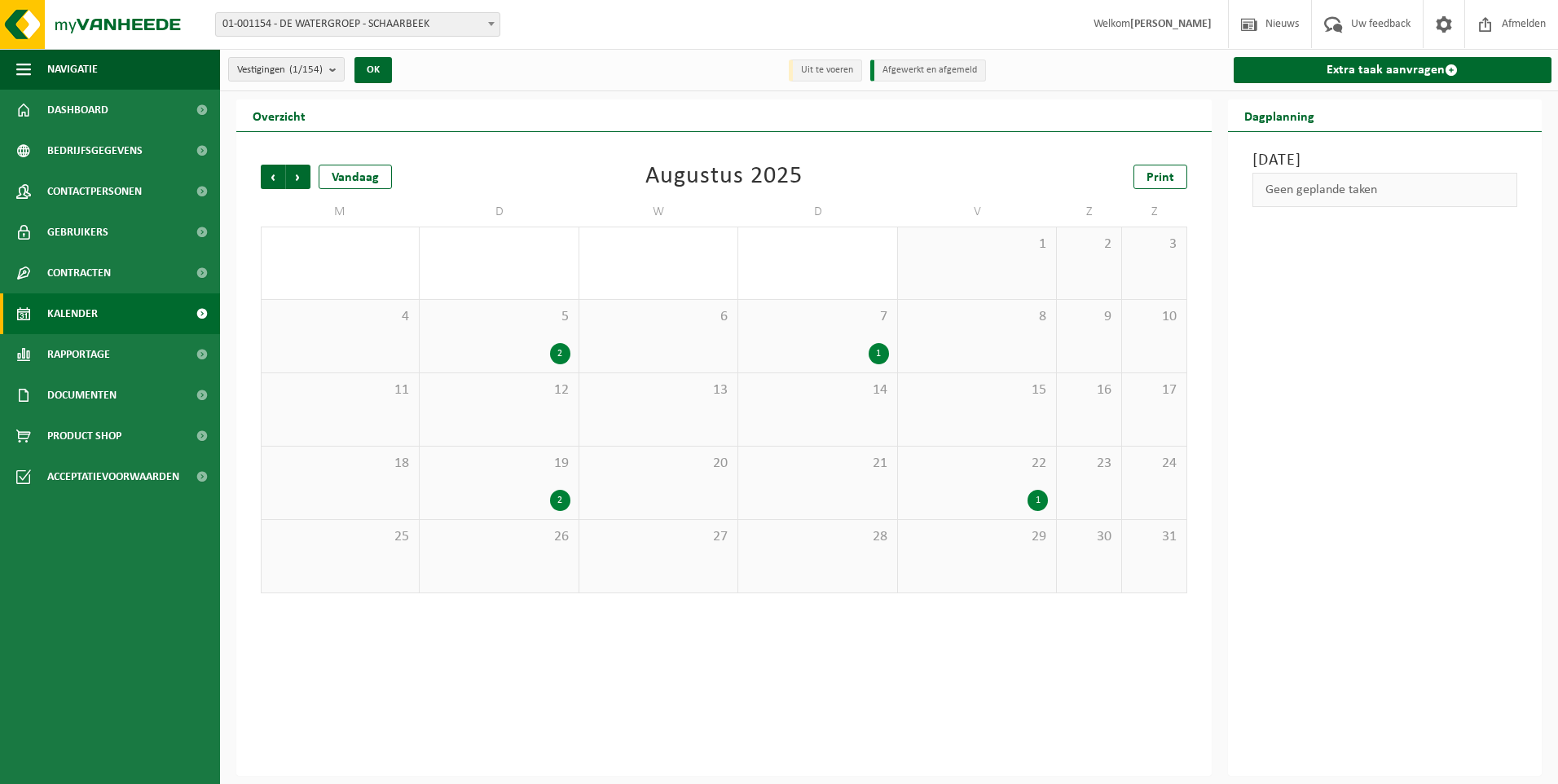
click at [267, 178] on span "Vorige" at bounding box center [272, 177] width 25 height 25
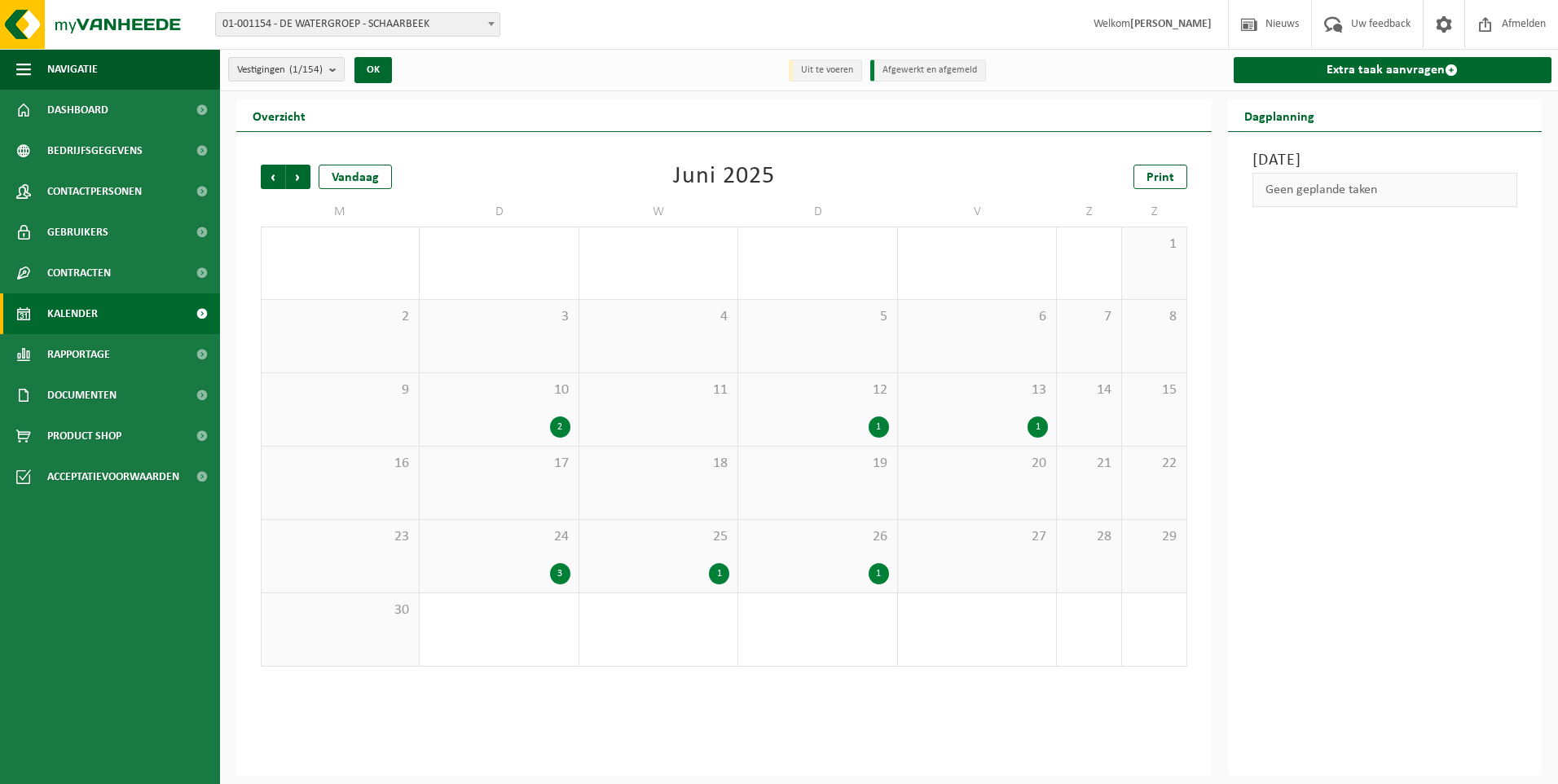
click at [267, 178] on span "Vorige" at bounding box center [272, 177] width 25 height 25
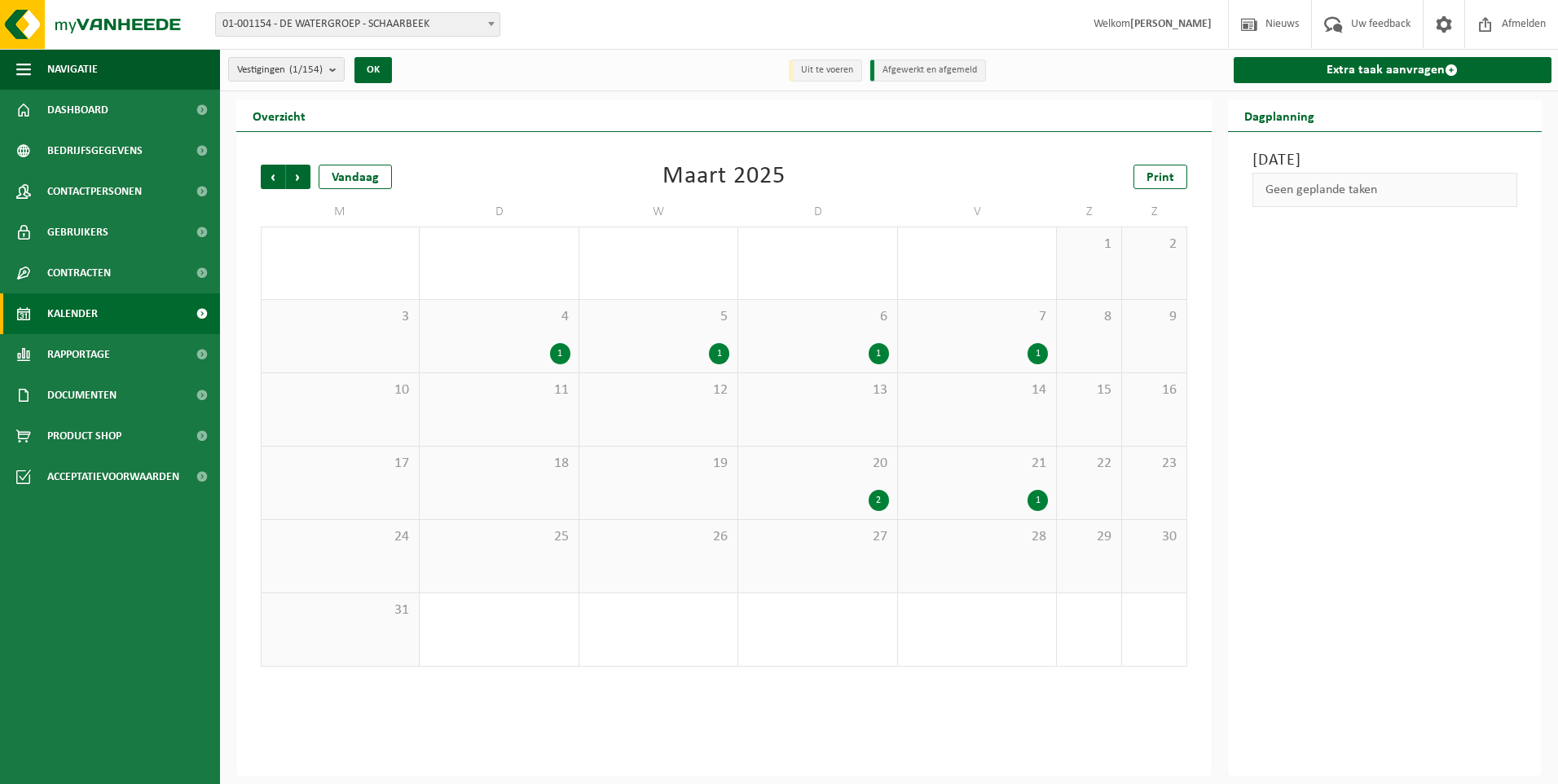
click at [267, 178] on span "Vorige" at bounding box center [272, 177] width 25 height 25
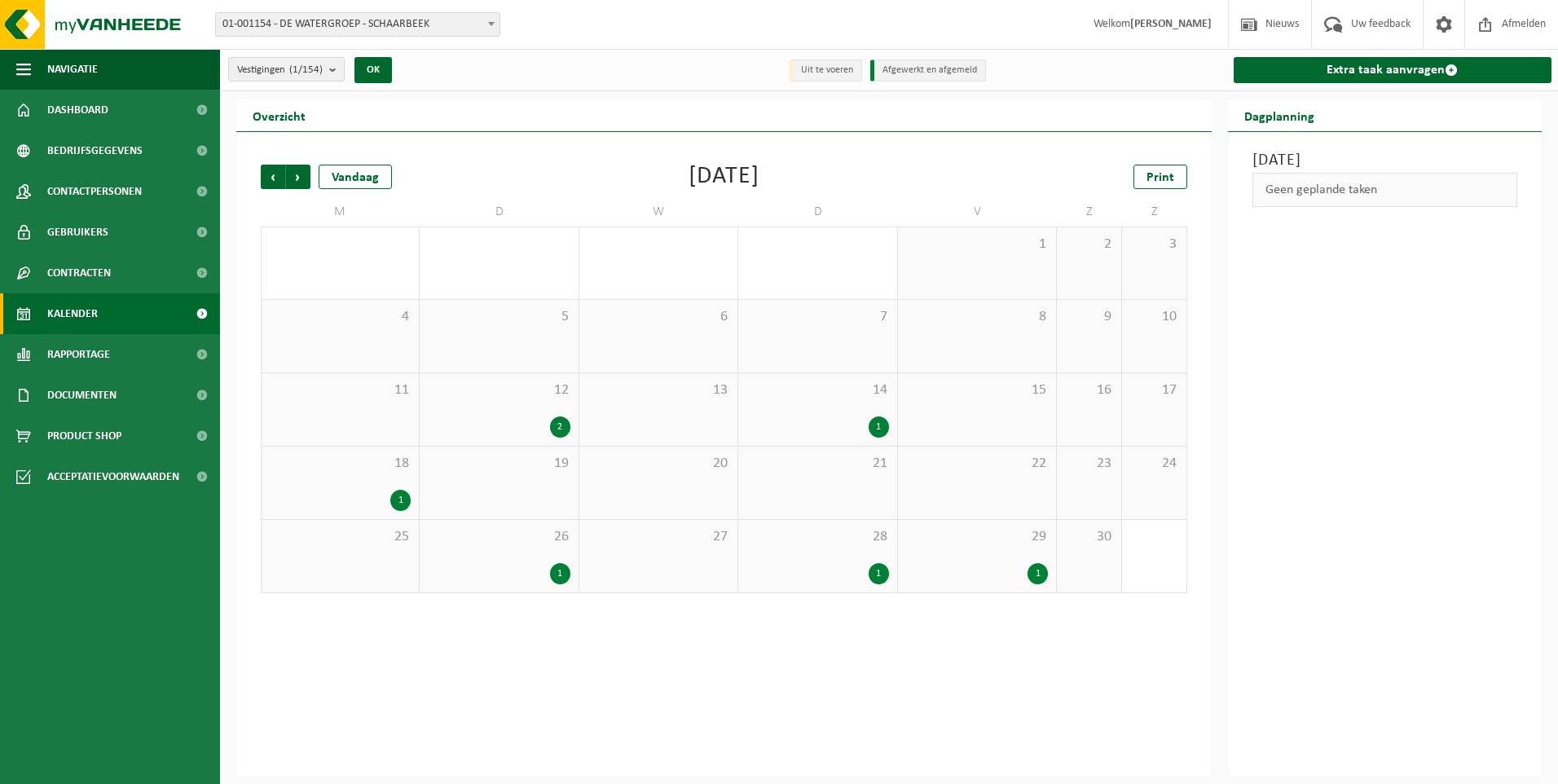
click at [267, 178] on span "Vorige" at bounding box center [272, 177] width 25 height 25
click at [837, 327] on div "5 2" at bounding box center [817, 336] width 158 height 73
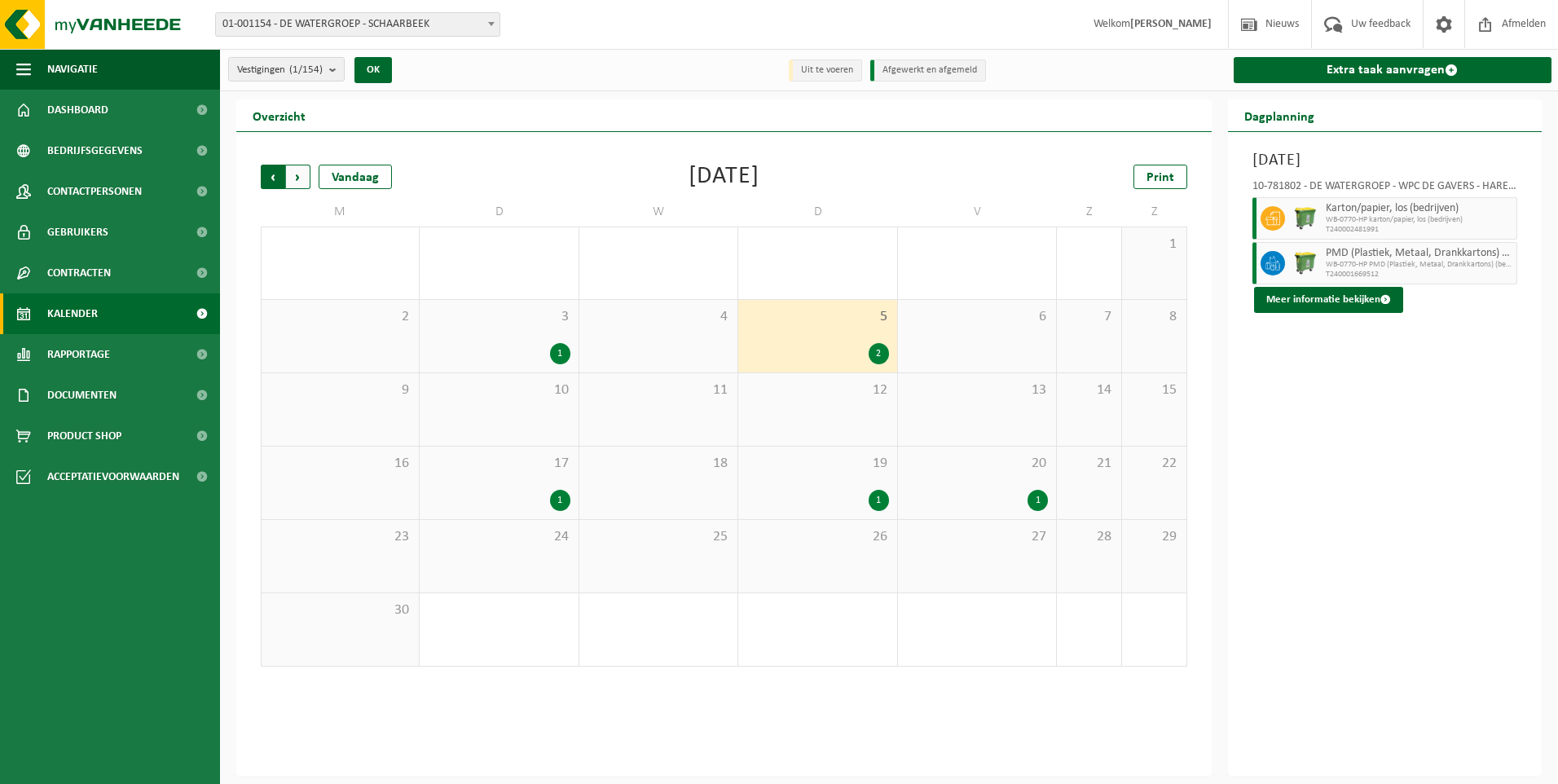
click at [304, 181] on span "Volgende" at bounding box center [298, 177] width 25 height 25
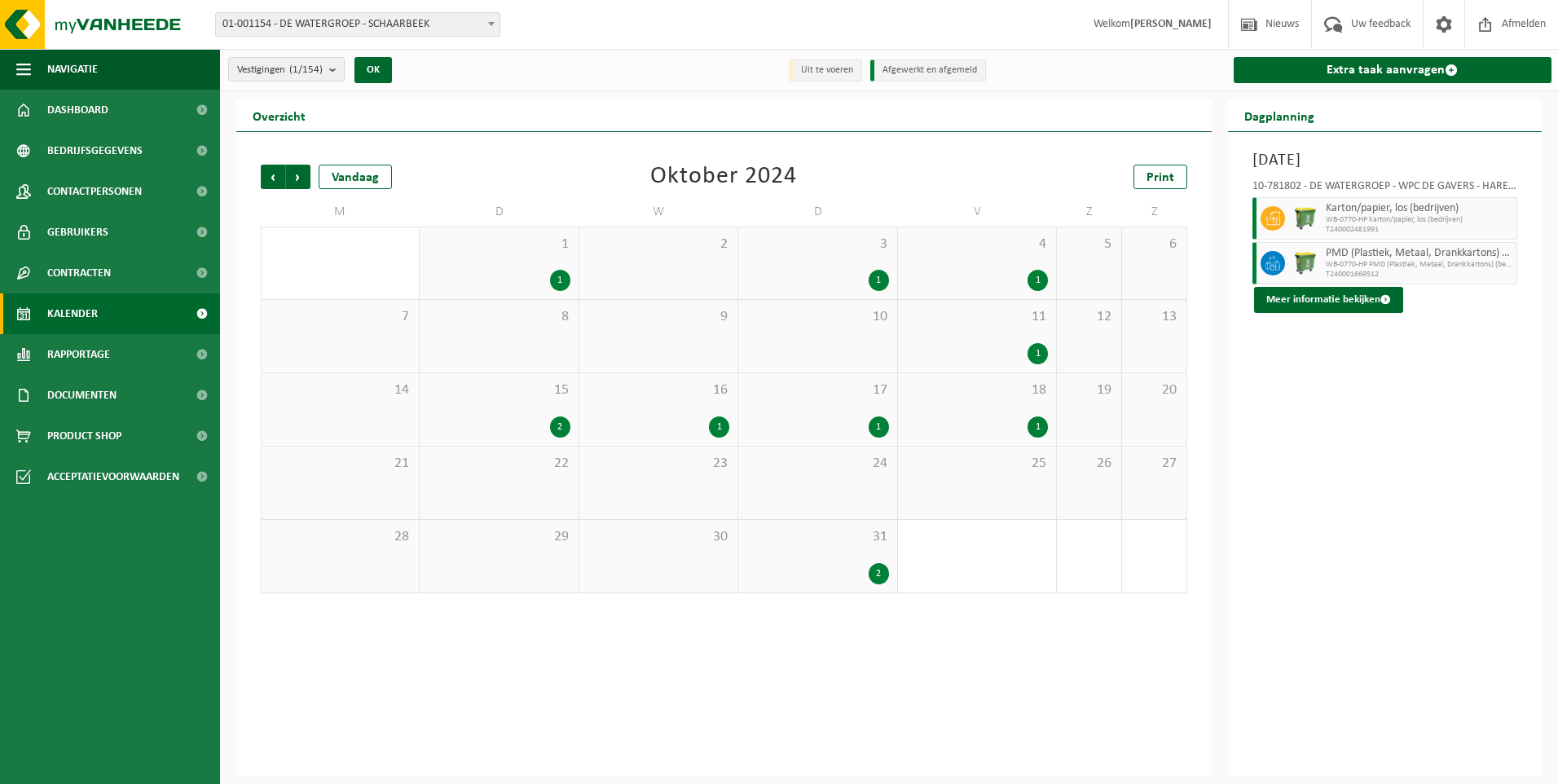
click at [828, 560] on div "31 2" at bounding box center [817, 556] width 158 height 73
click at [824, 564] on div "2" at bounding box center [817, 573] width 142 height 21
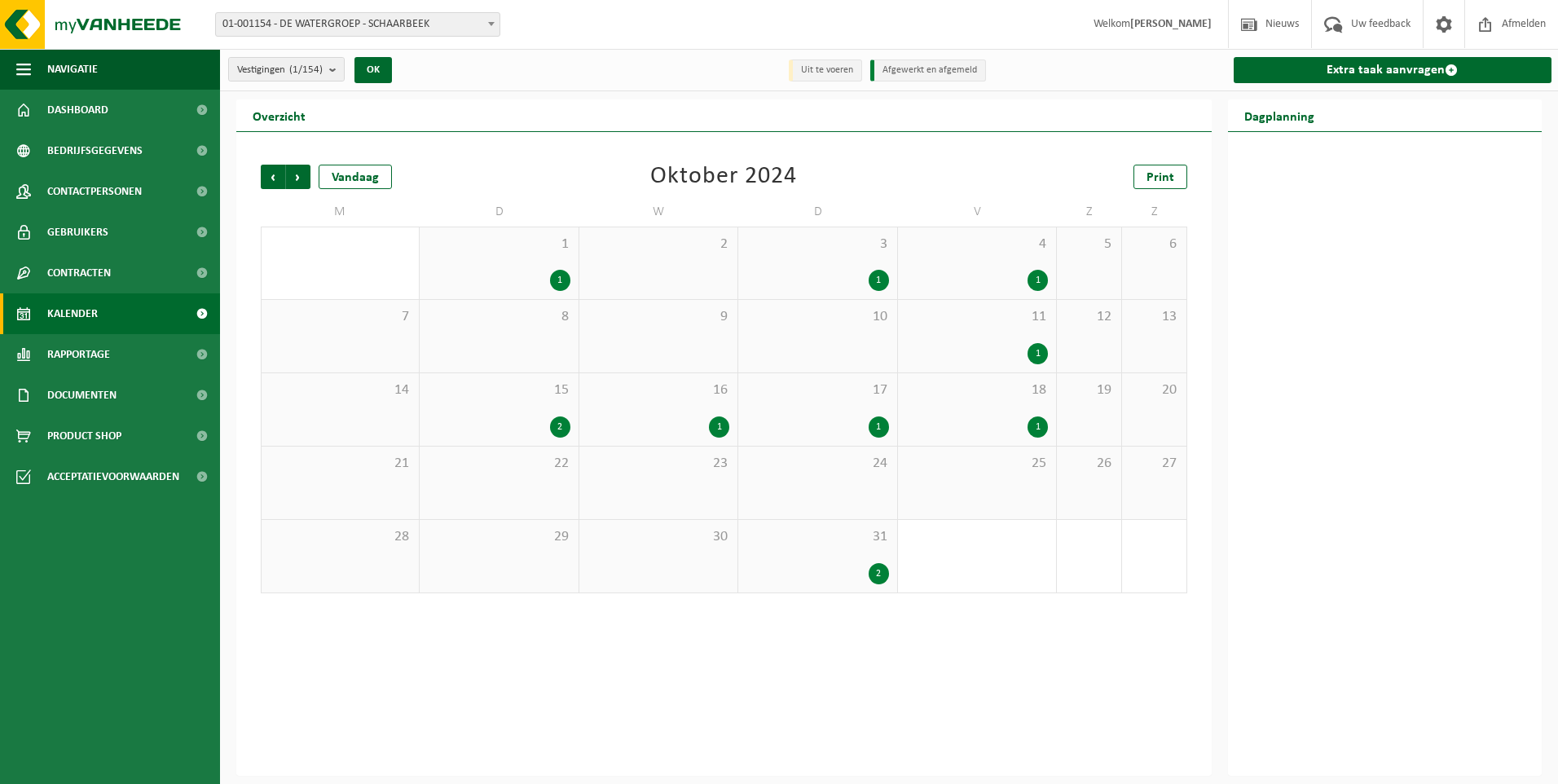
click at [796, 564] on div "2" at bounding box center [817, 573] width 142 height 21
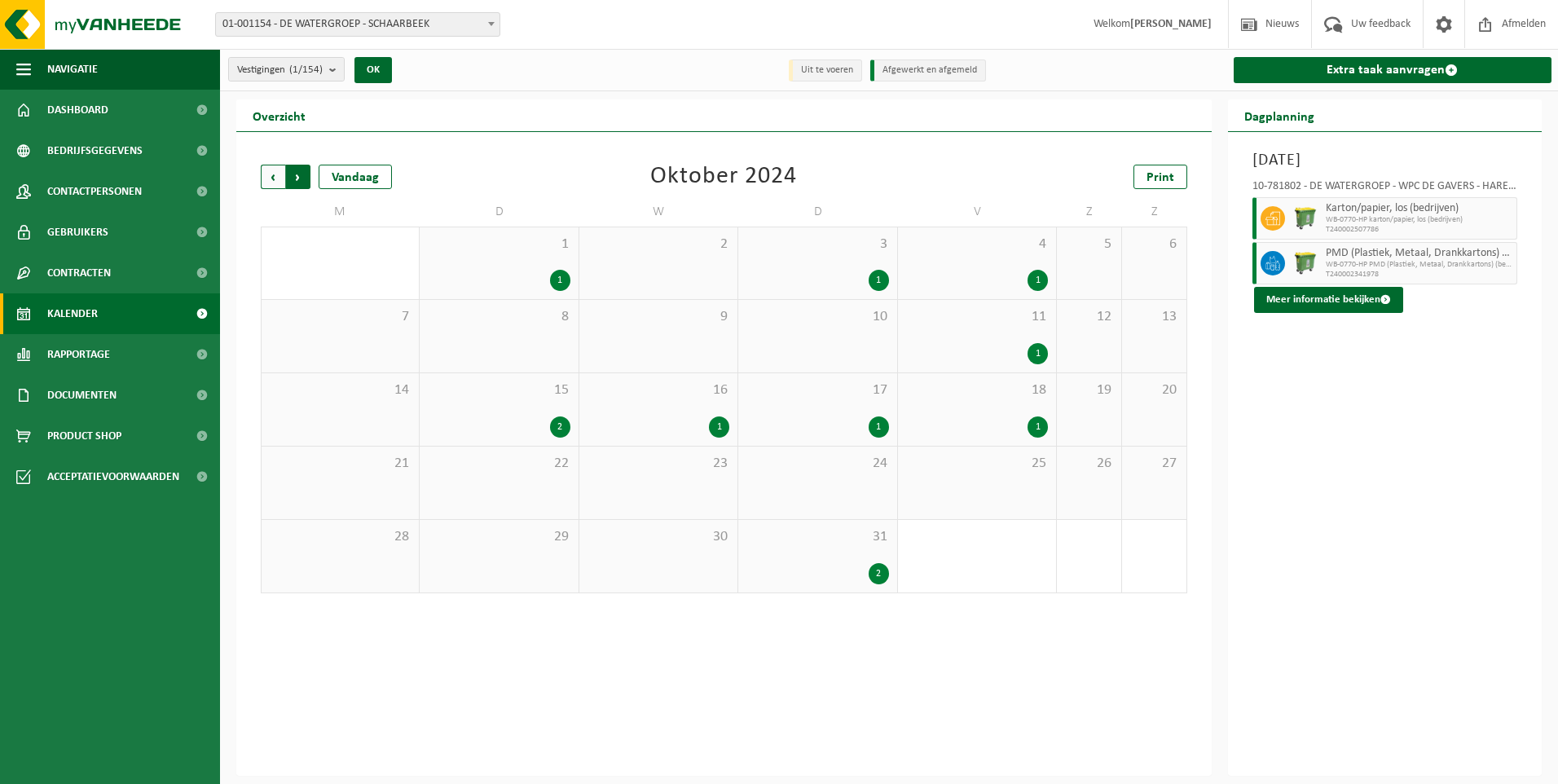
click at [267, 172] on span "Vorige" at bounding box center [272, 177] width 25 height 25
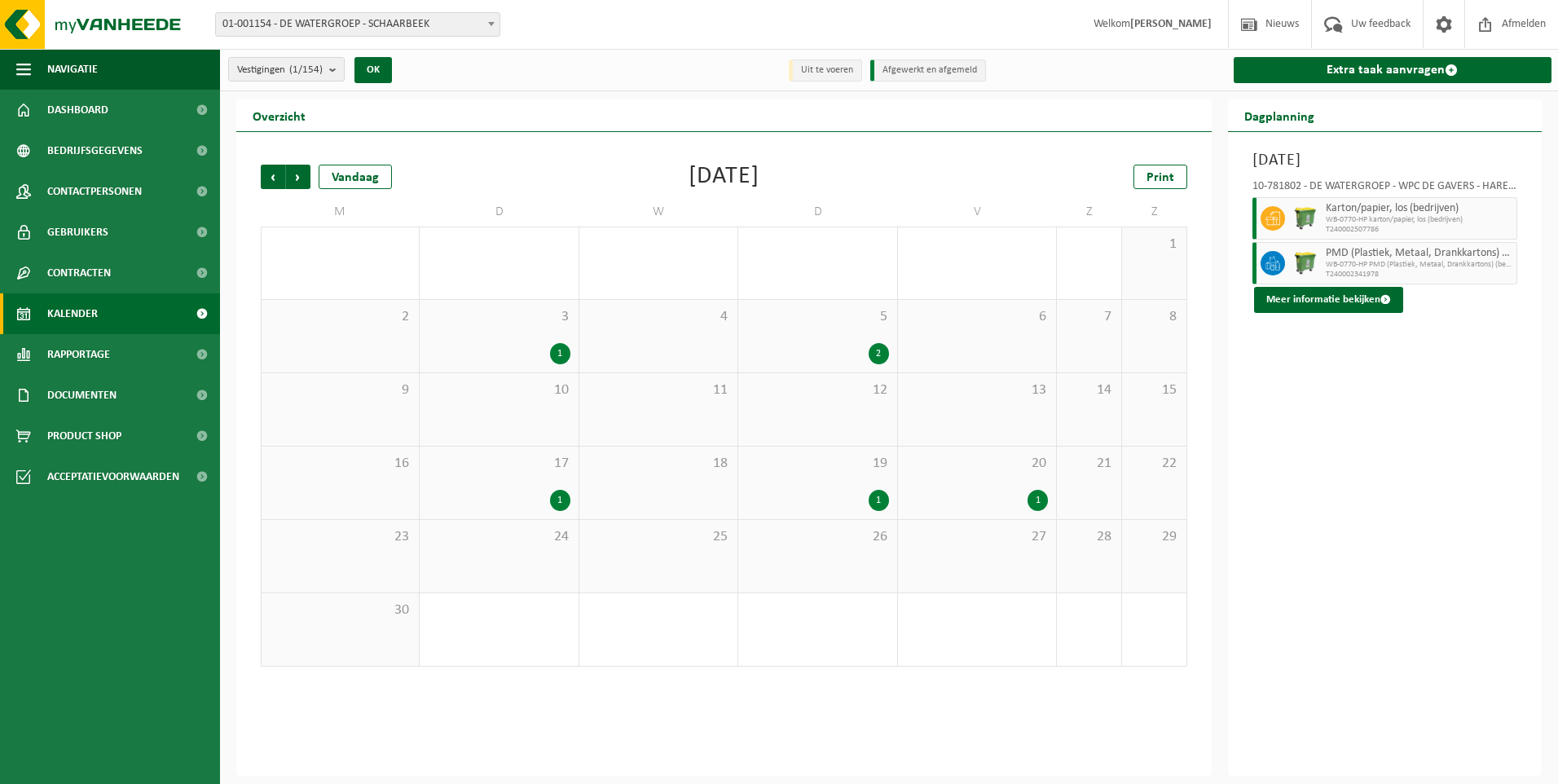
click at [267, 172] on span "Vorige" at bounding box center [272, 177] width 25 height 25
click at [278, 167] on span "Vorige" at bounding box center [272, 177] width 25 height 25
click at [820, 324] on span "11" at bounding box center [817, 316] width 142 height 18
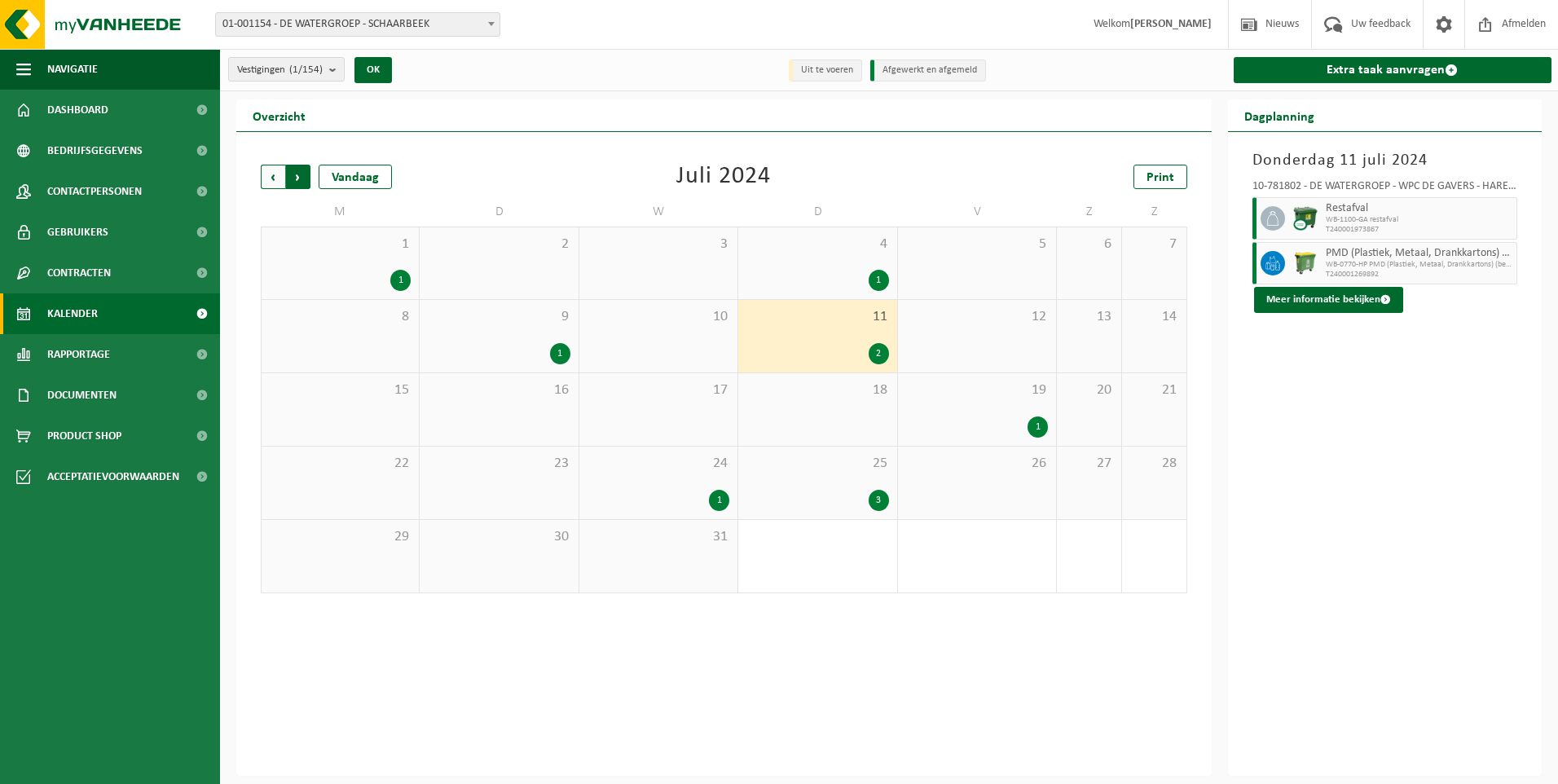
click at [272, 178] on span "Vorige" at bounding box center [272, 177] width 25 height 25
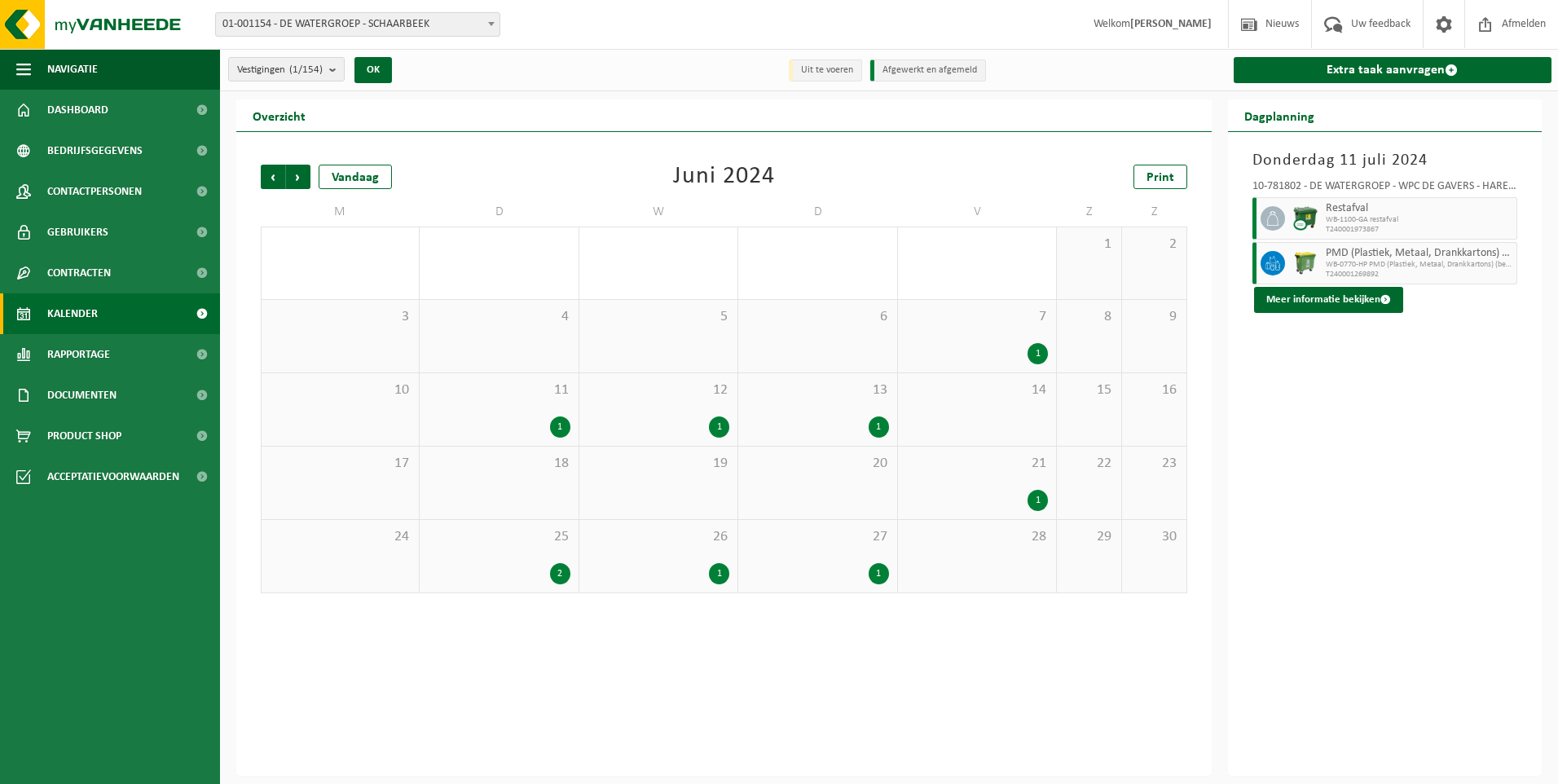
click at [272, 178] on span "Vorige" at bounding box center [272, 177] width 25 height 25
click at [533, 573] on div "3" at bounding box center [499, 573] width 142 height 21
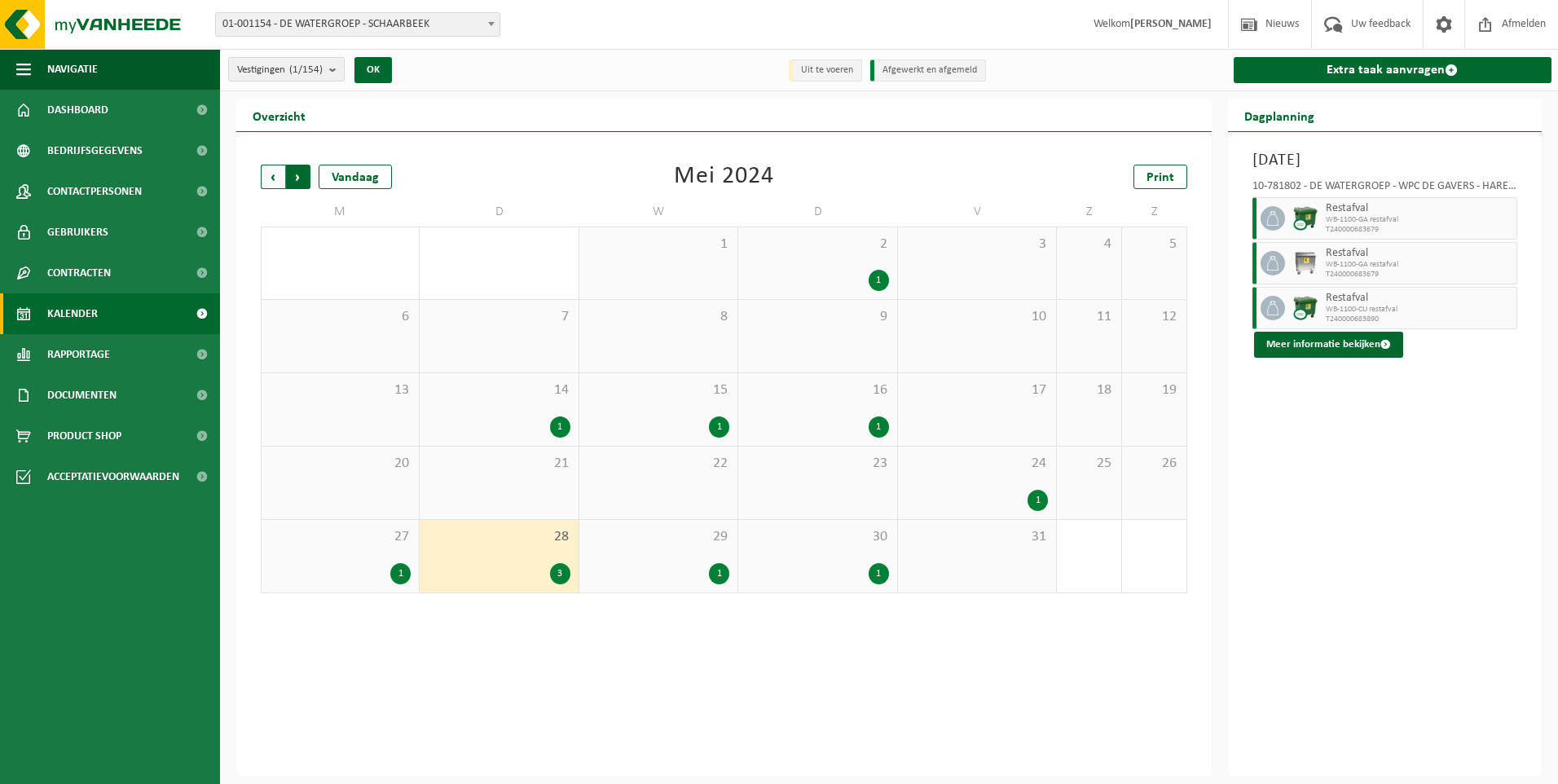
click at [266, 175] on span "Vorige" at bounding box center [272, 177] width 25 height 25
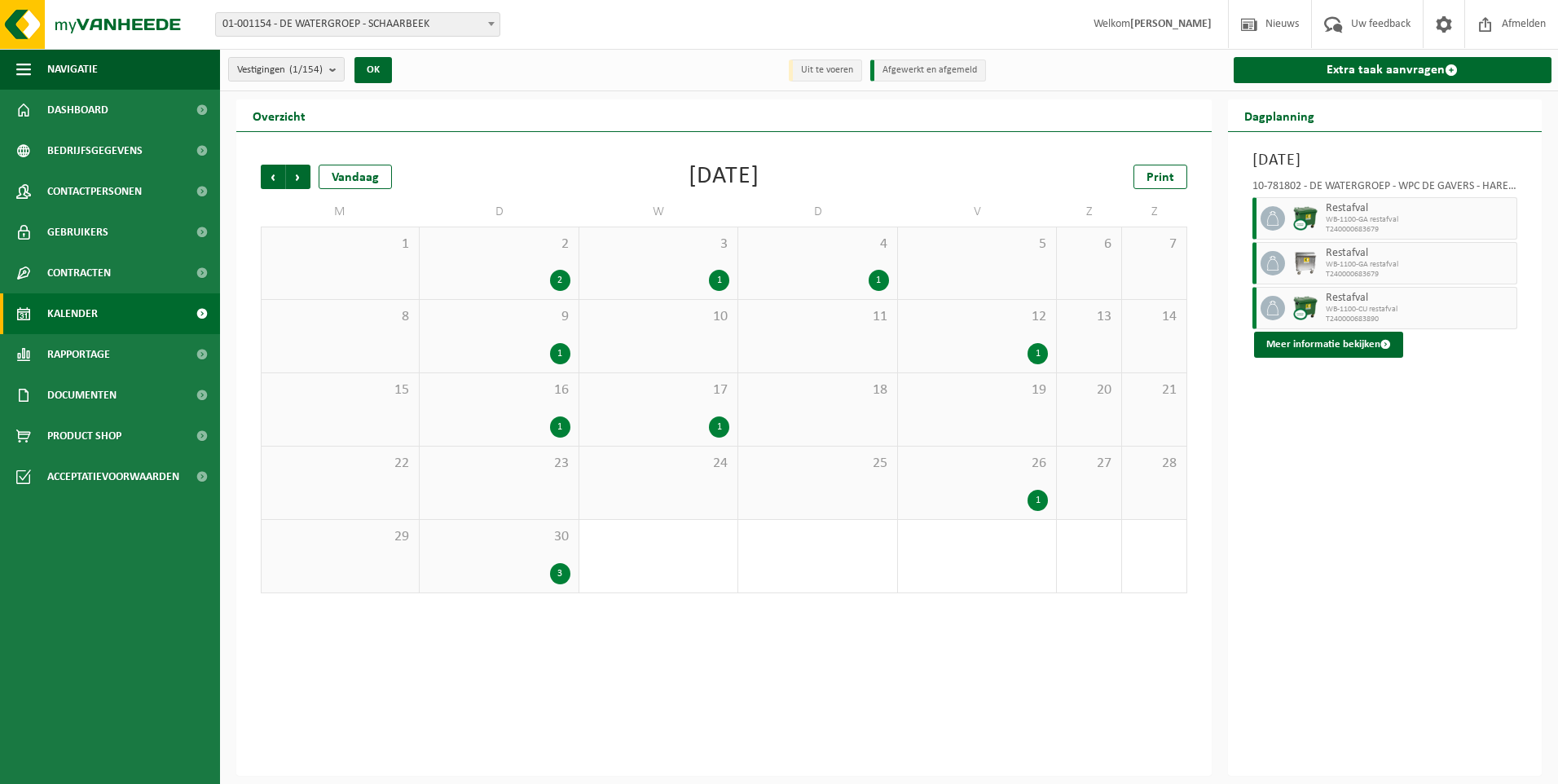
click at [532, 259] on div "2 2" at bounding box center [498, 263] width 158 height 72
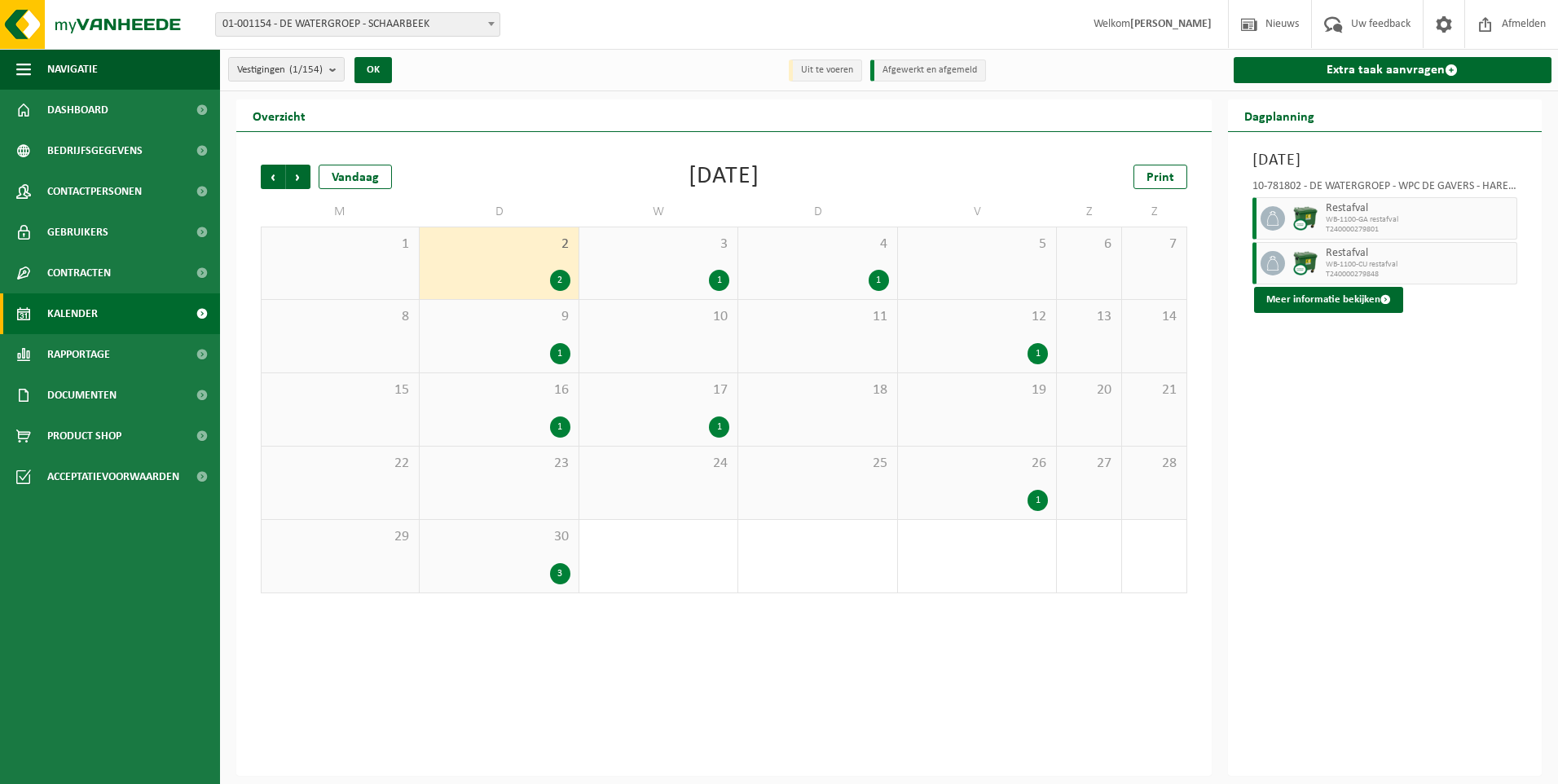
click at [530, 554] on div "30 3" at bounding box center [498, 556] width 158 height 73
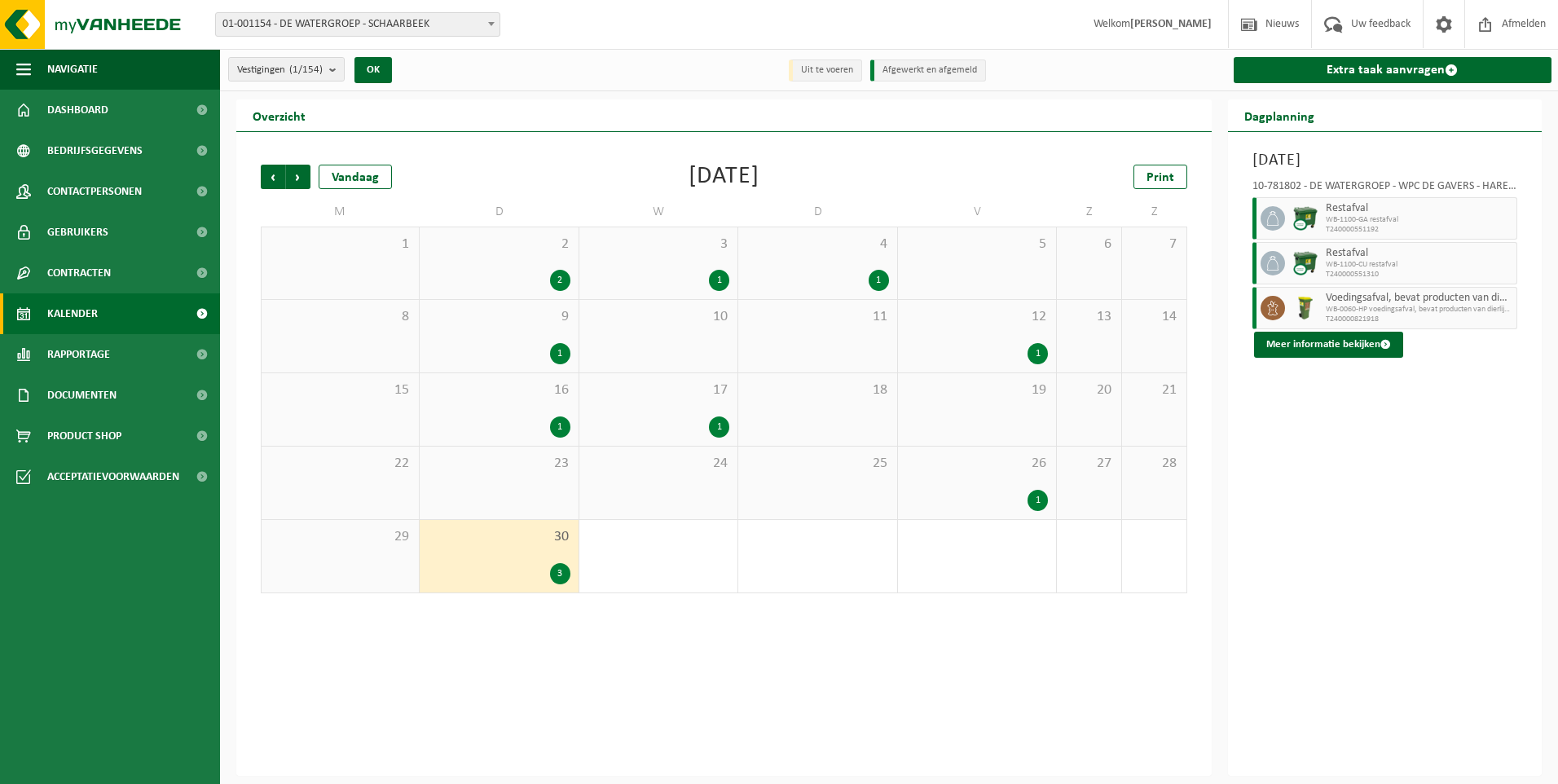
click at [144, 322] on link "Kalender" at bounding box center [110, 314] width 220 height 41
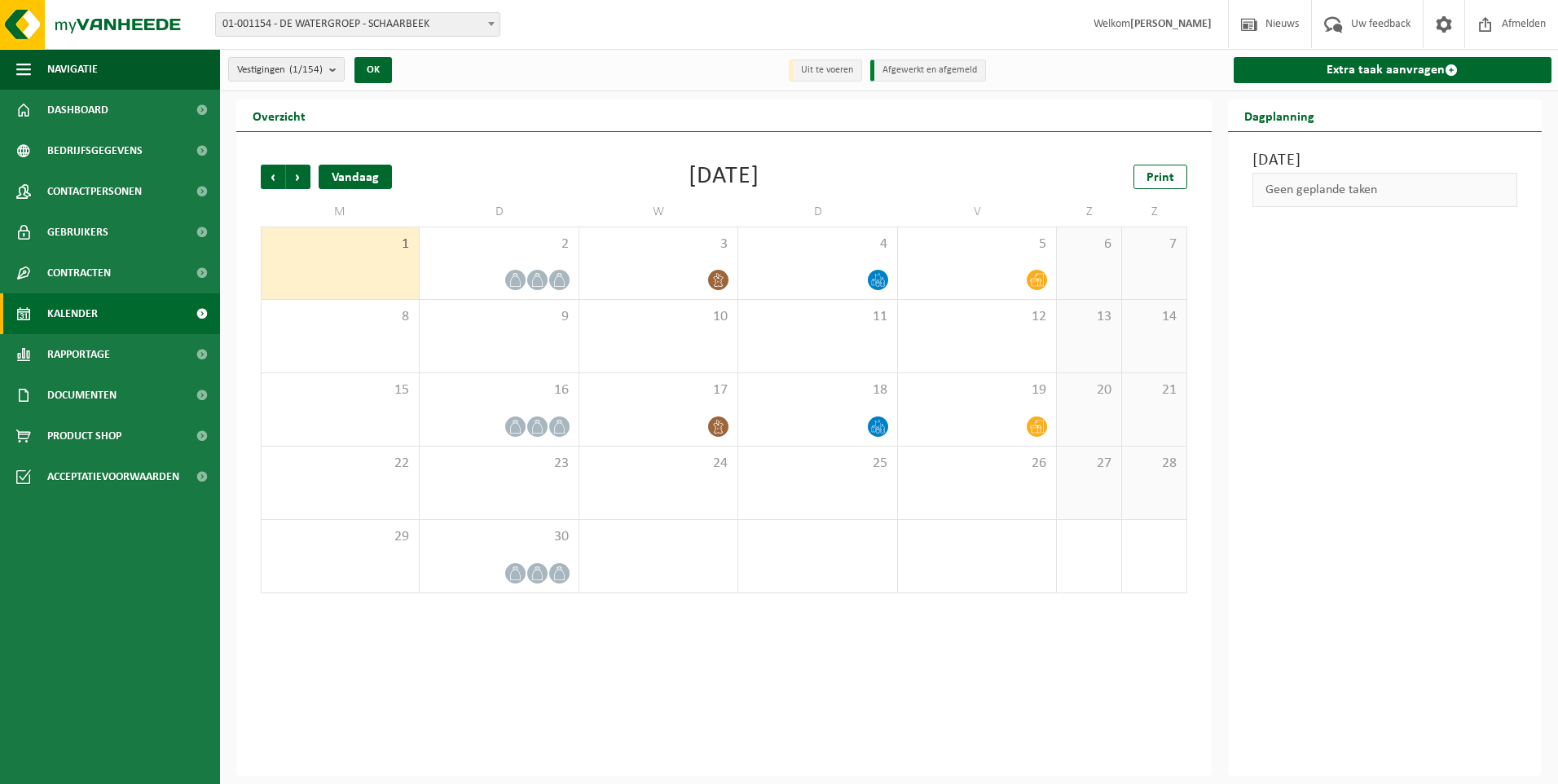
click at [353, 170] on div "Vandaag" at bounding box center [355, 177] width 74 height 25
click at [373, 170] on div "Vandaag" at bounding box center [355, 177] width 74 height 25
click at [353, 169] on div "Vandaag" at bounding box center [355, 177] width 74 height 25
click at [558, 280] on icon at bounding box center [559, 280] width 14 height 14
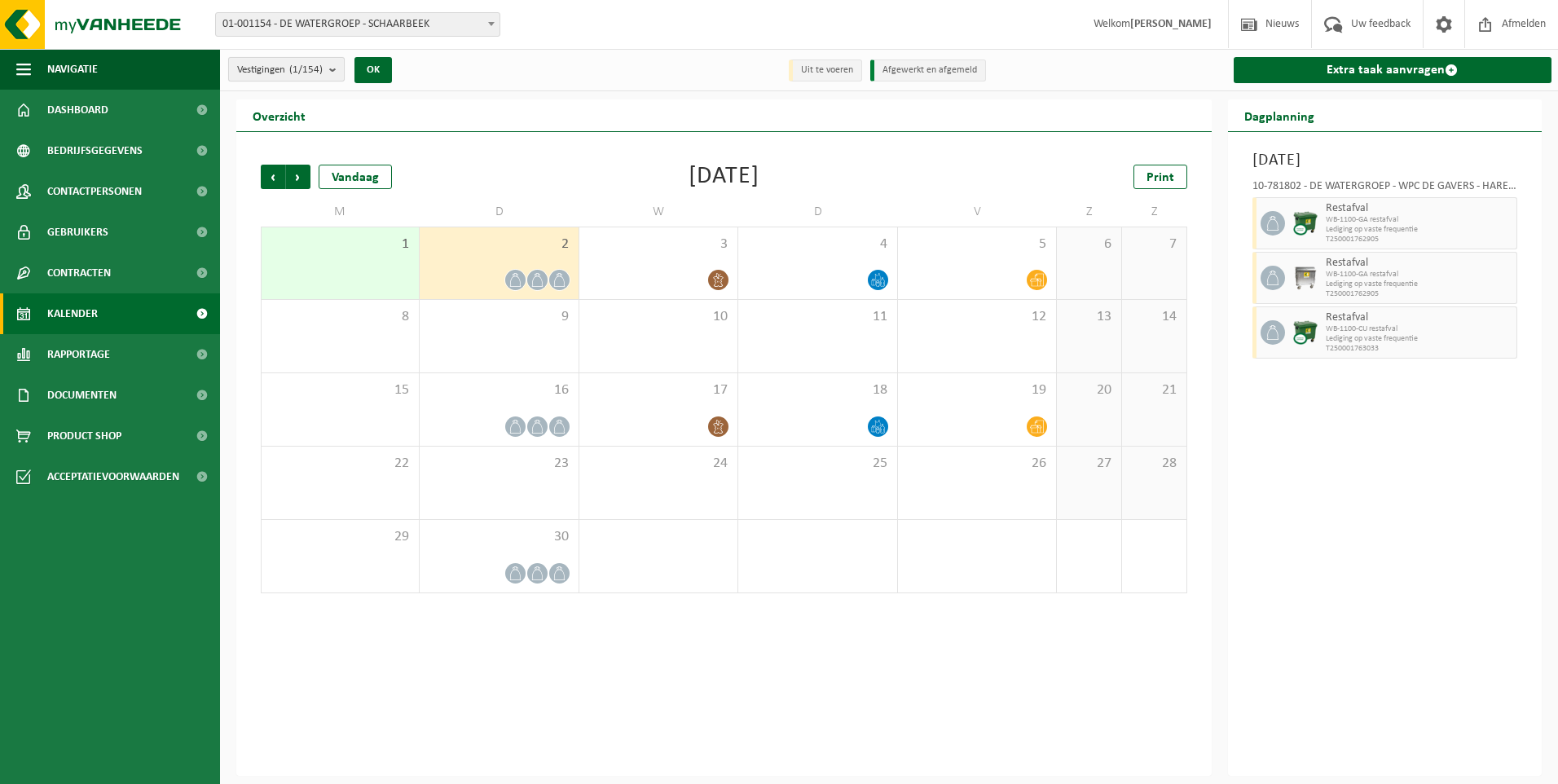
click at [328, 73] on button "Vestigingen (1/154)" at bounding box center [287, 69] width 117 height 25
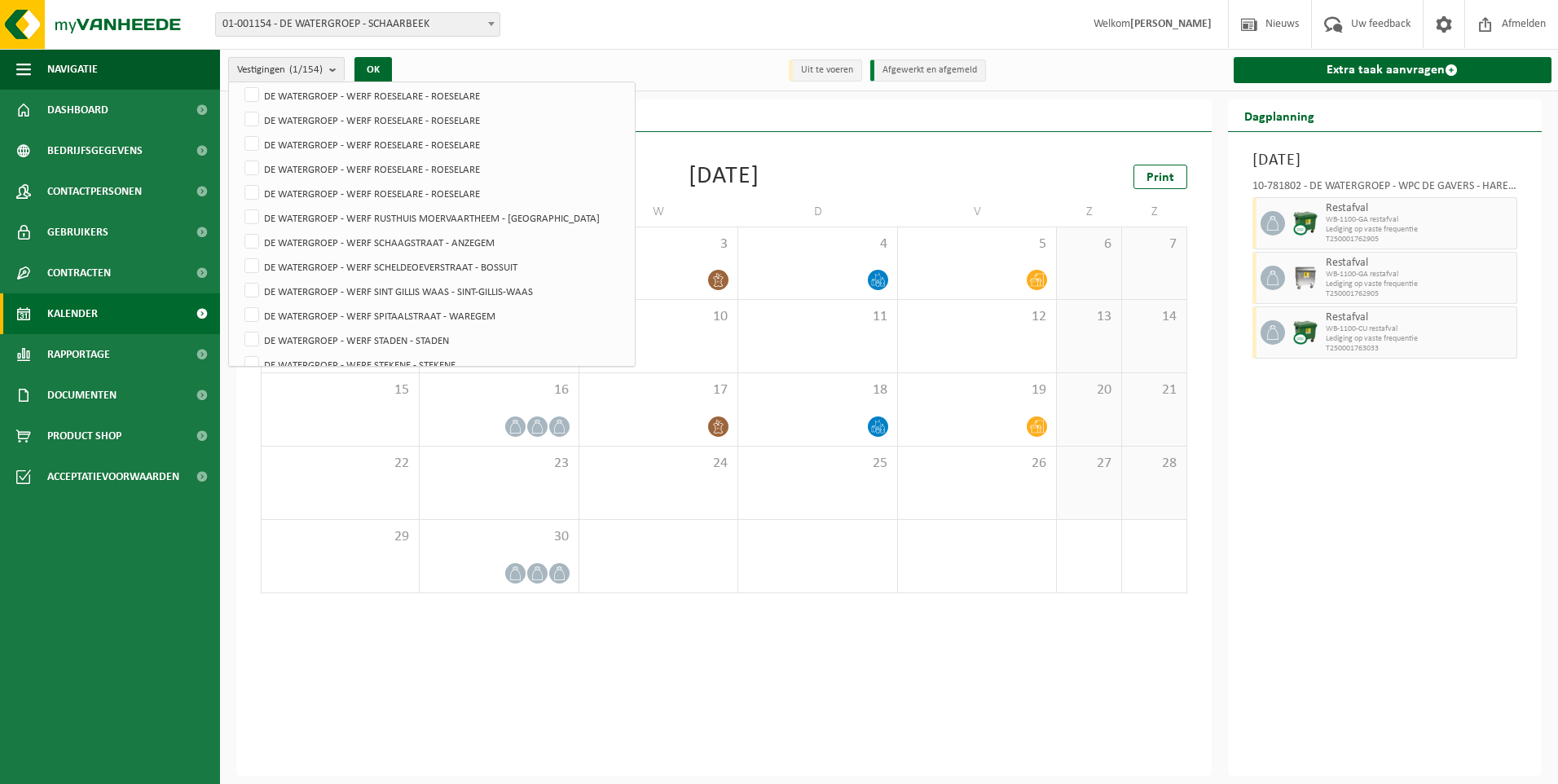
scroll to position [2933, 0]
click at [879, 115] on div "Overzicht" at bounding box center [723, 116] width 975 height 33
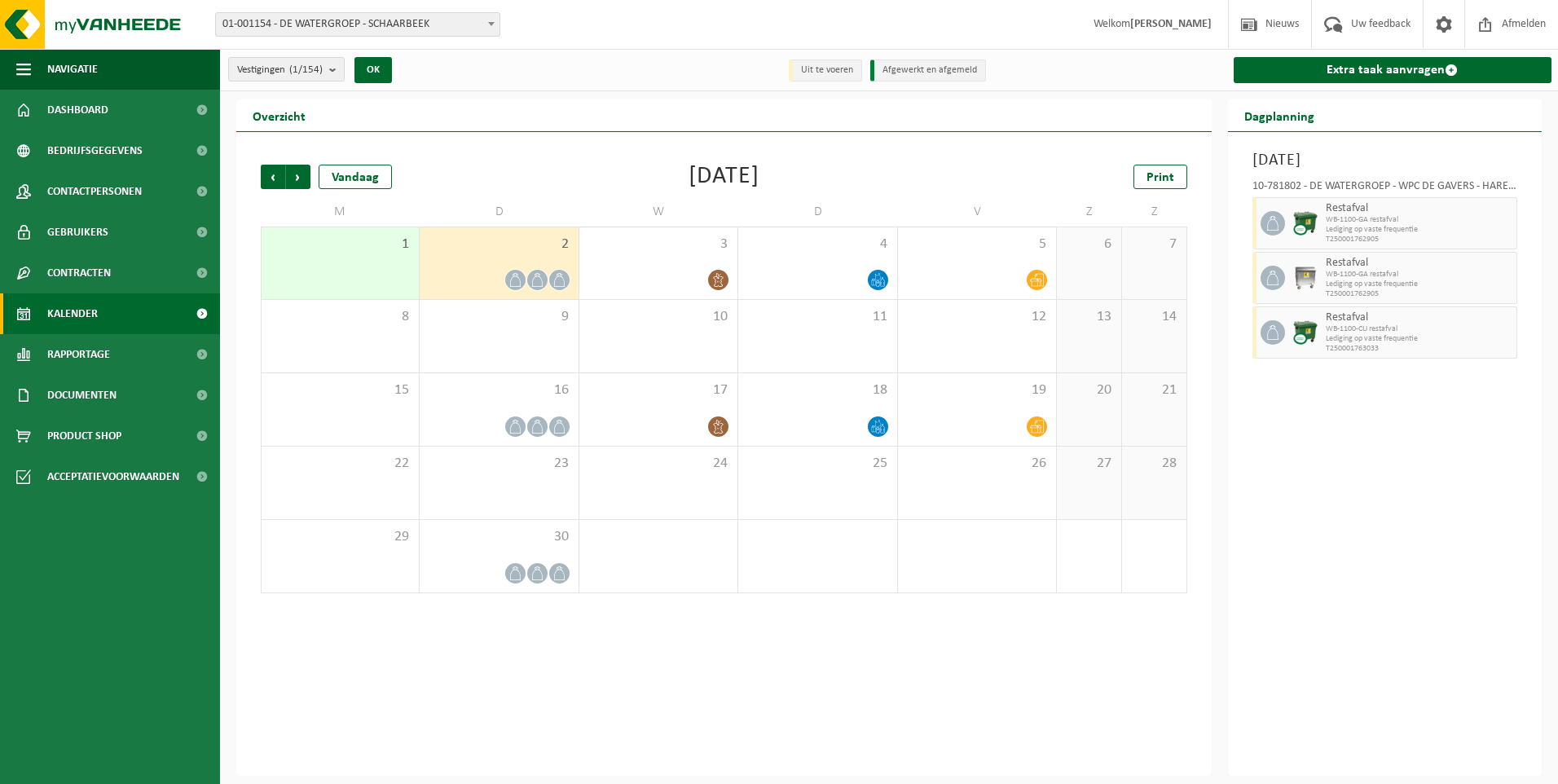
click at [137, 307] on link "Kalender" at bounding box center [110, 314] width 220 height 41
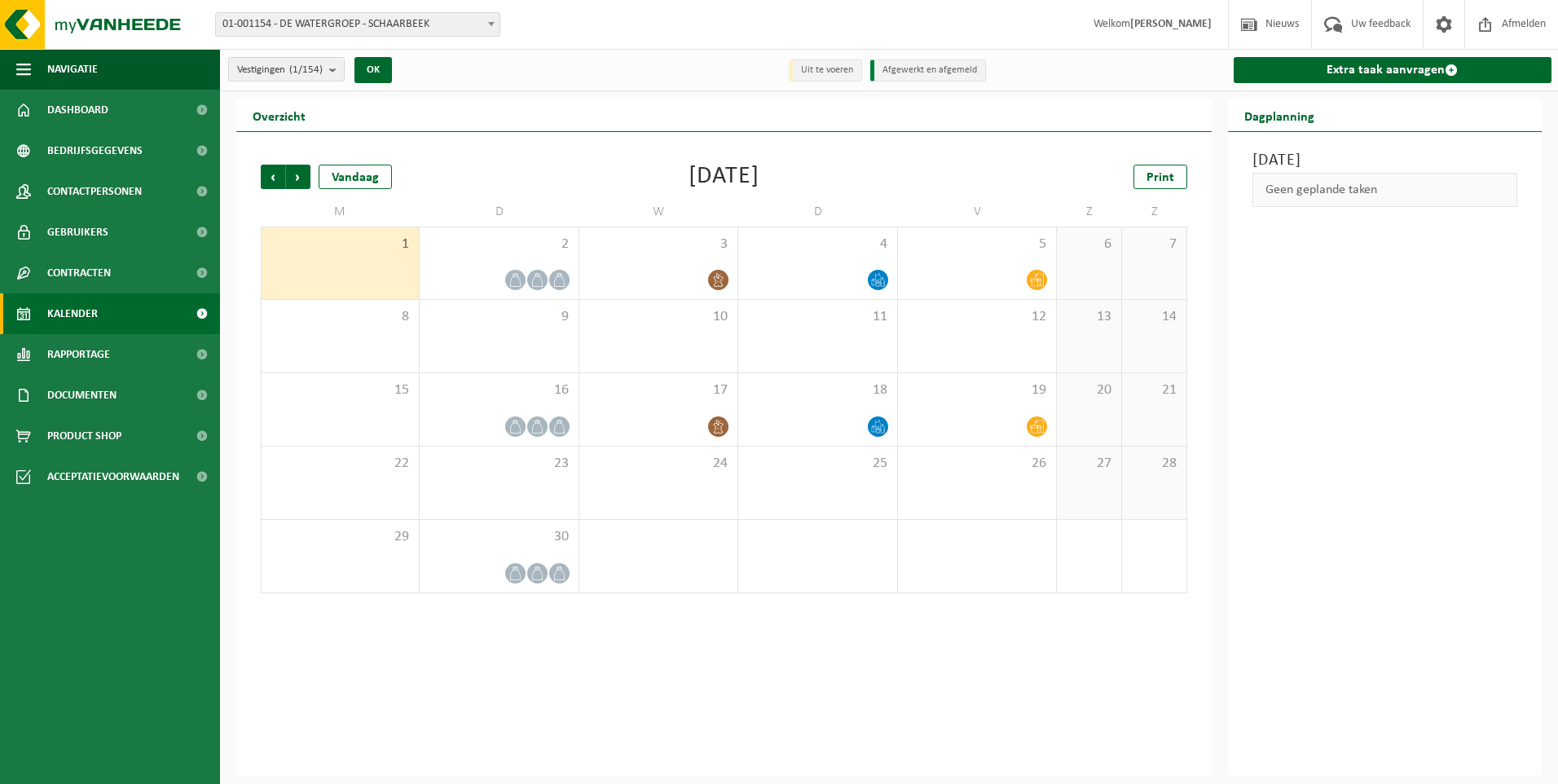
click at [205, 310] on span at bounding box center [201, 314] width 36 height 41
click at [331, 173] on div "Vandaag" at bounding box center [355, 177] width 74 height 25
click at [125, 381] on link "Documenten" at bounding box center [110, 395] width 220 height 41
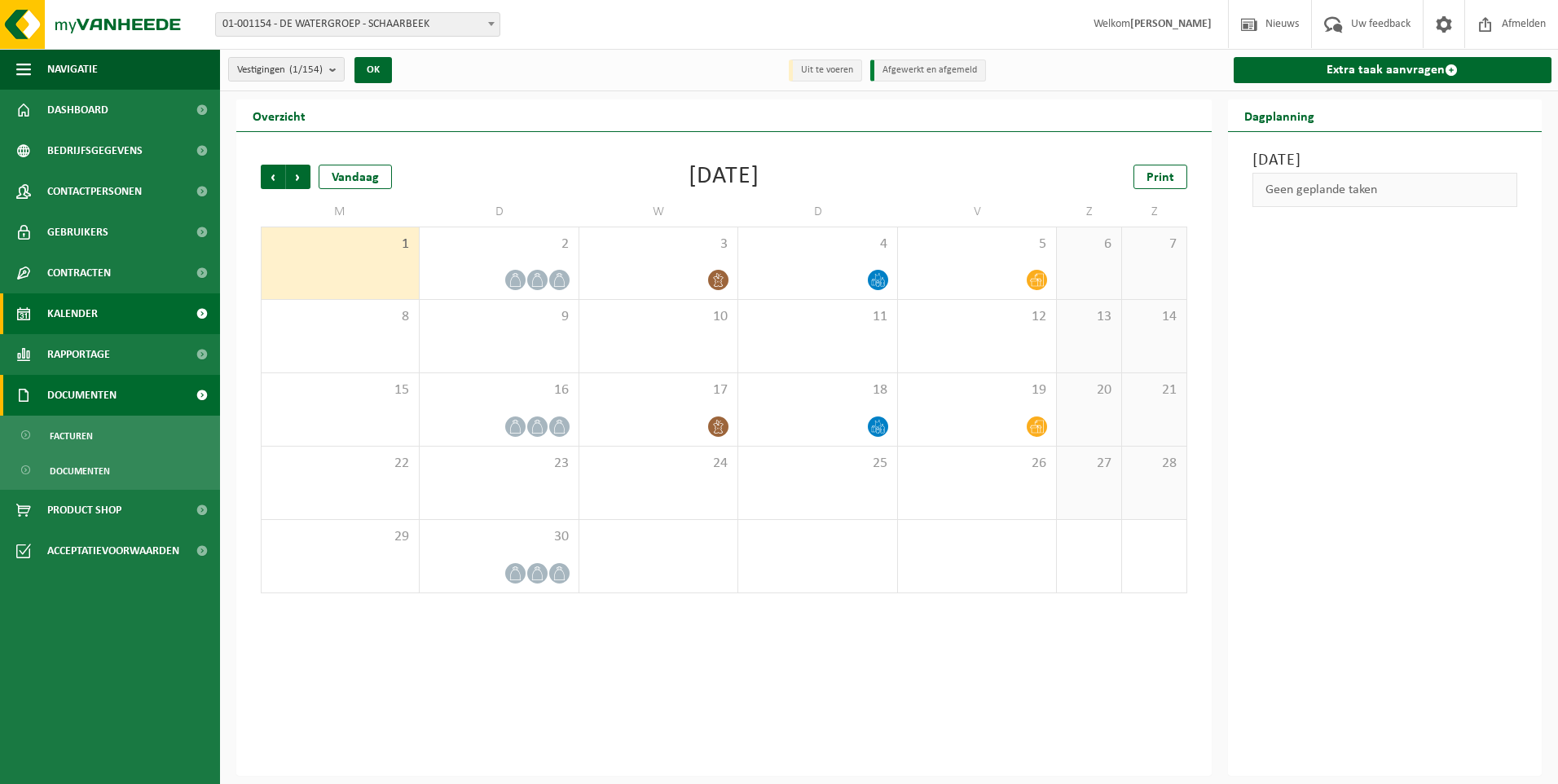
click at [107, 385] on span "Documenten" at bounding box center [82, 395] width 69 height 41
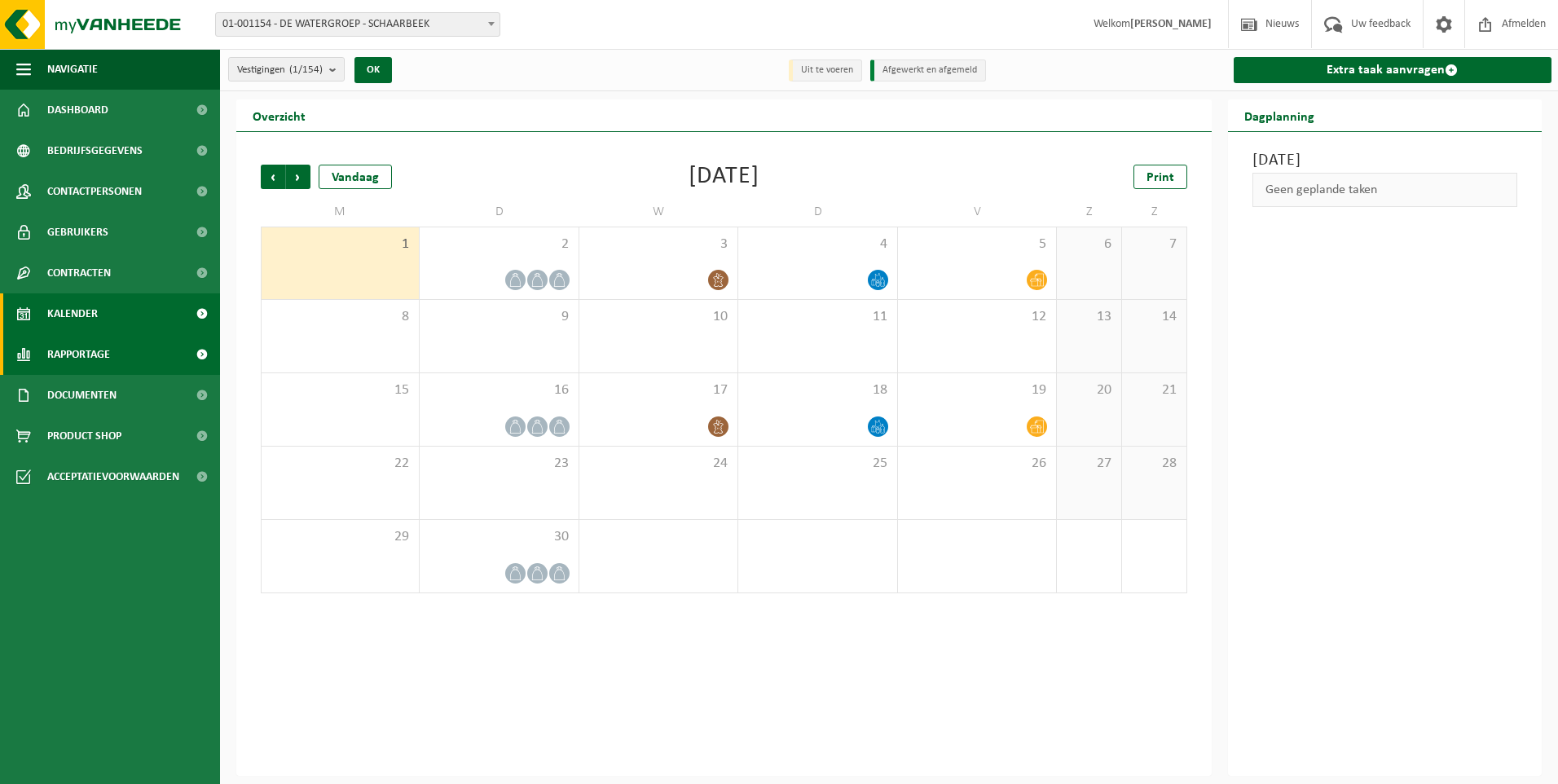
click at [93, 352] on span "Rapportage" at bounding box center [79, 354] width 63 height 41
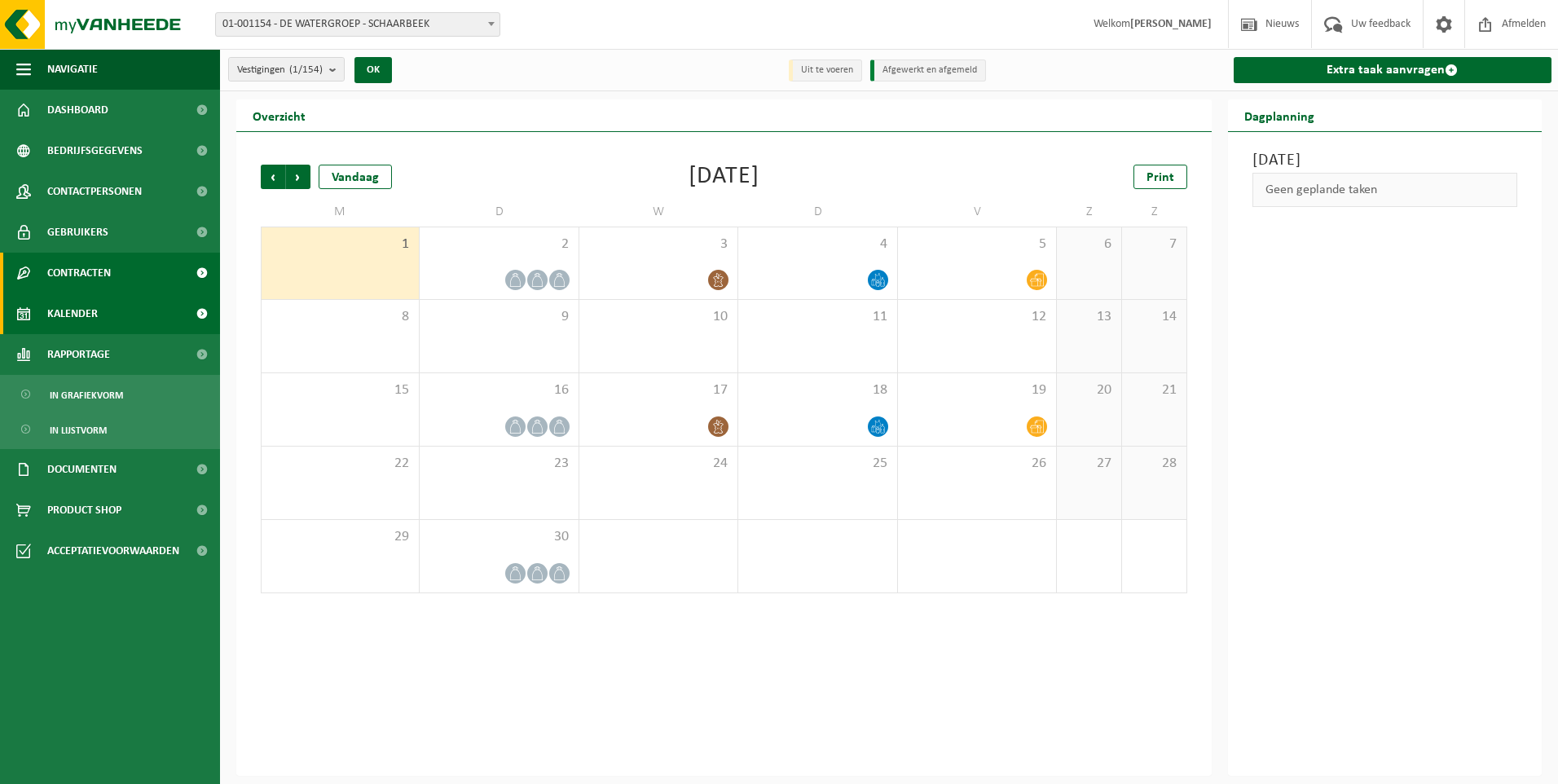
click at [74, 277] on span "Contracten" at bounding box center [79, 273] width 63 height 41
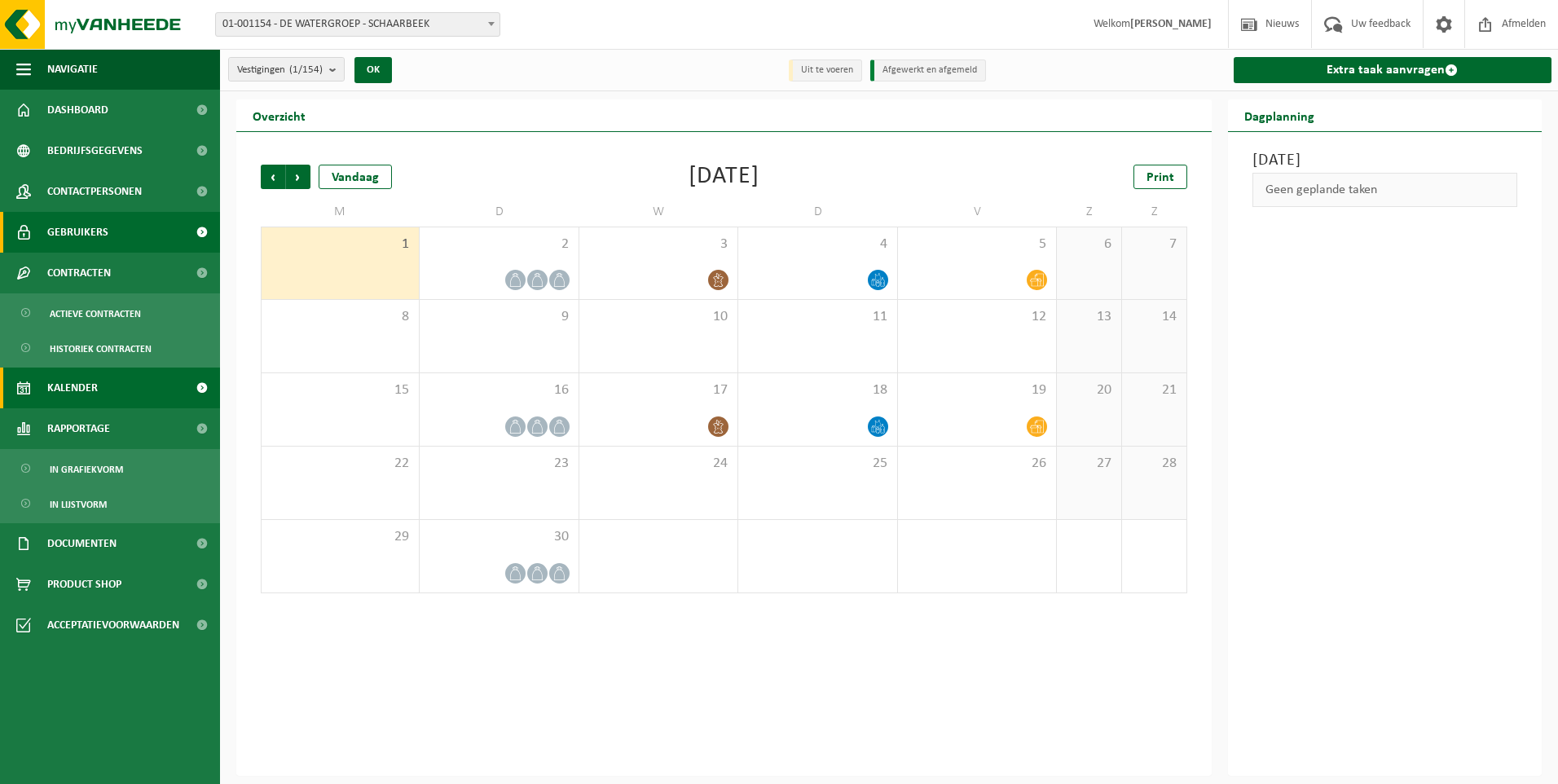
click at [89, 242] on span "Gebruikers" at bounding box center [78, 232] width 61 height 41
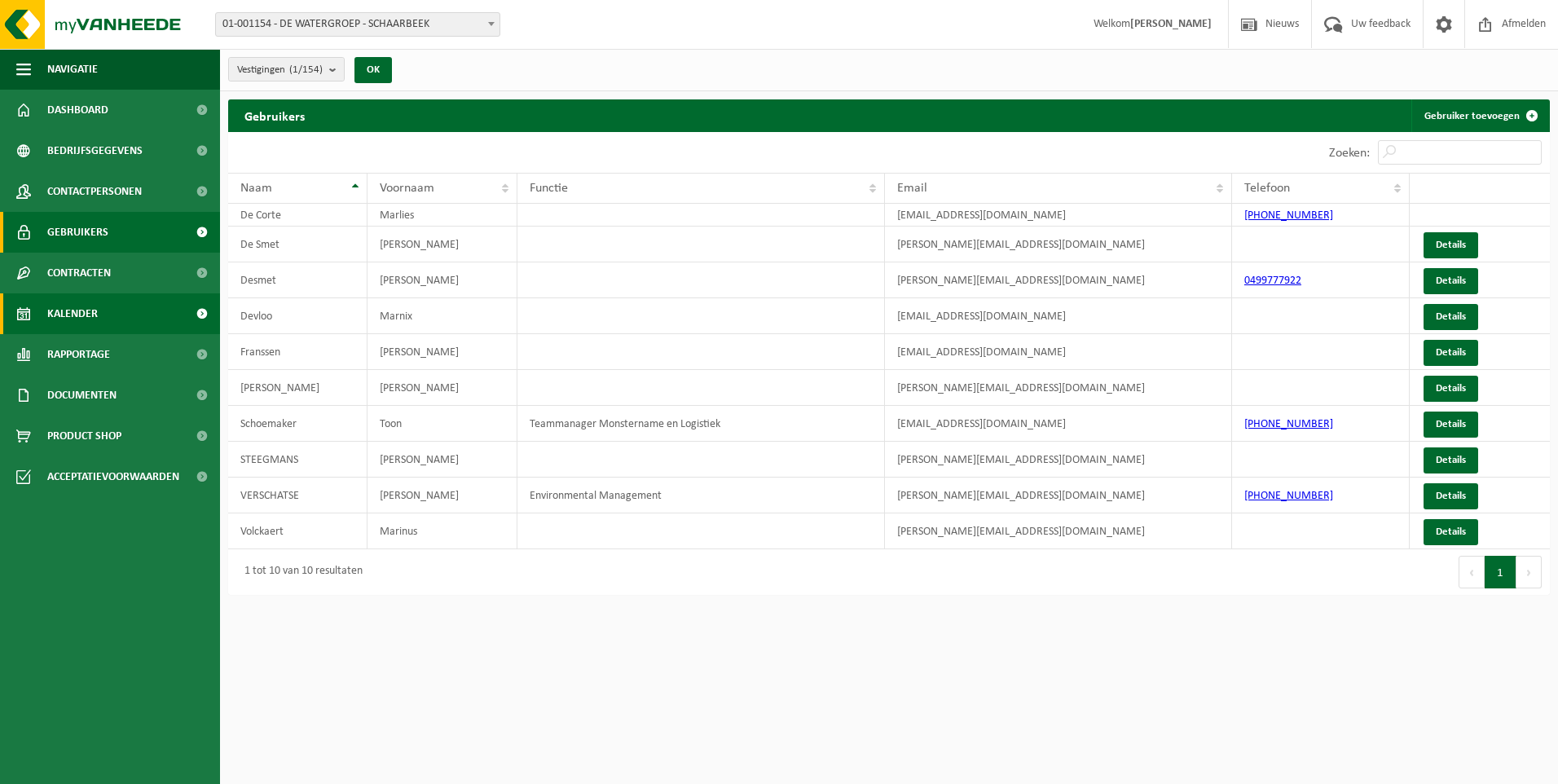
click at [97, 316] on span "Kalender" at bounding box center [73, 314] width 51 height 41
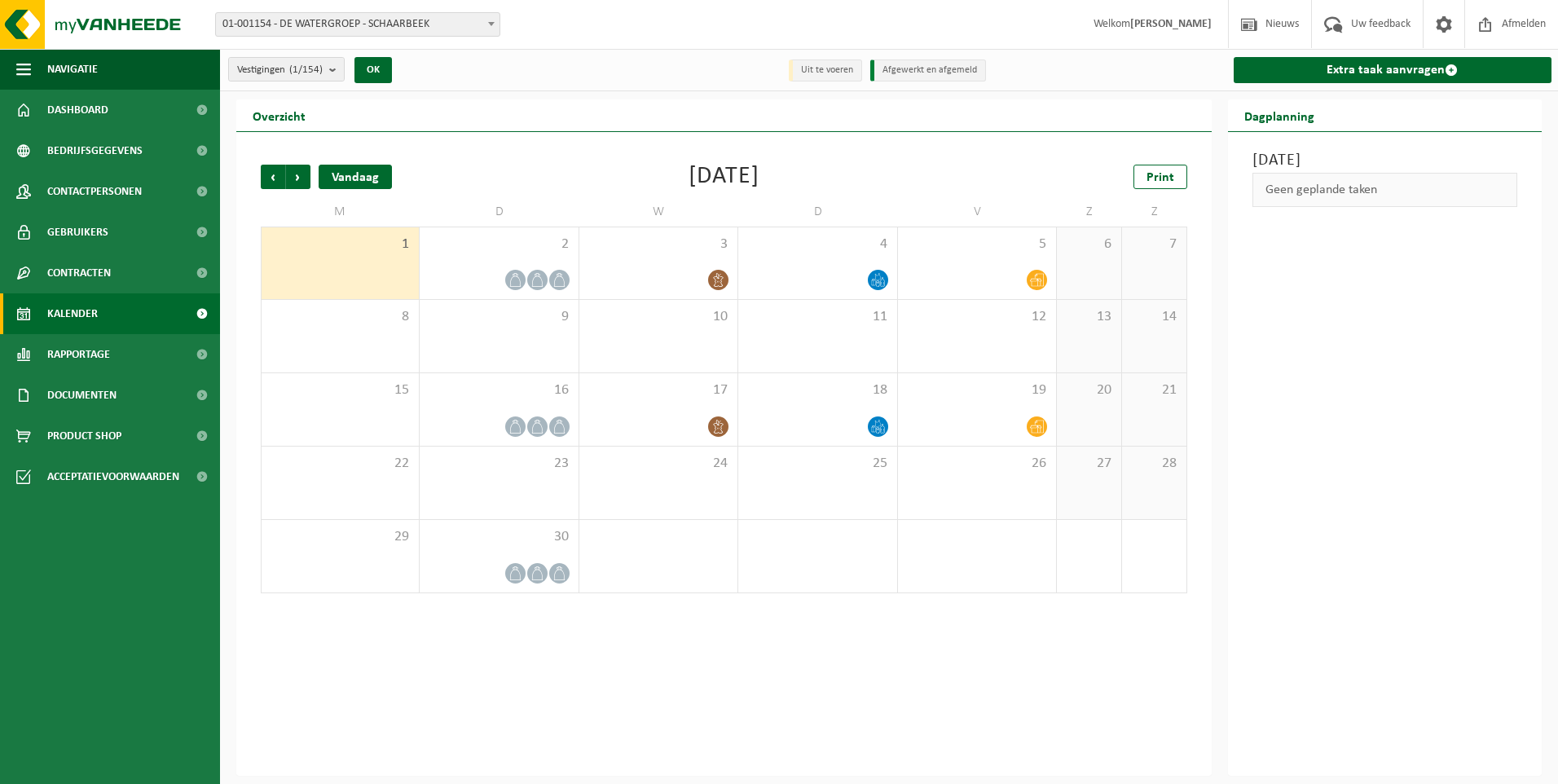
click at [364, 173] on div "Vandaag" at bounding box center [355, 177] width 74 height 25
click at [518, 284] on icon at bounding box center [515, 280] width 14 height 14
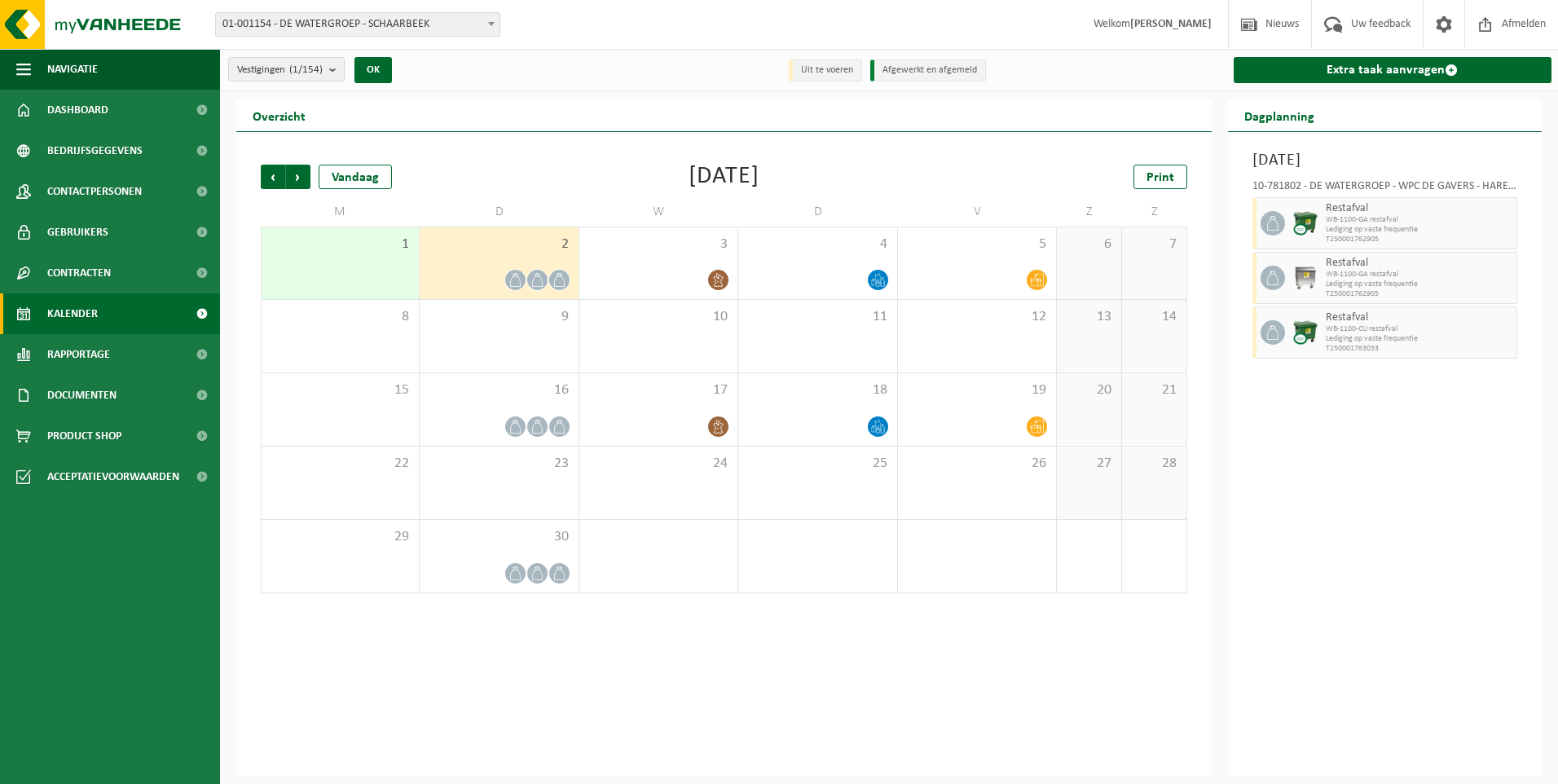
click at [818, 76] on li "Uit te voeren" at bounding box center [825, 70] width 74 height 22
click at [913, 71] on li "Afgewerkt en afgemeld" at bounding box center [928, 70] width 116 height 22
click at [167, 484] on span "Acceptatievoorwaarden" at bounding box center [113, 476] width 132 height 41
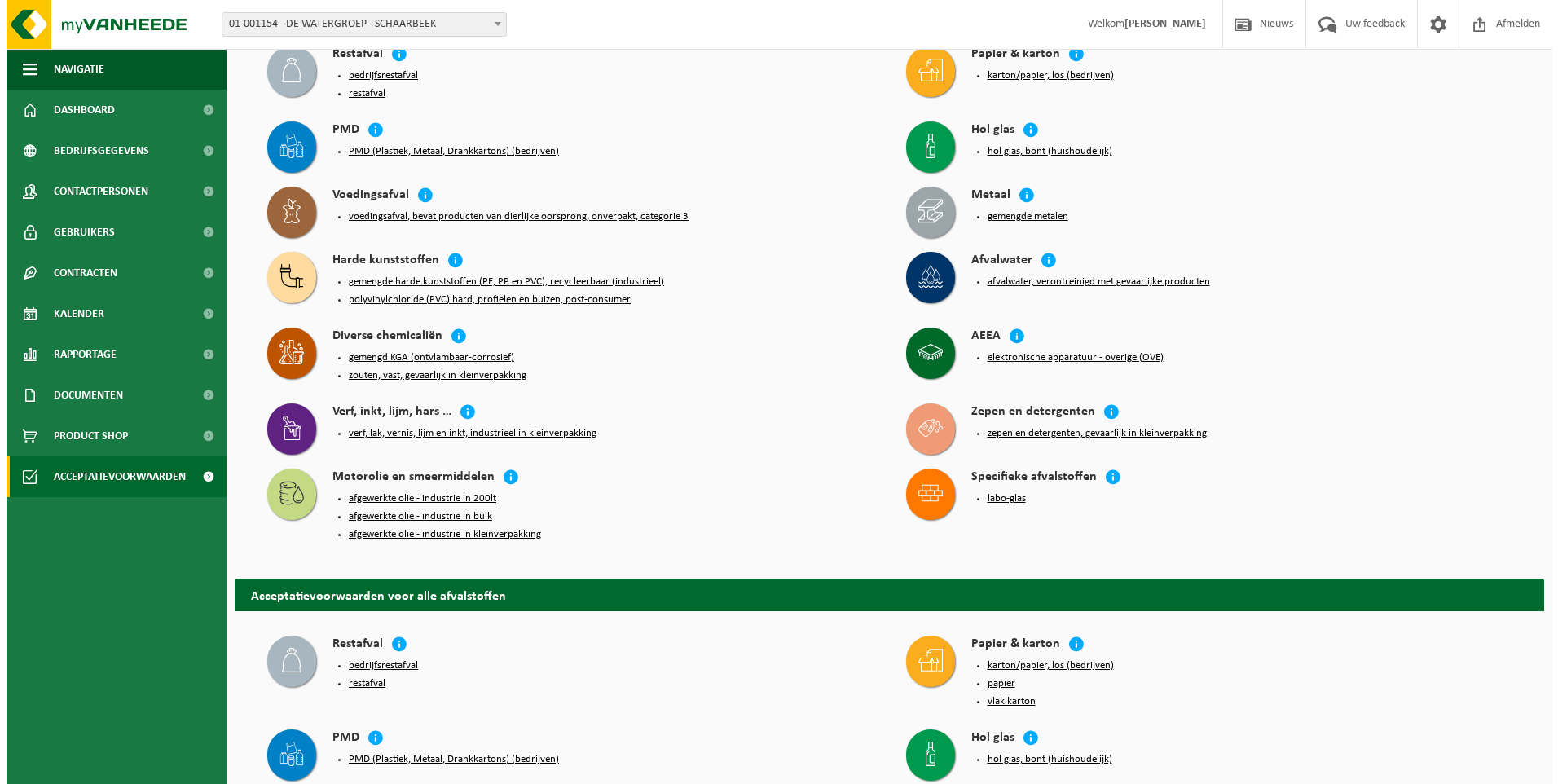
scroll to position [81, 0]
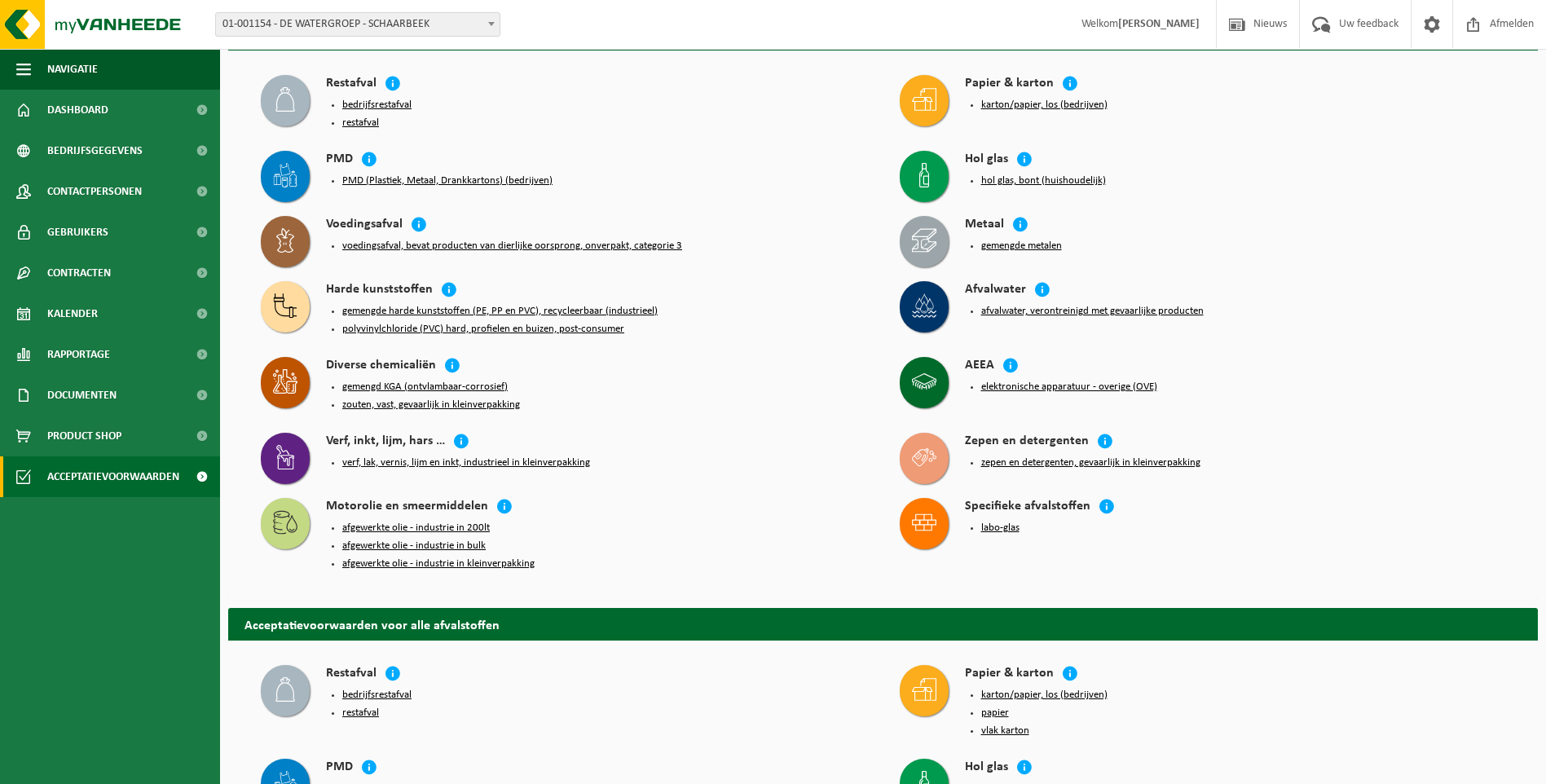
click at [1015, 306] on button "afvalwater, verontreinigd met gevaarlijke producten" at bounding box center [1092, 310] width 223 height 13
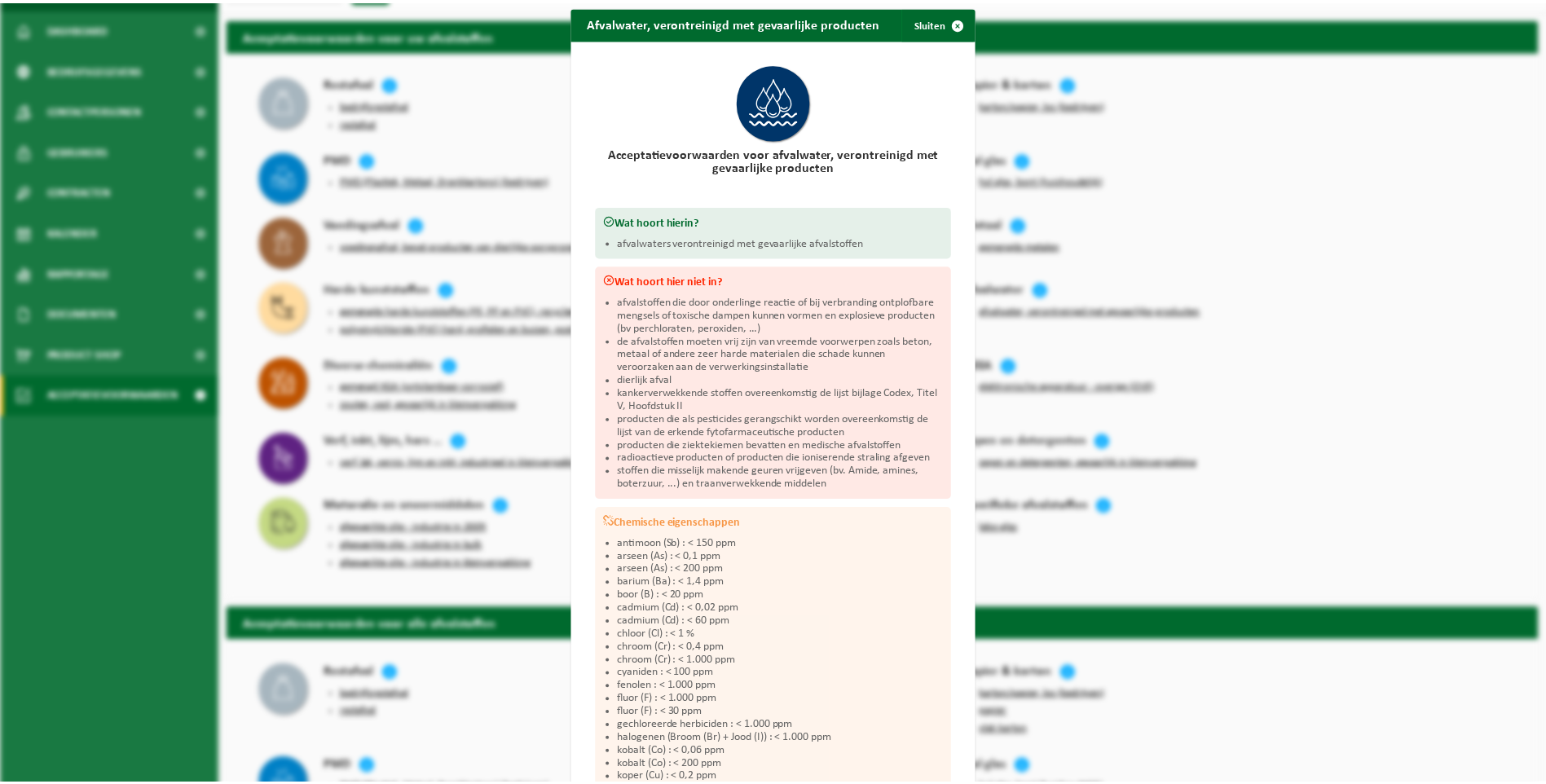
scroll to position [0, 0]
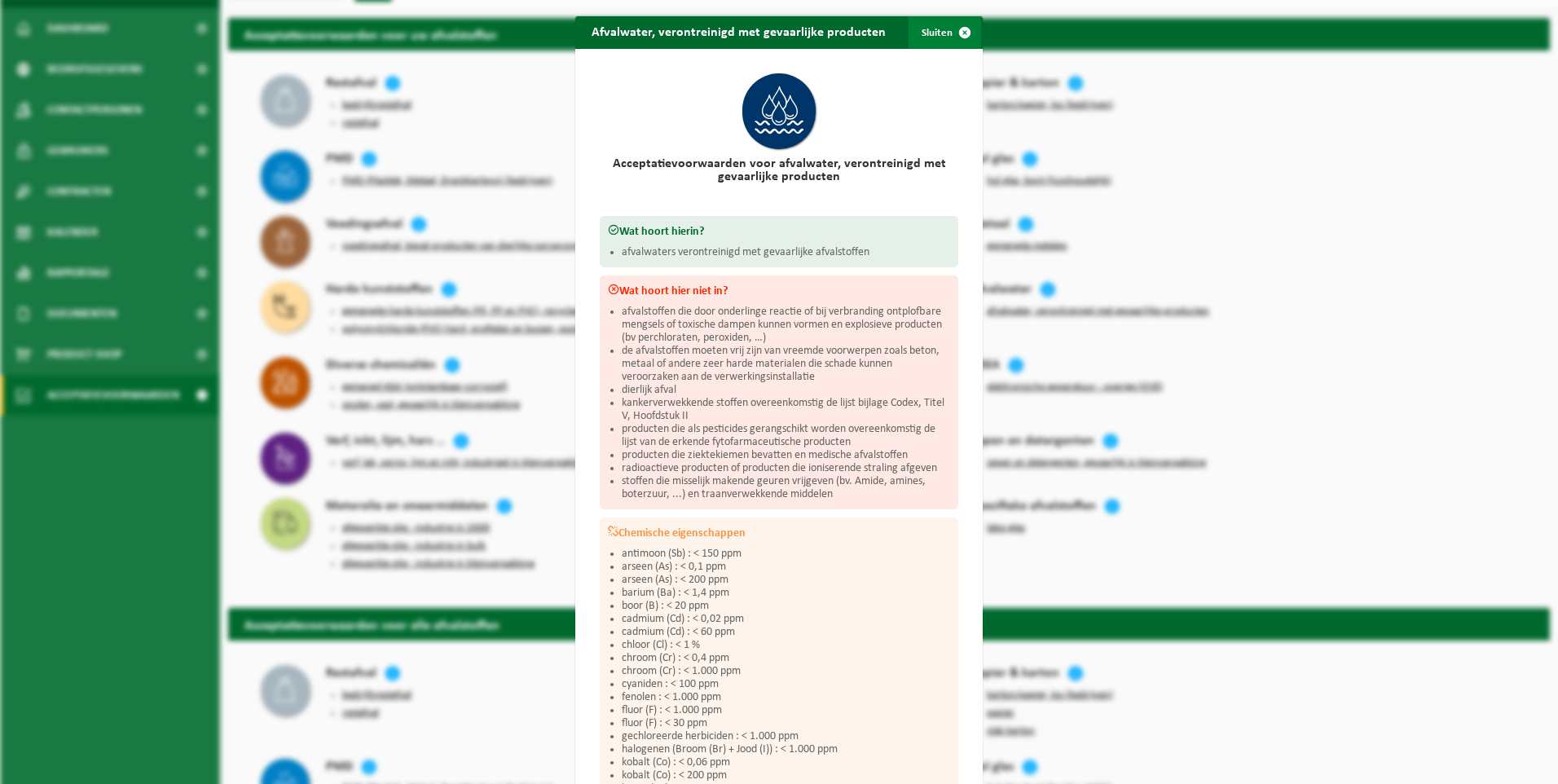
click at [931, 33] on button "Sluiten" at bounding box center [945, 32] width 73 height 33
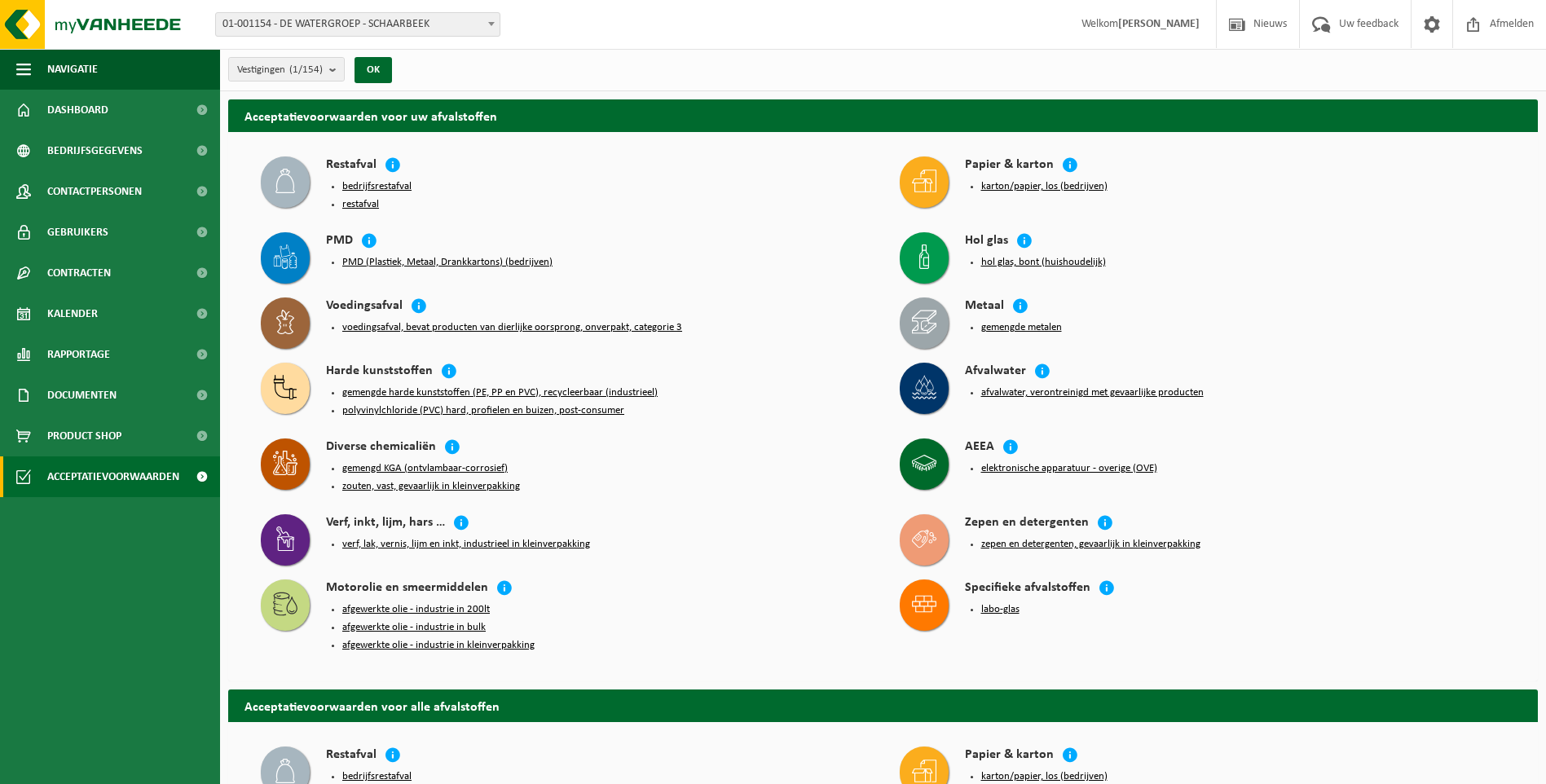
click at [1037, 392] on button "afvalwater, verontreinigd met gevaarlijke producten" at bounding box center [1092, 392] width 223 height 13
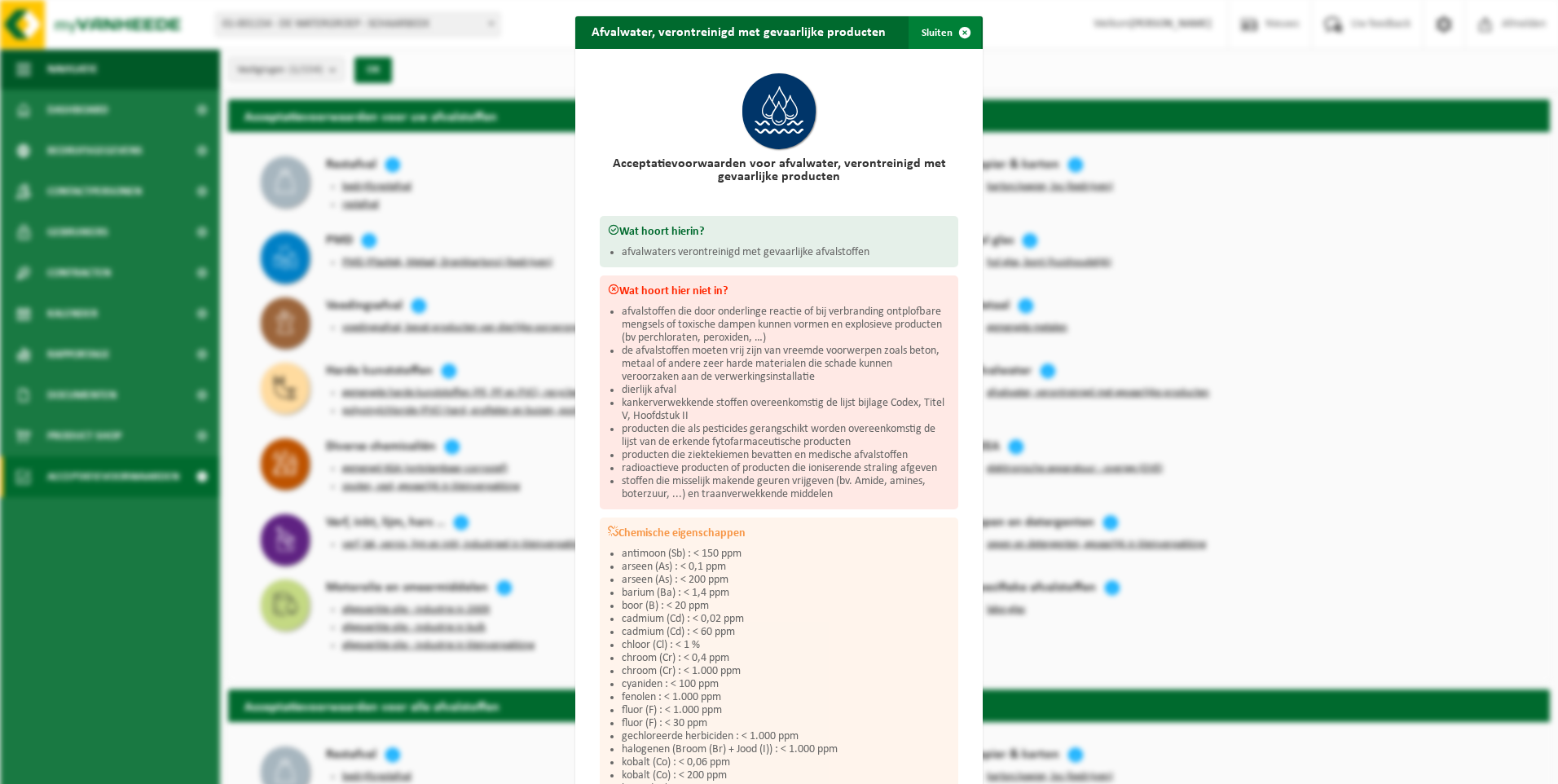
click at [949, 38] on span "button" at bounding box center [964, 32] width 33 height 33
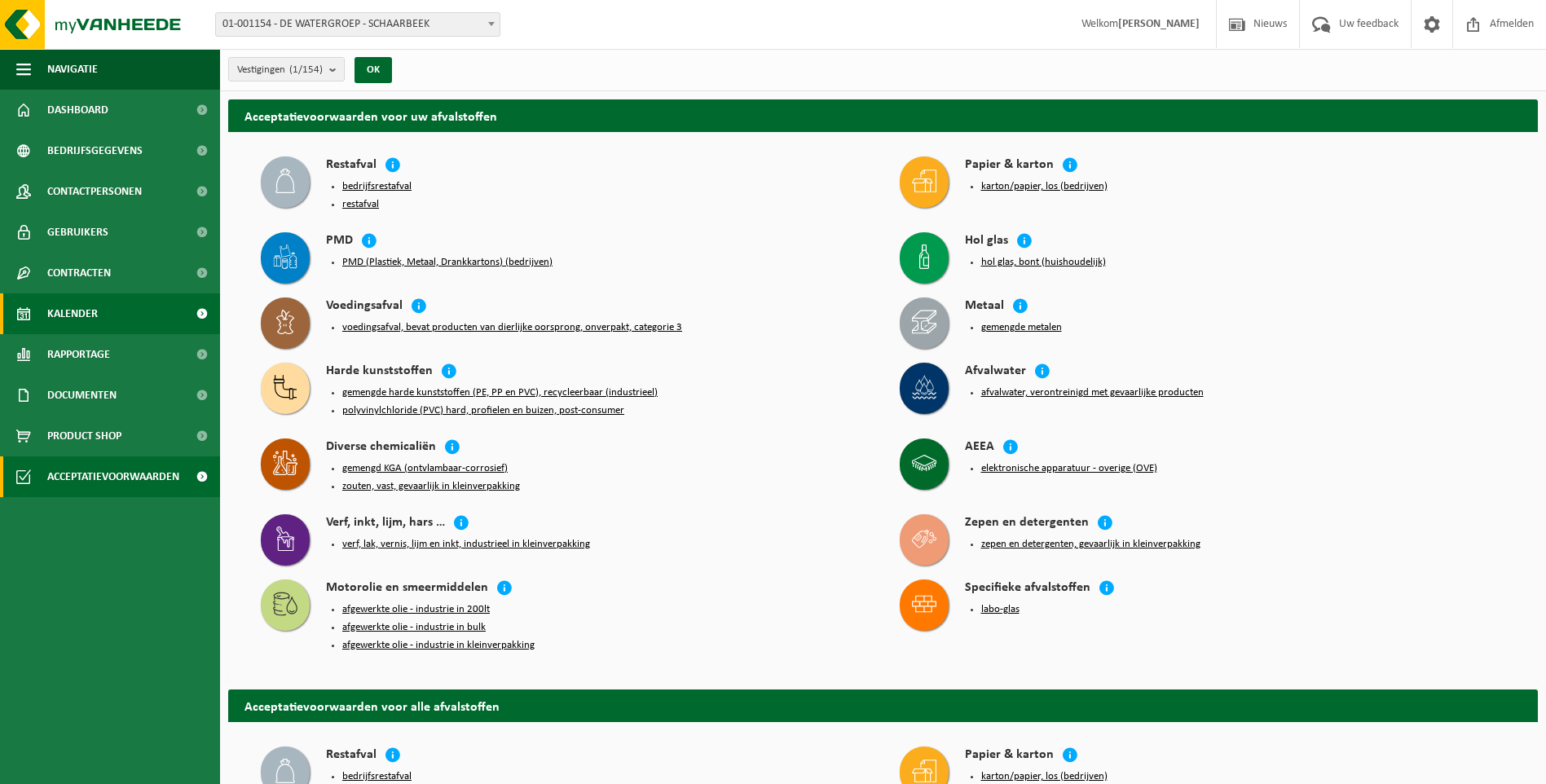
click at [91, 306] on span "Kalender" at bounding box center [73, 314] width 51 height 41
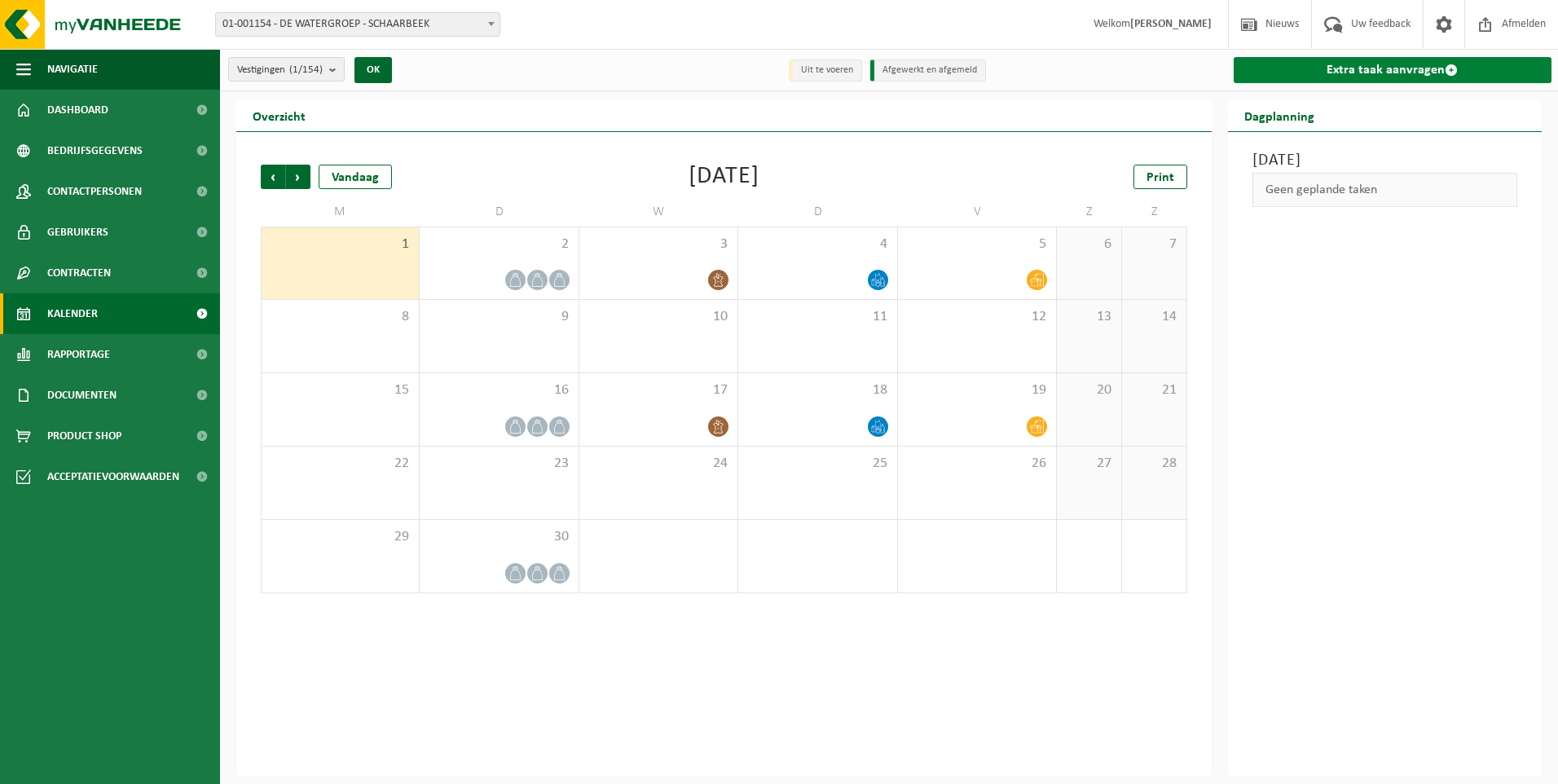
click at [1461, 69] on link "Extra taak aanvragen" at bounding box center [1392, 69] width 319 height 26
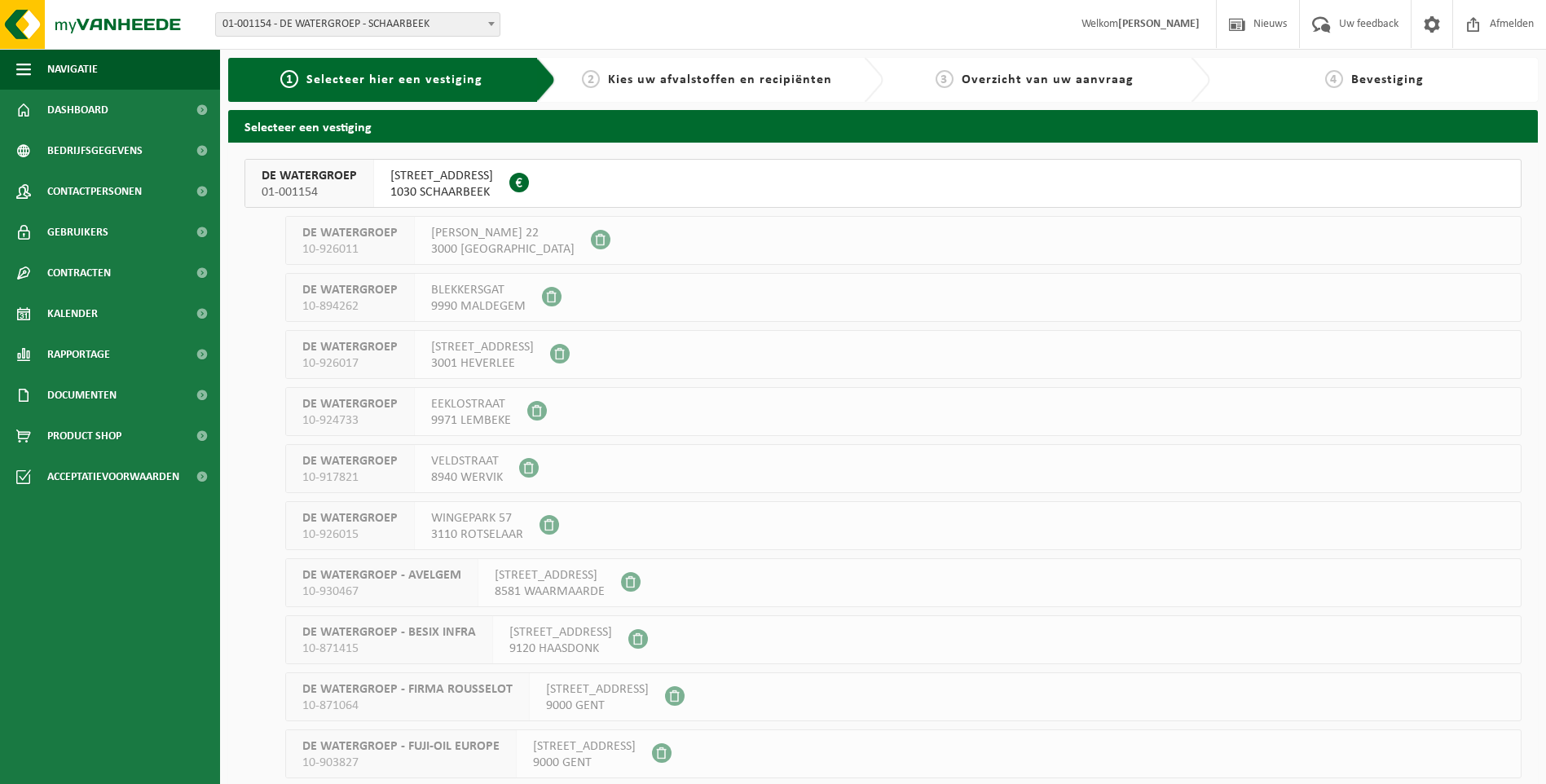
scroll to position [7768, 0]
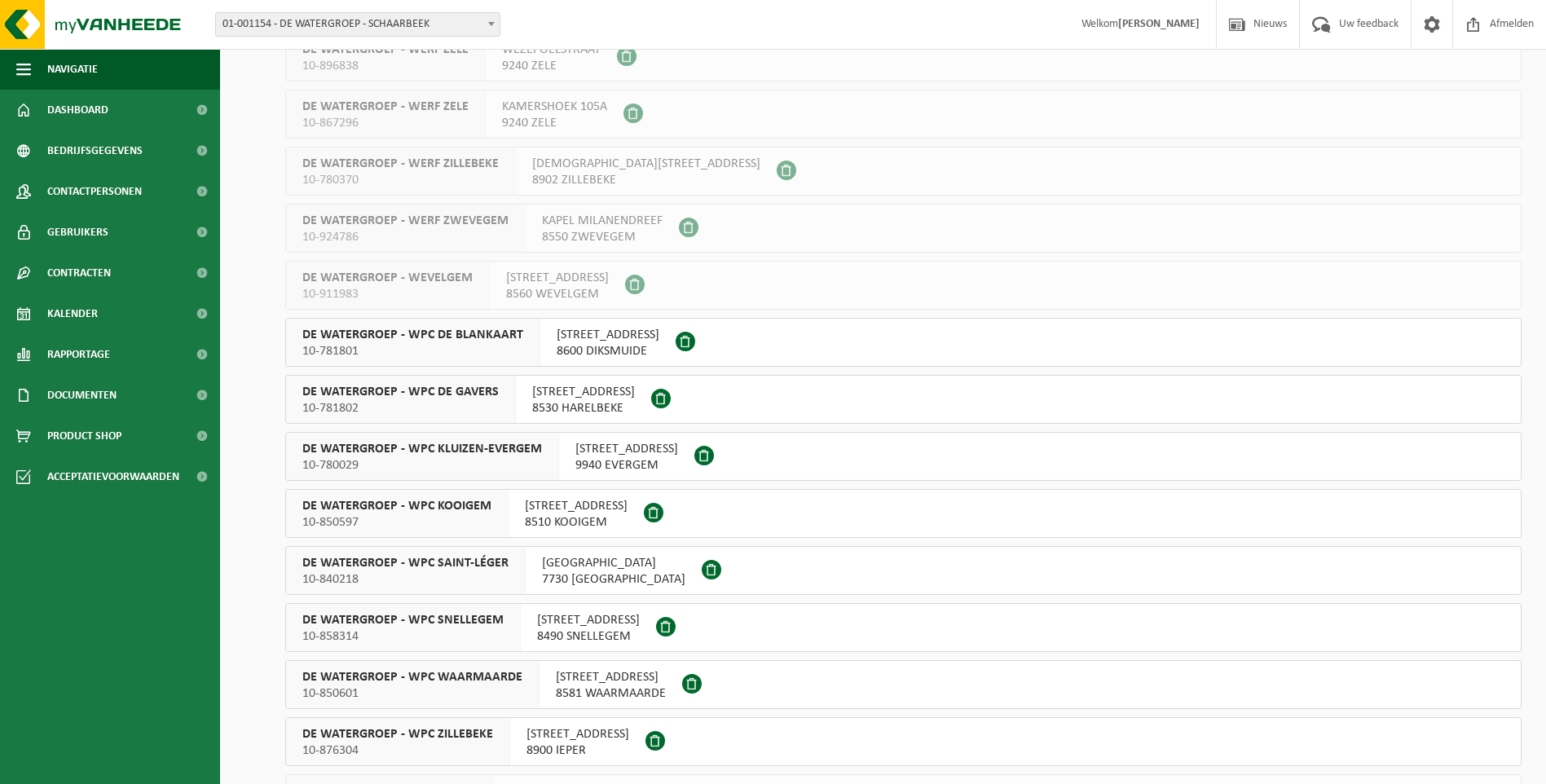
click at [425, 394] on span "DE WATERGROEP - WPC DE GAVERS" at bounding box center [400, 392] width 196 height 16
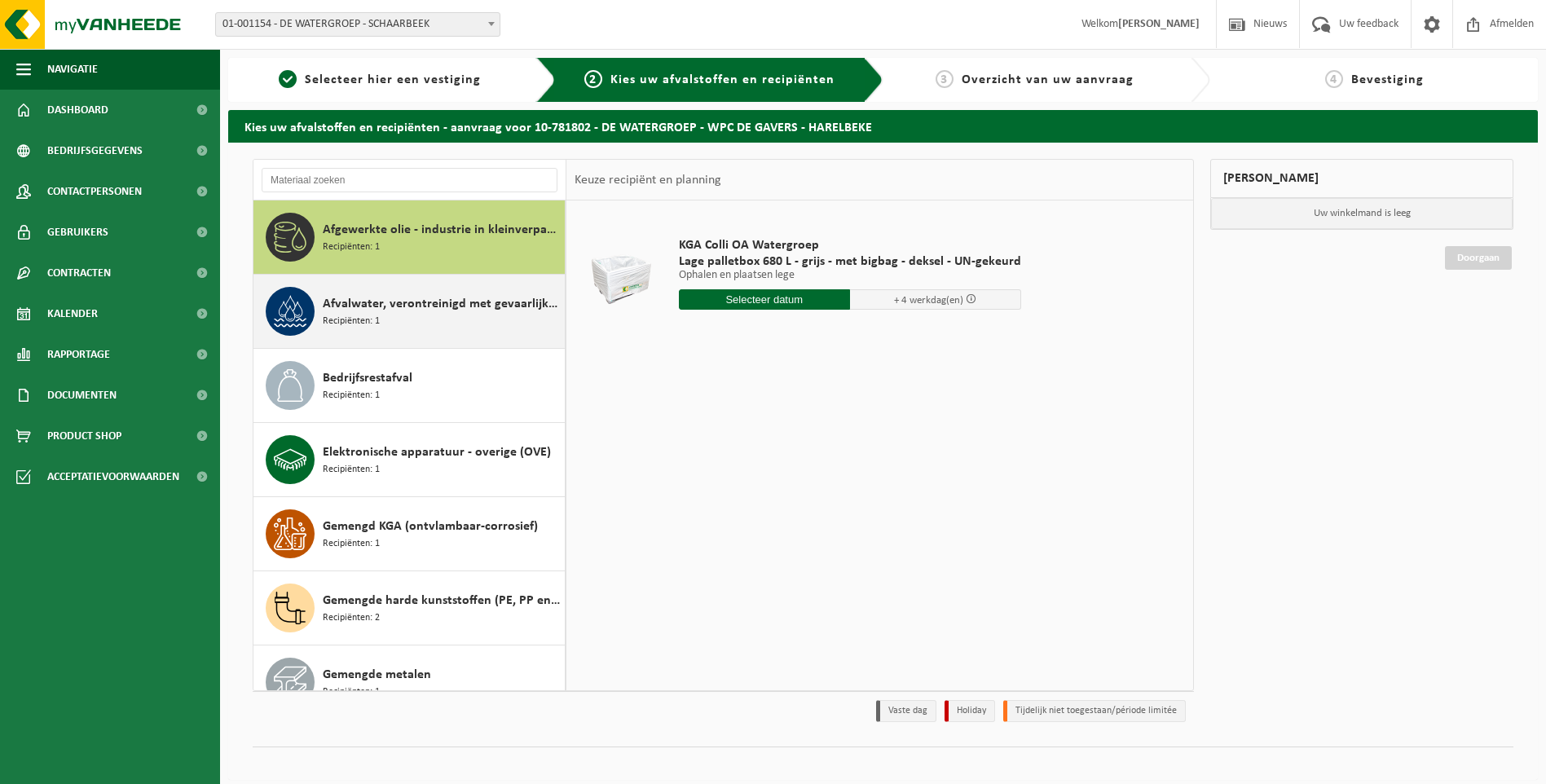
click at [451, 329] on div "Afvalwater, verontreinigd met gevaarlijke producten Recipiënten: 1" at bounding box center [441, 311] width 238 height 49
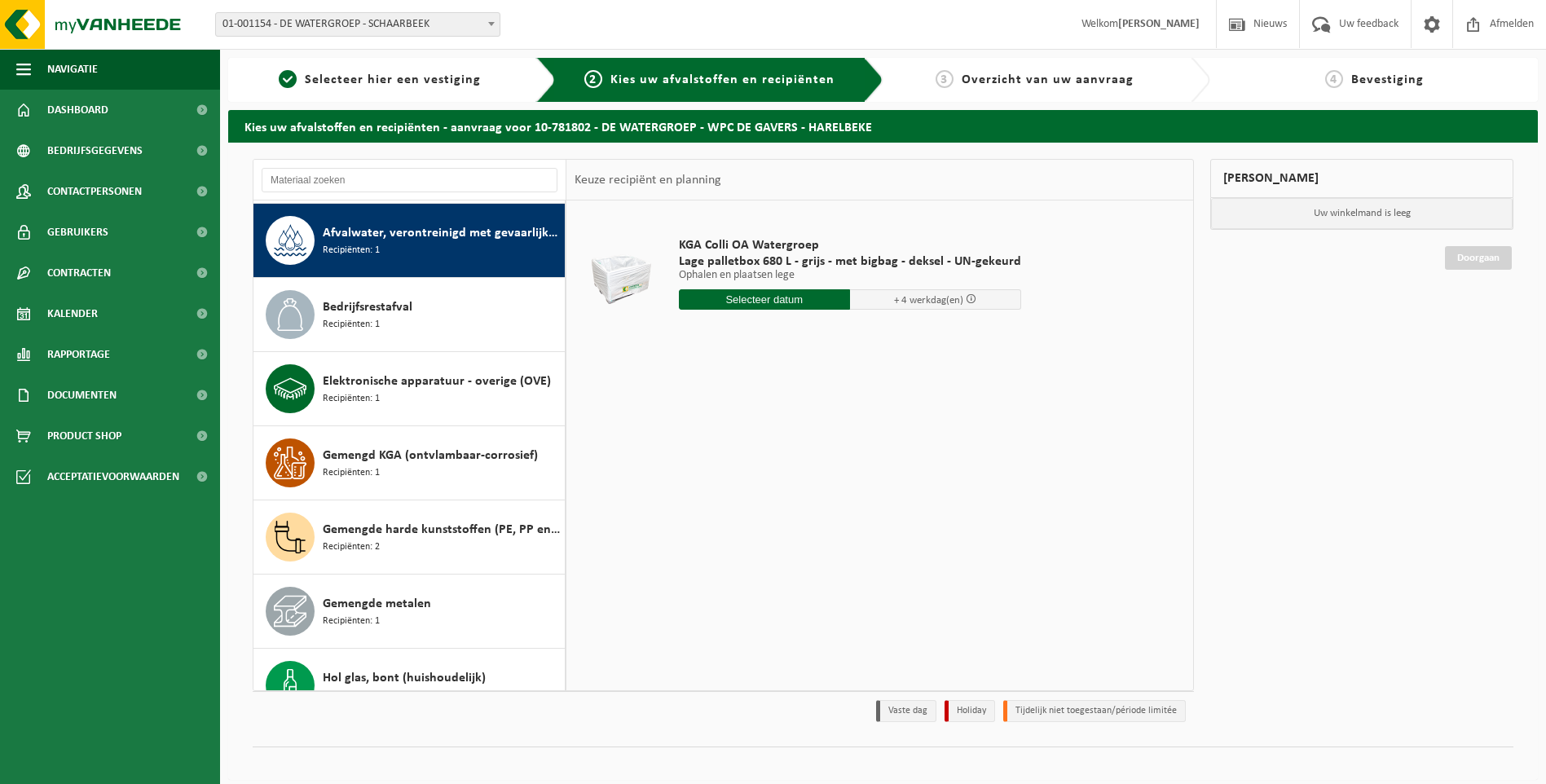
scroll to position [74, 0]
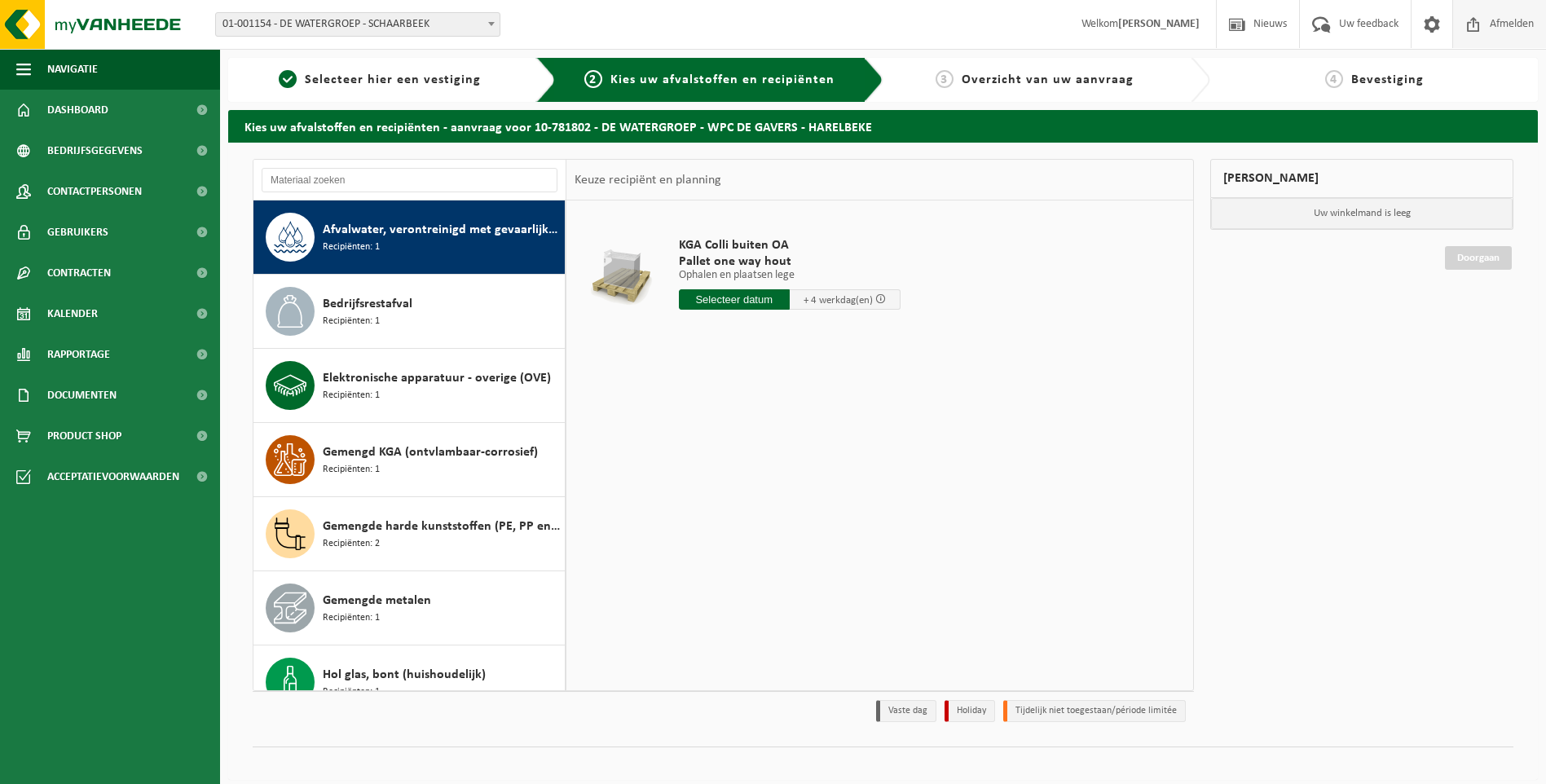
click at [1524, 35] on span "Afmelden" at bounding box center [1512, 24] width 52 height 48
